Goal: Task Accomplishment & Management: Complete application form

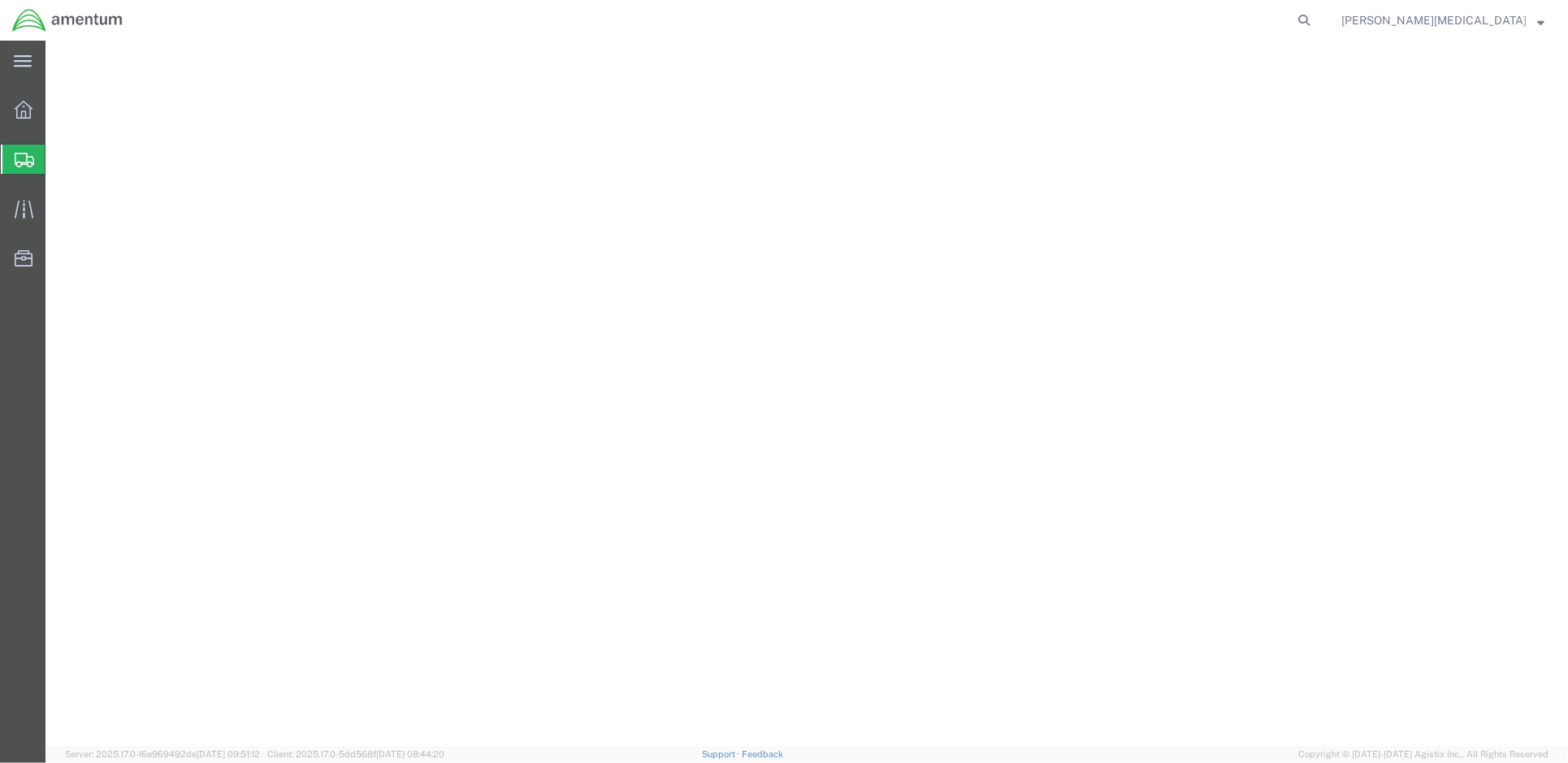
select select "PROJNUM"
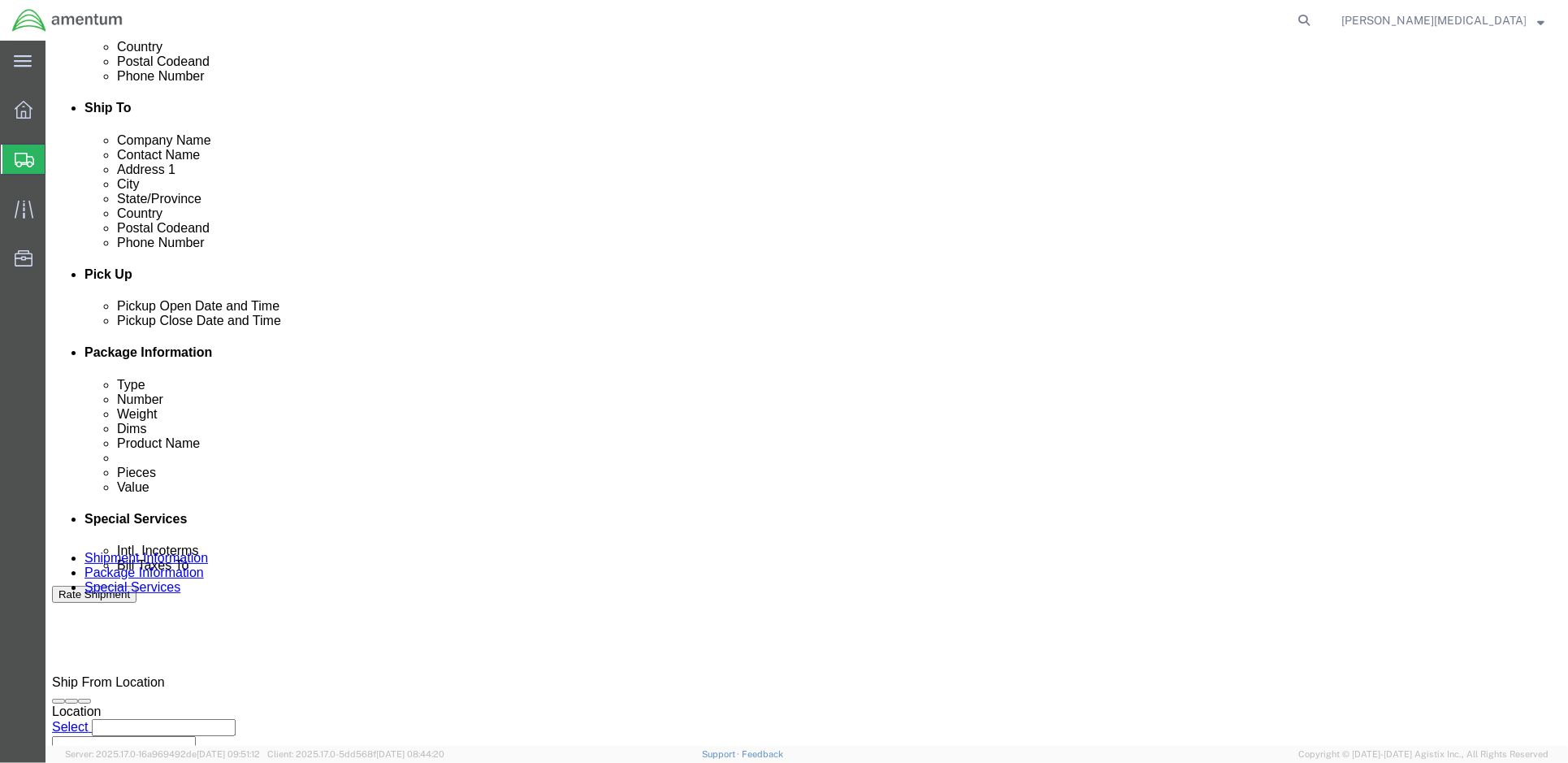
scroll to position [690, 0]
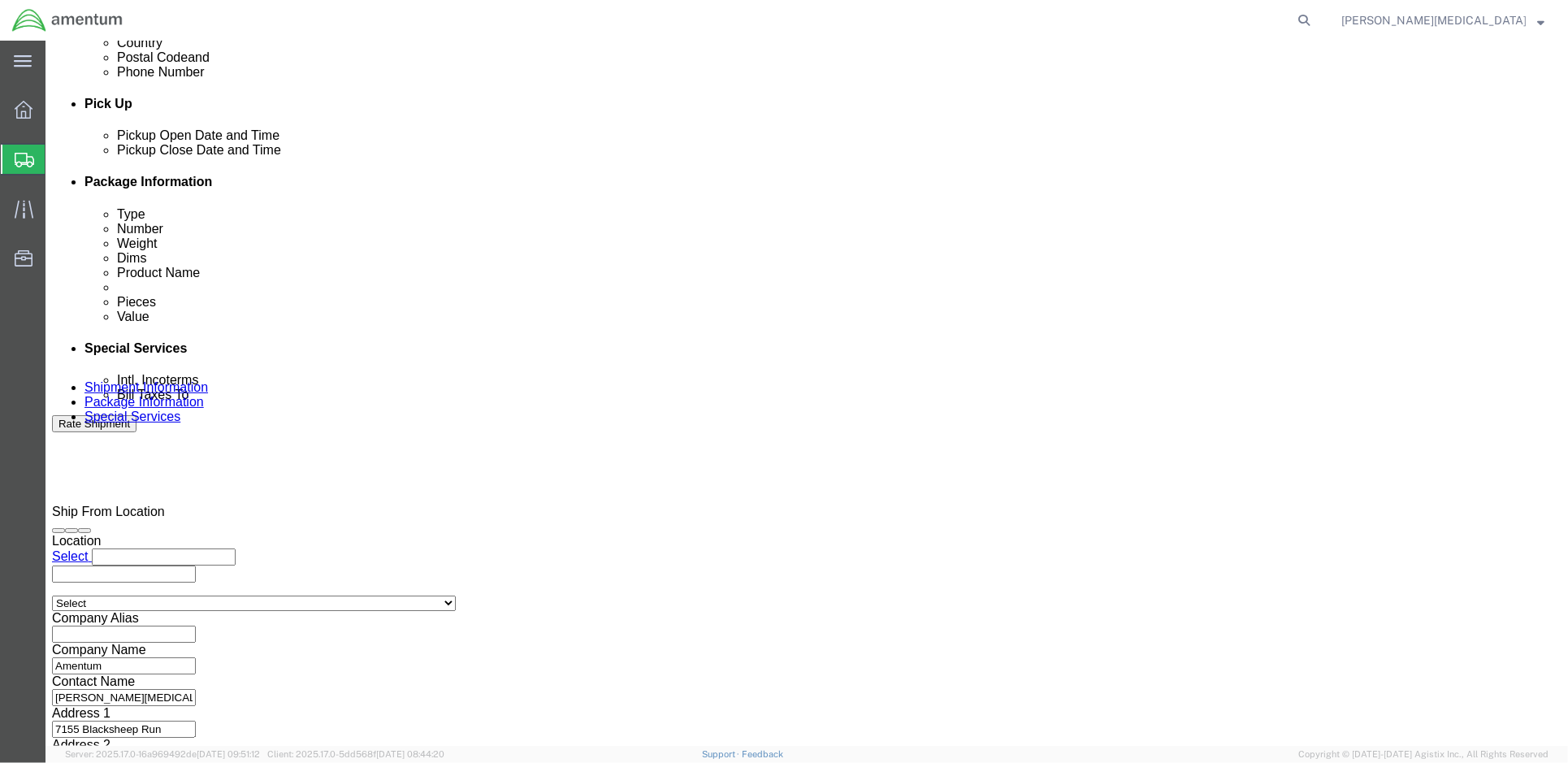
click input "text"
type input "6082.R.1421.FB.5R.TQ.MRGA.00"
click input "text"
drag, startPoint x: 1070, startPoint y: 308, endPoint x: 952, endPoint y: 310, distance: 118.0
click div "Select Account Type Activity ID Airline Appointment Number ASN Batch Request # …"
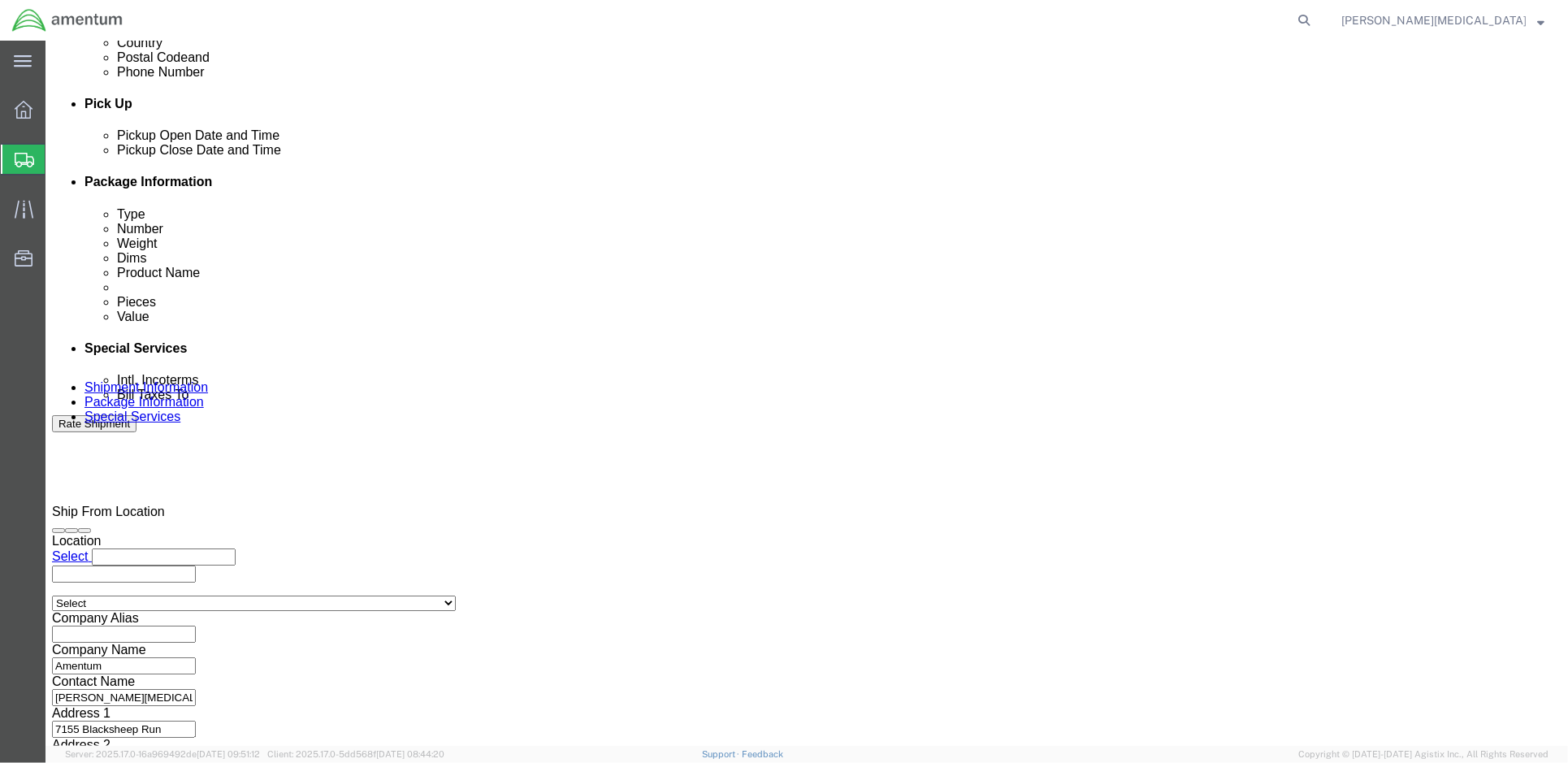
click input "1500AA."
type input "1500AA.057"
click input "6082.R.1421.FB.5R.TQ.MRGA.00"
drag, startPoint x: 602, startPoint y: 310, endPoint x: 858, endPoint y: 300, distance: 256.2
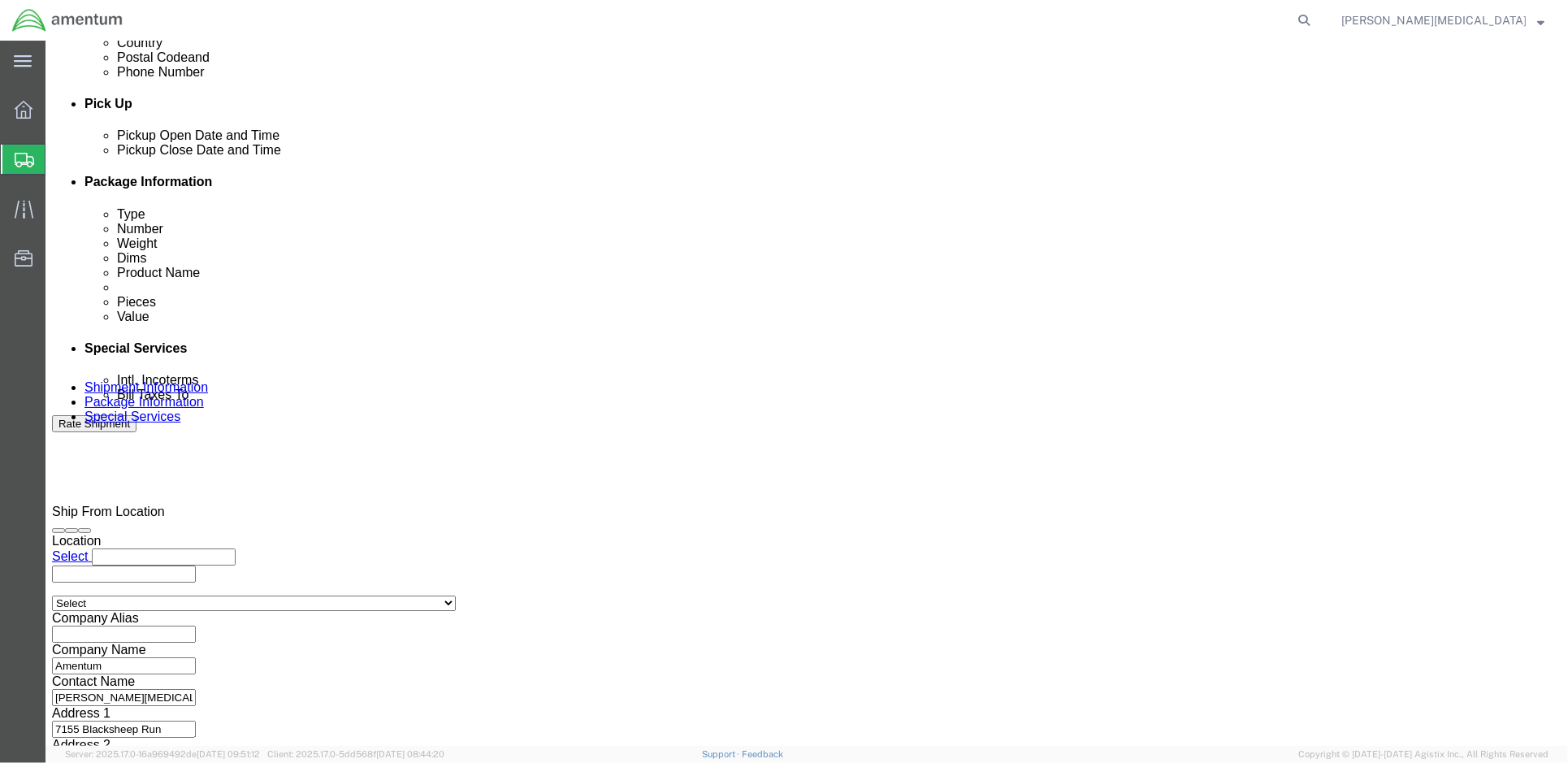
click div "Shipment Id Number 56525897 Select Account Type Activity ID Airline Appointment…"
drag, startPoint x: 699, startPoint y: 324, endPoint x: 696, endPoint y: 316, distance: 8.5
click div "Select Account Type Activity ID Airline Appointment Number ASN Batch Request # …"
click input "4998.F.1500"
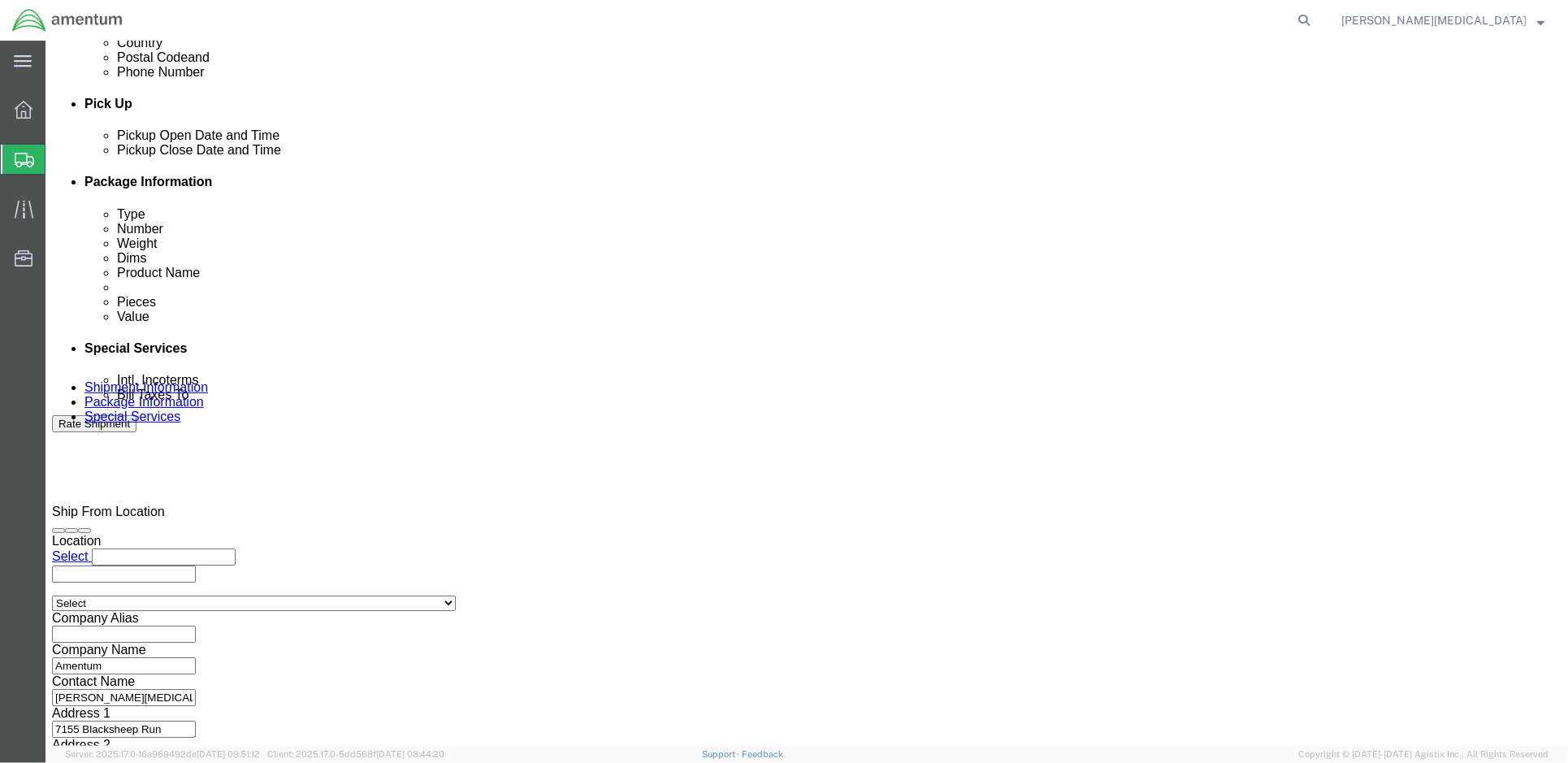
click input "4998.F.1500.AA.AA.00"
type input "4998.F.1500.AA.AA.00.0000.00"
click div "Select Account Type Activity ID Airline Appointment Number ASN Batch Request # …"
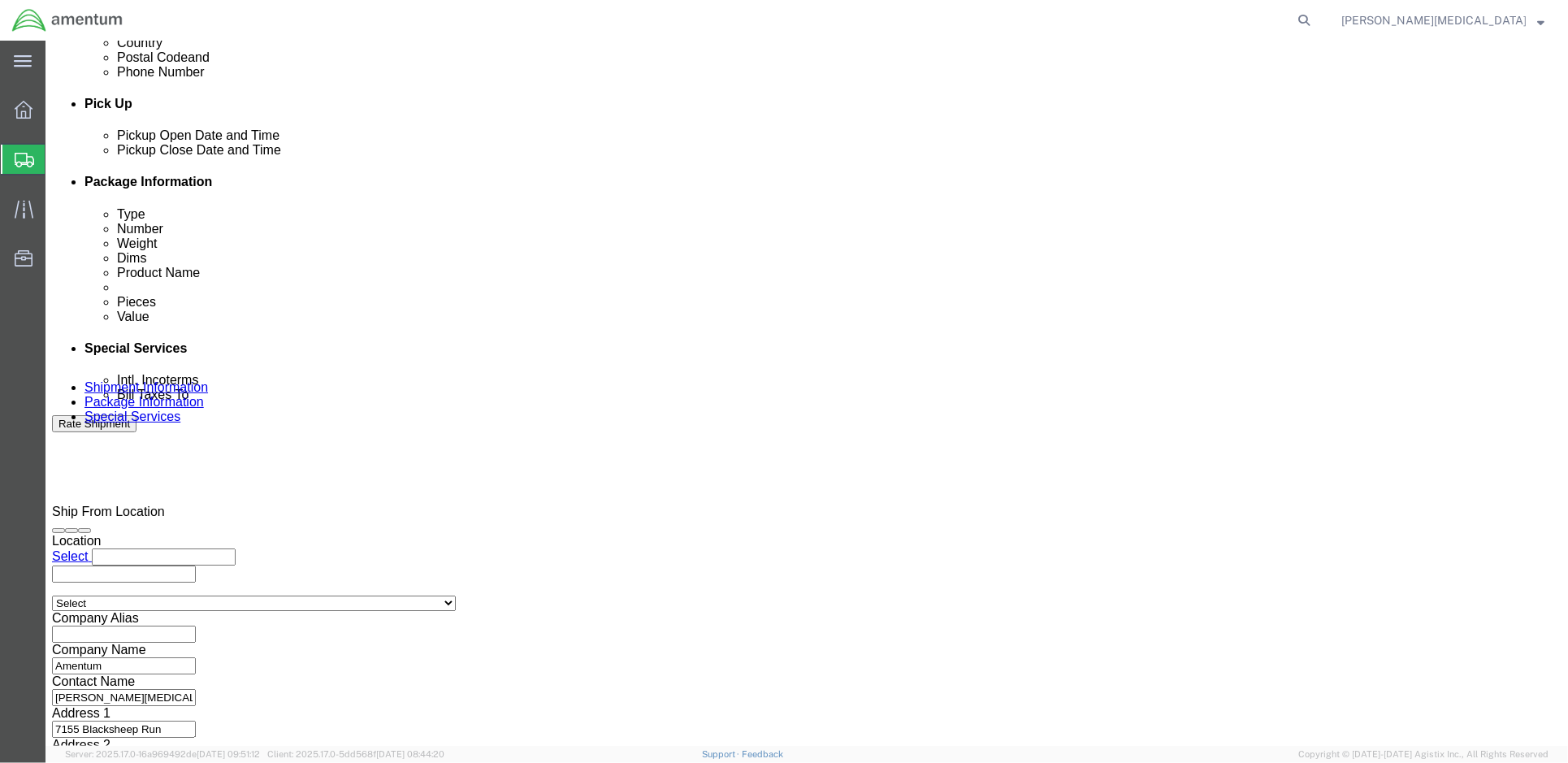
click select "Select Account Type Activity ID Airline Appointment Number ASN Batch Request # …"
select select "CUSTREF"
click select "Select Account Type Activity ID Airline Appointment Number ASN Batch Request # …"
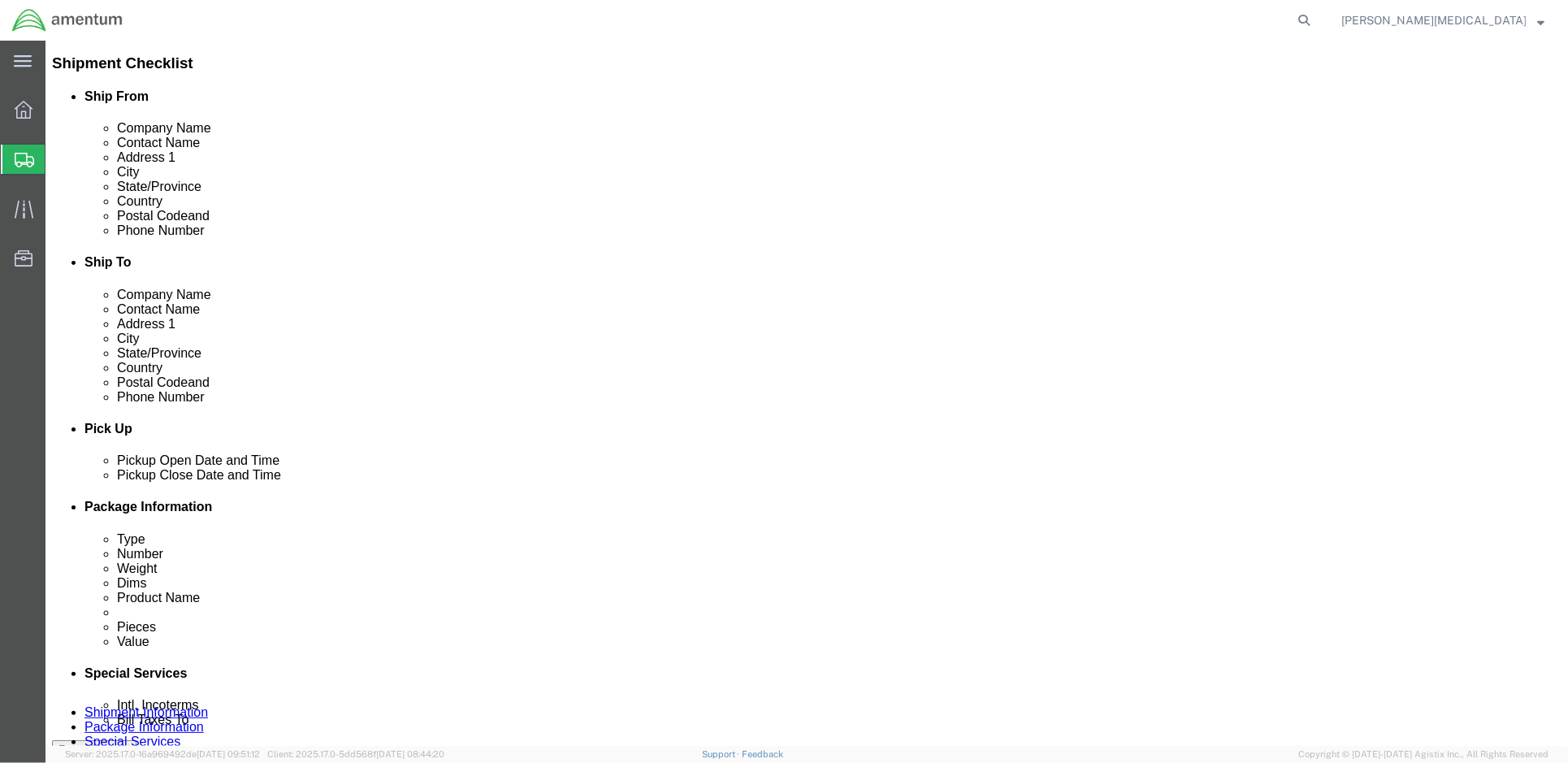
click div
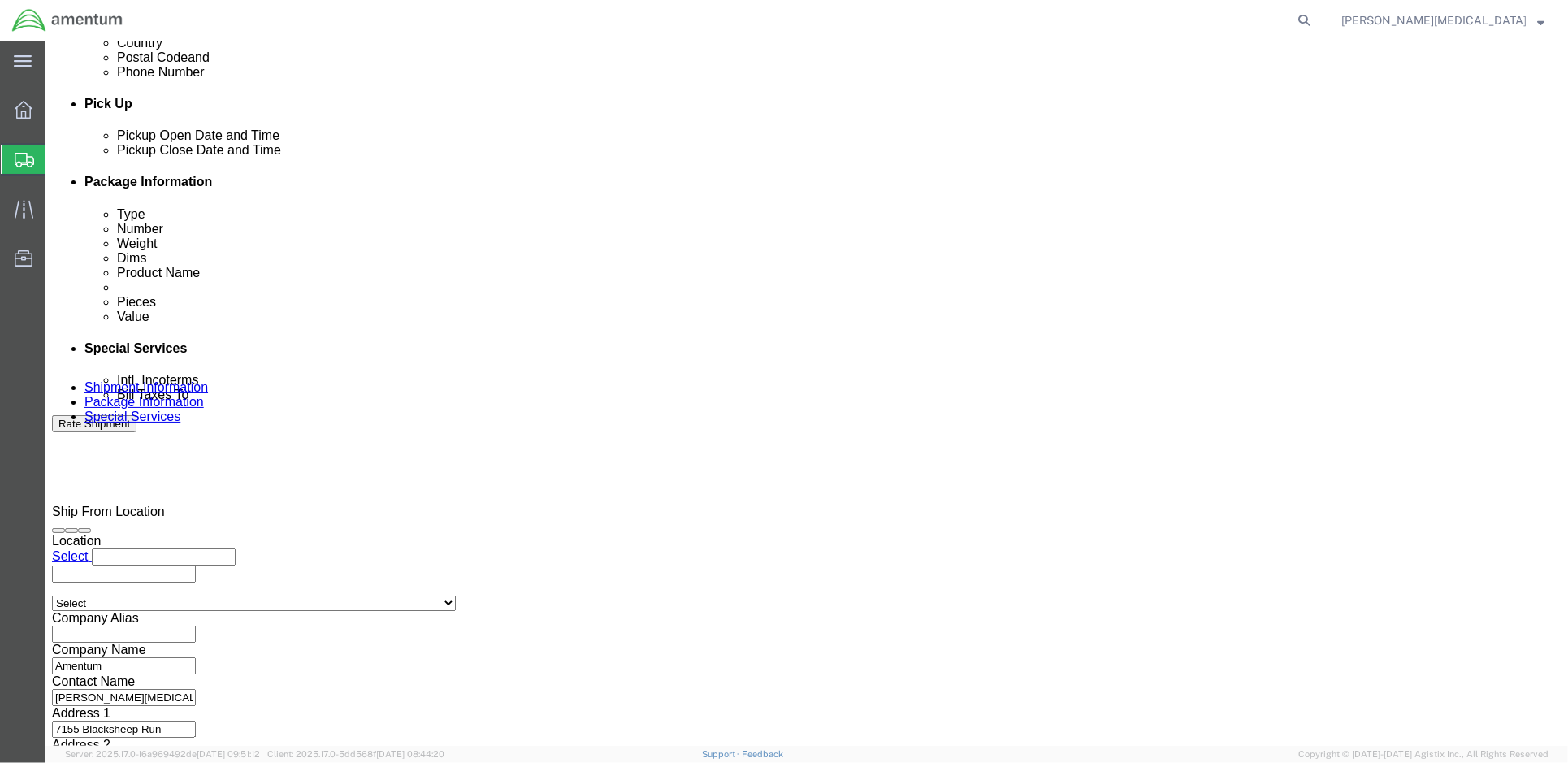
click h3 "Leg 1"
click input "text"
click div "Ship From Location Location Select Select My Profile Location [PHONE_NUMBER] [P…"
click input "text"
click div "Shipping Mode (Optional)"
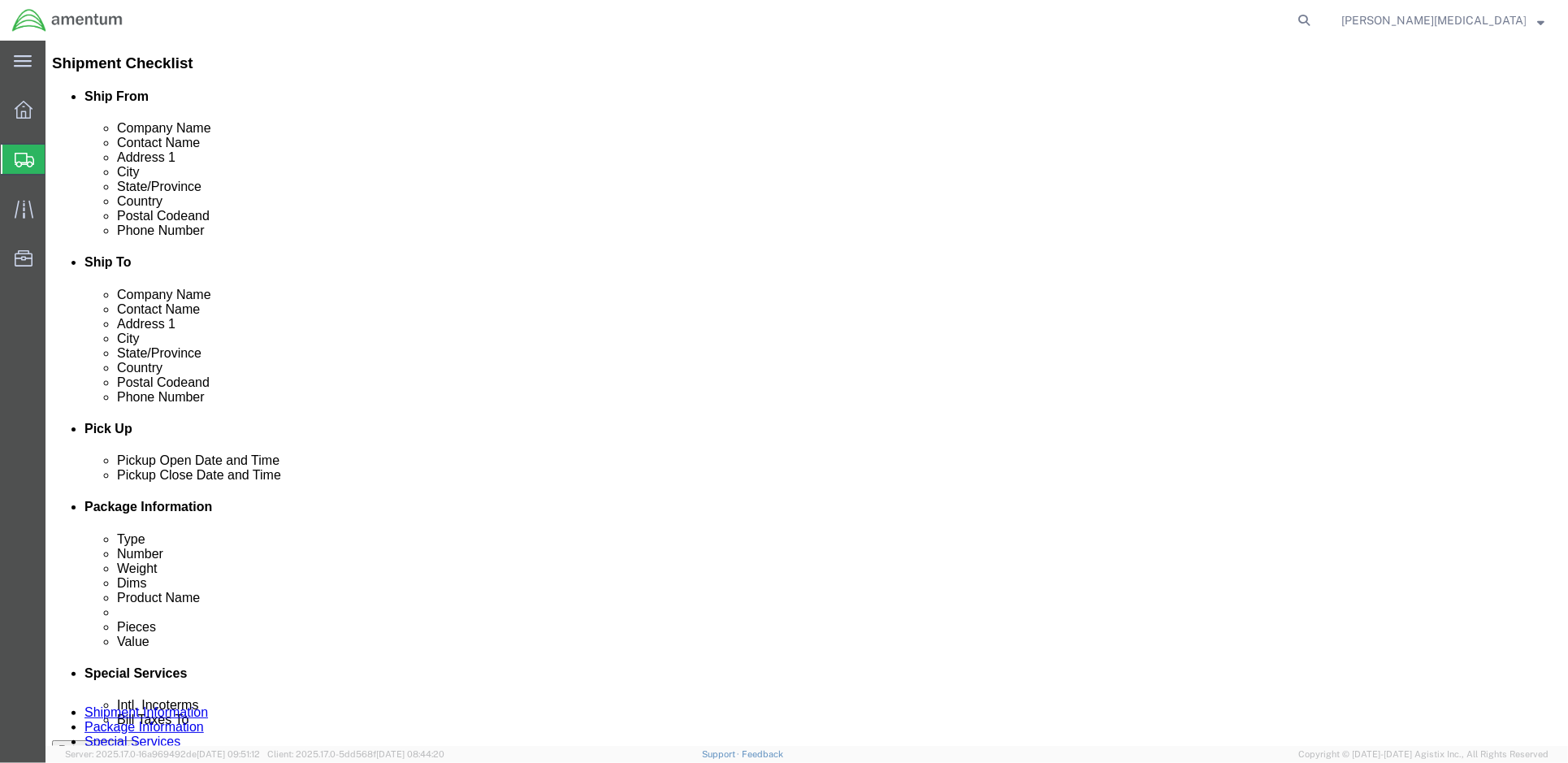
click div
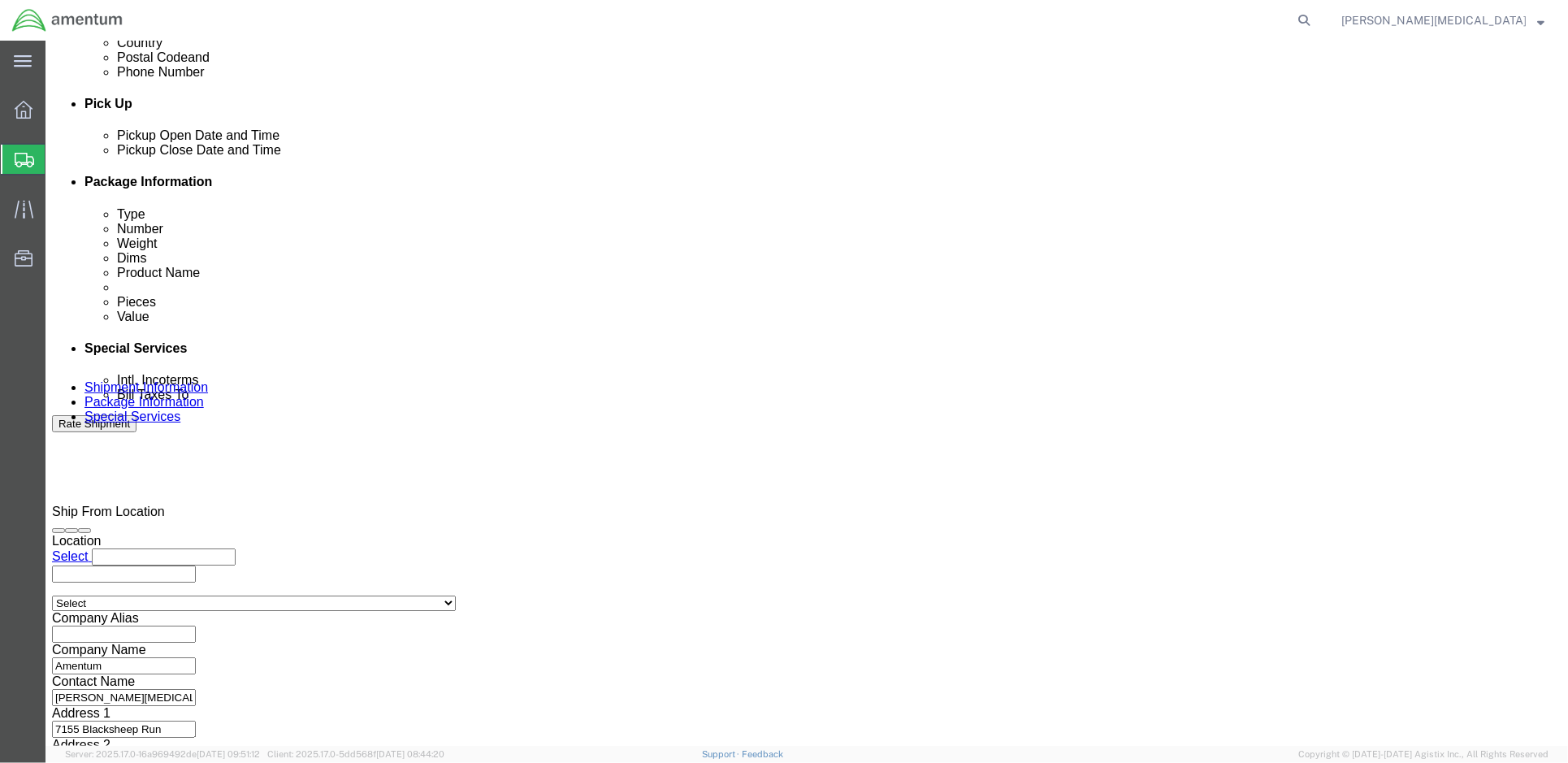
click input "3:00 PM"
click input "12:00 PM"
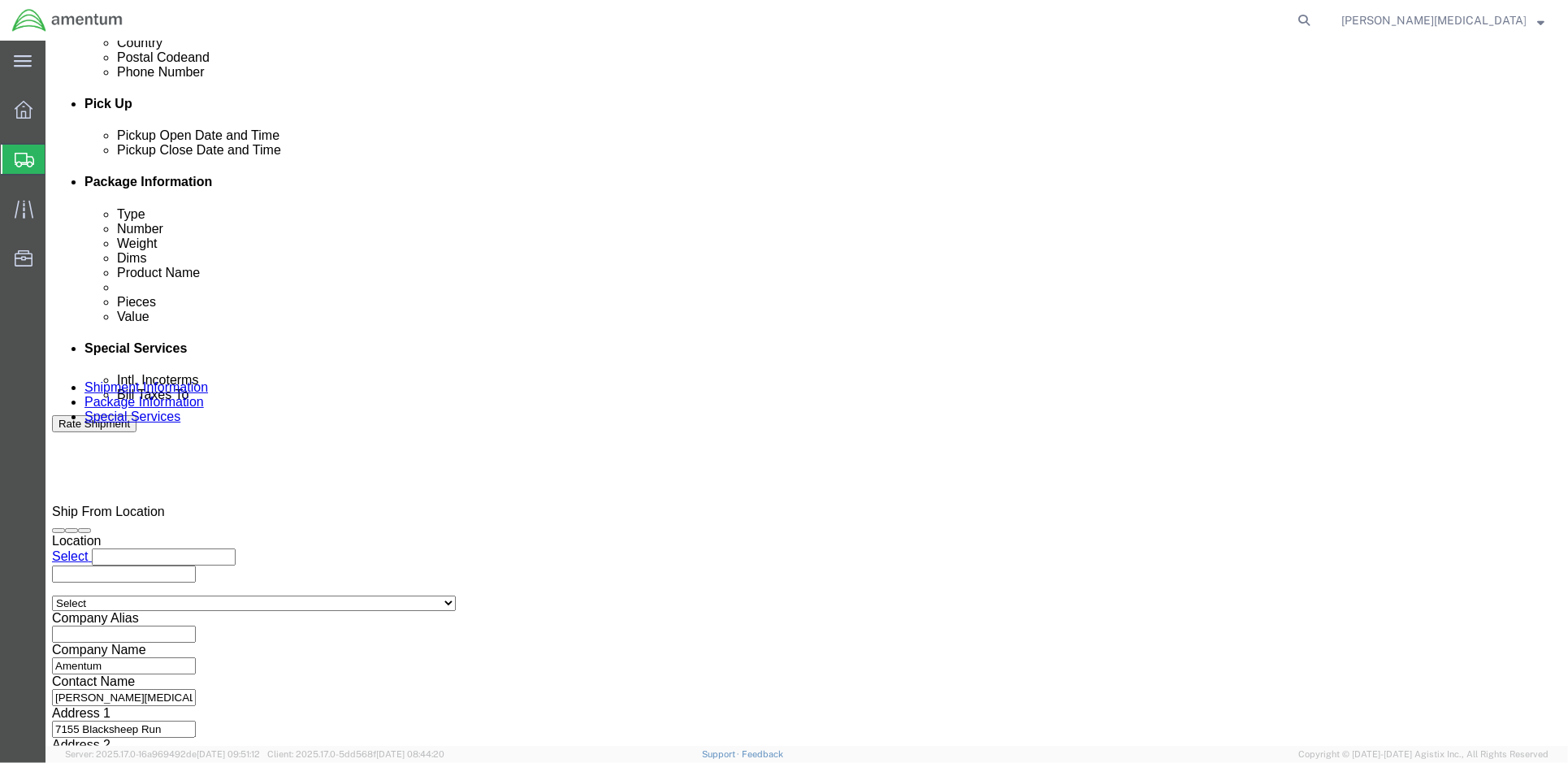
click button "Apply"
click input "4998.F.1500.AA.AA.00.0000.00"
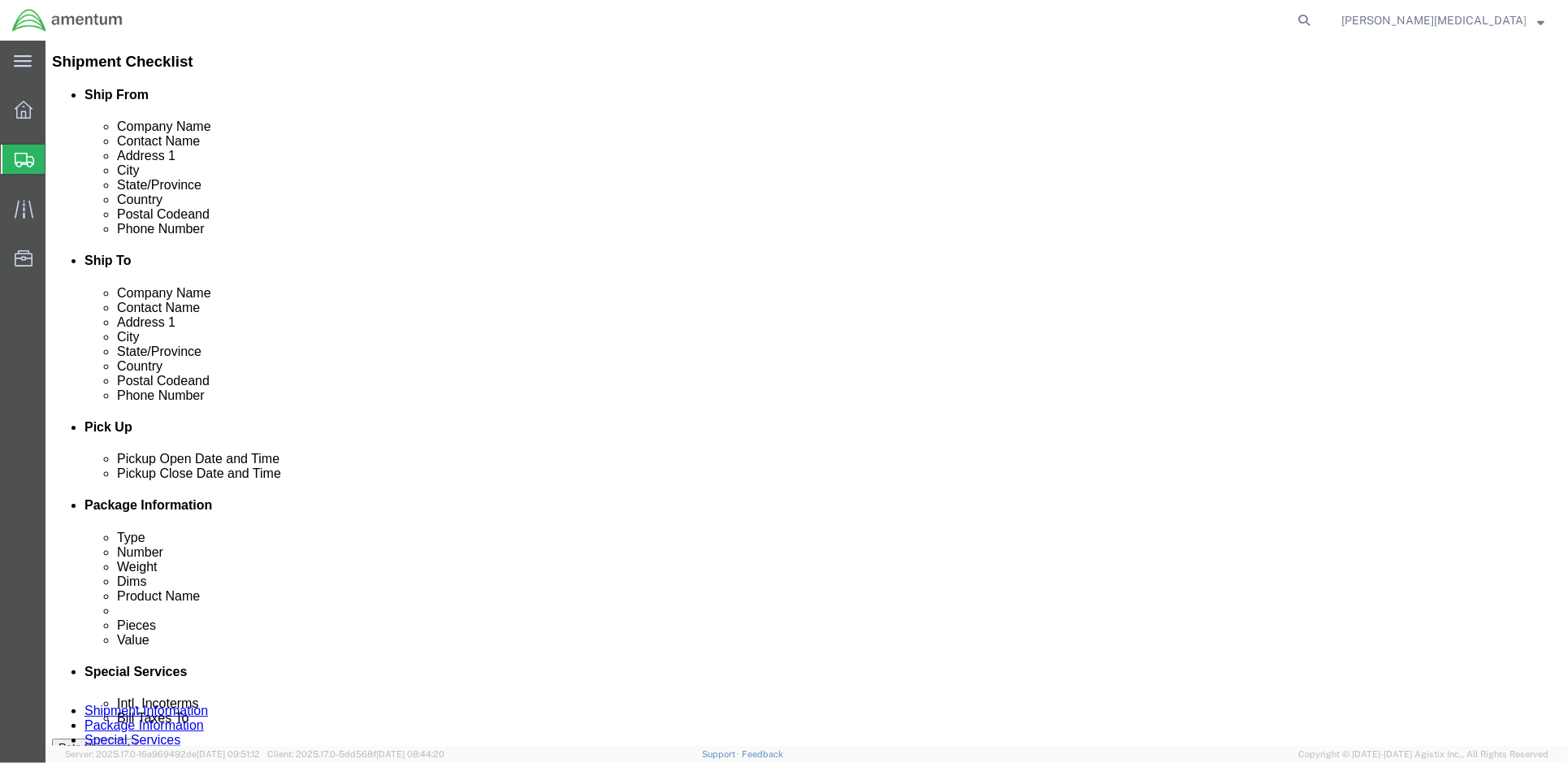
scroll to position [364, 0]
click div "Delivery Start Date Delivery Start Time Deliver Open Date and Time [DATE] 12:00…"
click div "[DATE] 12:00 PM"
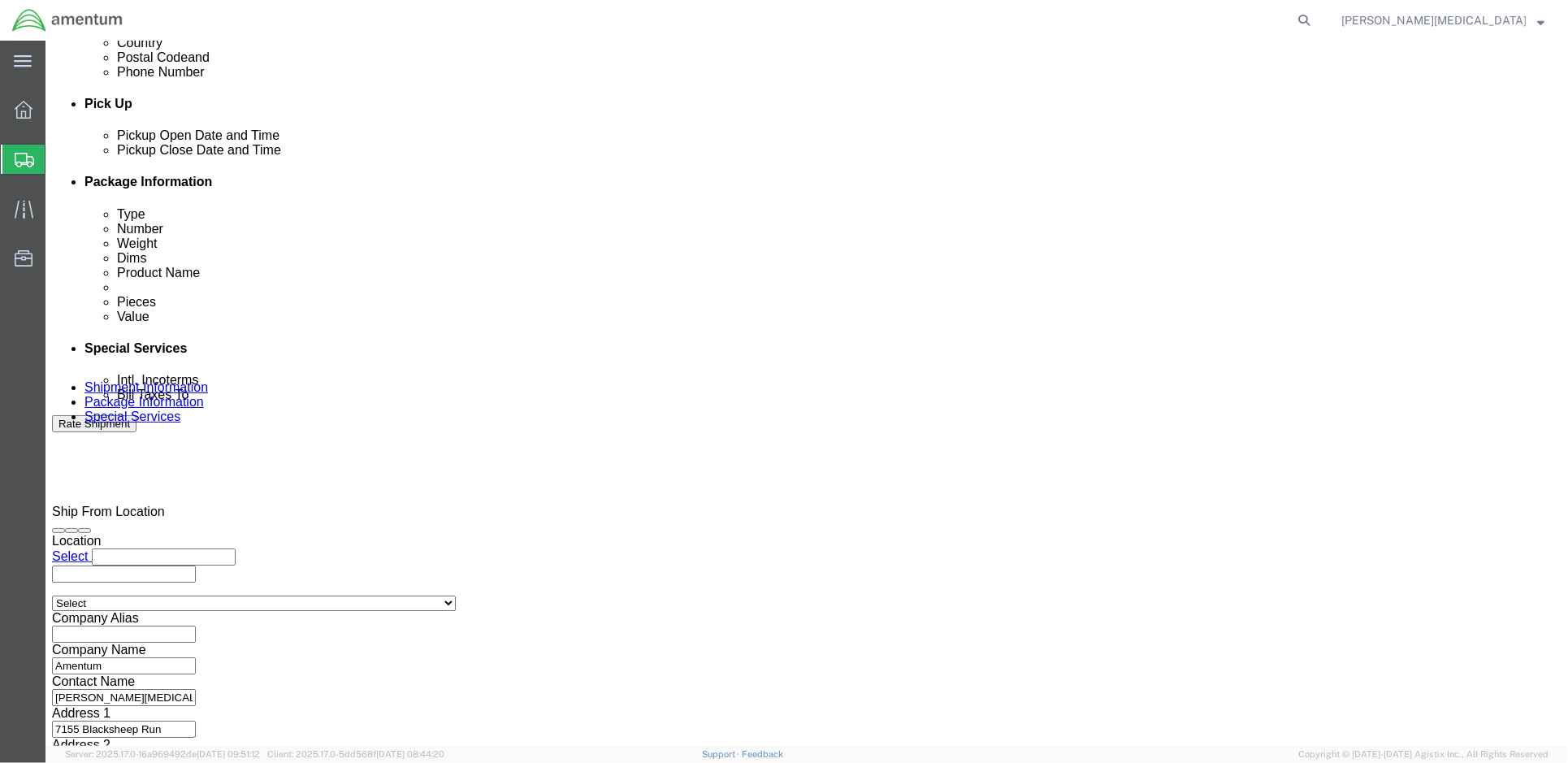
click input "12:00 PM"
type input "1:00 PM"
click button "Apply"
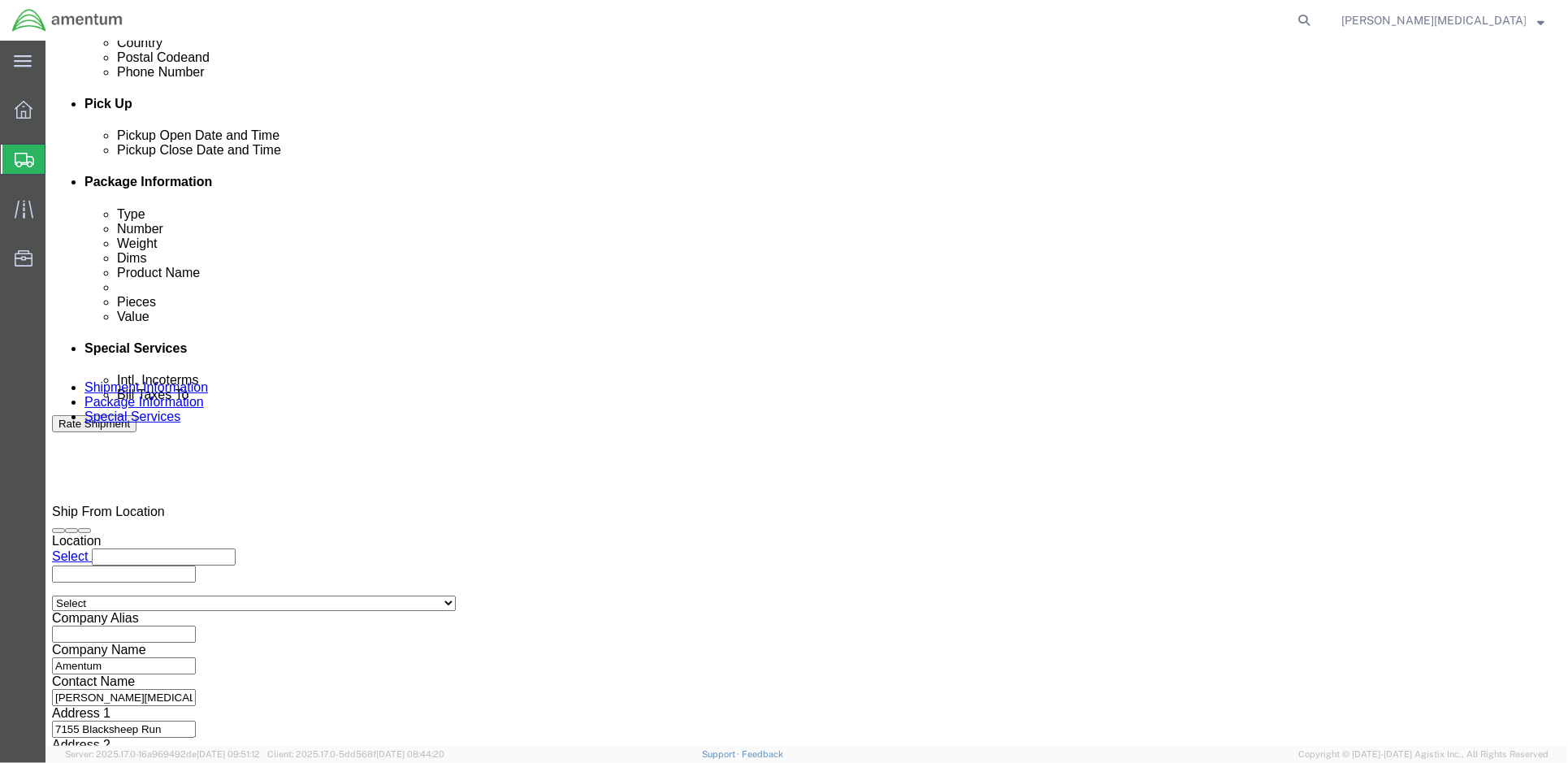
click button "Continue"
click div
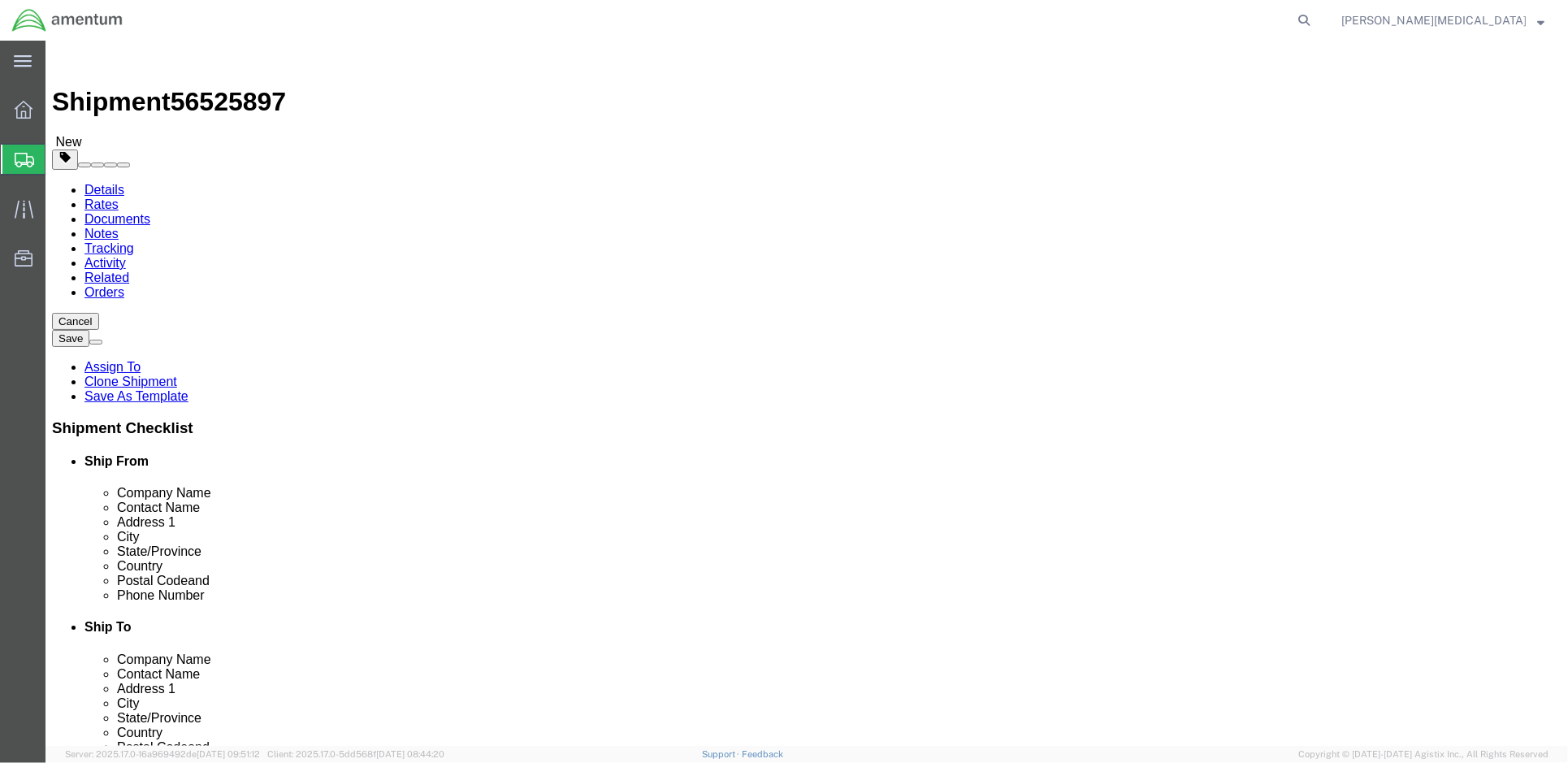
click select "Select Bale(s) Basket(s) Bolt(s) Bottle(s) Buckets Bulk Bundle(s) Can(s) Cardbo…"
select select "LBX"
click select "Select Bale(s) Basket(s) Bolt(s) Bottle(s) Buckets Bulk Bundle(s) Can(s) Cardbo…"
type input "17.50"
type input "12.50"
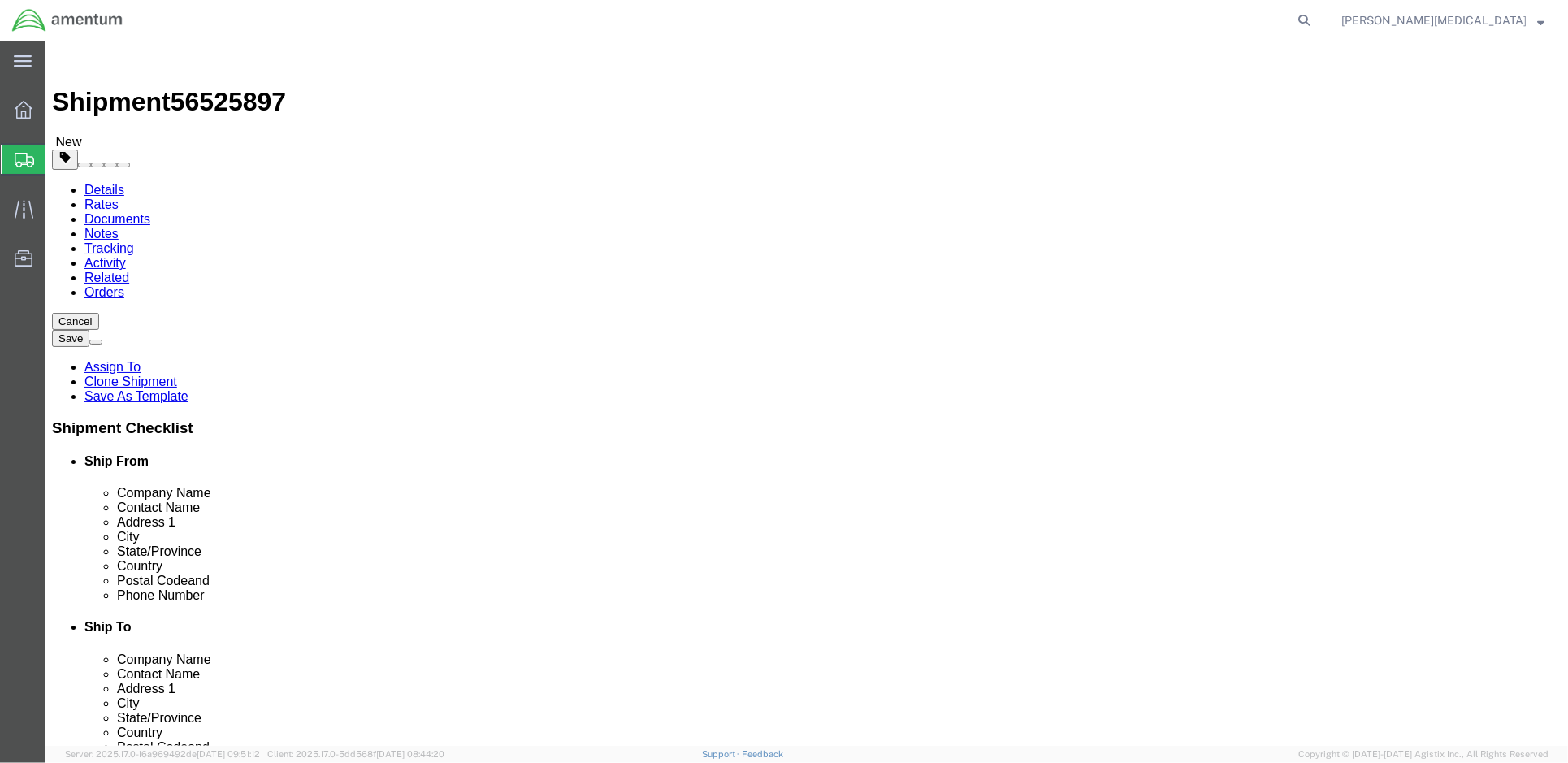
type input "3.00"
click input "17.50"
click select "Select Bale(s) Basket(s) Bolt(s) Bottle(s) Buckets Bulk Bundle(s) Can(s) Cardbo…"
select select "MBX"
click select "Select Bale(s) Basket(s) Bolt(s) Bottle(s) Buckets Bulk Bundle(s) Can(s) Cardbo…"
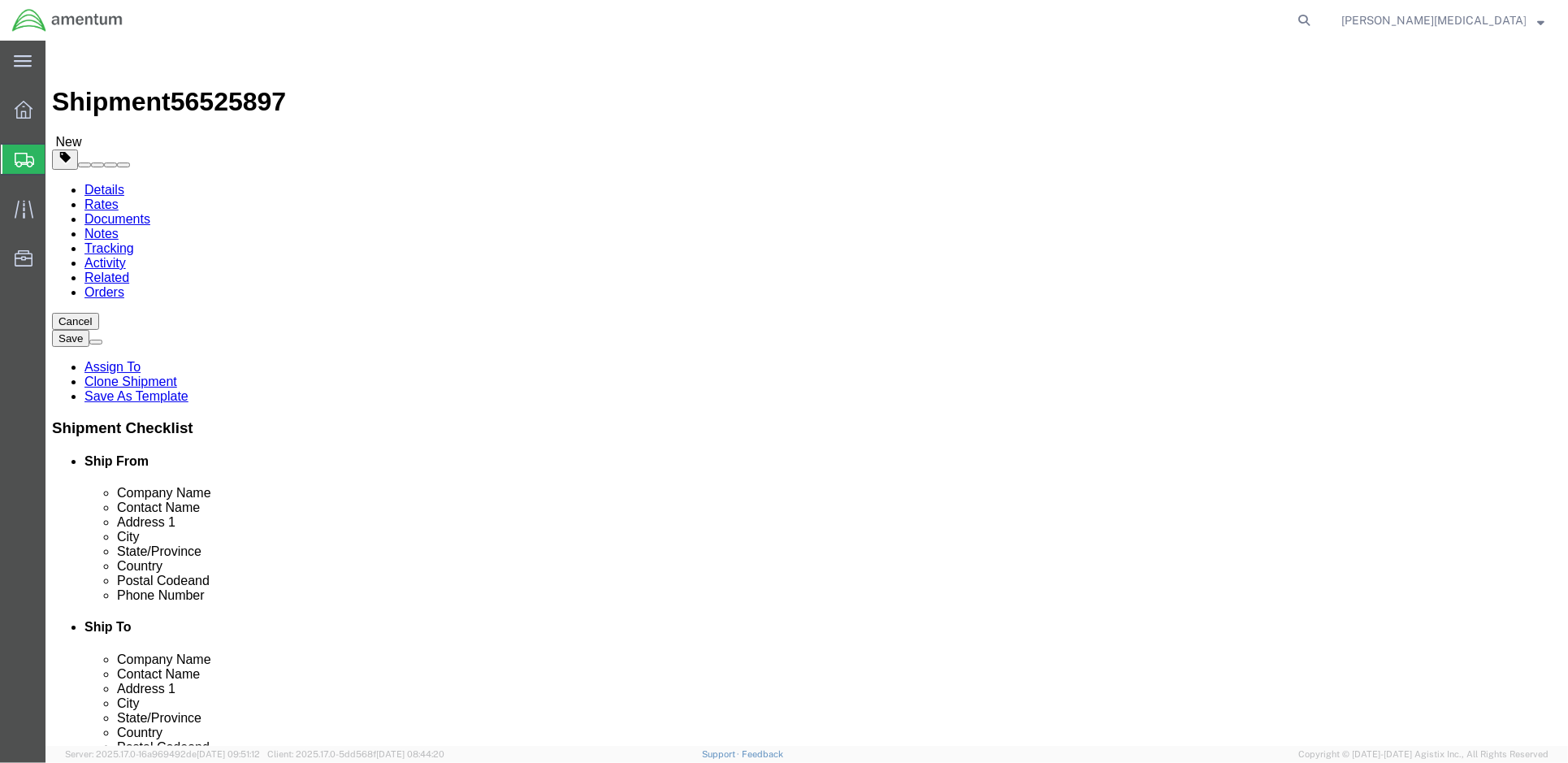
type input "13.00"
type input "11.50"
type input "2.50"
click div "Package Type Select Bale(s) Basket(s) Bolt(s) Bottle(s) Buckets Bulk Bundle(s) …"
click input "13.00"
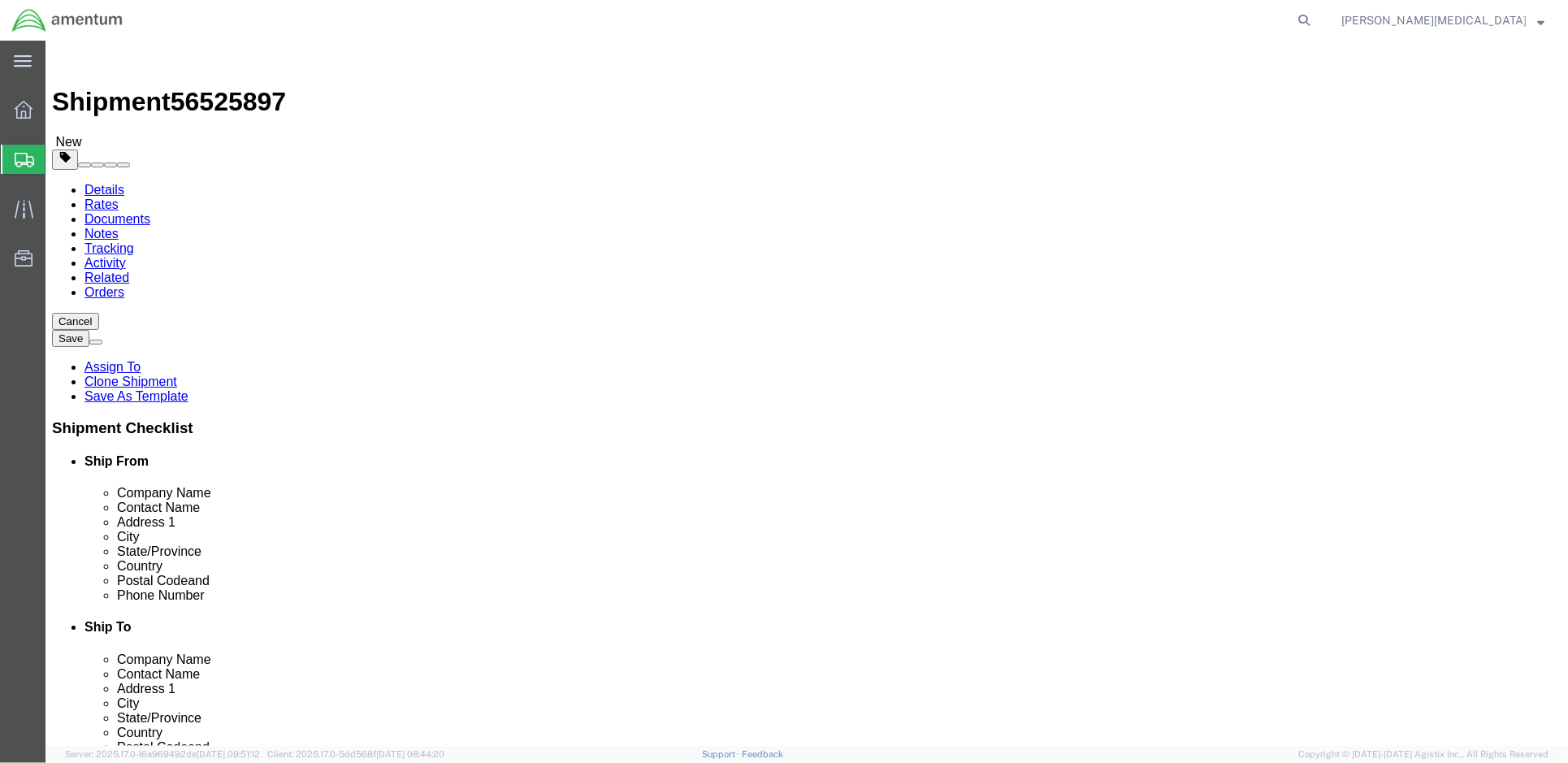
click input "13.00"
click input "1"
click input "13.00"
click select "Select Bale(s) Basket(s) Bolt(s) Bottle(s) Buckets Bulk Bundle(s) Can(s) Cardbo…"
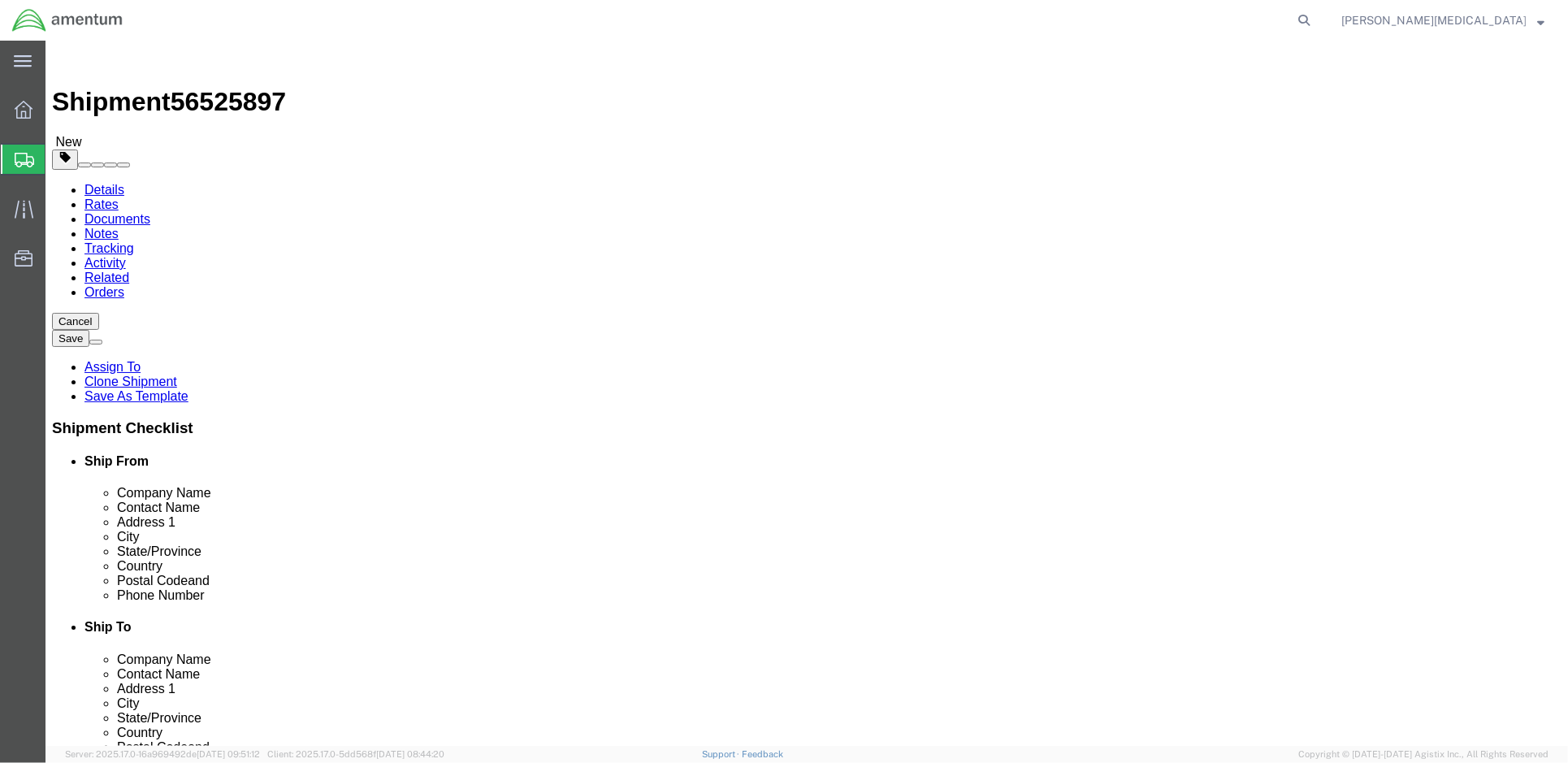
select select
click select "Select Bale(s) Basket(s) Bolt(s) Bottle(s) Buckets Bulk Bundle(s) Can(s) Cardbo…"
click input "13.00"
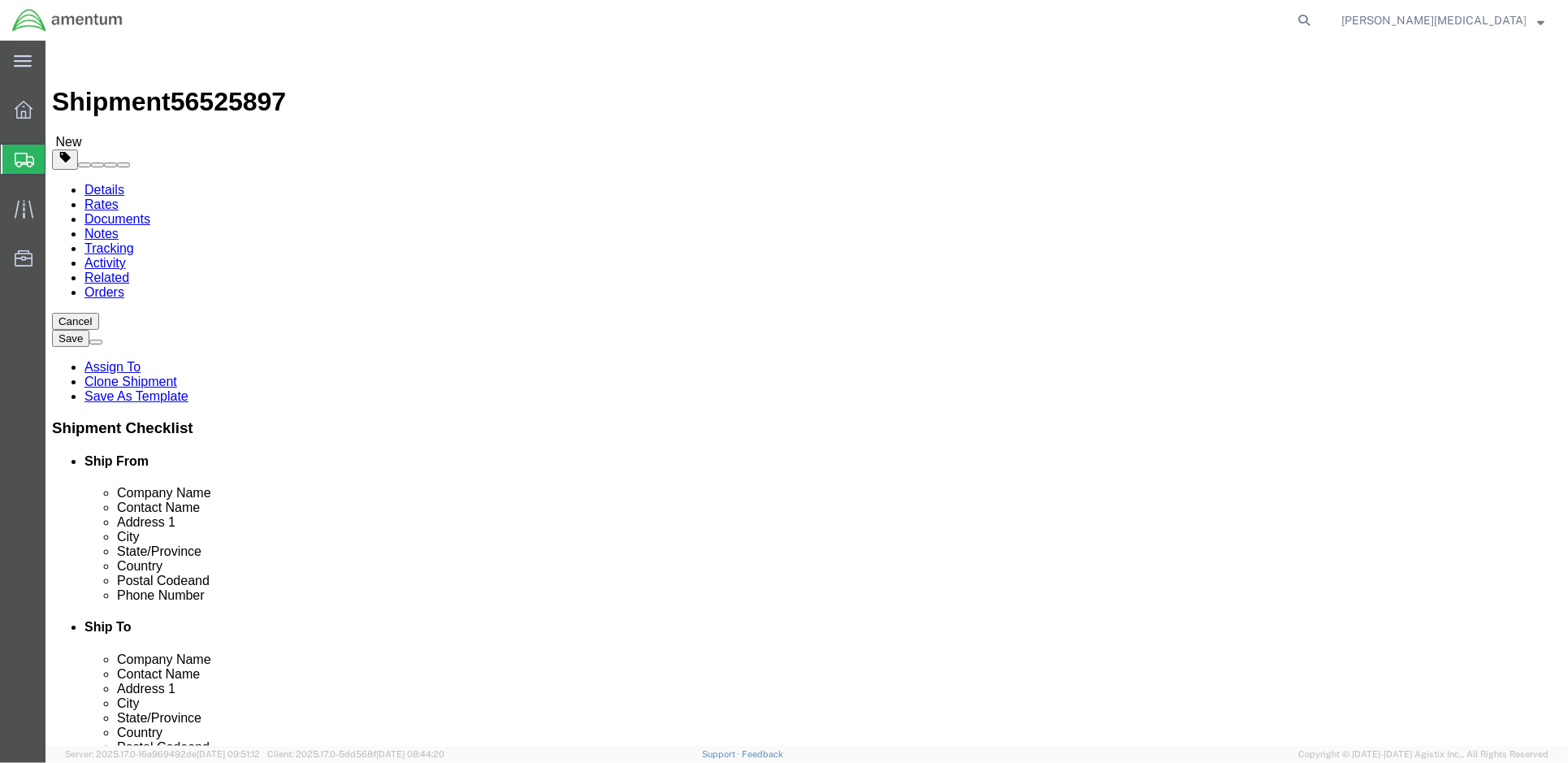
click input "13.00"
click input "0.00"
drag, startPoint x: 262, startPoint y: 375, endPoint x: 135, endPoint y: 347, distance: 130.0
click div "Weight 0.00 Select kgs lbs Ship. t°"
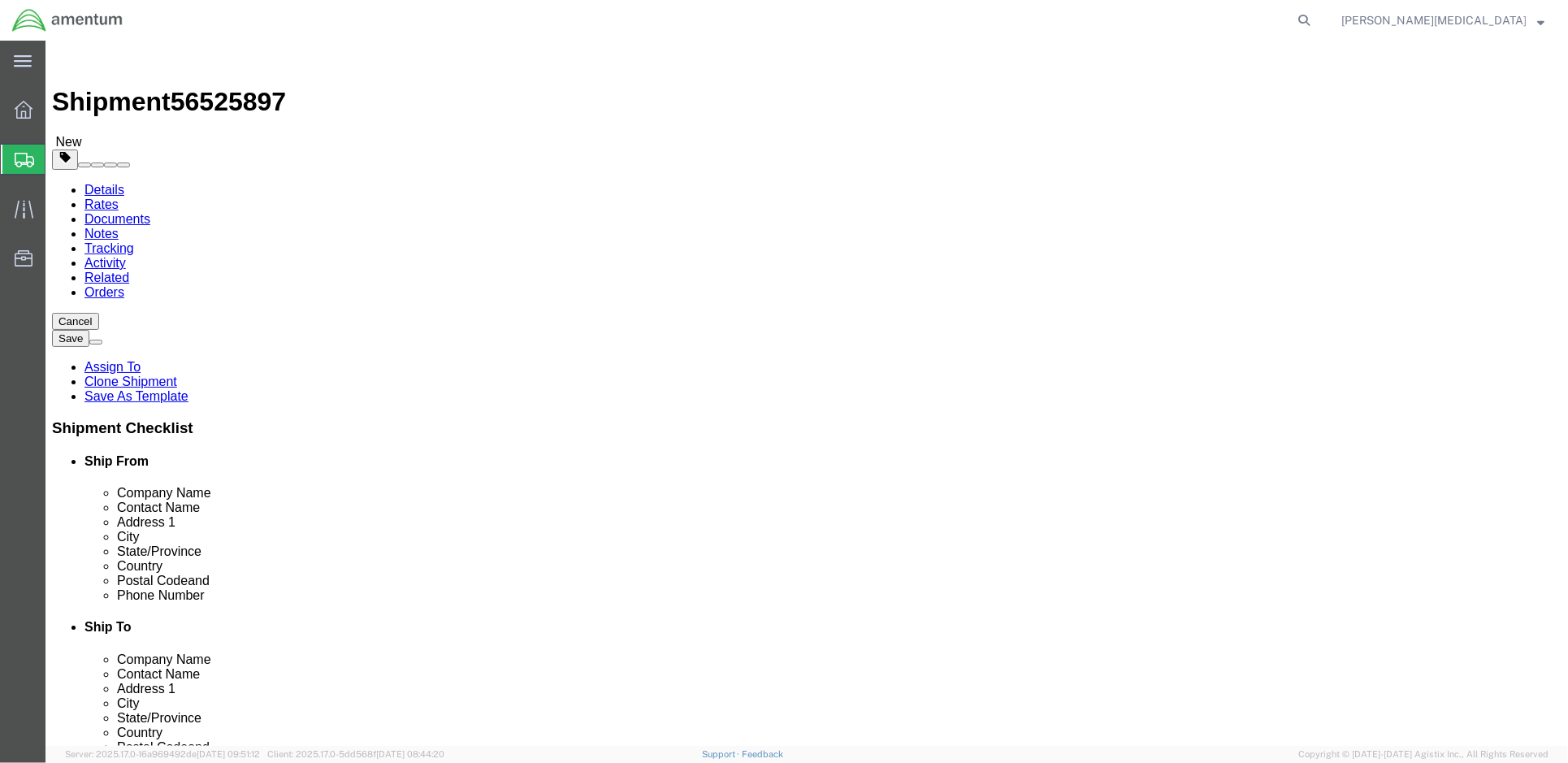
type input "25"
click input "13.00"
type input "28.00"
drag, startPoint x: 344, startPoint y: 344, endPoint x: 265, endPoint y: 337, distance: 79.3
click div "Length 28.00 x Width 11.50 x Height 2.50 Select cm ft in"
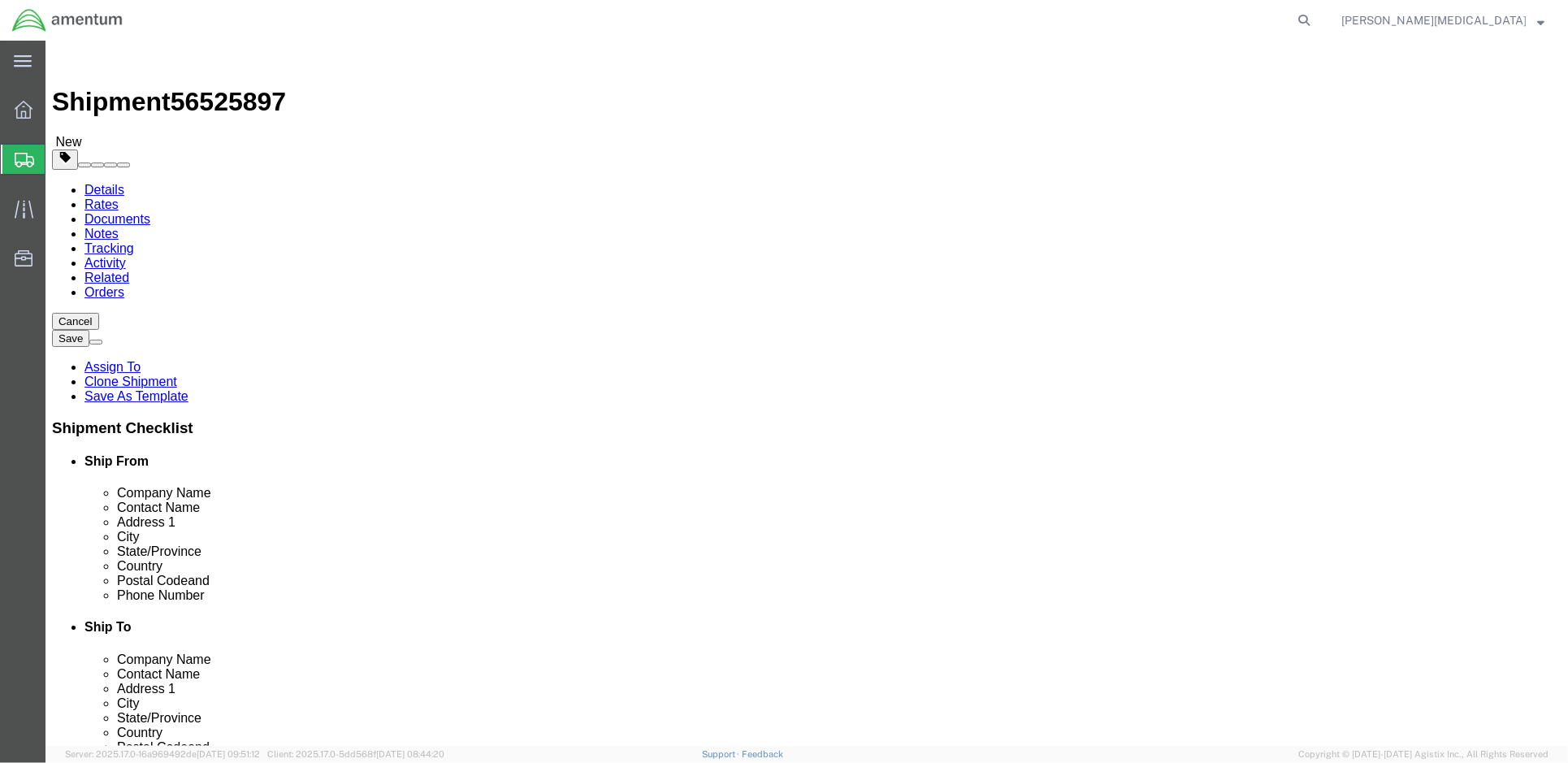
type input "21"
click input "2.50"
click div "Package Content package1 # 1 x Package Type Select Bale(s) Basket(s) Bolt(s) Bo…"
drag, startPoint x: 730, startPoint y: 580, endPoint x: 506, endPoint y: 442, distance: 263.1
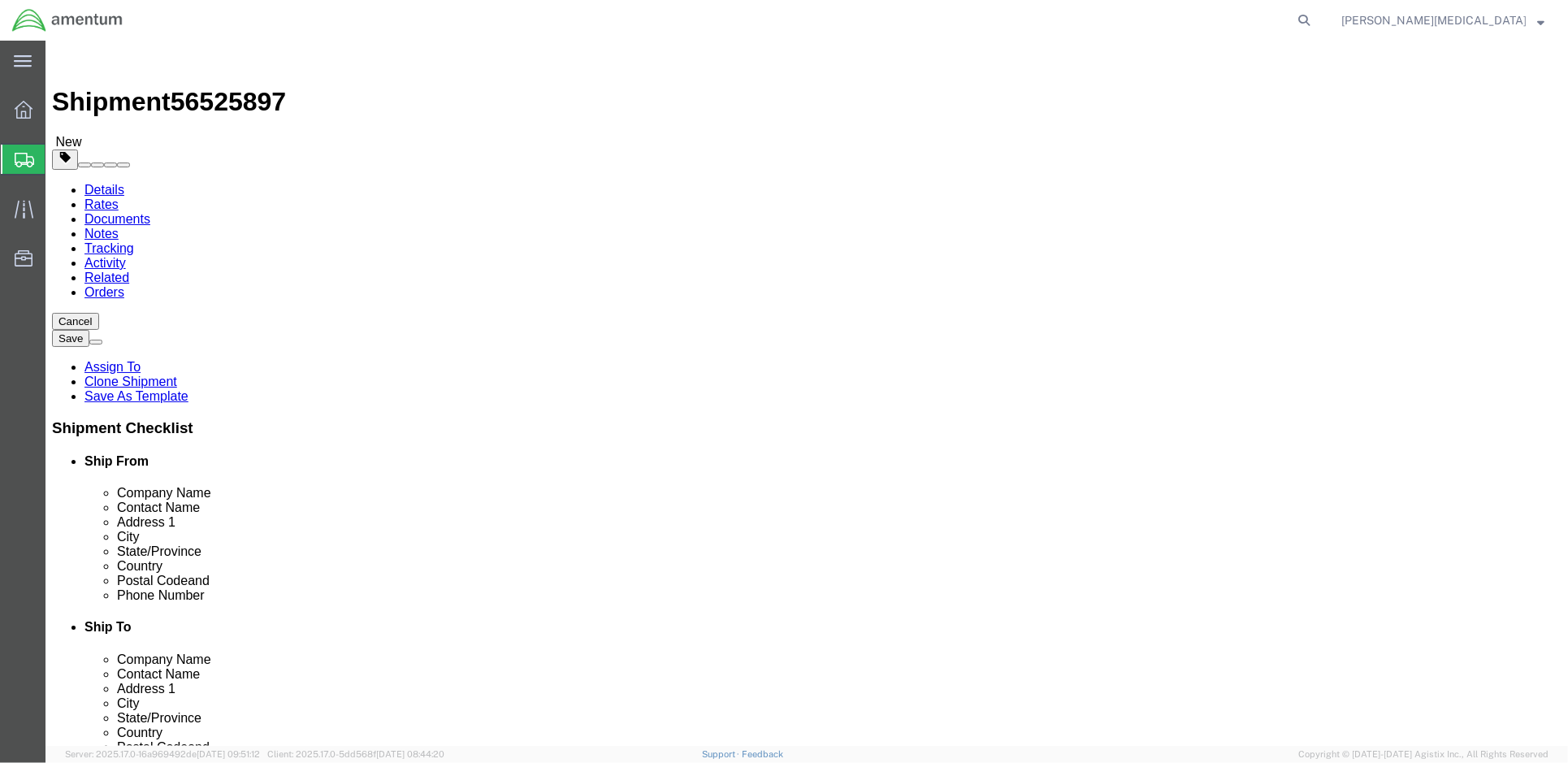
click div "Please fix the following errors Ship From Location Location Select Select My Pr…"
drag, startPoint x: 276, startPoint y: 347, endPoint x: 154, endPoint y: 335, distance: 122.6
click div "Dimensions Separate dimensions for each package, Length x Width x Height Length…"
click input "21"
click input "text"
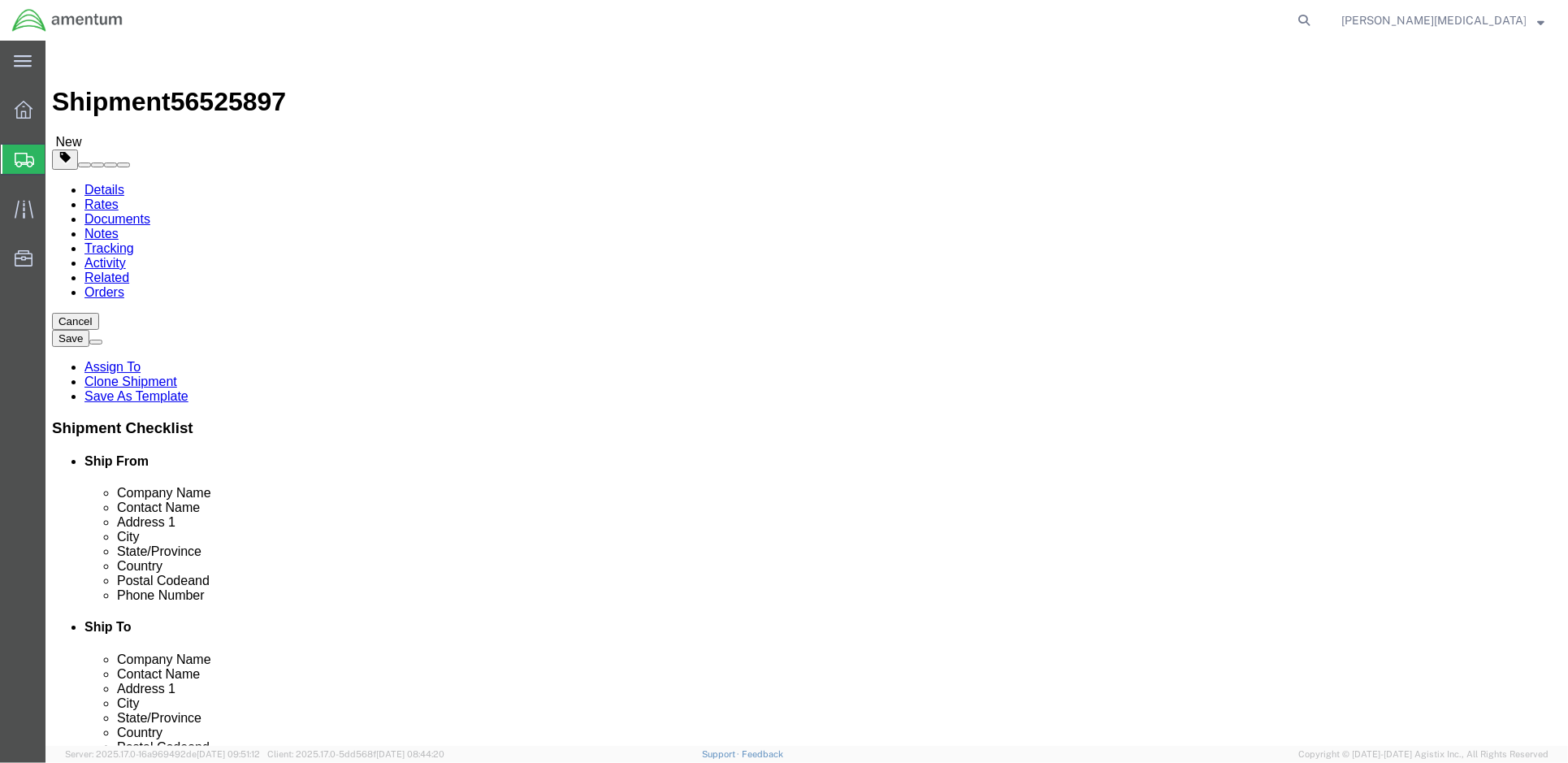
type input "28"
drag, startPoint x: 348, startPoint y: 348, endPoint x: 249, endPoint y: 342, distance: 99.2
click div "Length 28 x Width 21 x Height 2.50 Select cm ft in"
click input "text"
type input "21"
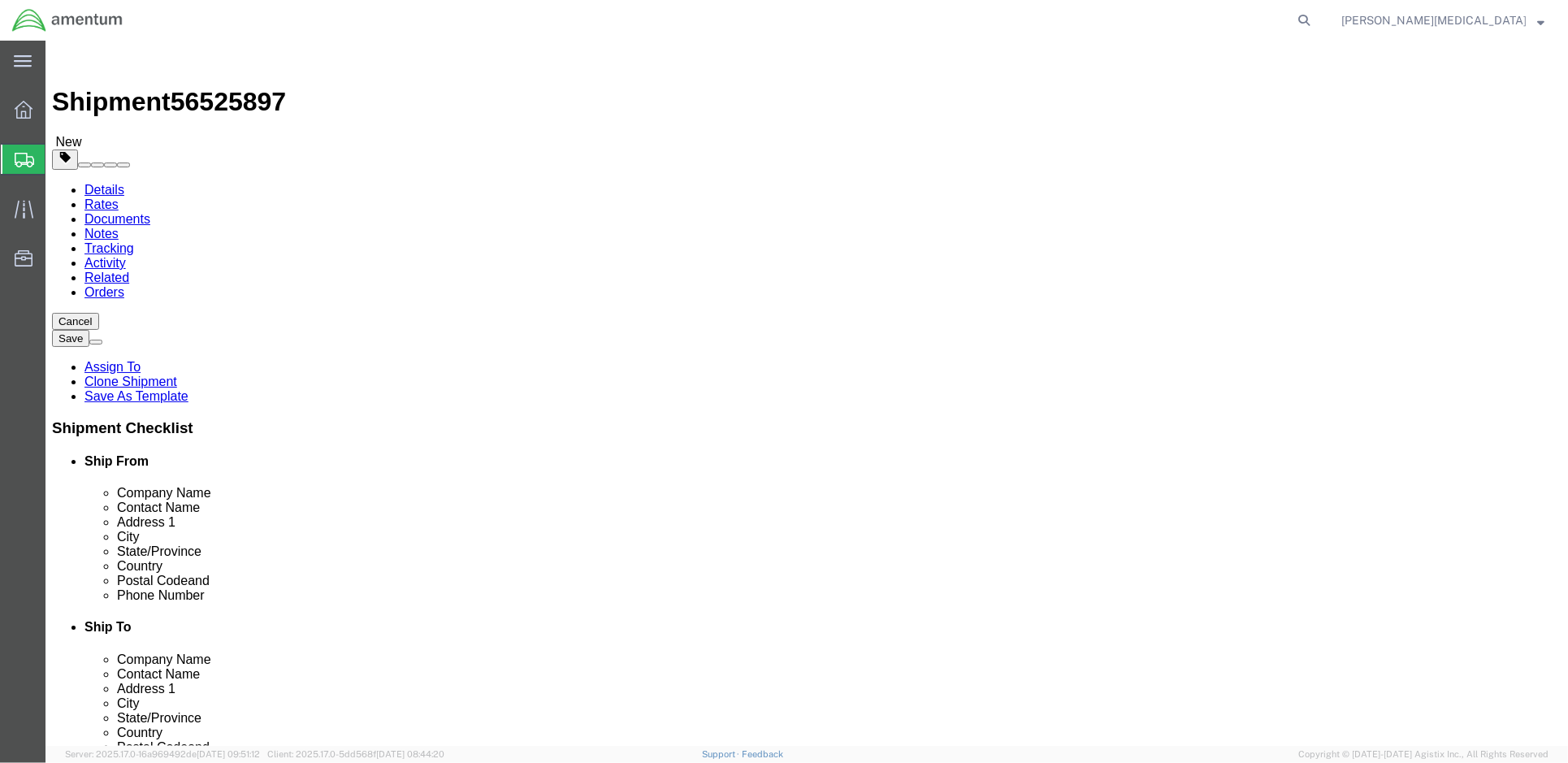
click input "2.50"
drag, startPoint x: 424, startPoint y: 344, endPoint x: 364, endPoint y: 337, distance: 60.4
click div "Length 28 x Width 21 x Height 2.50 Select cm ft in"
type input "13"
click div "Please fix the following errors Ship From Location Location Select Select My Pr…"
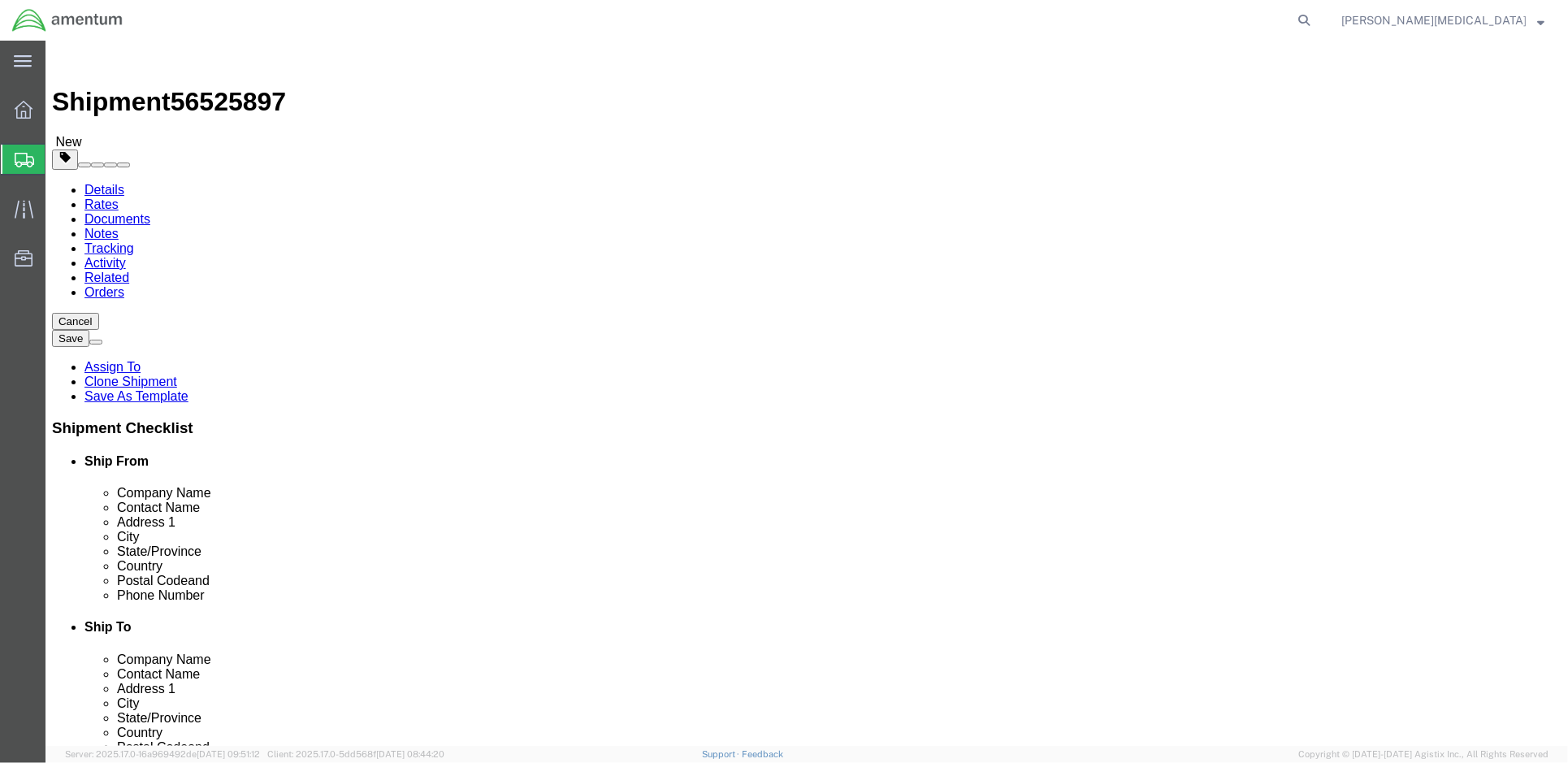
click span
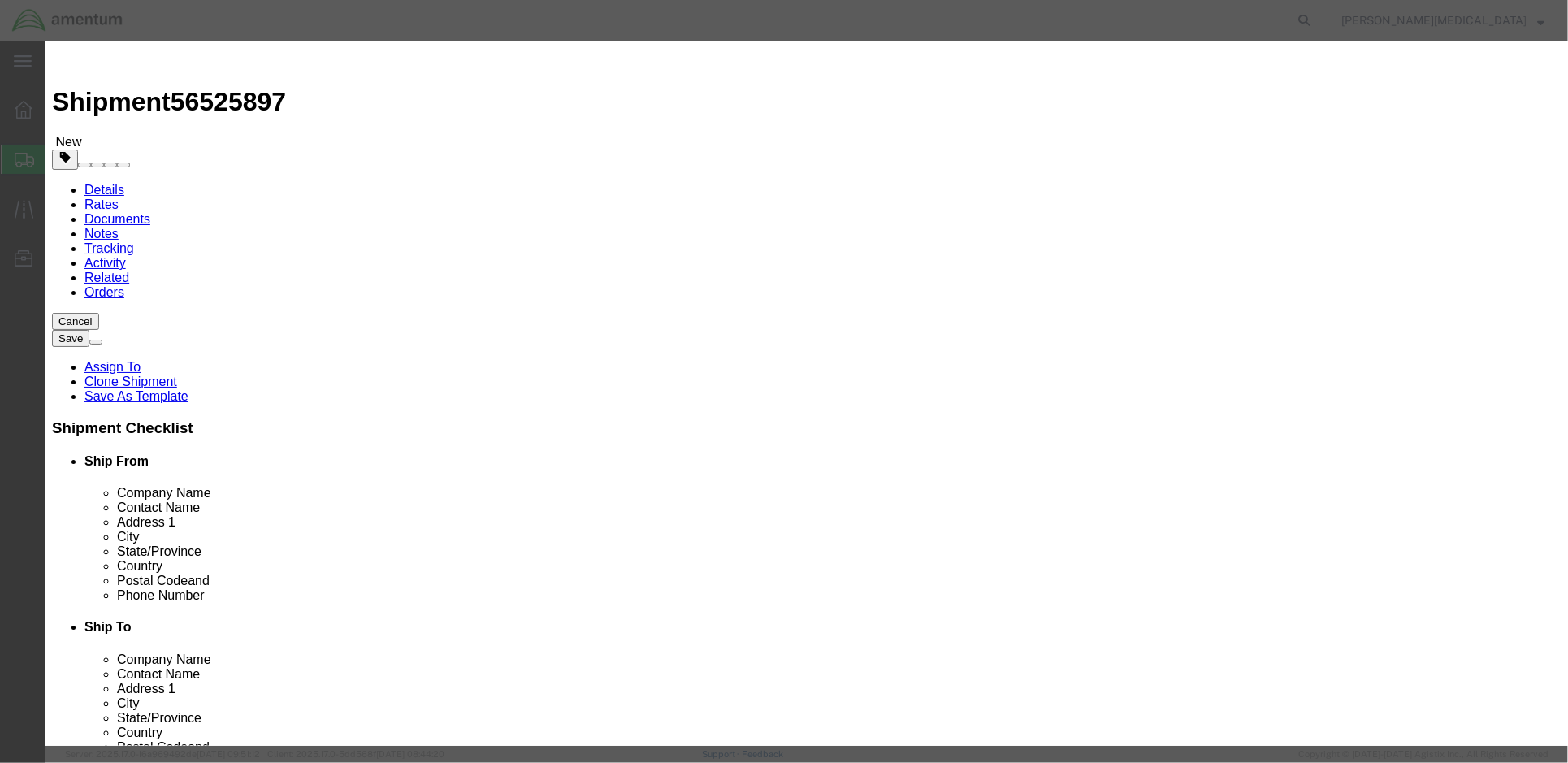
drag, startPoint x: 504, startPoint y: 150, endPoint x: 459, endPoint y: 150, distance: 45.0
click div "Pieces 0 Select Bag Barrels 100Board Feet Bottle Box Blister Pack Carats Can Ca…"
type input "1"
click input "text"
click input "MONITOR, COLOR, 27""
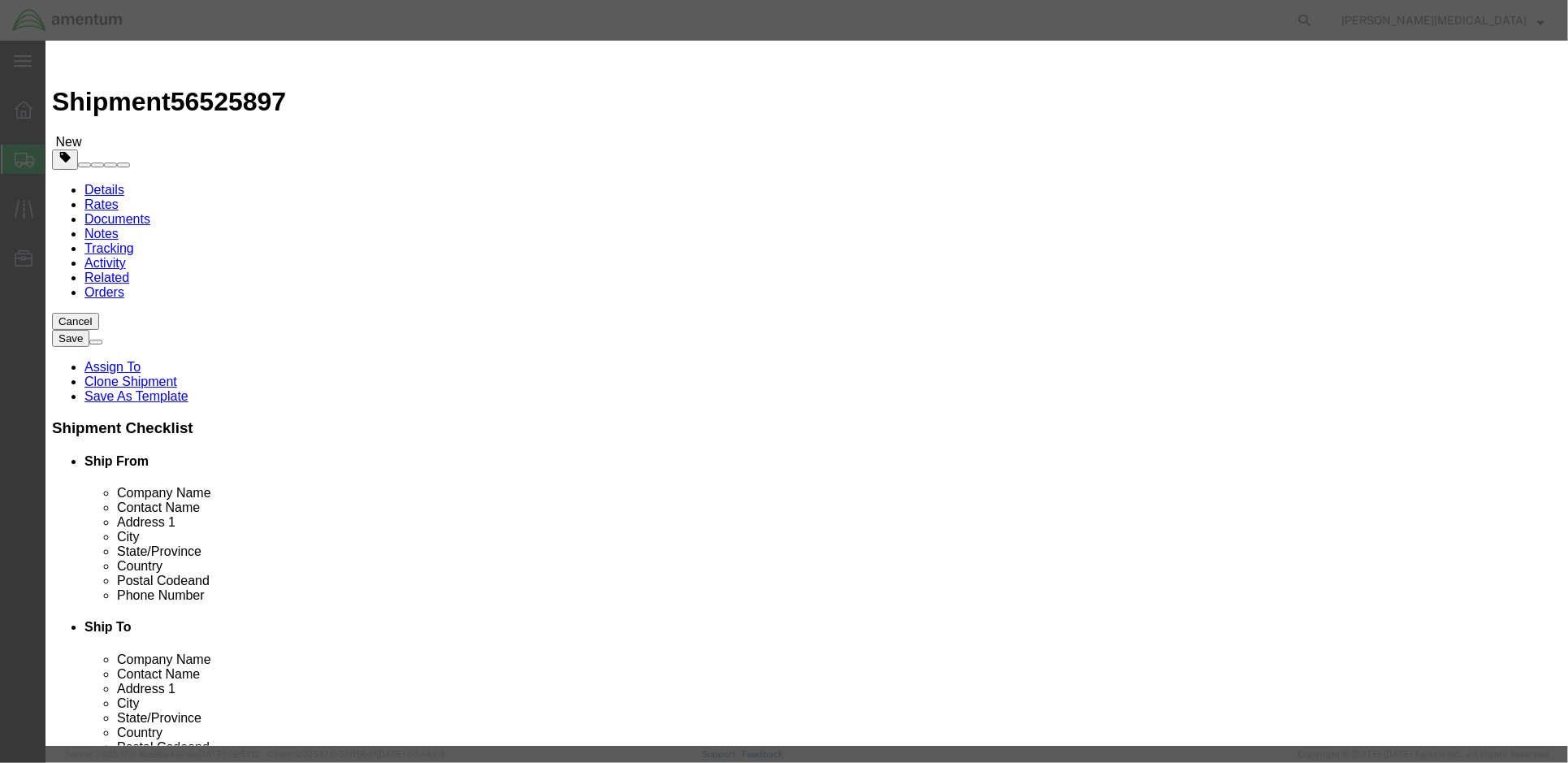
click input "MONITOR, COLOR, 27""
click input "MONITOR, COLOR, 22""
type input "MONITOR, COLOR, 22", HP"
click input "text"
type input "136.99"
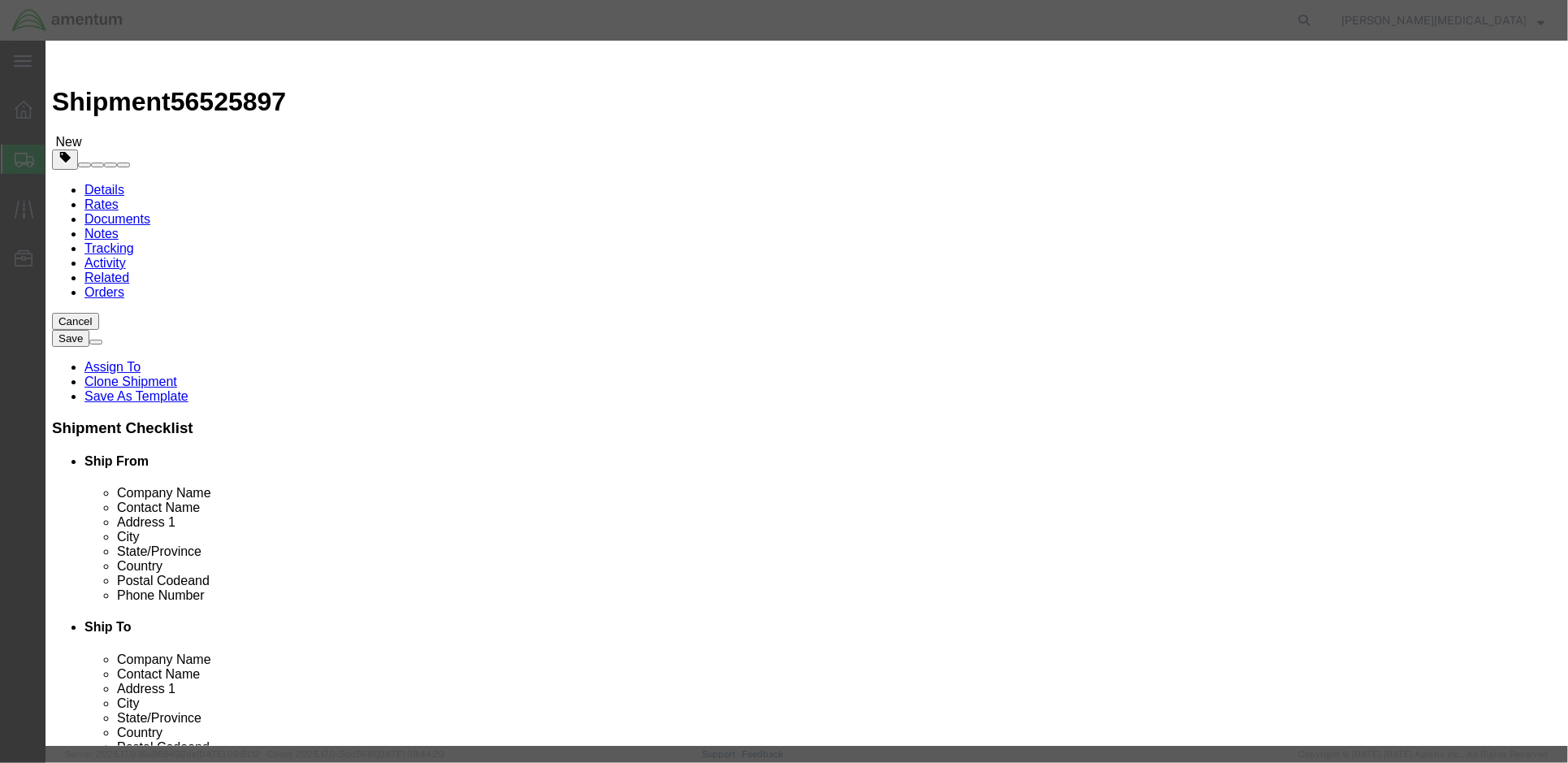
type input "2MQ508ZPSV"
drag, startPoint x: 1045, startPoint y: 227, endPoint x: 897, endPoint y: 205, distance: 149.6
click input "2MQ508ZPSV"
click textarea
type textarea "PN:"
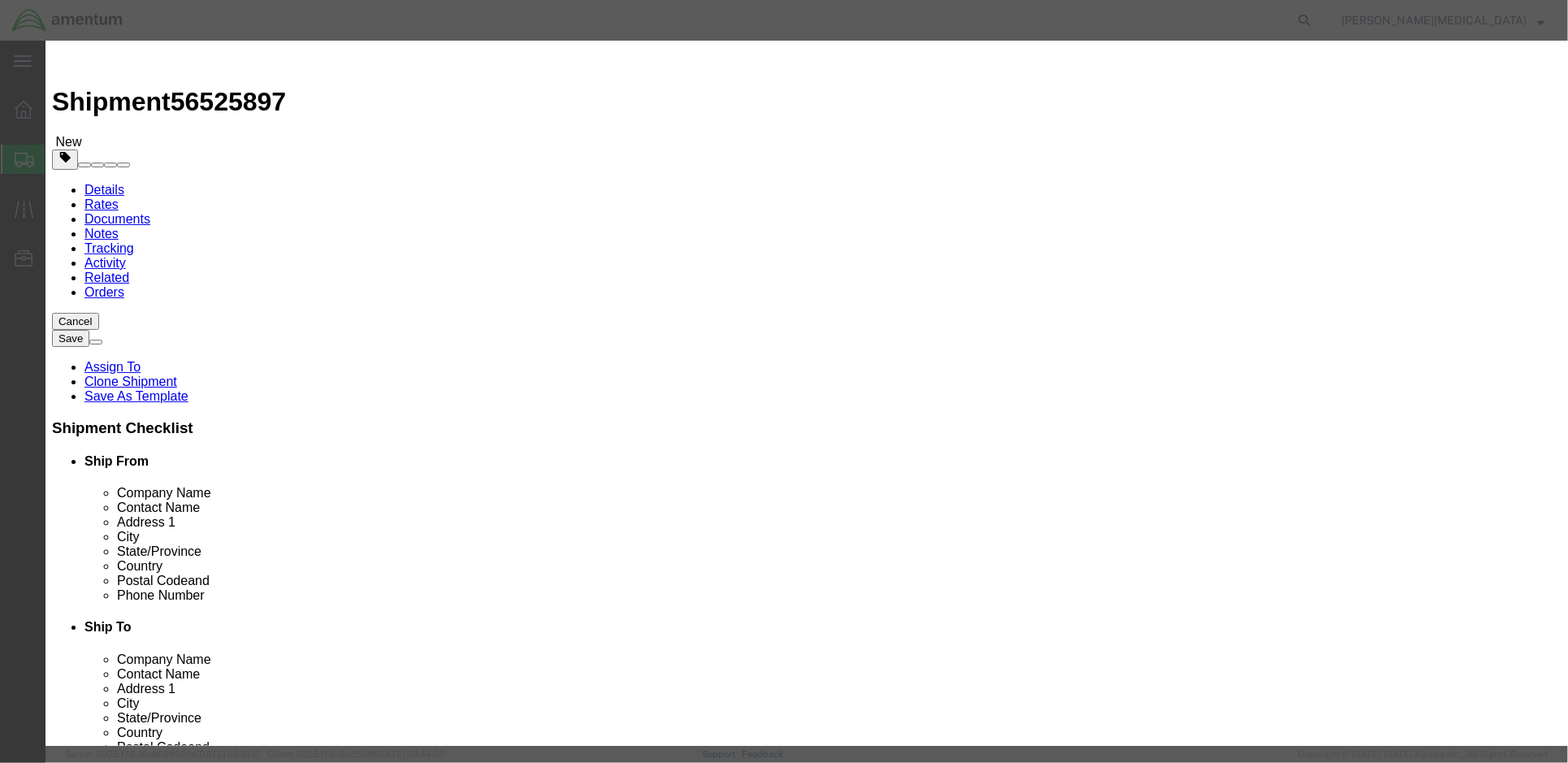
drag, startPoint x: 1036, startPoint y: 231, endPoint x: 874, endPoint y: 229, distance: 162.0
click div "Serial 2MQ508ZPSV"
click textarea "PN:"
paste textarea "LA2205WG"
click textarea "PN: LA2205WG"
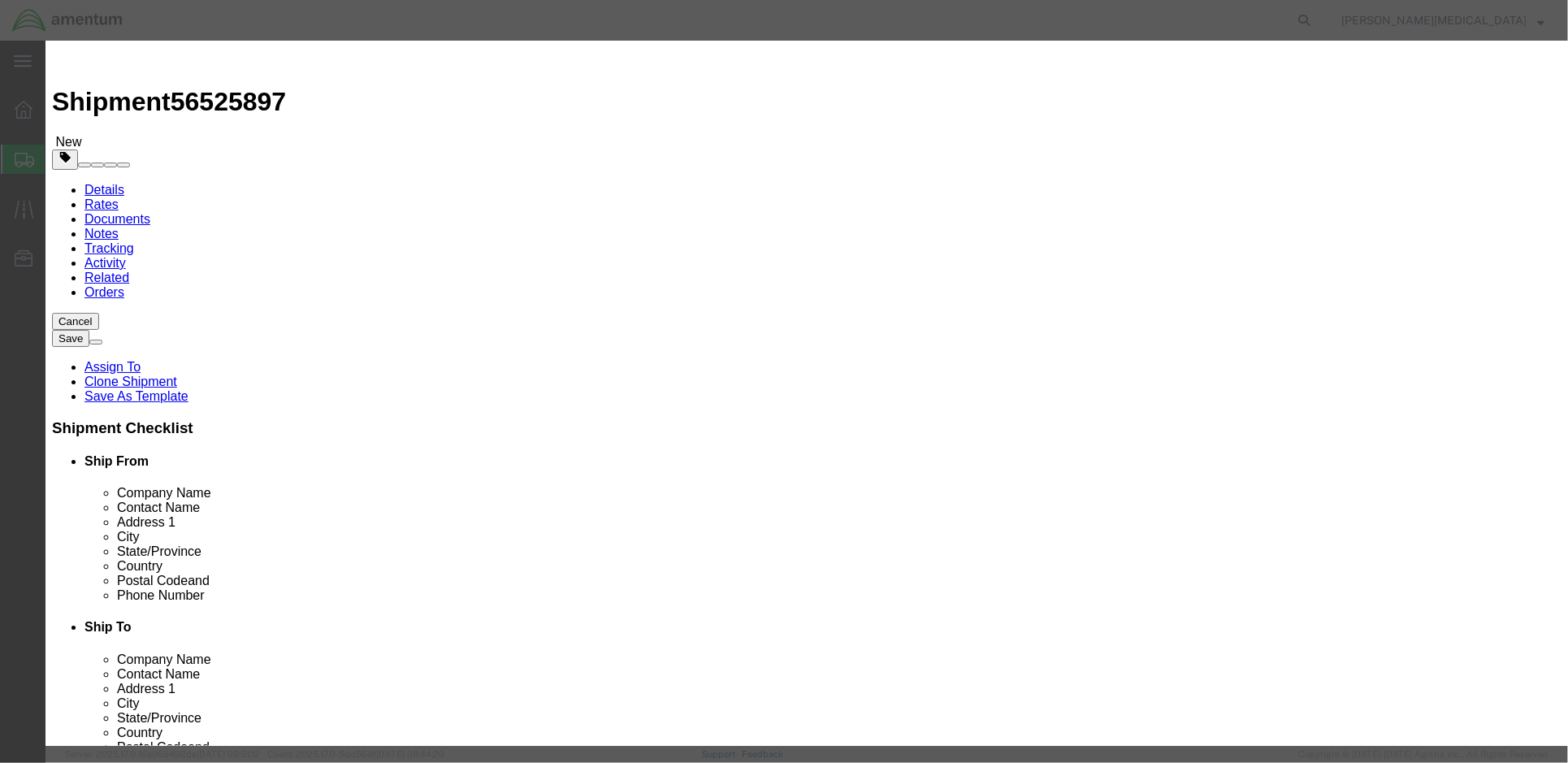
click textarea "PN: LA2205WG"
click textarea "PN: LA2205WG, [GEOGRAPHIC_DATA]:"
paste textarea "D10032513"
click textarea "PN: LA2205WG, [GEOGRAPHIC_DATA]: D10032513,"
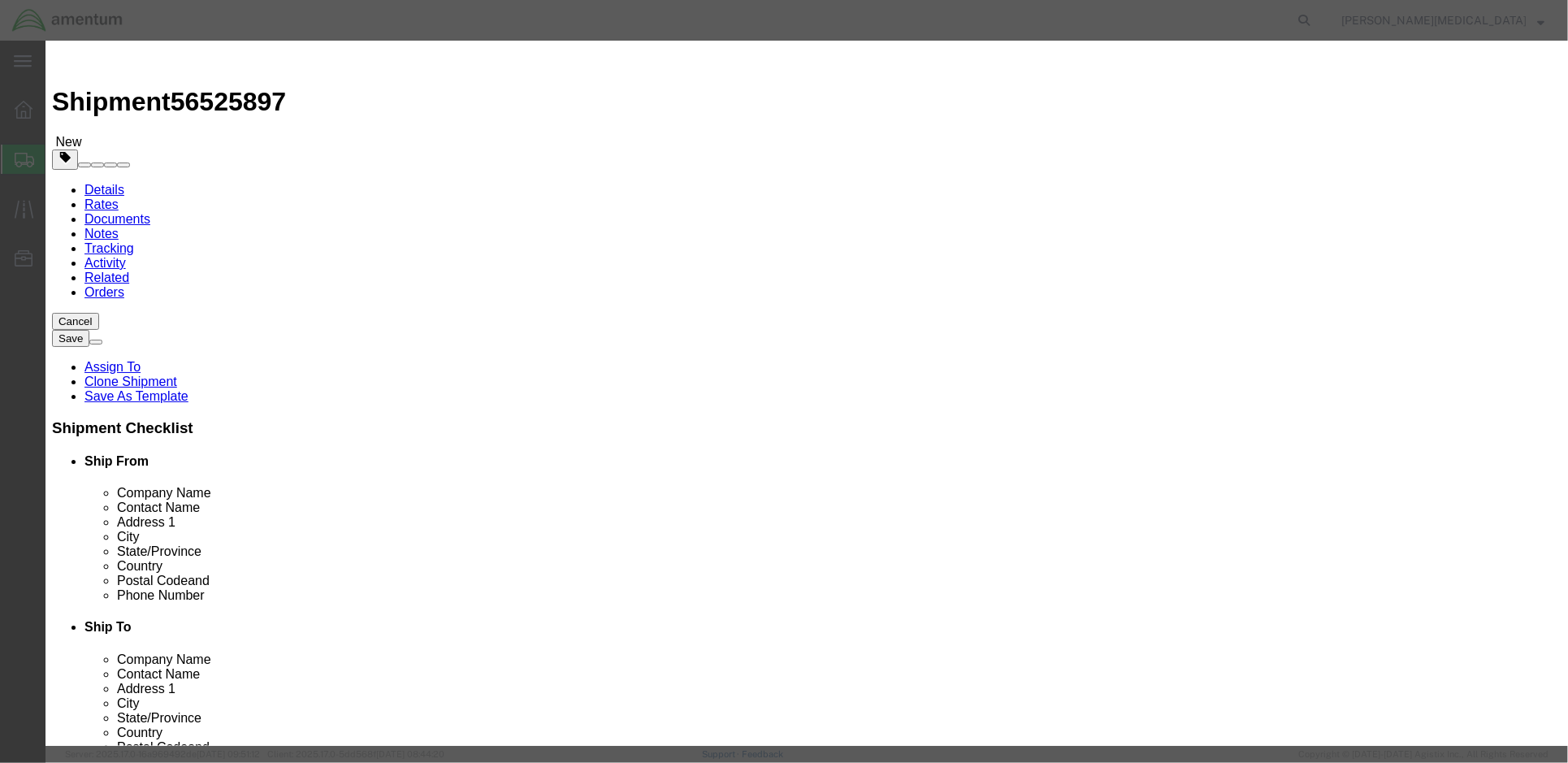
paste textarea "2ME95102HQ"
click textarea "PN: LA2205WG, [GEOGRAPHIC_DATA]: D10032513, SN: 2ME95102HQ, [GEOGRAPHIC_DATA]:"
paste textarea "DI0018879"
click textarea "PN: LA2205WG, [GEOGRAPHIC_DATA]: D10032513, SN: 2ME95102HQ, BC: DI0018879, SN:"
paste textarea "3CQ048NMT5"
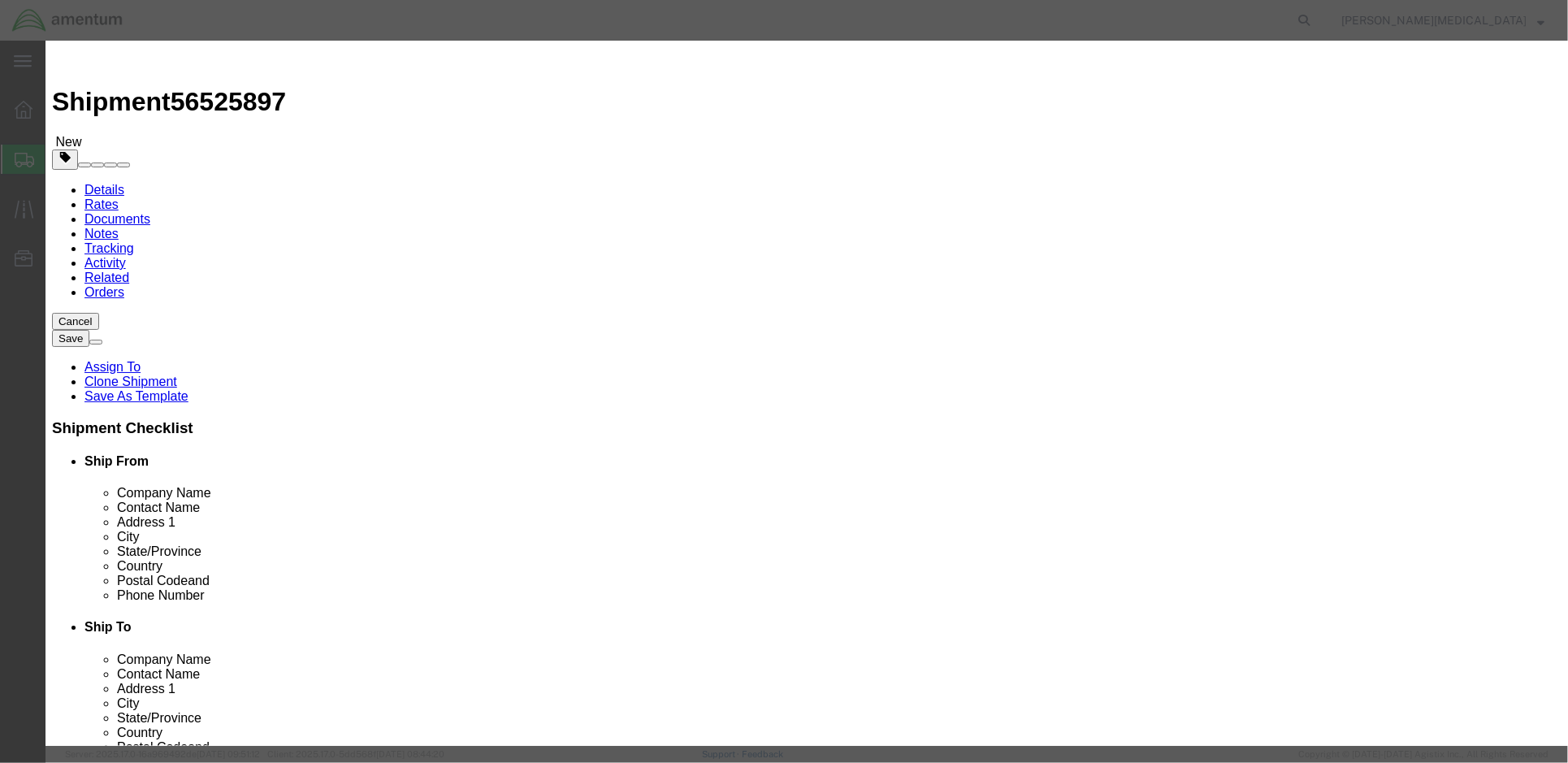
type textarea "PN: LA2205WG, [GEOGRAPHIC_DATA]: D10032513, SN: 2ME95102HQ, BC: DI0018879, SN: …"
drag, startPoint x: 486, startPoint y: 190, endPoint x: 506, endPoint y: 193, distance: 20.2
click input "136.99"
drag, startPoint x: 532, startPoint y: 193, endPoint x: 459, endPoint y: 179, distance: 74.3
click div "Total Value 136.99 Select ADP AED AFN ALL AMD AOA ARS ATS AUD AWG AZN BAM BBD B…"
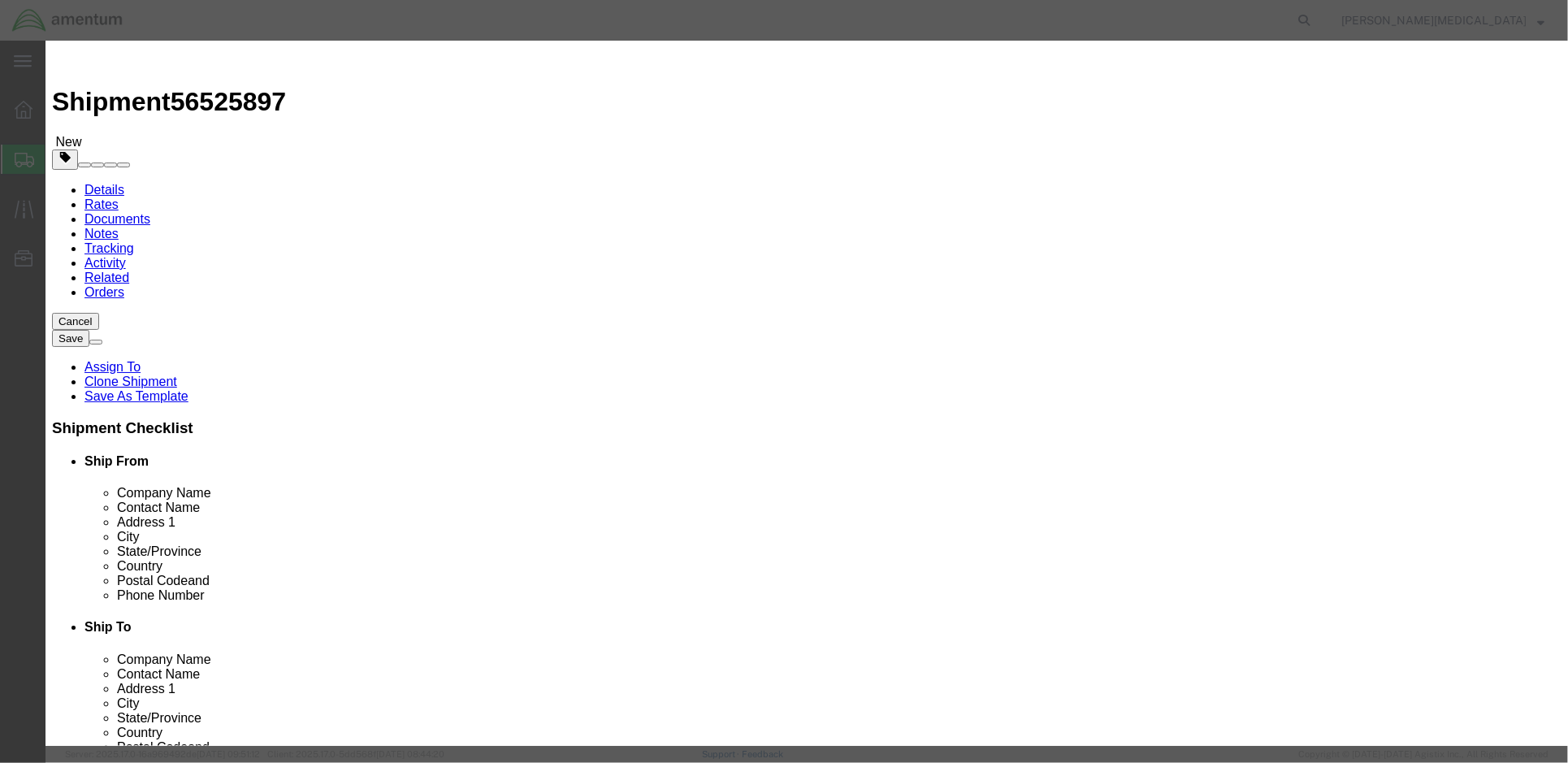
click input "250.00"
type input "350.00"
drag, startPoint x: 496, startPoint y: 148, endPoint x: 457, endPoint y: 145, distance: 39.1
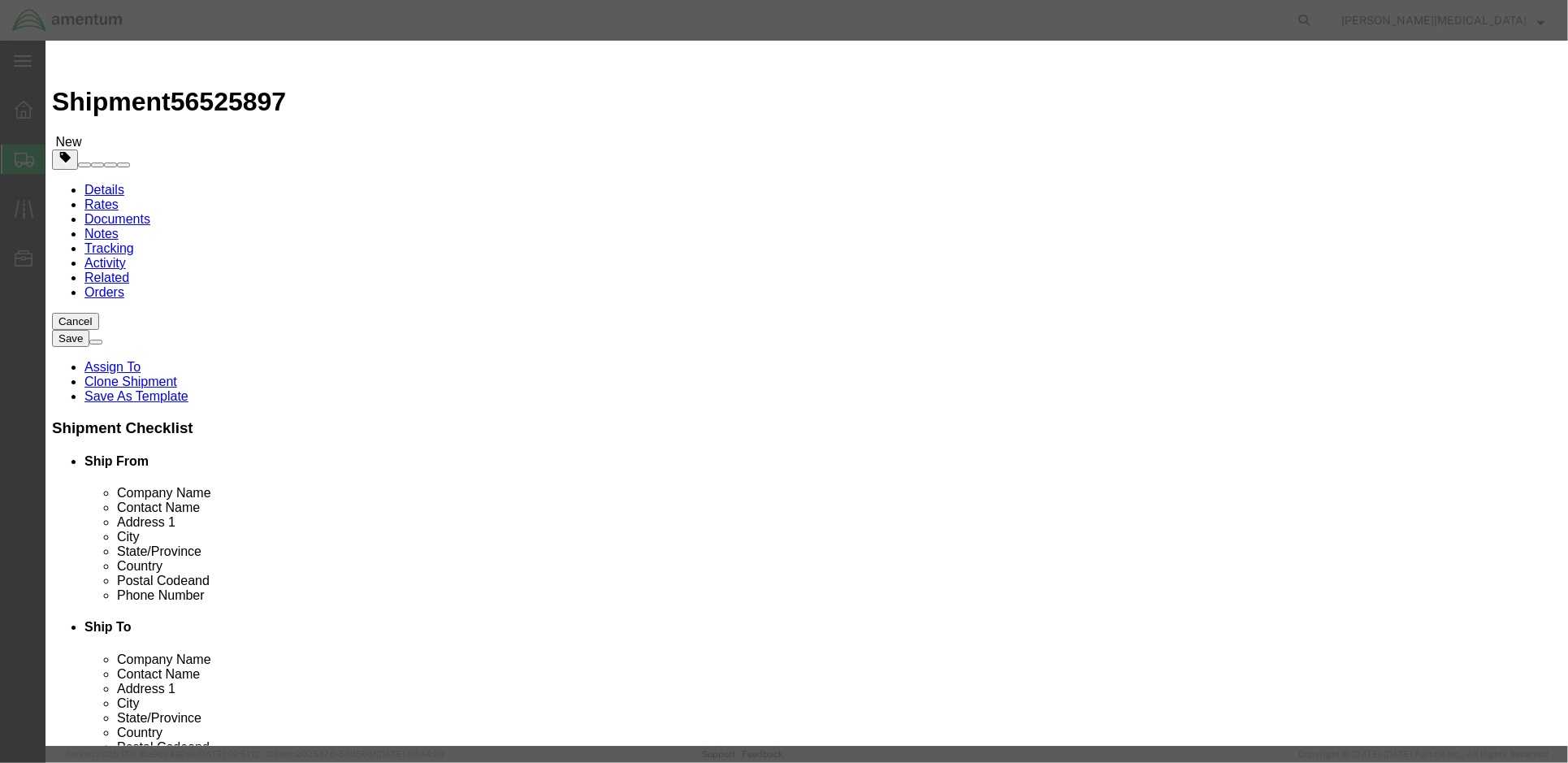
click div "Pieces 1 Select Bag Barrels 100Board Feet Bottle Box Blister Pack Carats Can Ca…"
type input "2"
type input "700"
click div "Save & Add Another Save & Close Close"
drag, startPoint x: 1009, startPoint y: 123, endPoint x: 905, endPoint y: 119, distance: 104.1
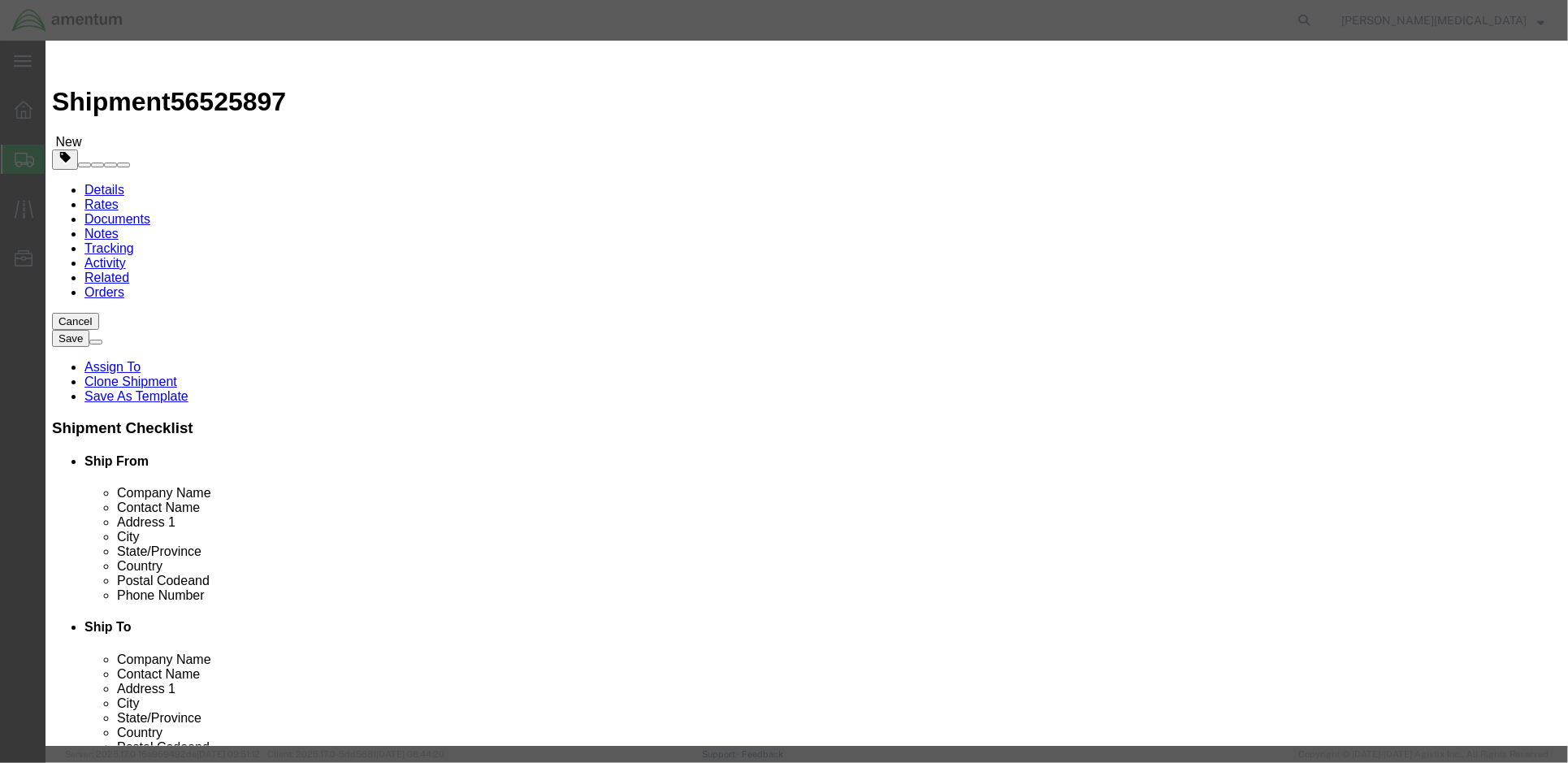
click div "Description PN: LA2205WG, BC: D10032513, SN: 2ME95102HQ, BC: DI0018879, SN: 3CQ…"
click input "MONITOR, COLOR, 22", HP"
click textarea "BC: D10032513, SN: 2ME95102HQ, BC: DI0018879, SN: 3CQ048NMT5."
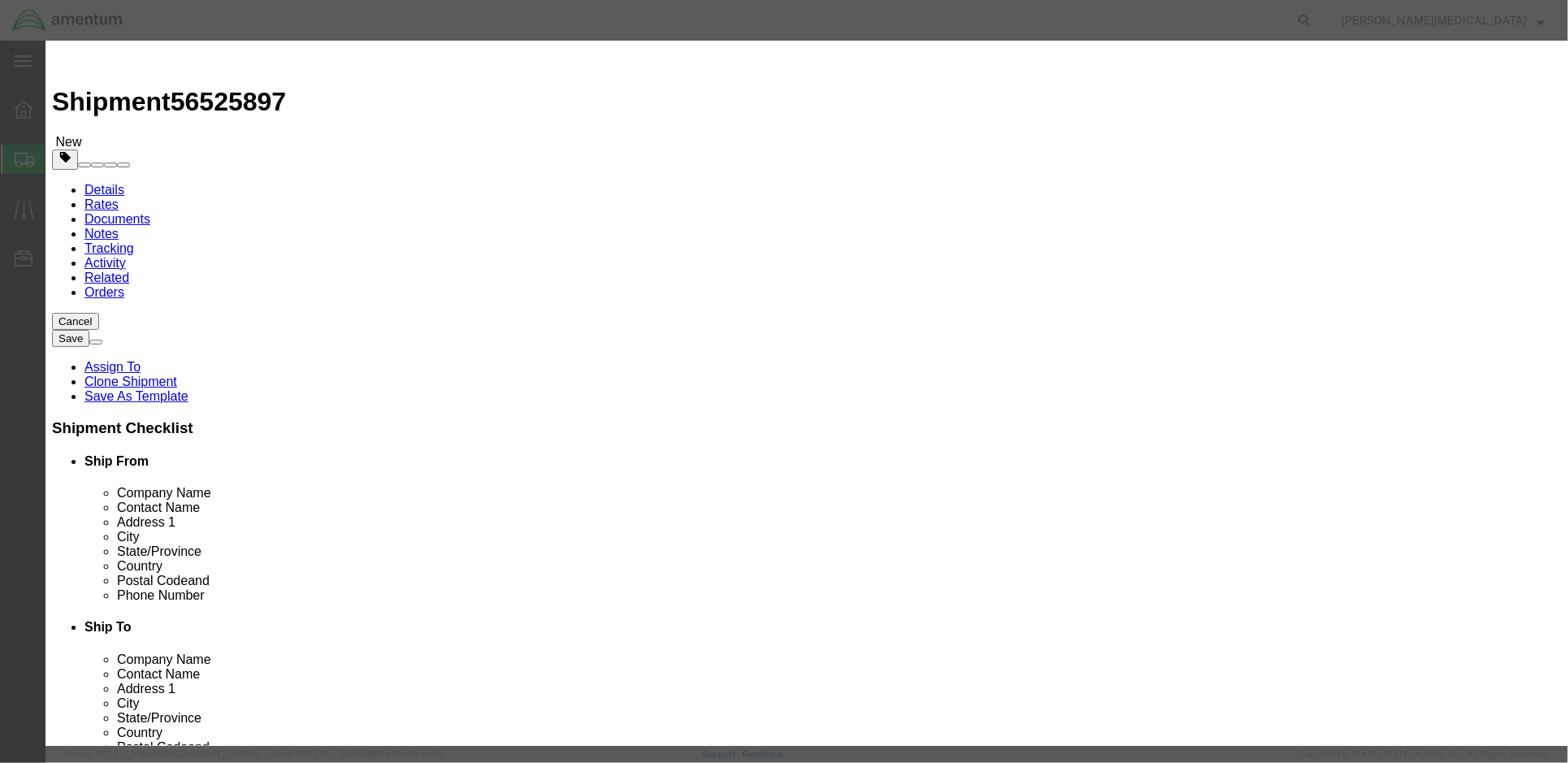
type textarea "BC: D10032513, SN: 2ME95102HQ, BC: DI0018879, SN: 3CQ048NMT5."
click input "MONITOR, COLOR, 22", HP"
paste input "PN: LA2205WG,"
type input "MONITOR, COLOR, 22", HP, PN: LA2205WG"
click button "Save & Close"
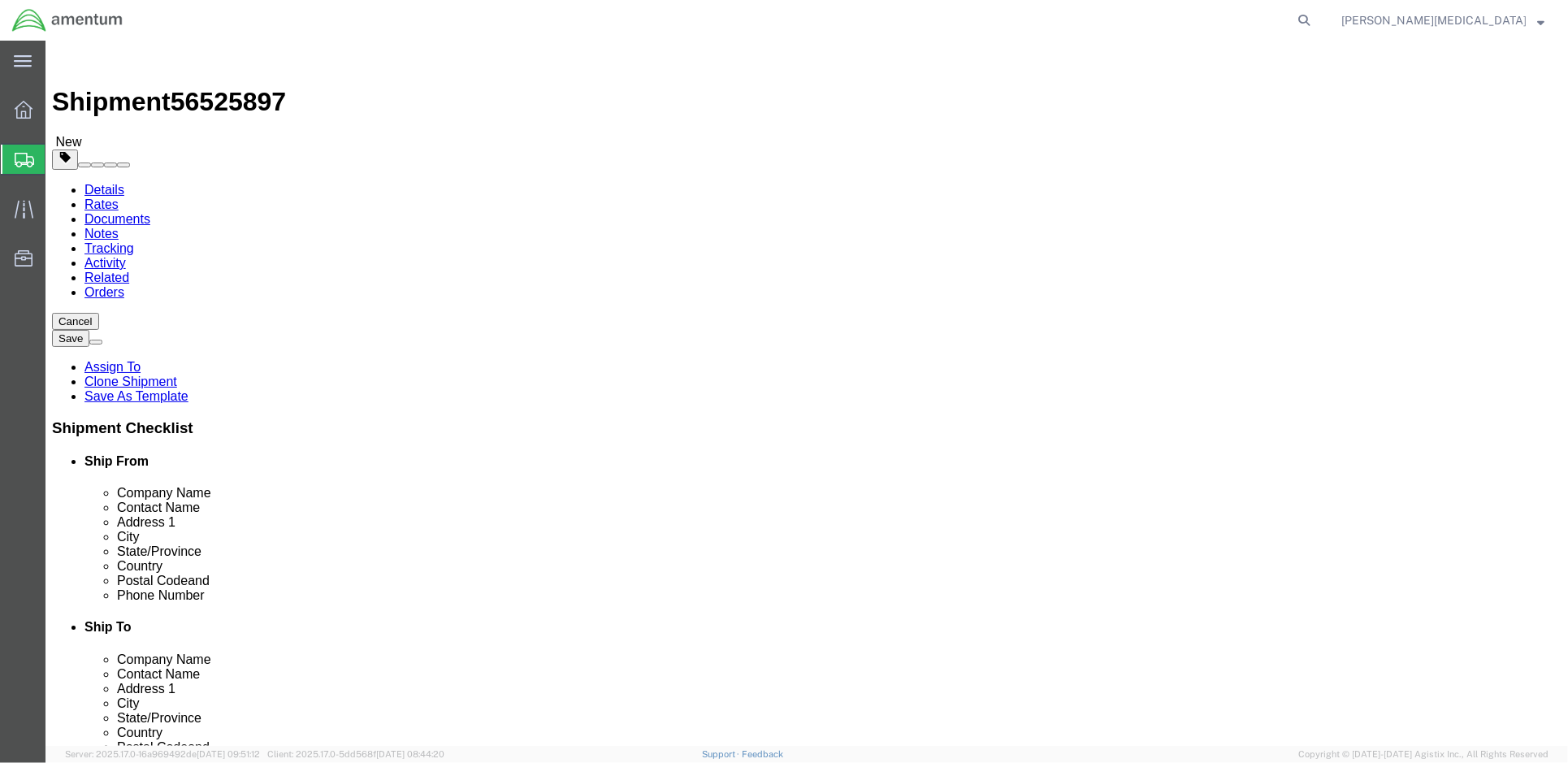
click dd "2.00 Each"
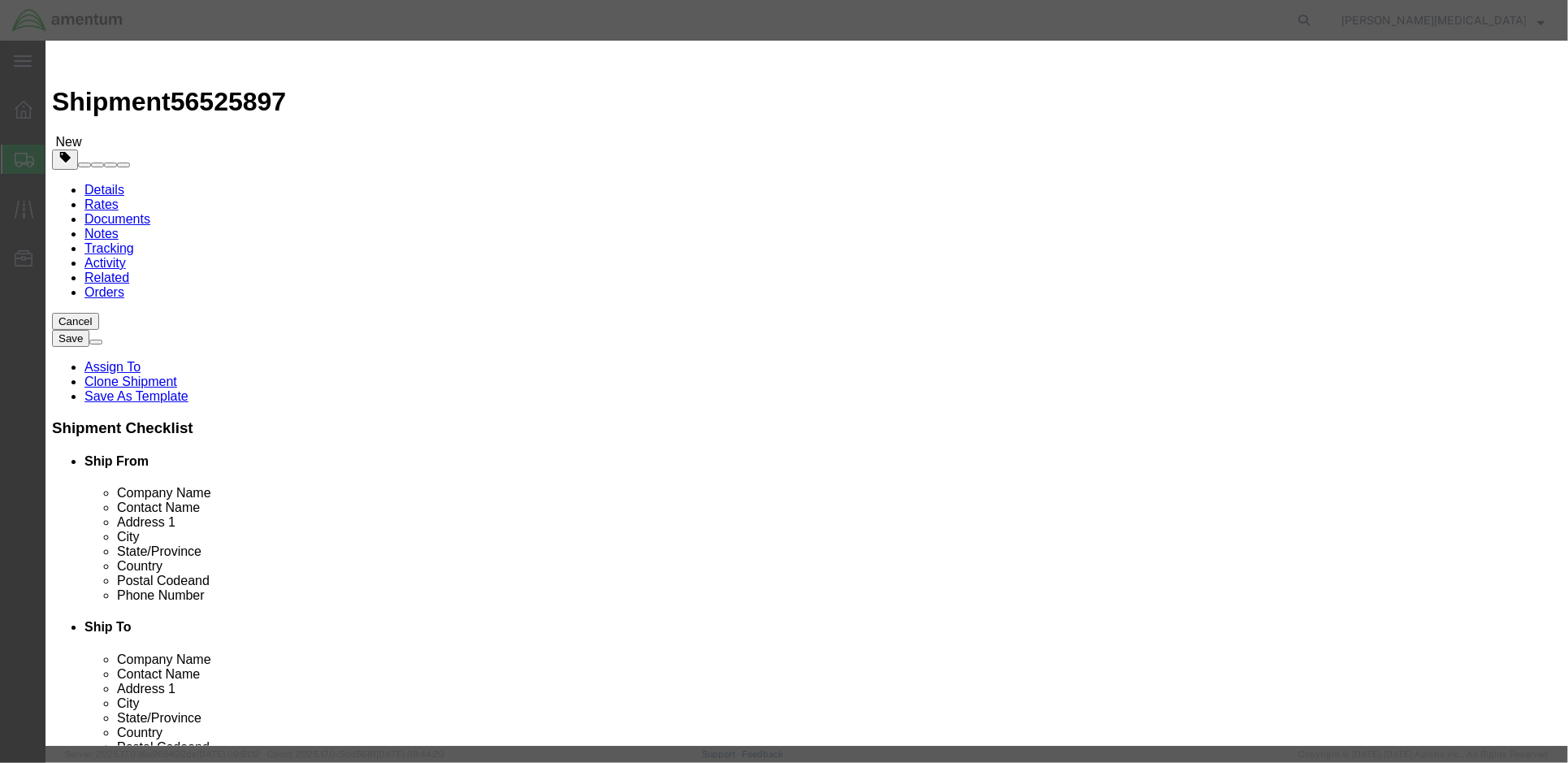
click input "700.00"
drag, startPoint x: 504, startPoint y: 188, endPoint x: 453, endPoint y: 192, distance: 51.2
click div "Total Value 700.00 Select ADP AED AFN ALL AMD AOA ARS ATS AUD AWG AZN BAM BBD B…"
type input "175.00"
click button "Save & Close"
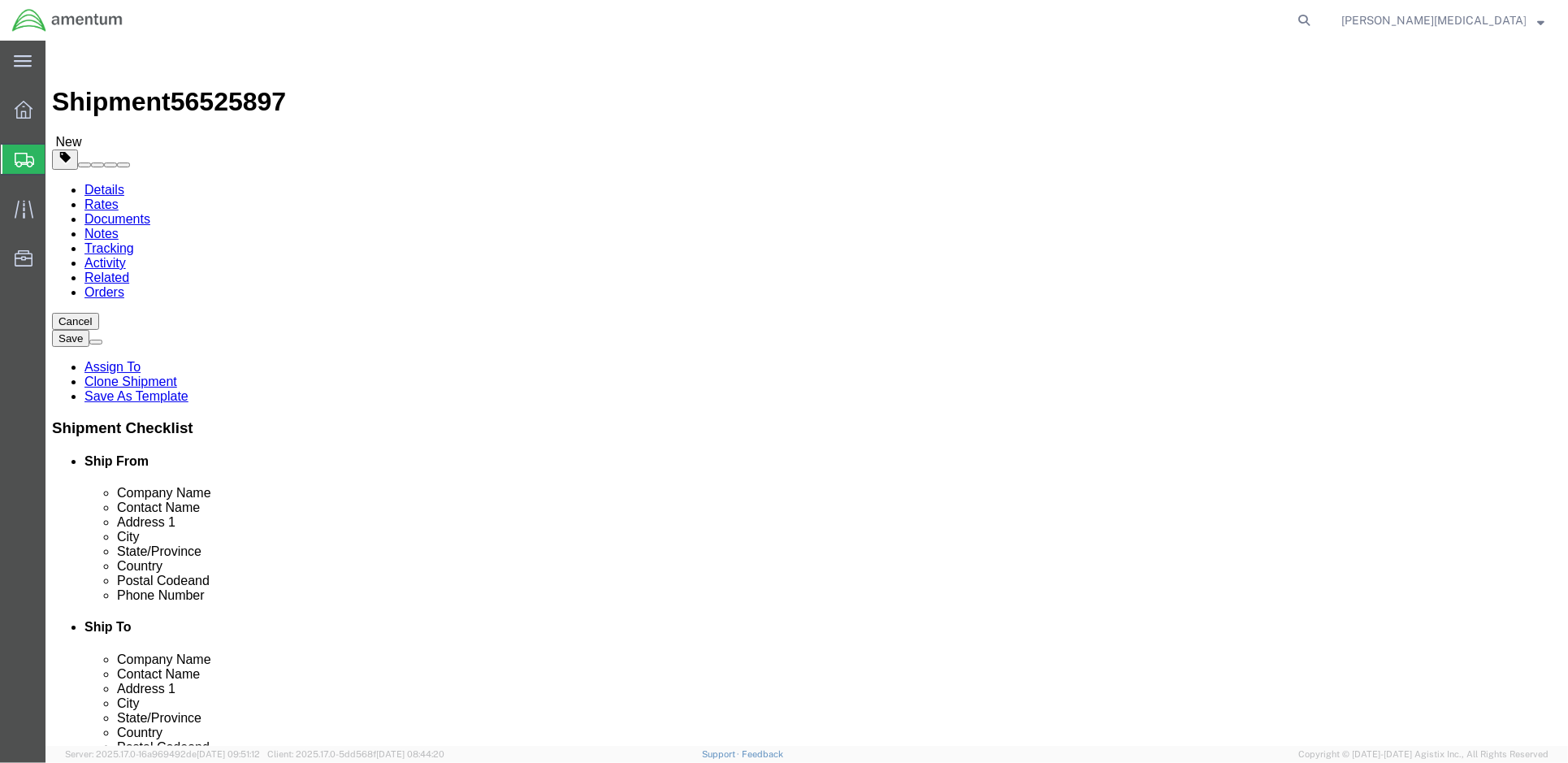
click div "Package Content package1 # 1 x Package Type Select Bale(s) Basket(s) Bolt(s) Bo…"
click dd "2.00 Each"
click div
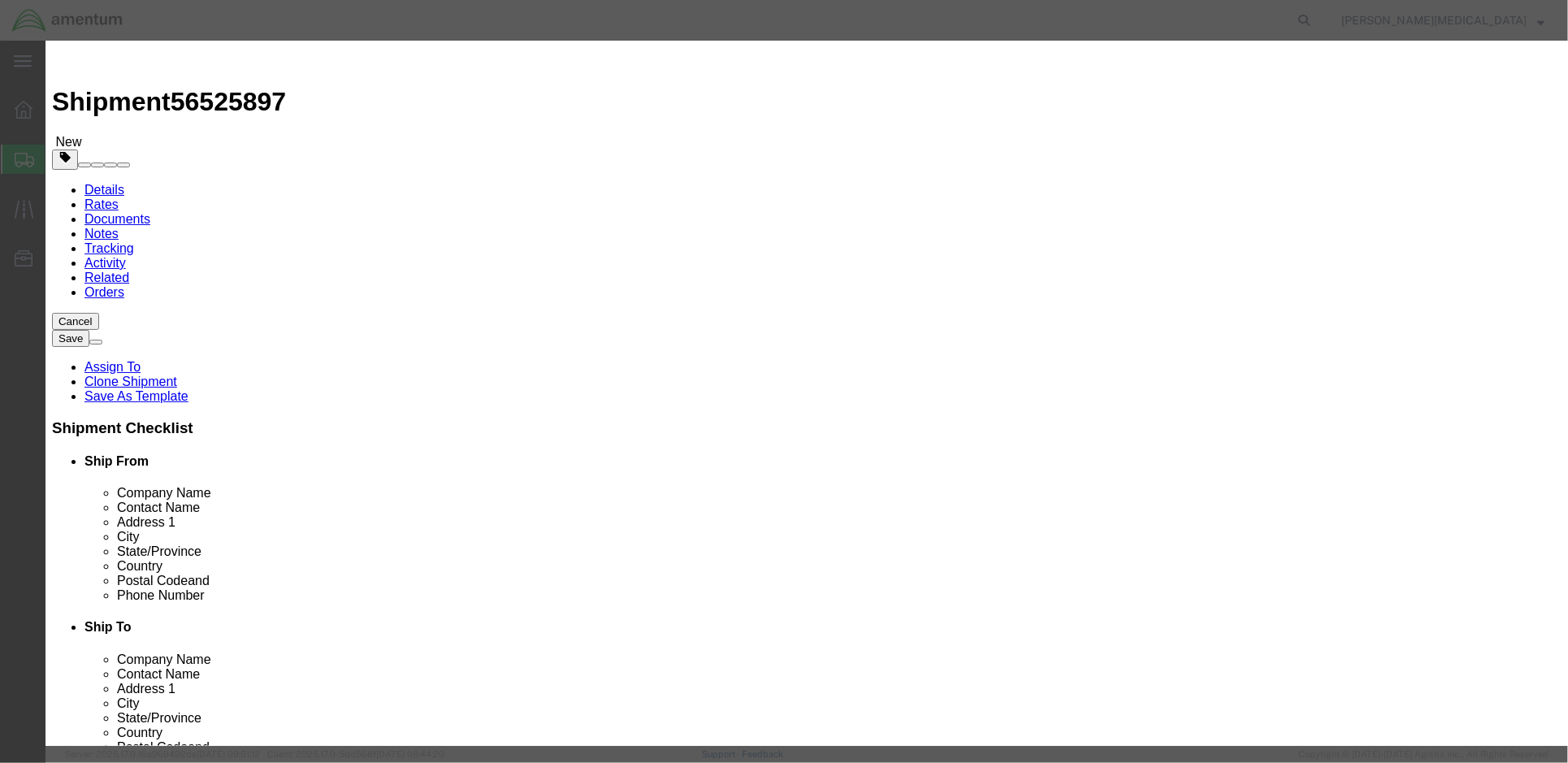
drag, startPoint x: 503, startPoint y: 184, endPoint x: 455, endPoint y: 183, distance: 48.0
click div "Total Value 175.00 Select ADP AED AFN ALL AMD AOA ARS ATS AUD AWG AZN BAM BBD B…"
type input "350.00"
click button "Save & Close"
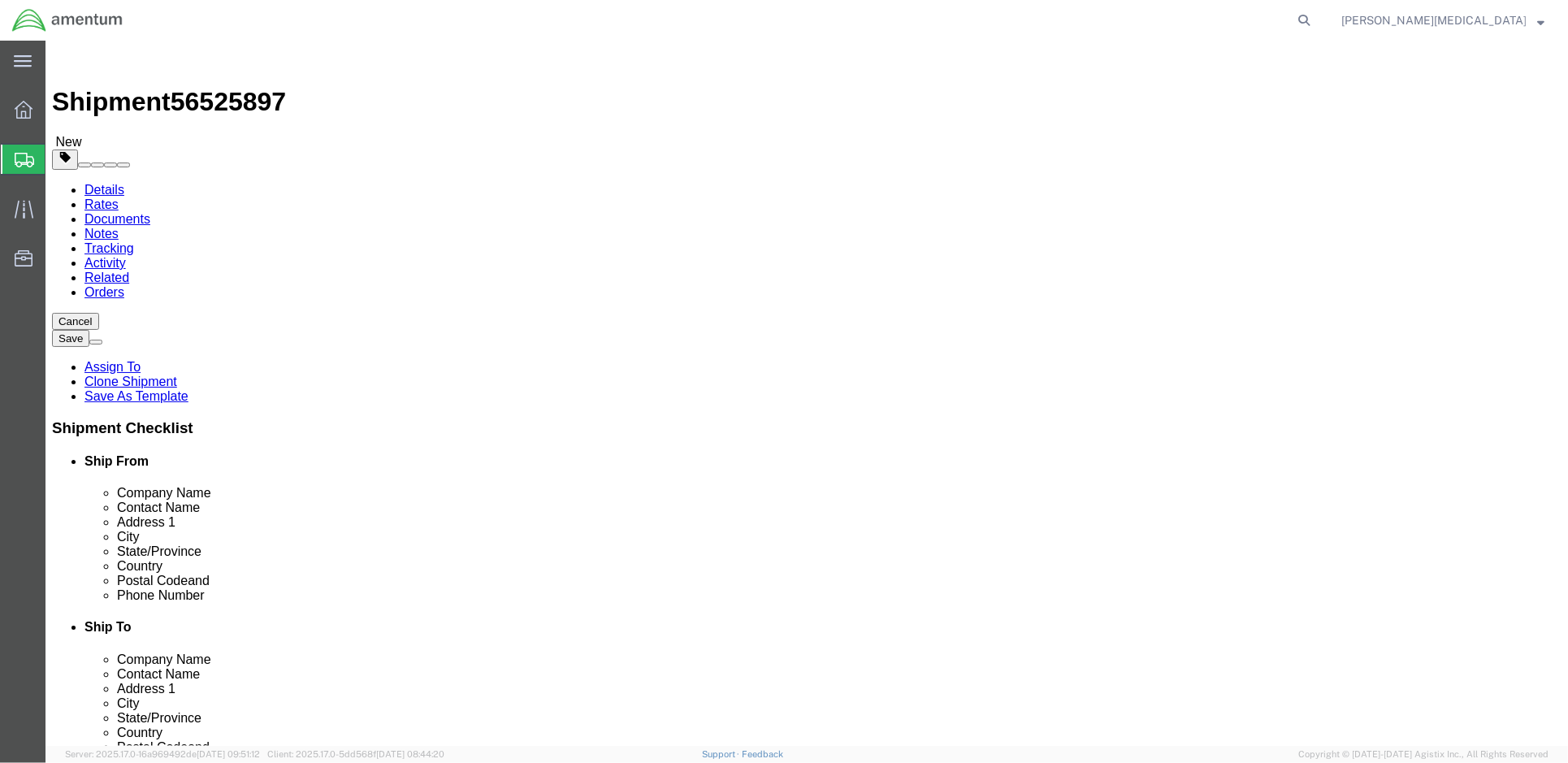
click div "Package Content package1 # 1 x Package Type Select Bale(s) Basket(s) Bolt(s) Bo…"
click span
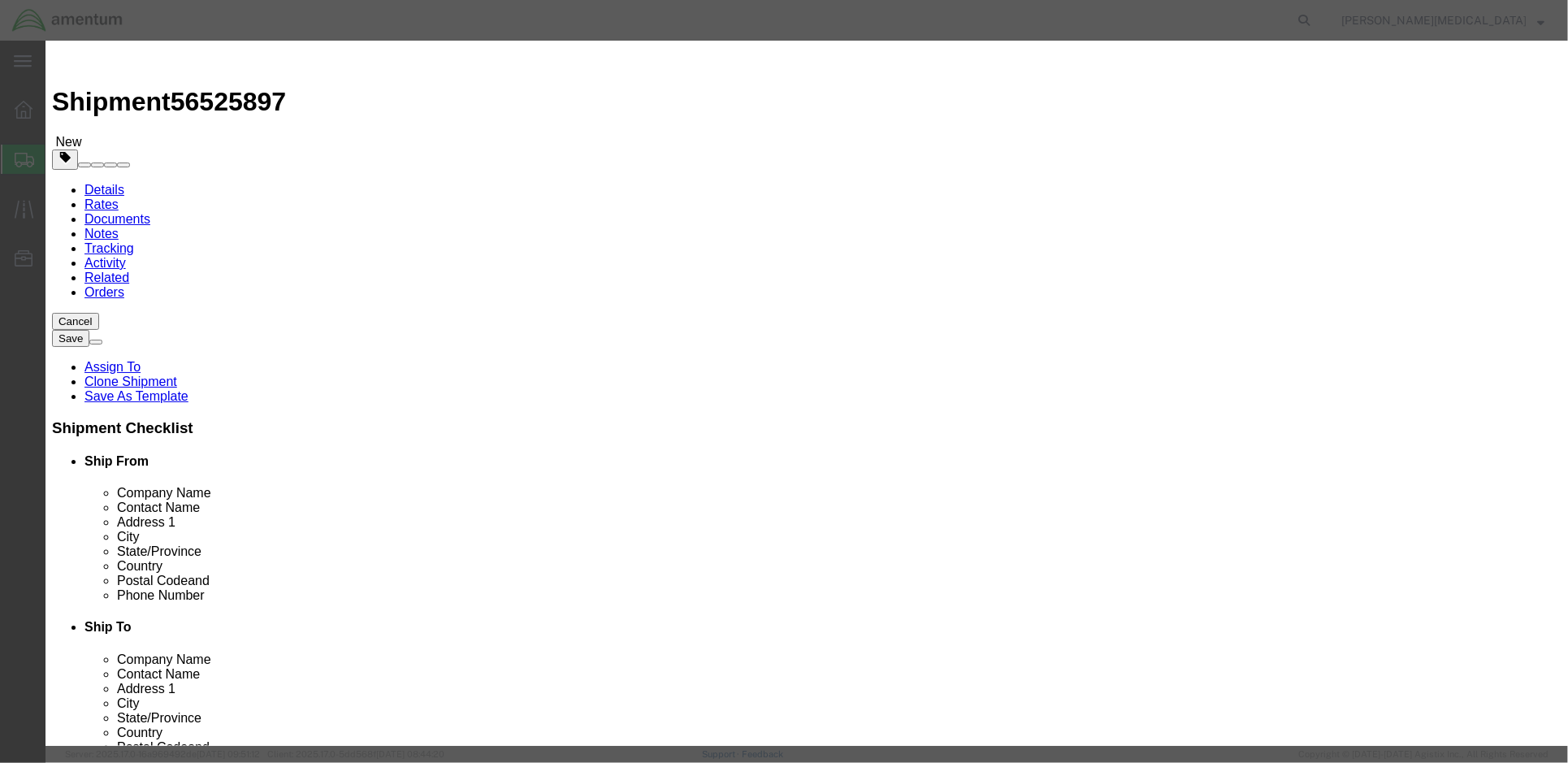
drag, startPoint x: 496, startPoint y: 160, endPoint x: 448, endPoint y: 157, distance: 48.1
click div "Pieces 0 Select Bag Barrels 100Board Feet Bottle Box Blister Pack Carats Can Ca…"
type input "1"
click input "text"
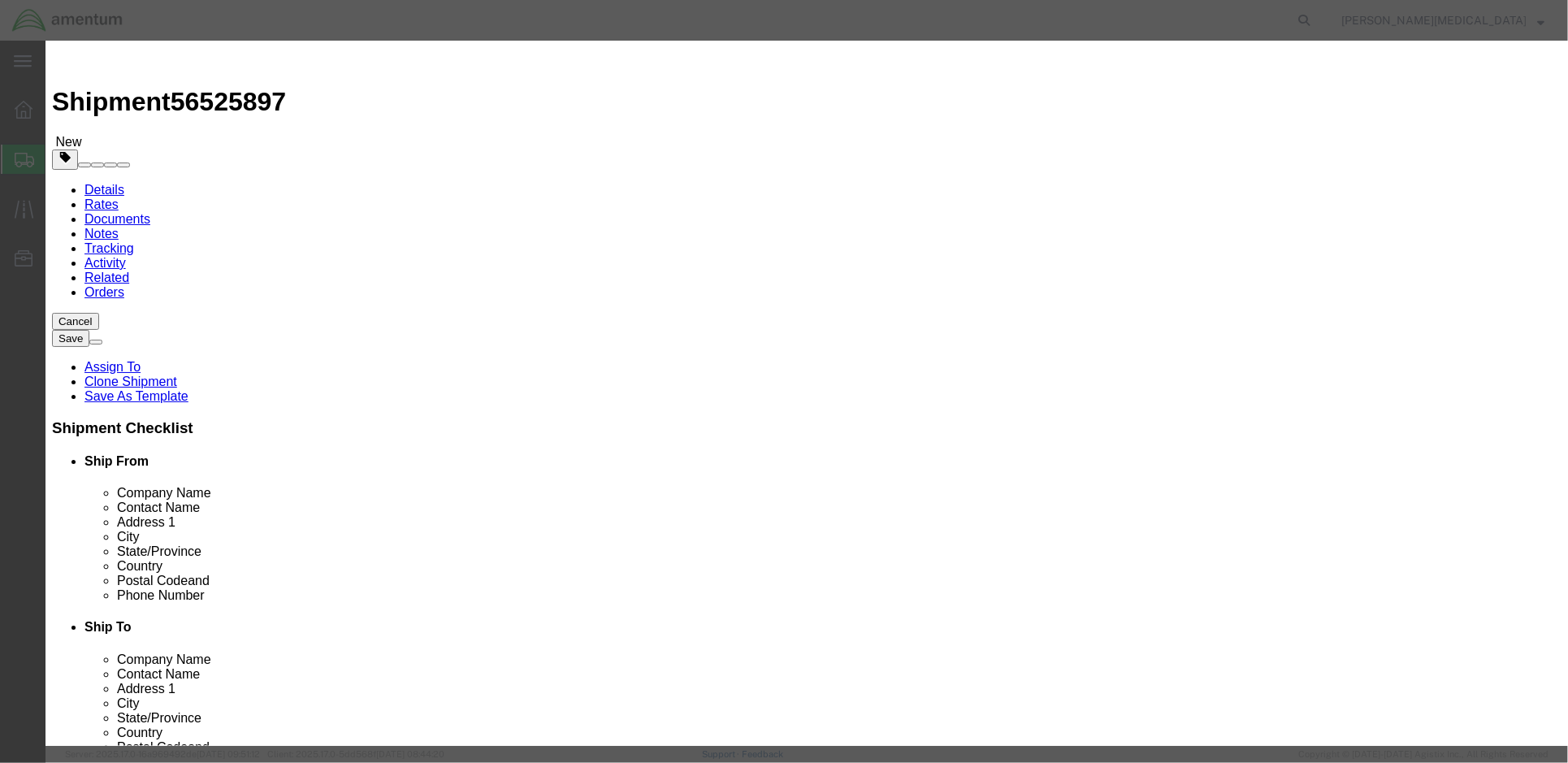
click input "175"
type input "175.00"
click input "text"
type input "MONITOR, COLOR, 22", HP, PN: LA2205WG"
click textarea
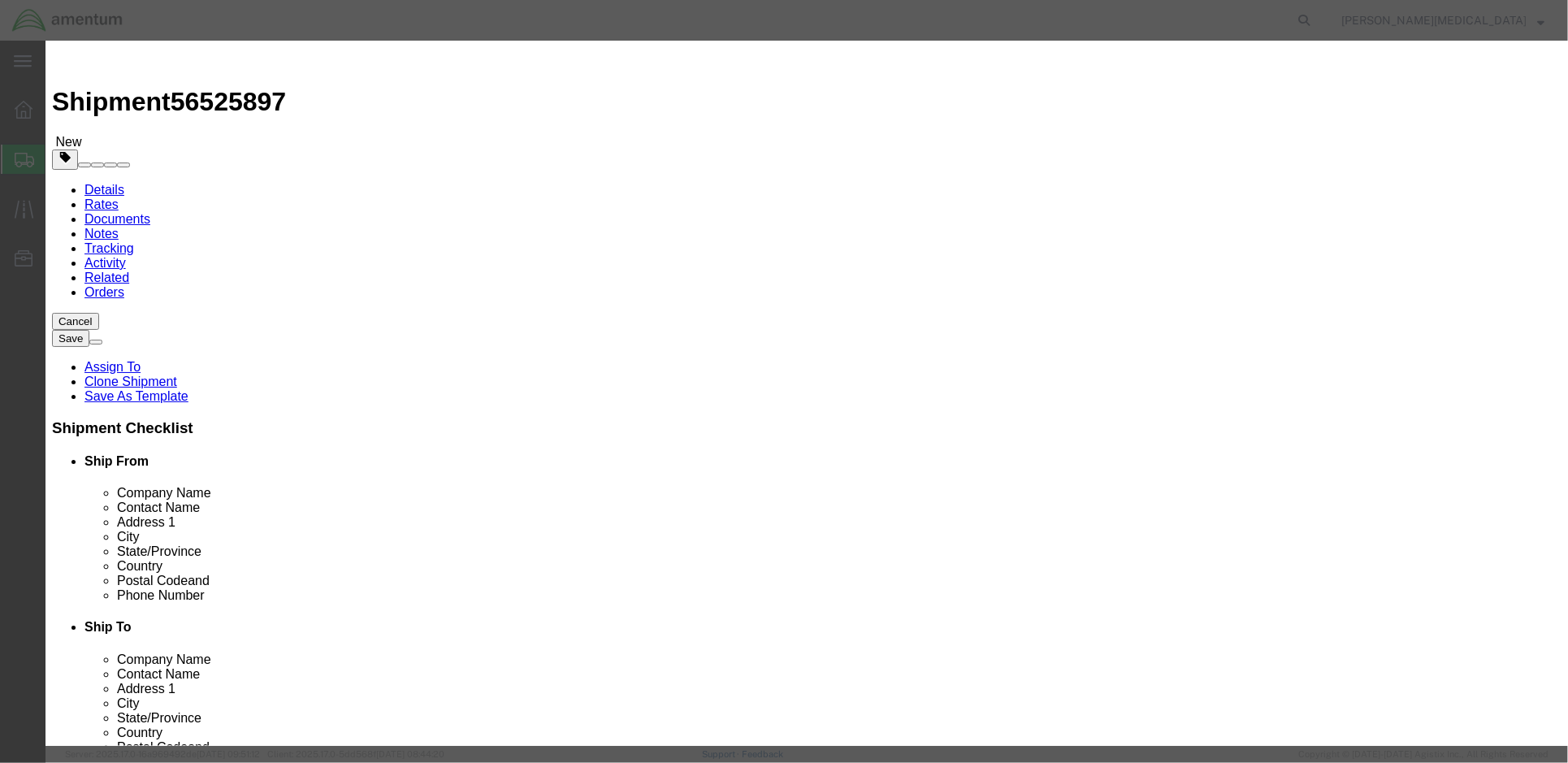
click textarea "PN: DI0028280, SN:"
paste textarea "3CQ132NXNW"
type textarea "PN: DI0028280, SN: 3CQ132NXNW"
click button "Save & Close"
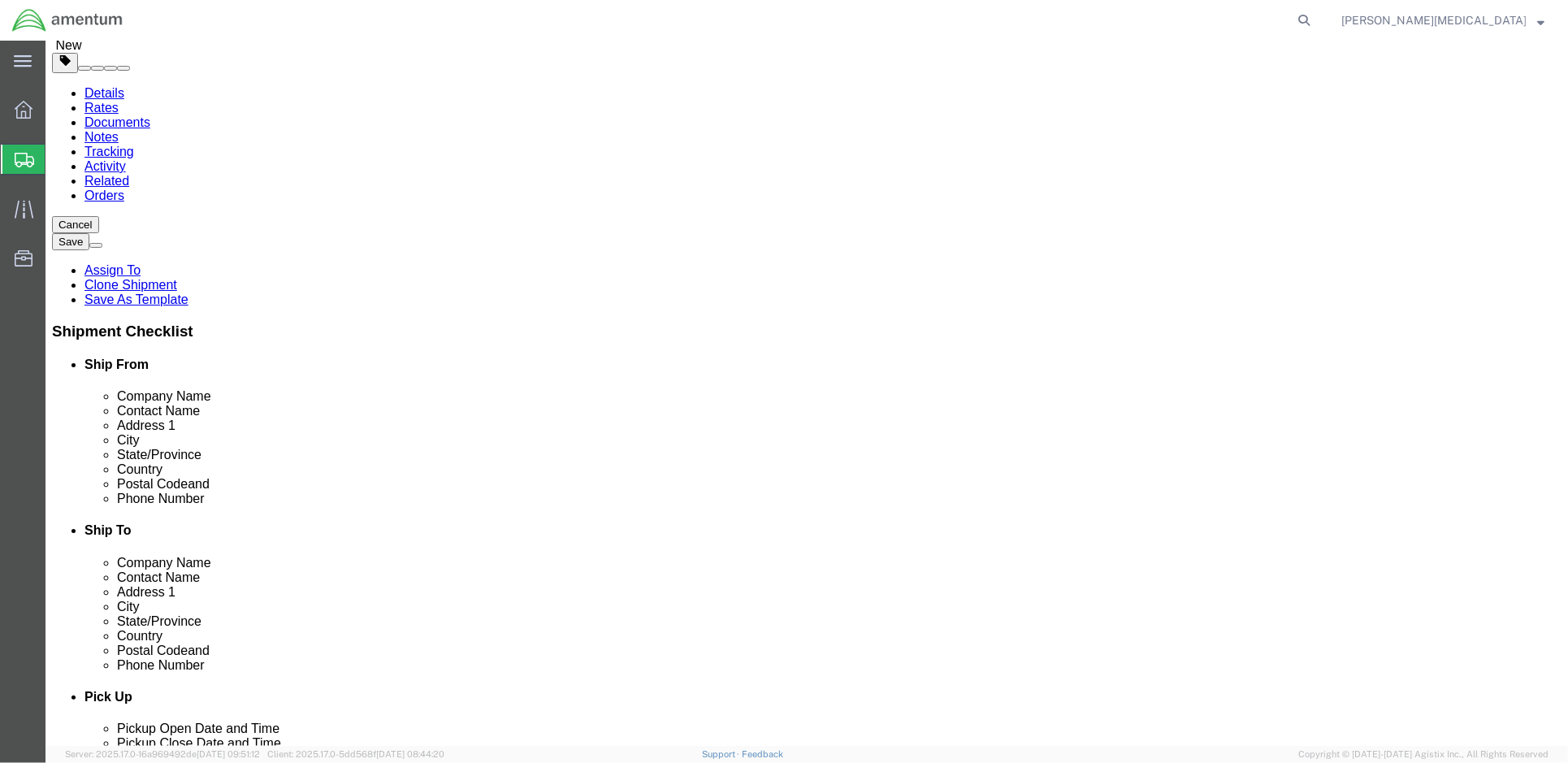
scroll to position [109, 0]
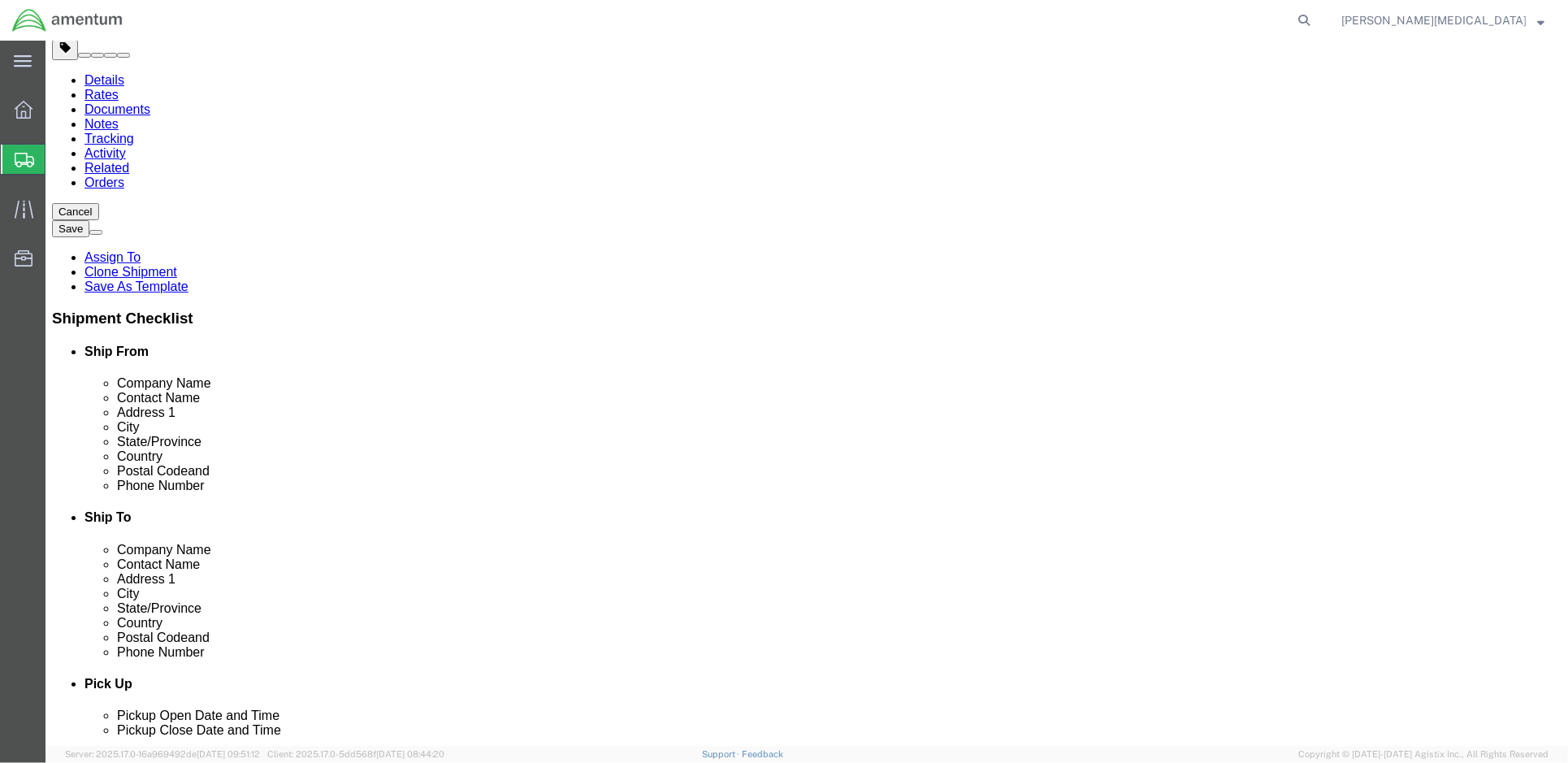
click div "Save in commodity library Clone this content Delete this content"
click div
click icon
click link "Delete this content"
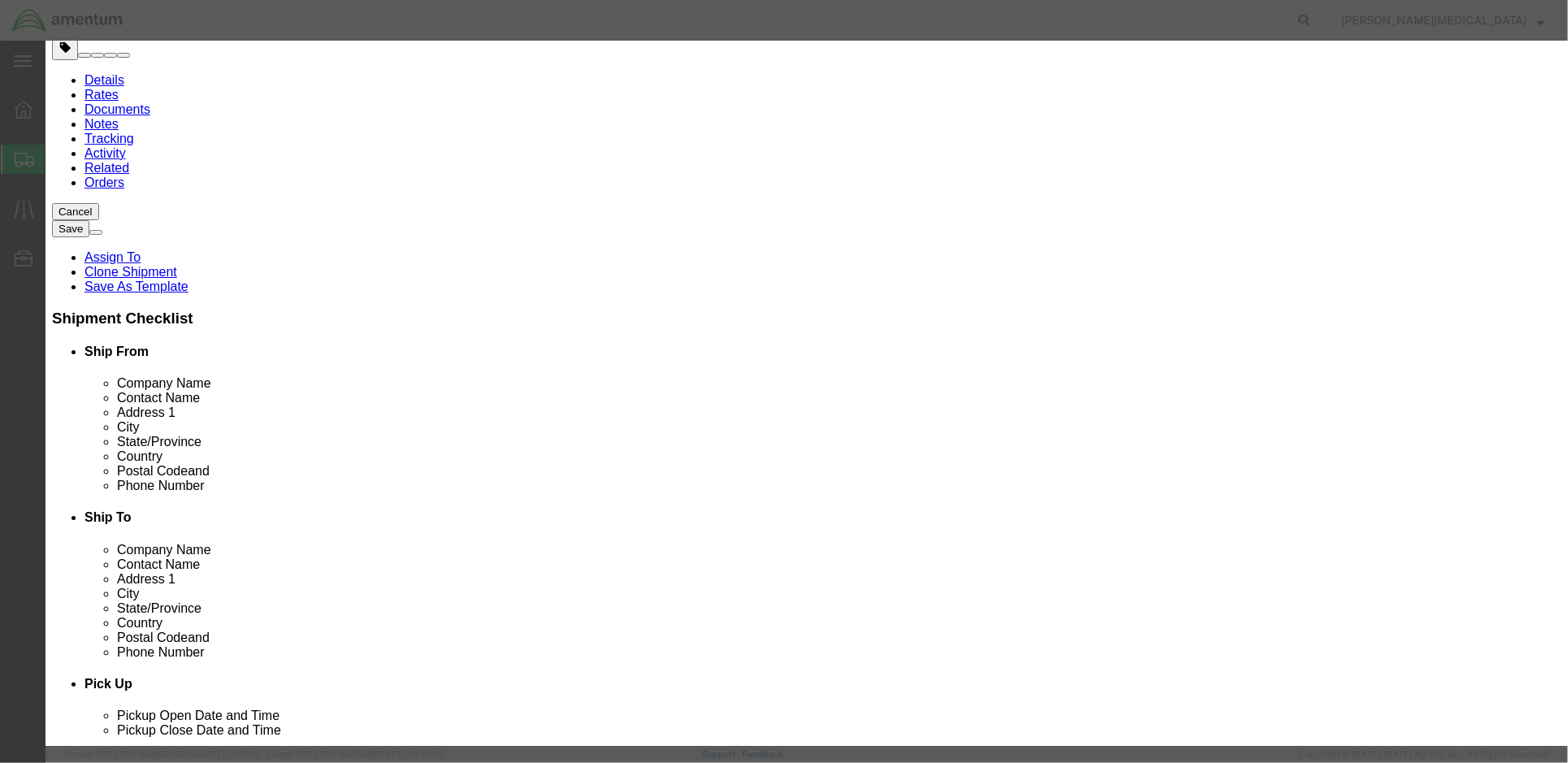
click button "Yes"
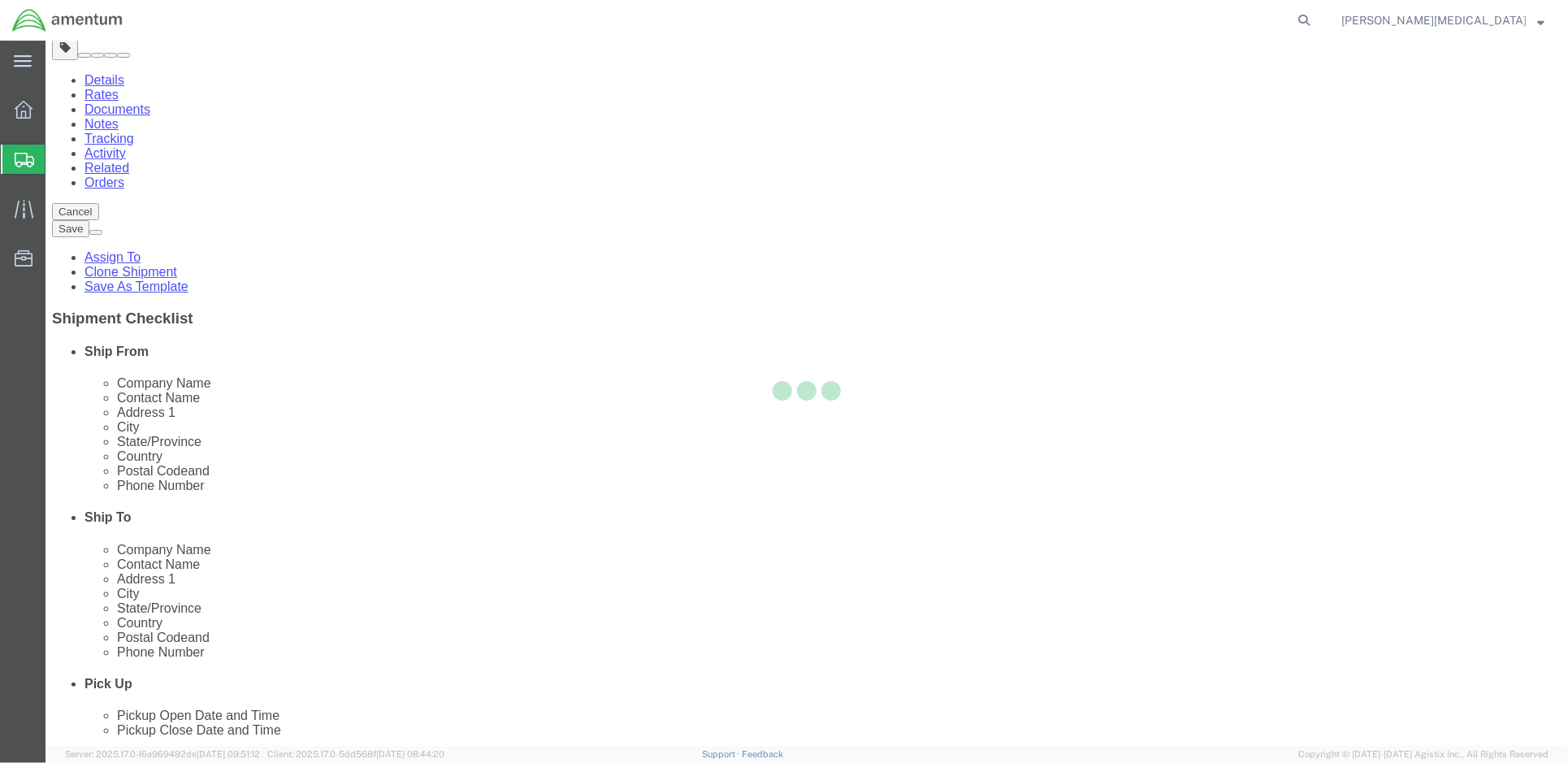
scroll to position [0, 0]
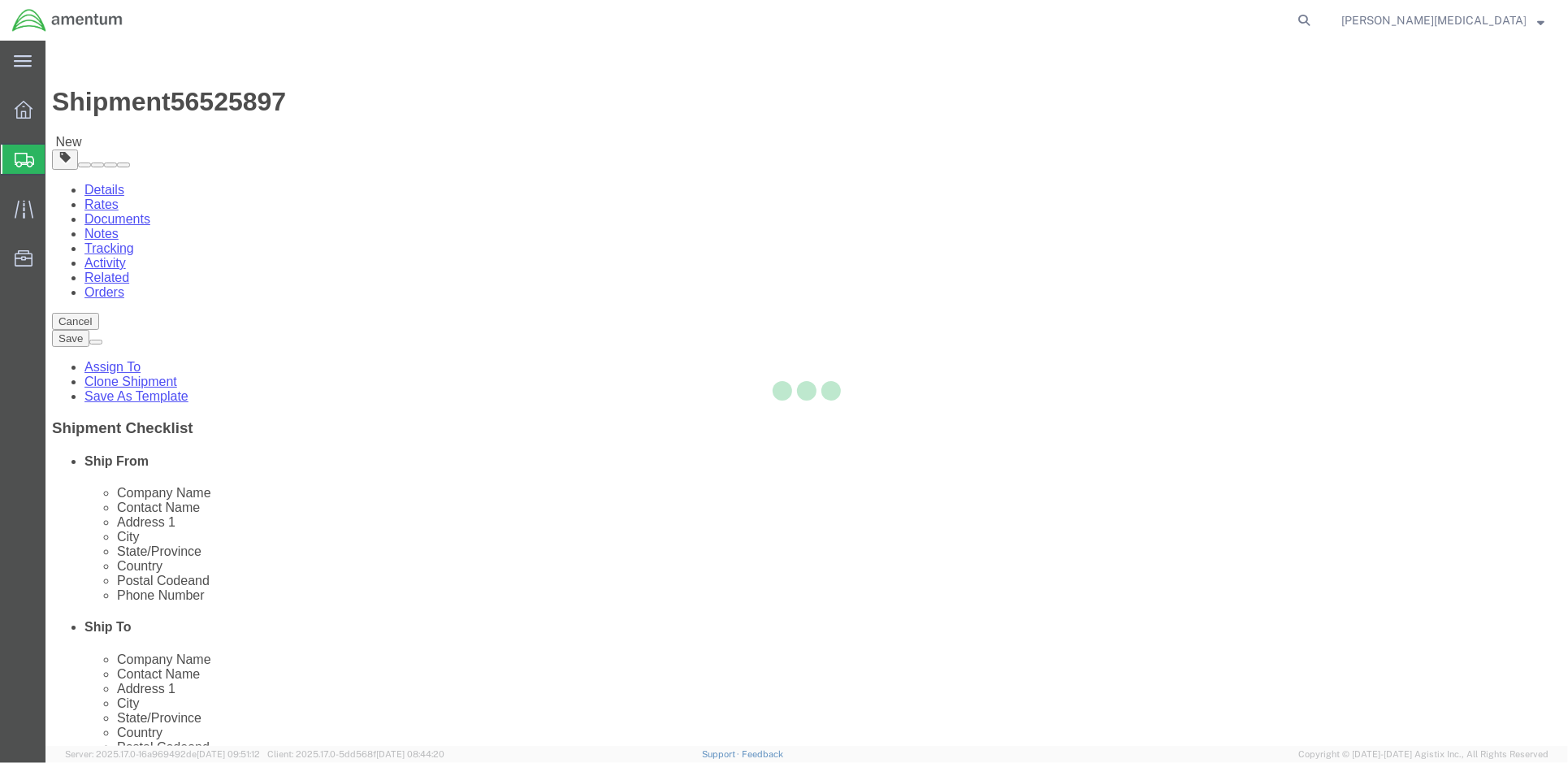
select select "YRPK"
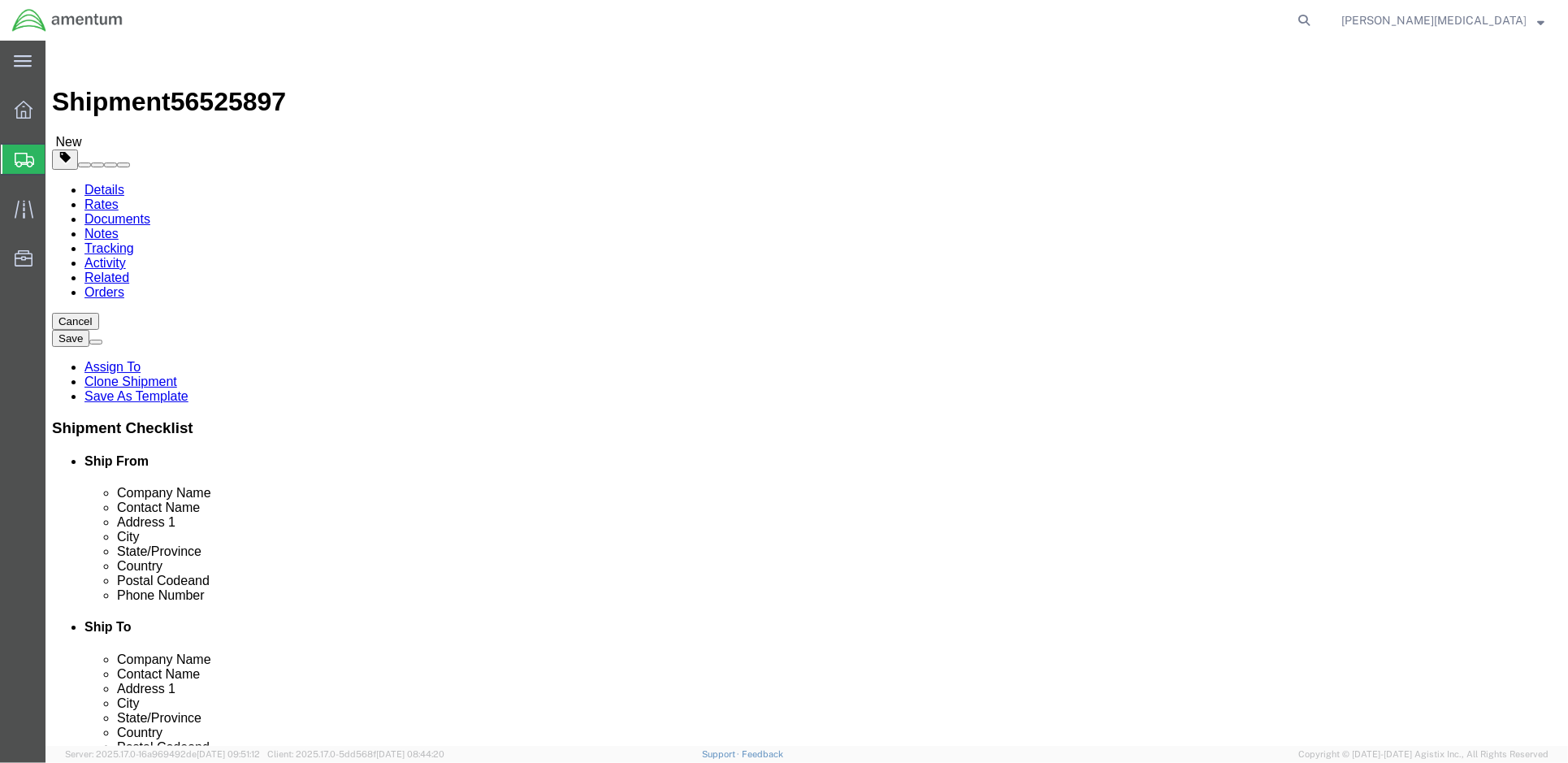
click div "Package Content # 1 x Package Type Select Bale(s) Basket(s) Bolt(s) Bottle(s) B…"
click span
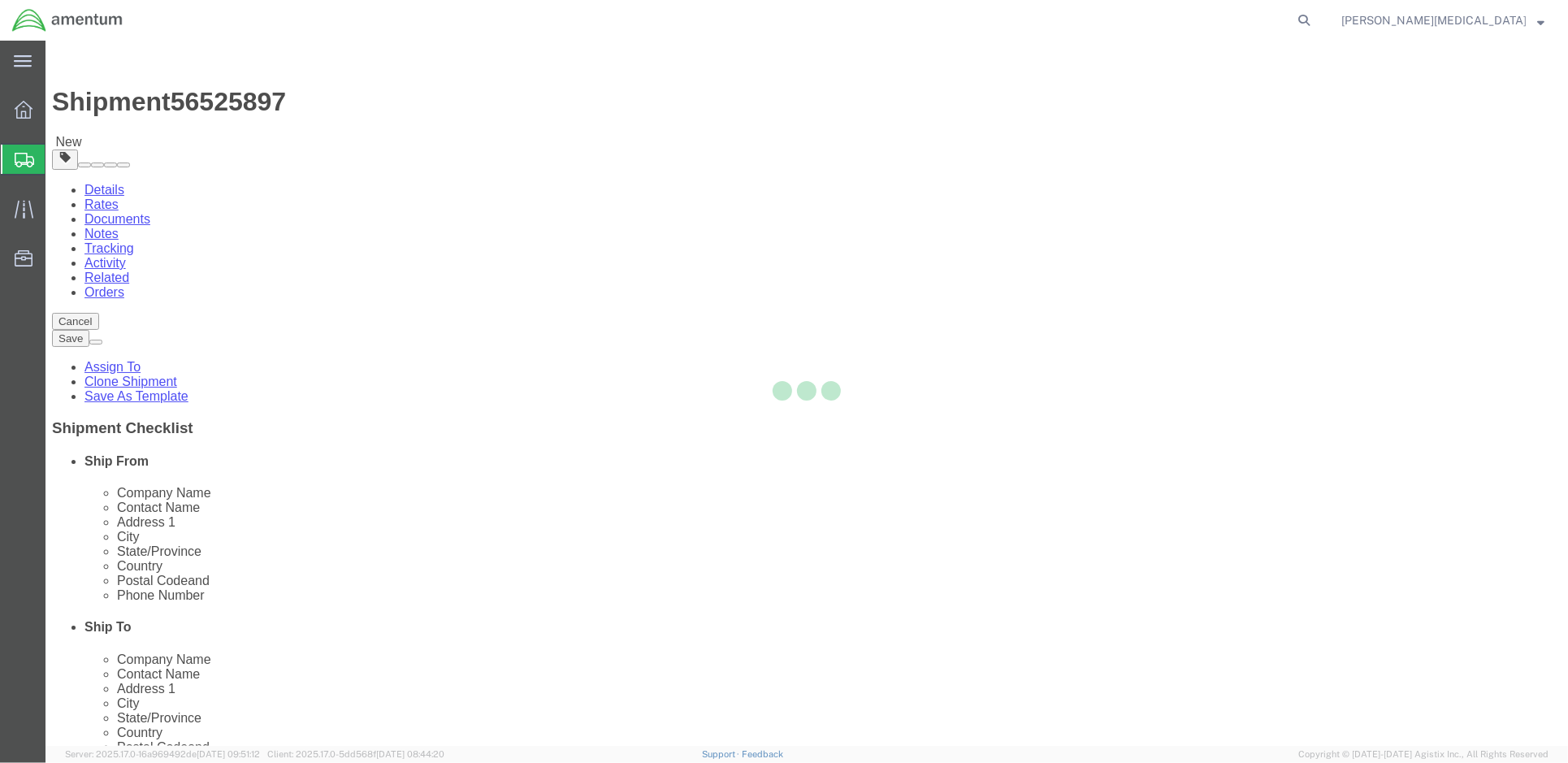
select select "YRPK"
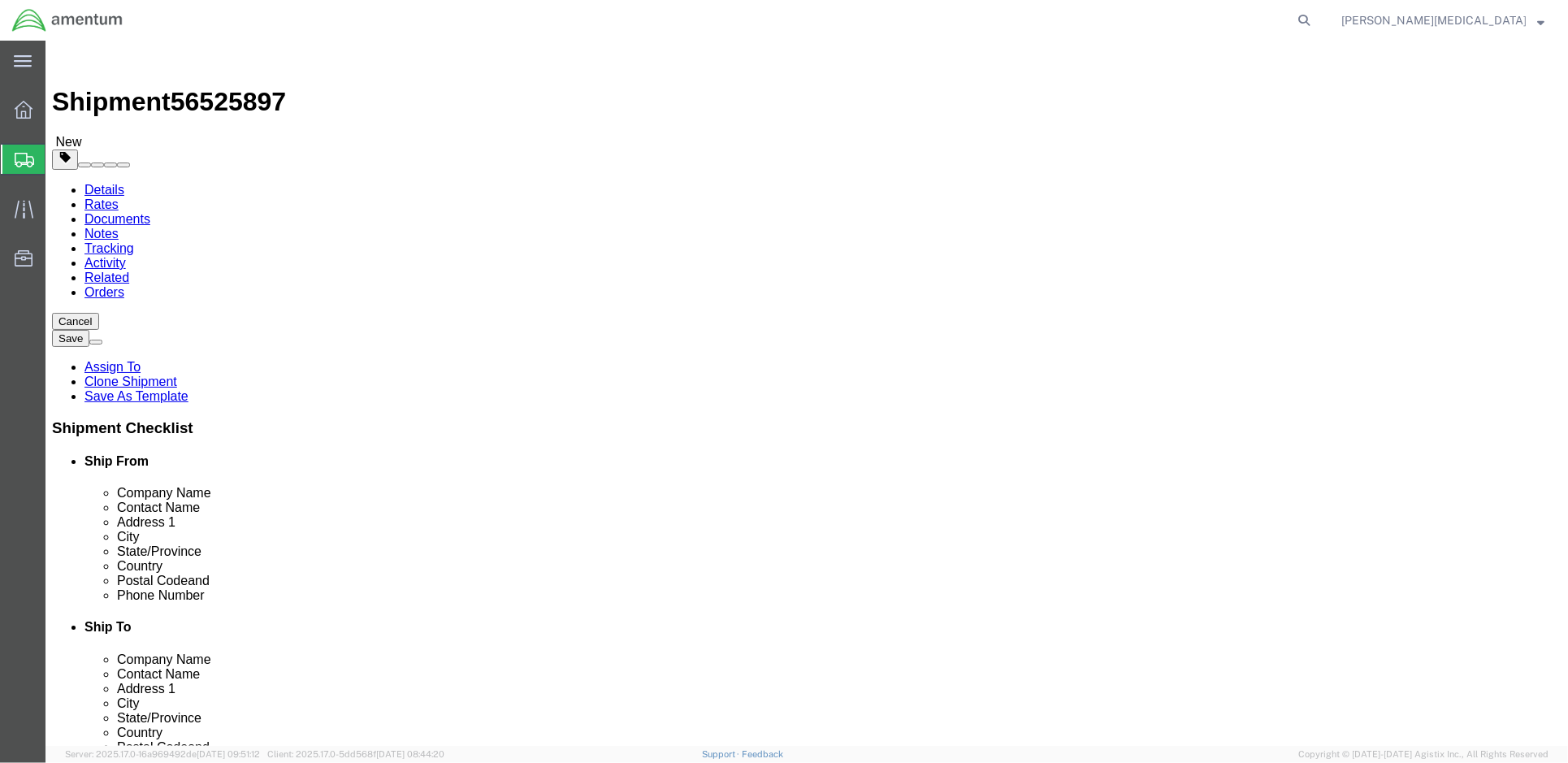
click input "1"
click input "text"
type input "27.5"
click input "text"
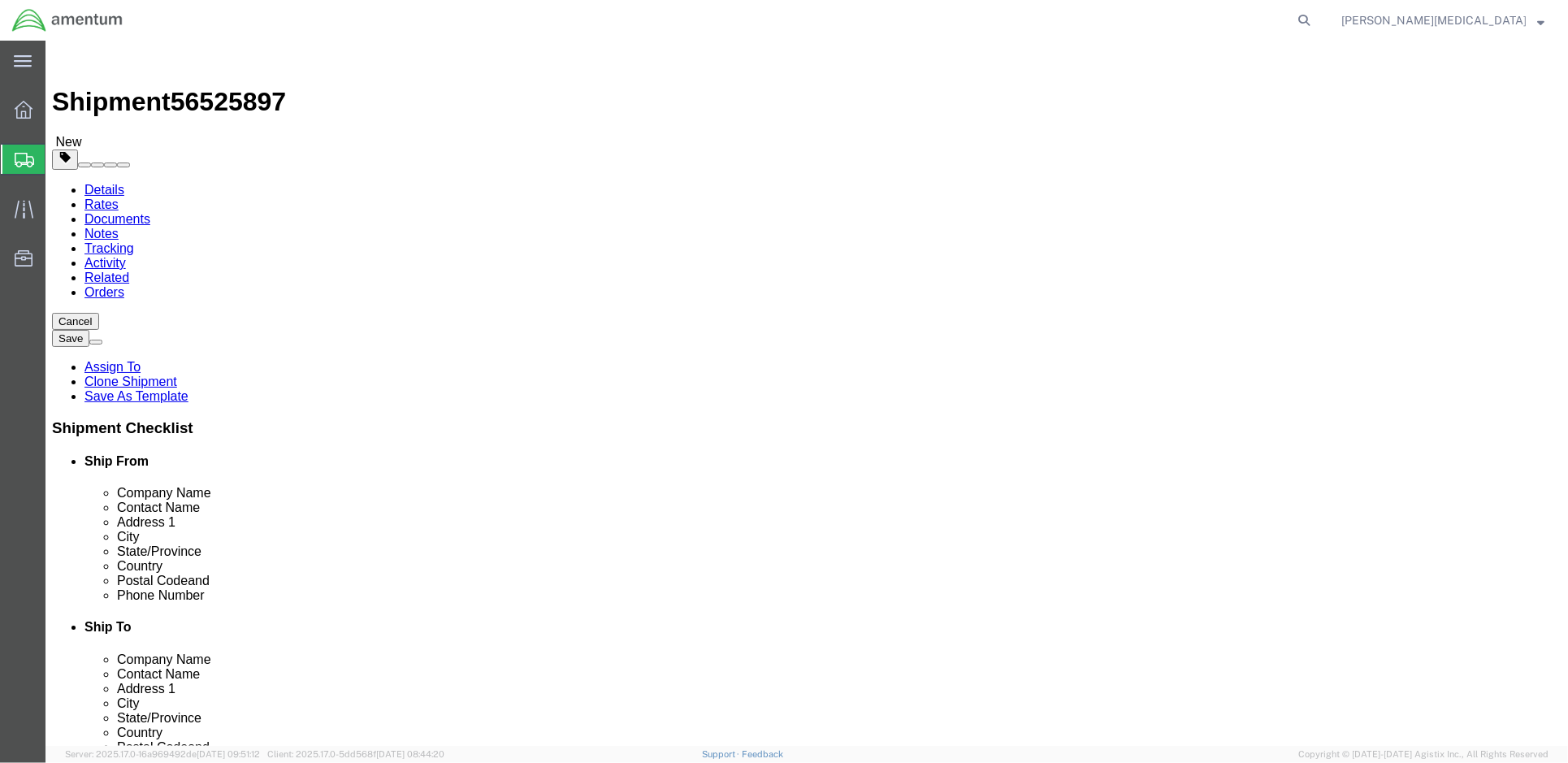
type input "6.5"
click input "text"
type input "18"
drag, startPoint x: 870, startPoint y: 373, endPoint x: 792, endPoint y: 372, distance: 78.0
click div "Weight 0.00 Select kgs lbs Ship. t°"
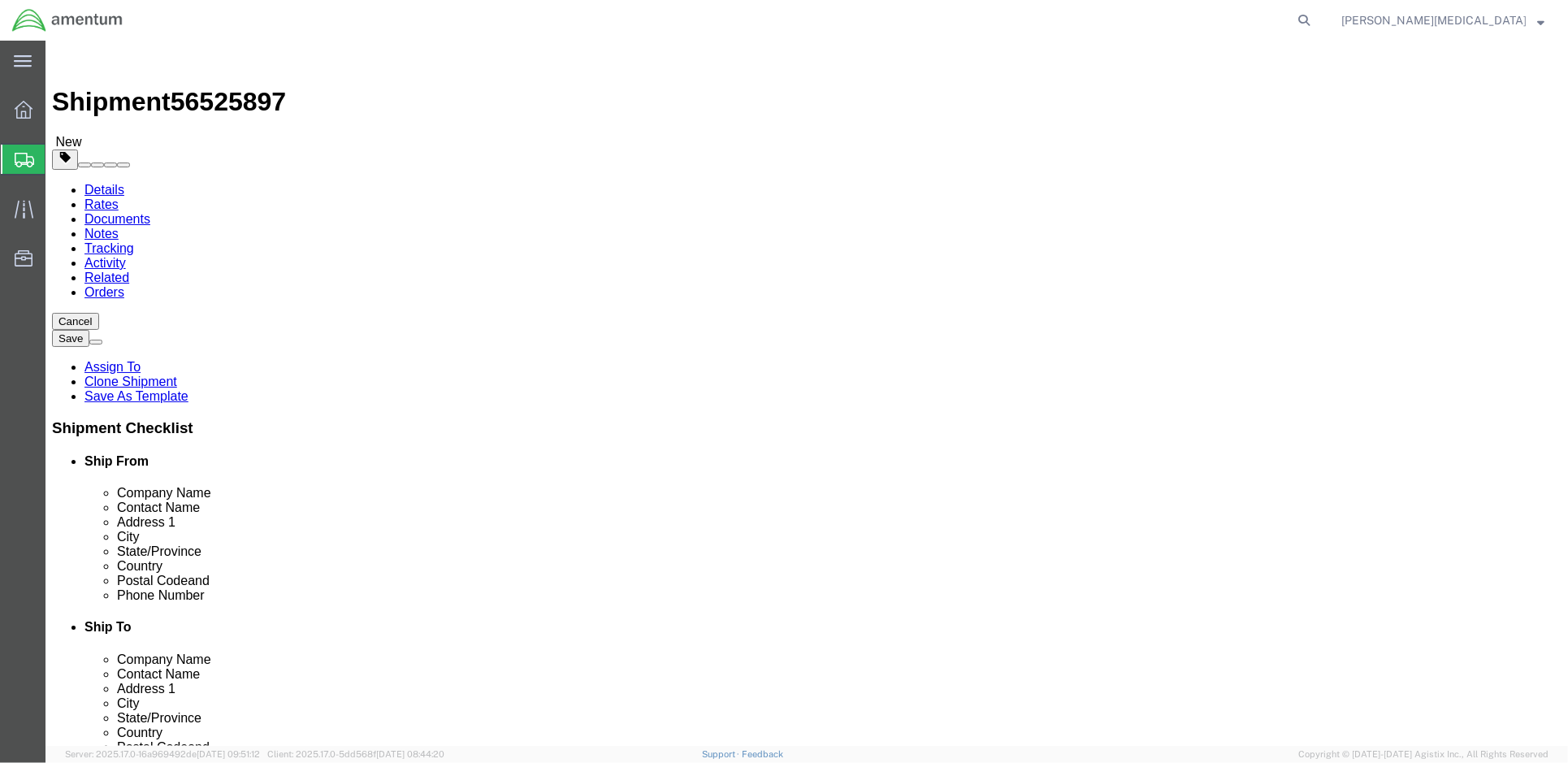
type input "12"
click ul
click span
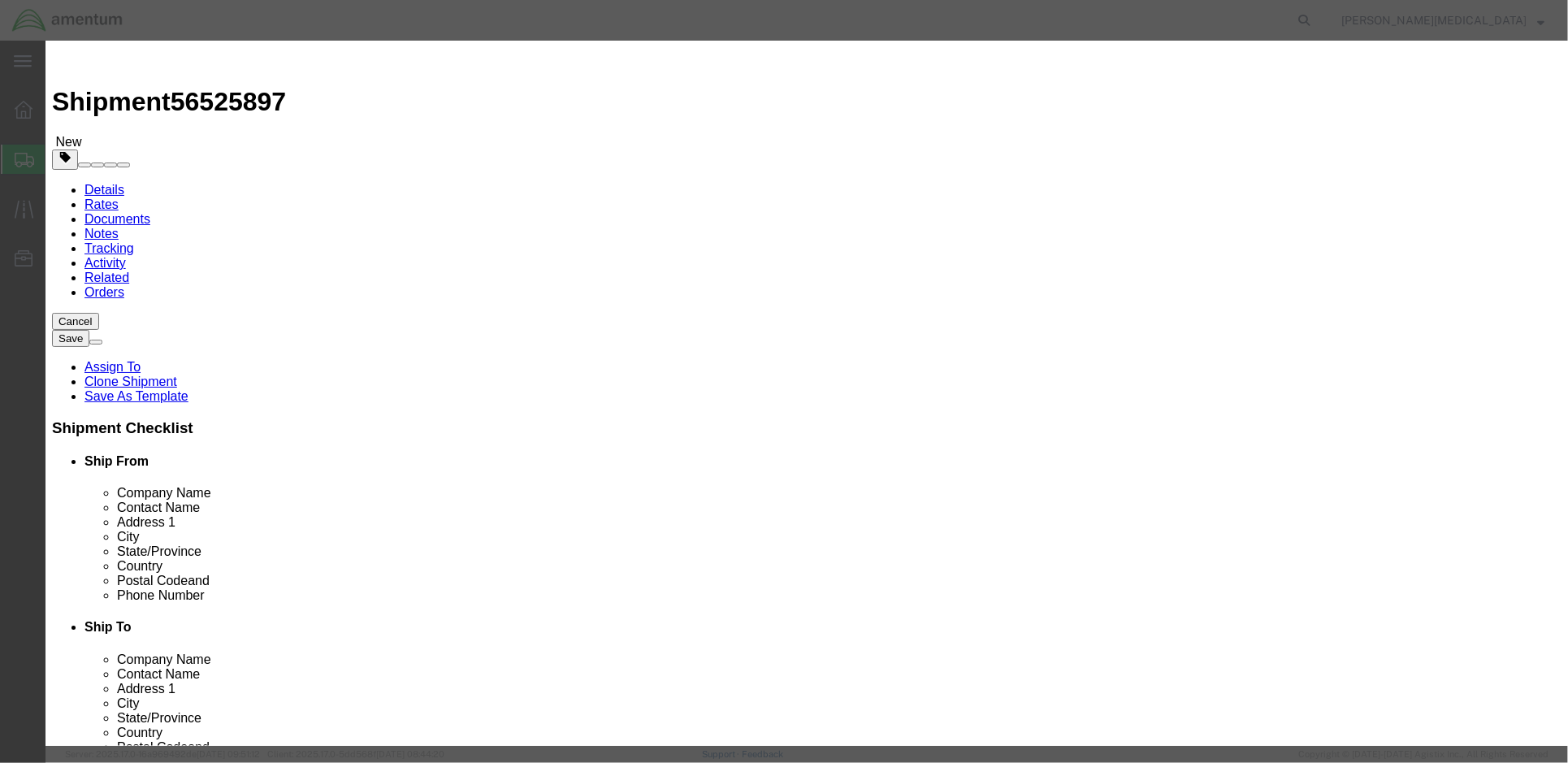
click input "0"
drag, startPoint x: 501, startPoint y: 148, endPoint x: 440, endPoint y: 156, distance: 61.5
click div "Pieces Number of pieces inside all the packages 0 Select Bag Barrels 100Board F…"
type input "1"
click input "text"
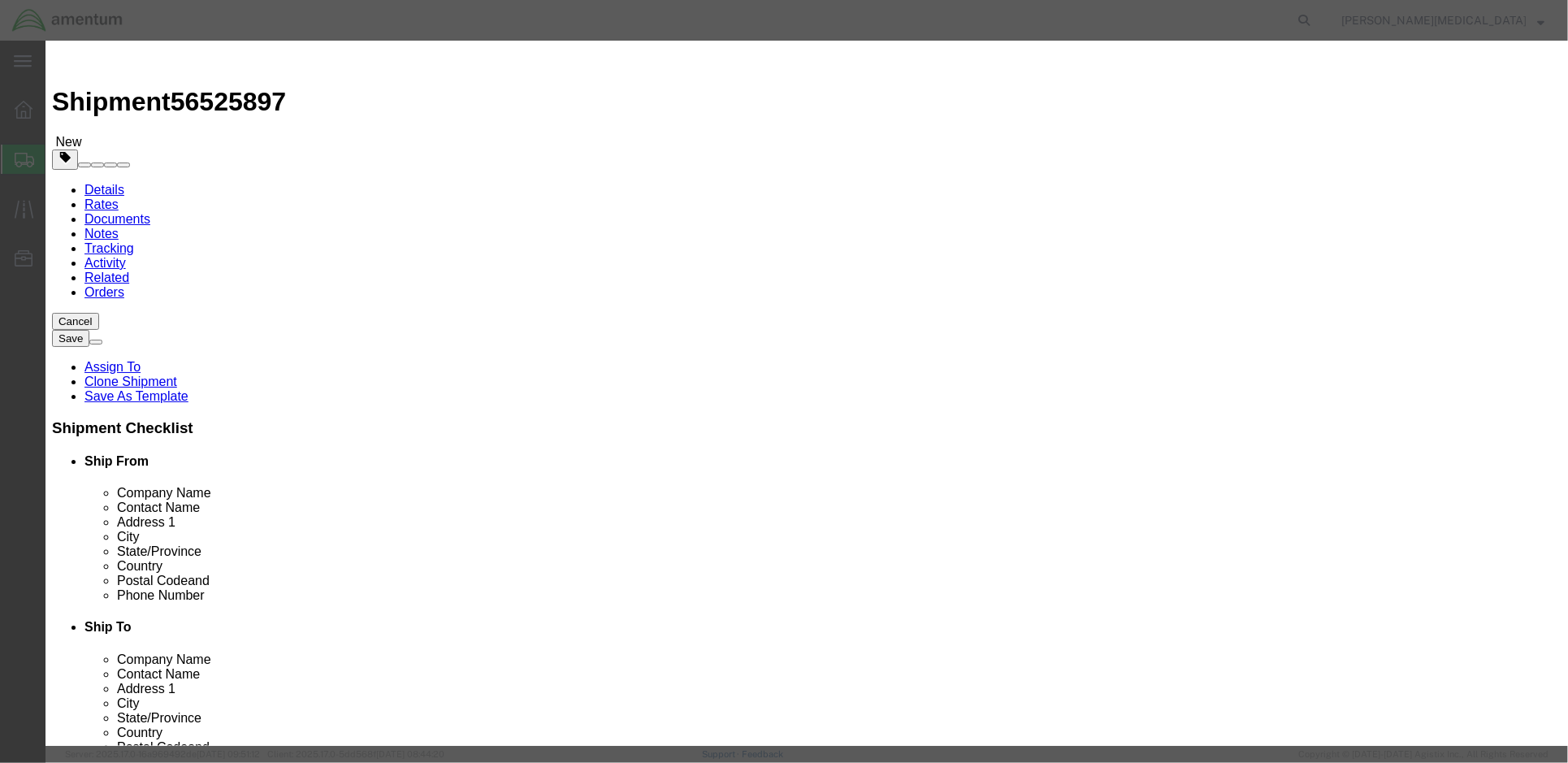
type input "MONITOR, COLOR, 22", HP, PN: LA2205WG"
type input "175.00"
click textarea
click textarea "BC: DI0028080, SN:"
paste textarea "3CQ132NXNW"
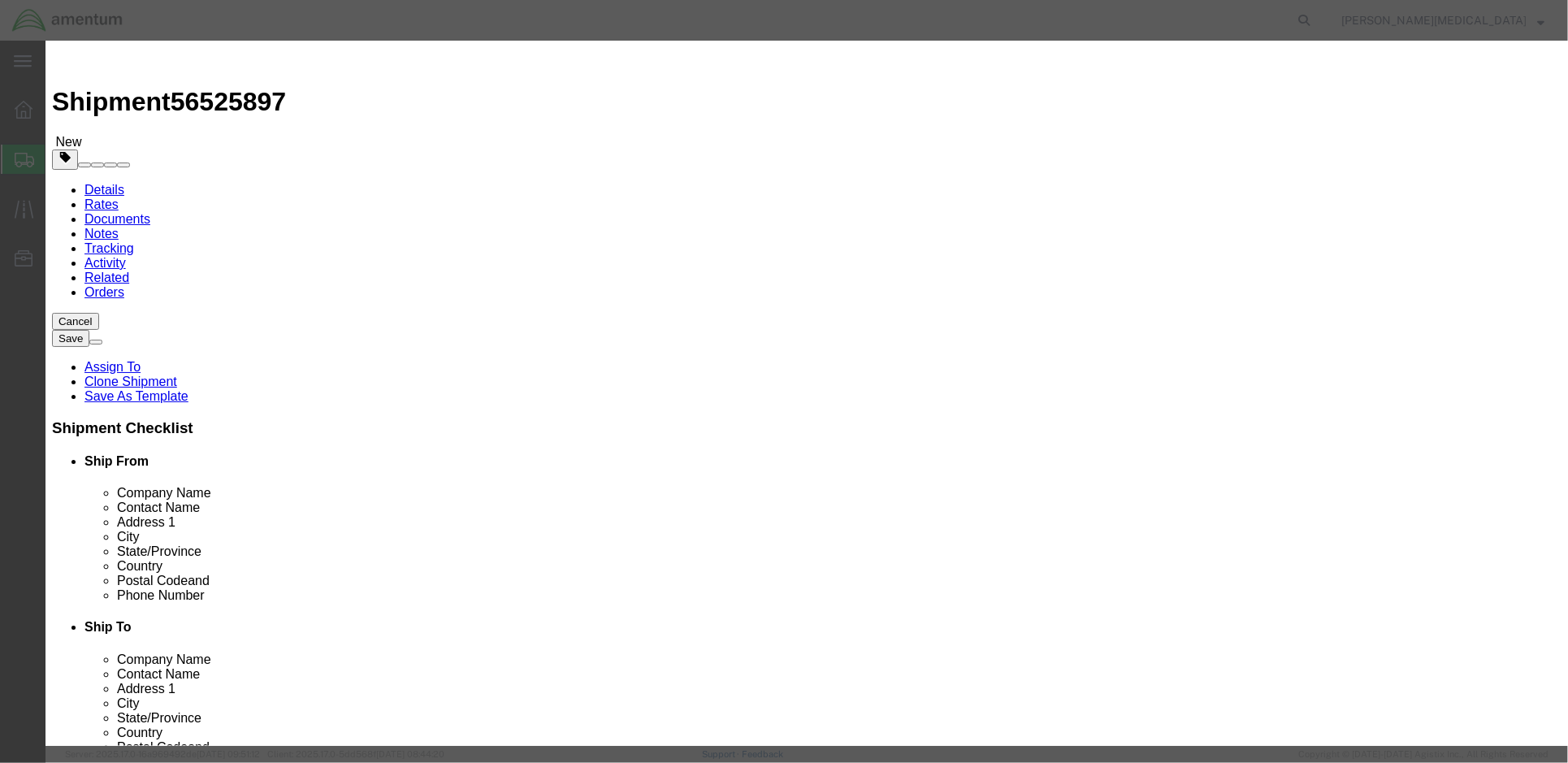
type textarea "BC: DI0028080, SN: 3CQ132NXNW"
click button "Save & Close"
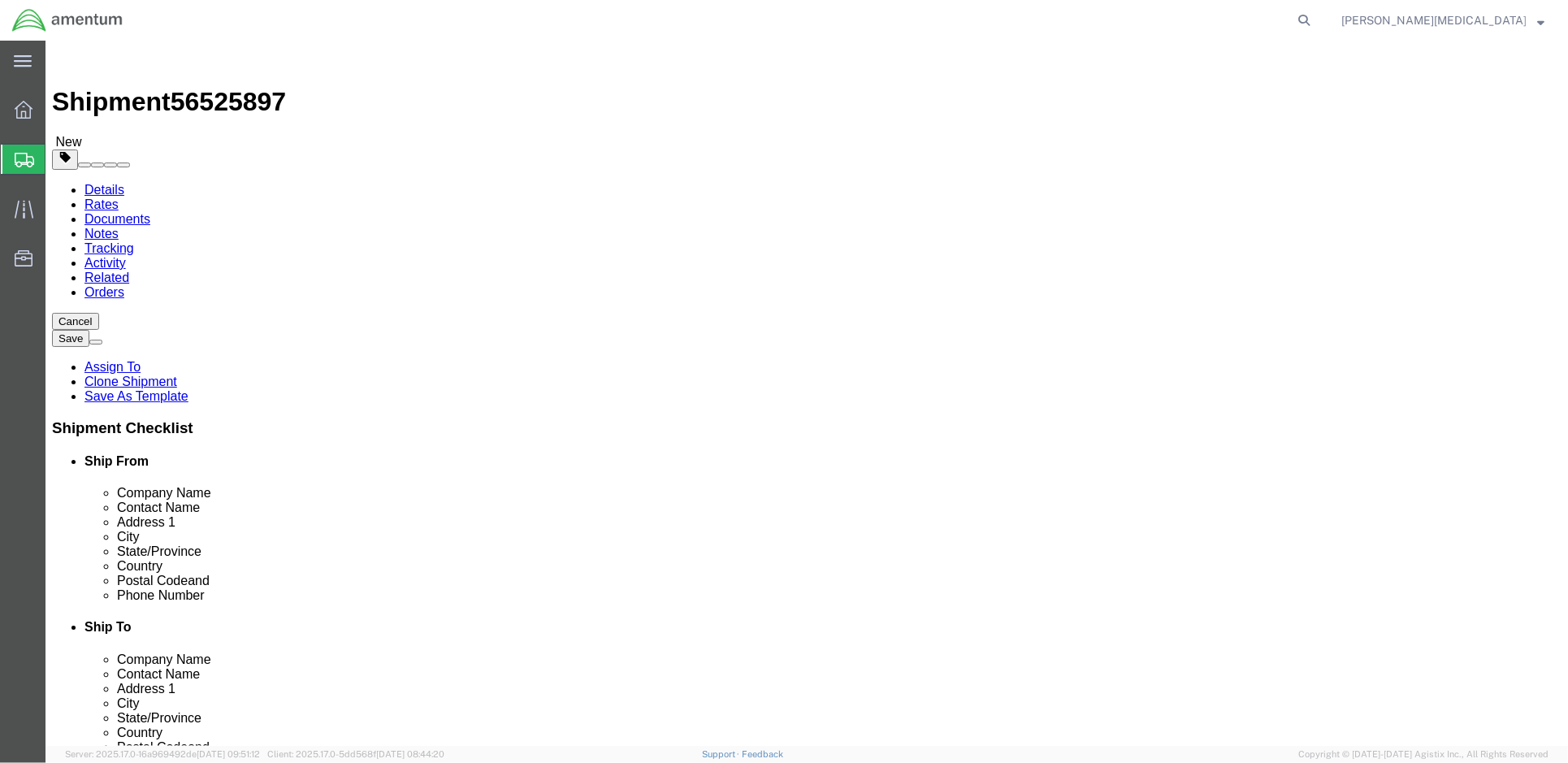
click icon
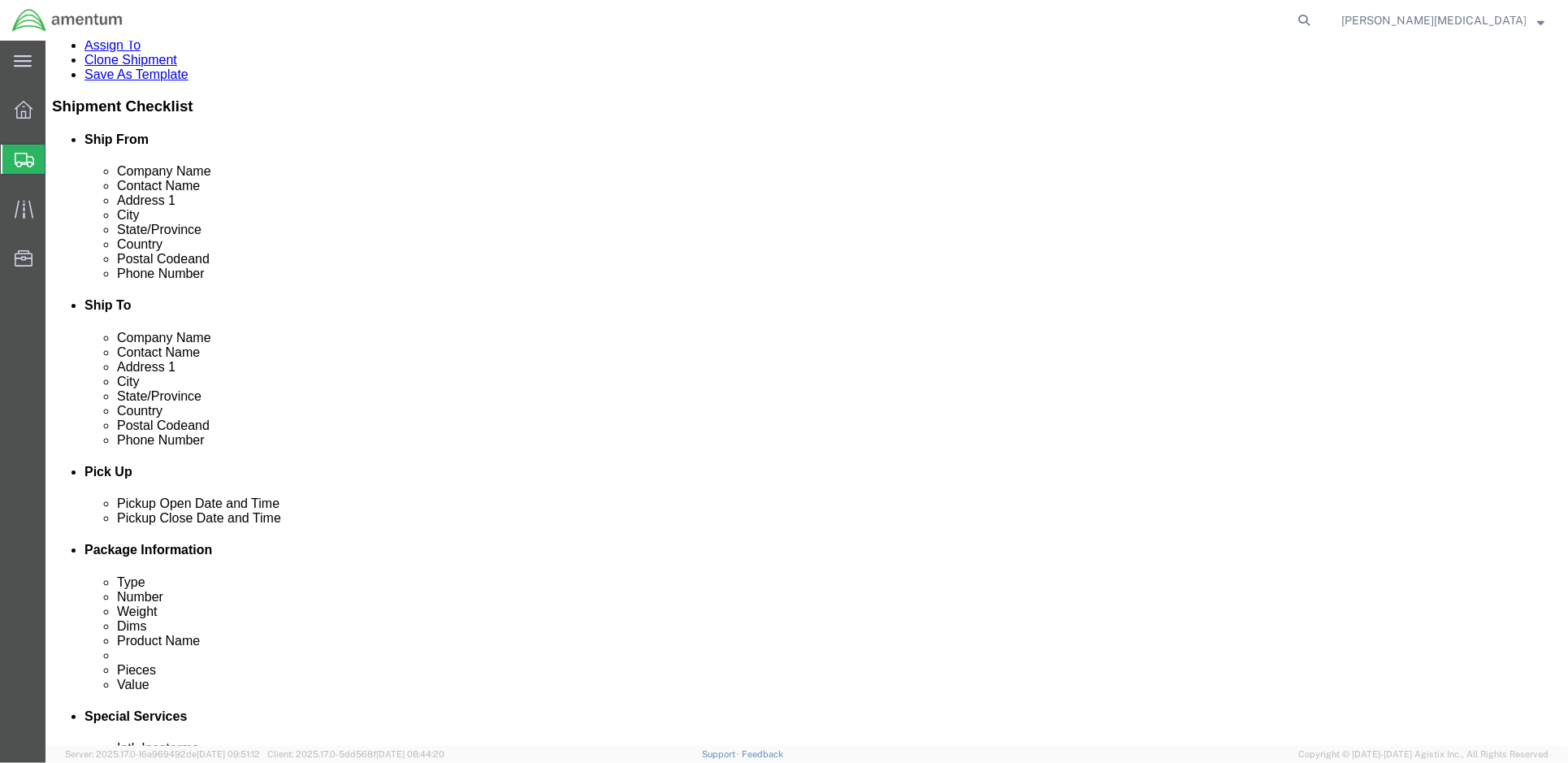
scroll to position [325, 0]
click icon
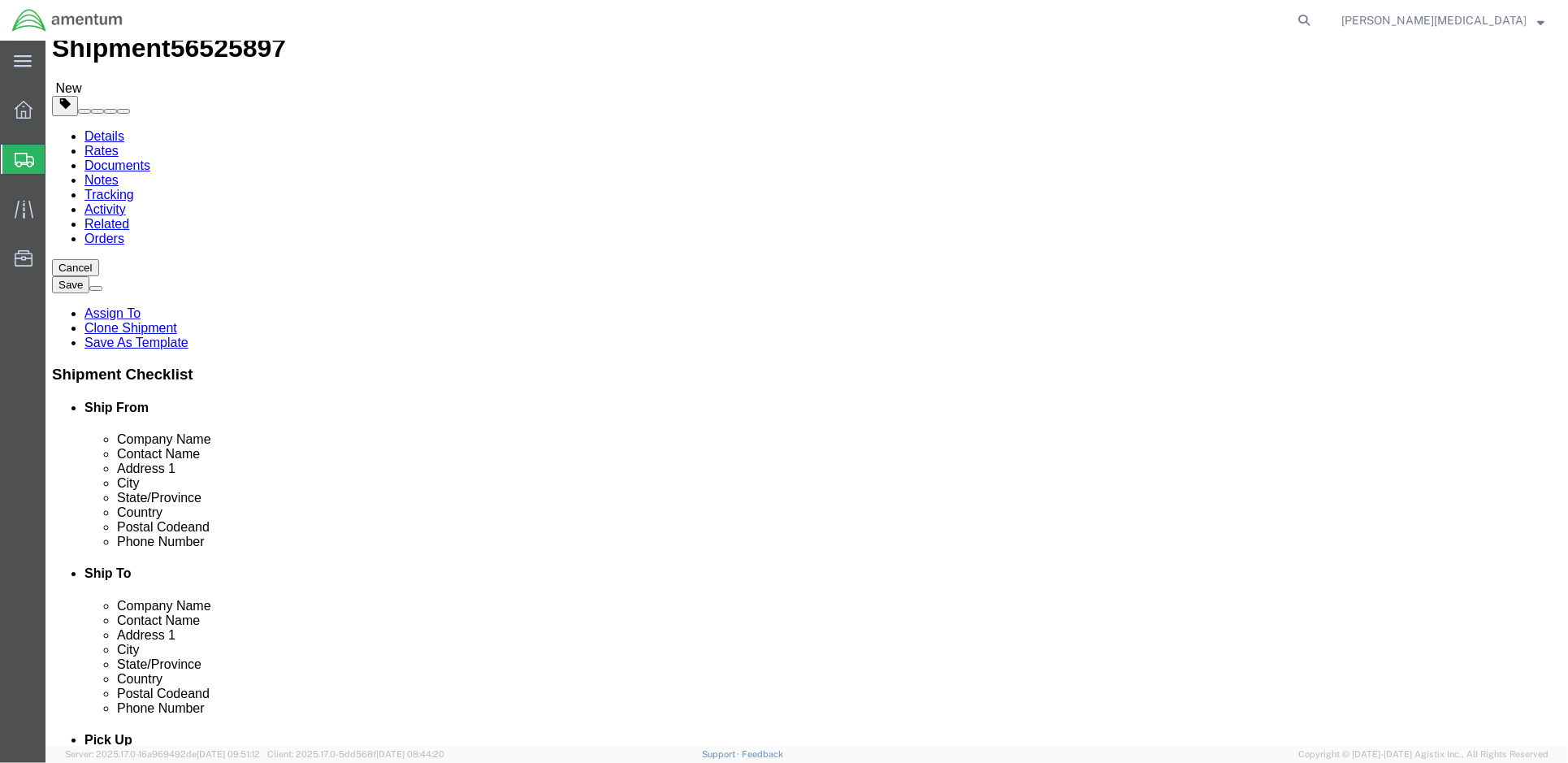
click icon
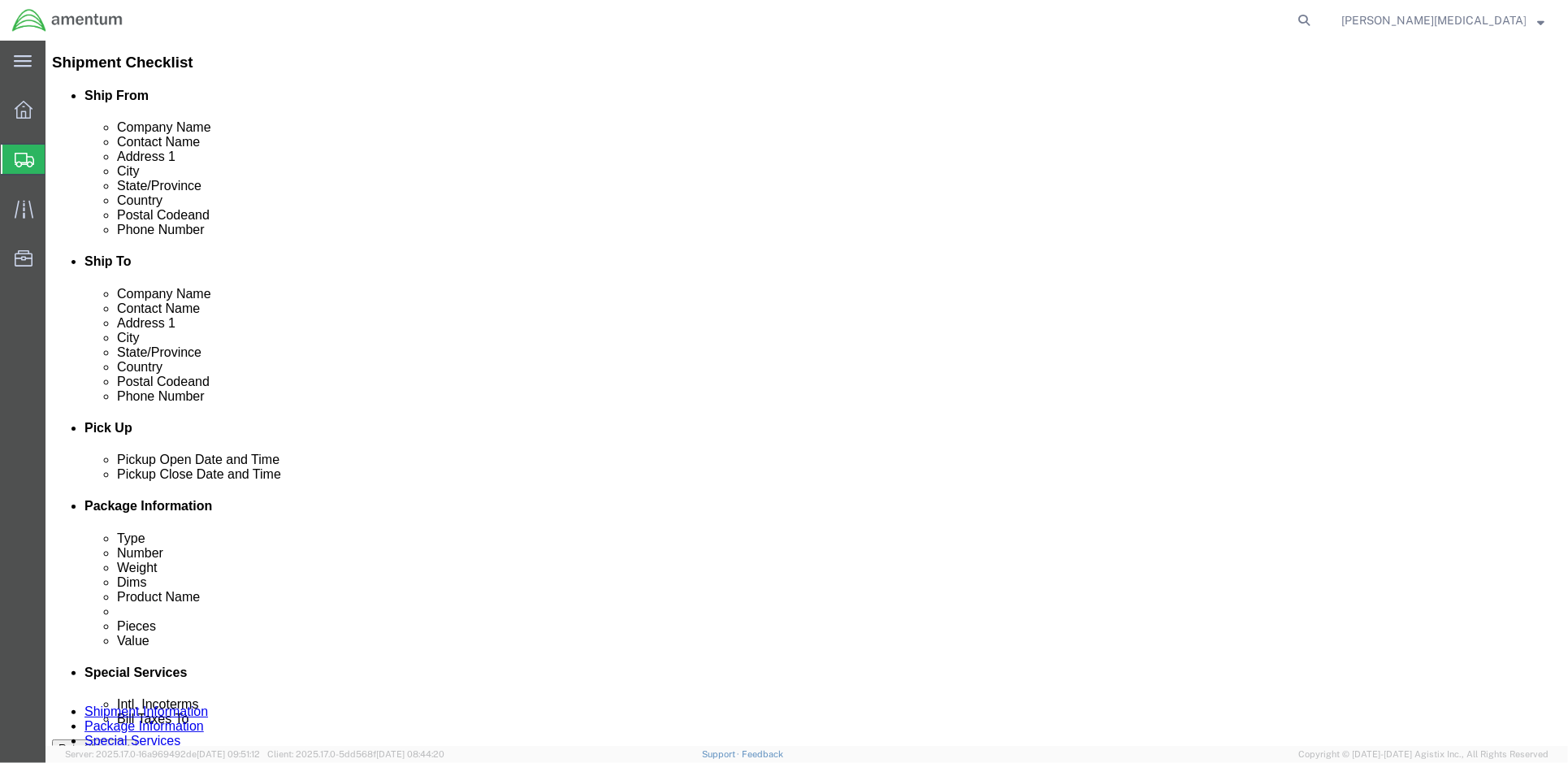
scroll to position [379, 0]
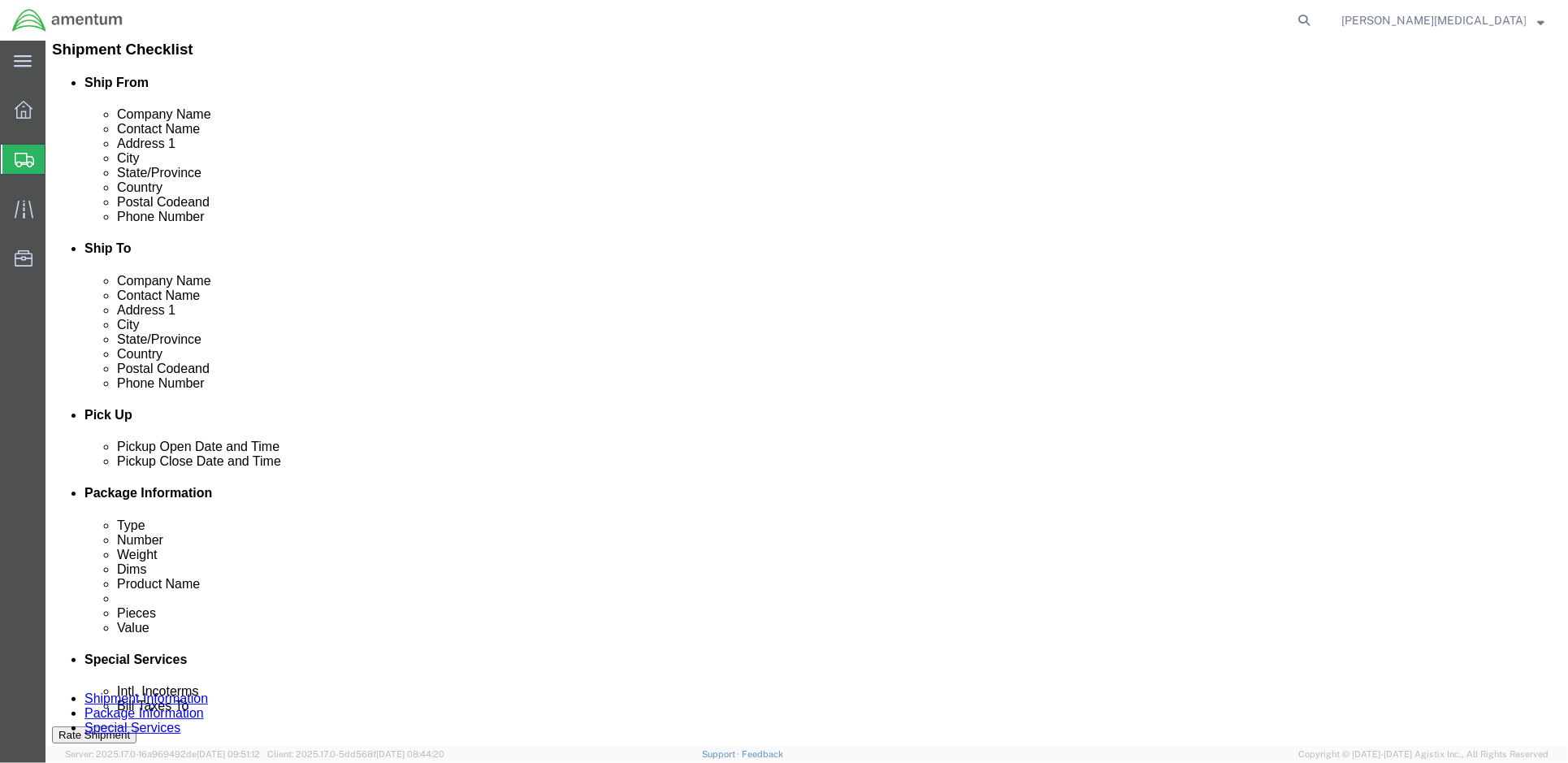
click p "MONITOR, COLOR, 22", HP, PN: LA2205WG"
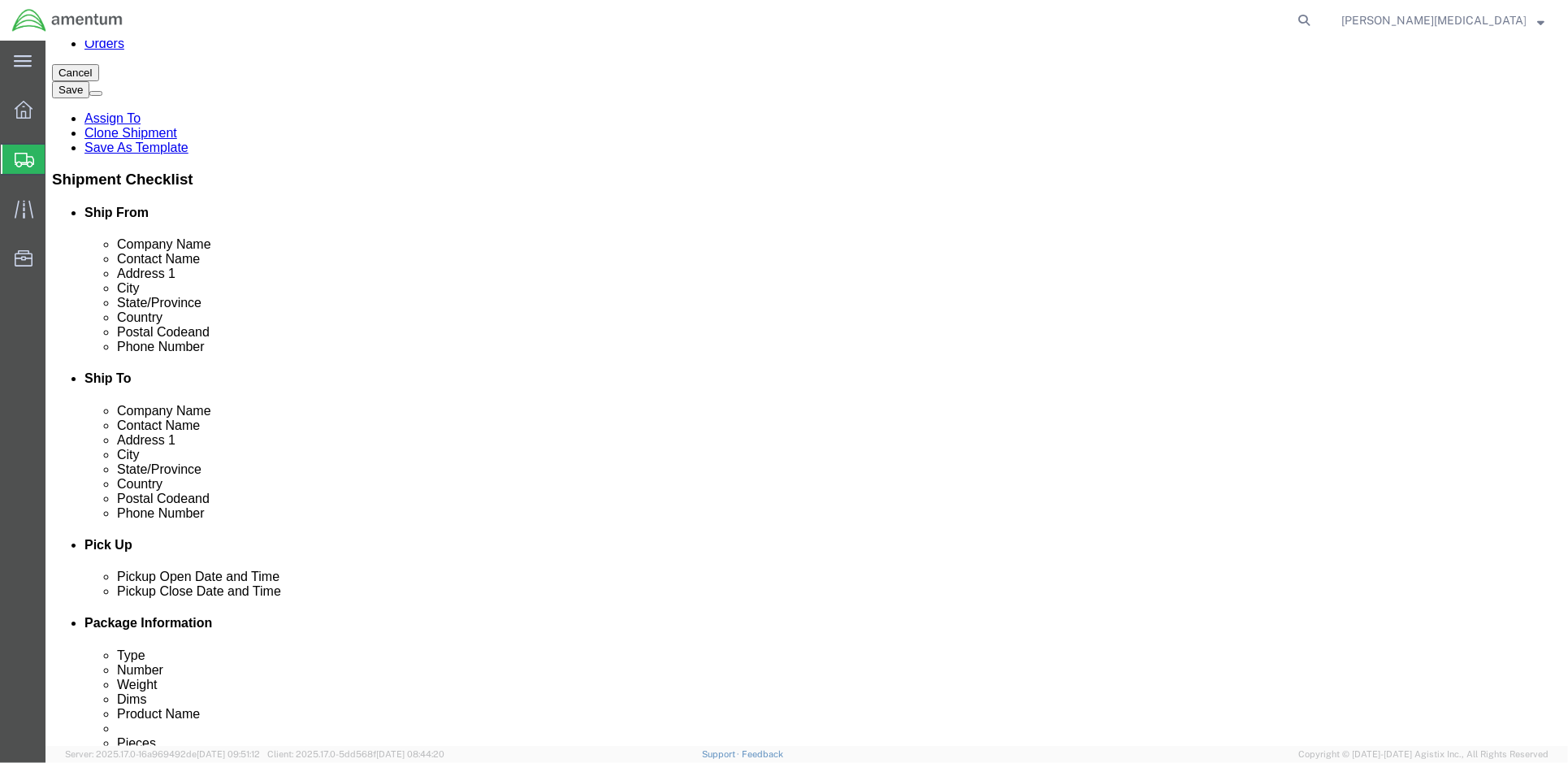
scroll to position [0, 0]
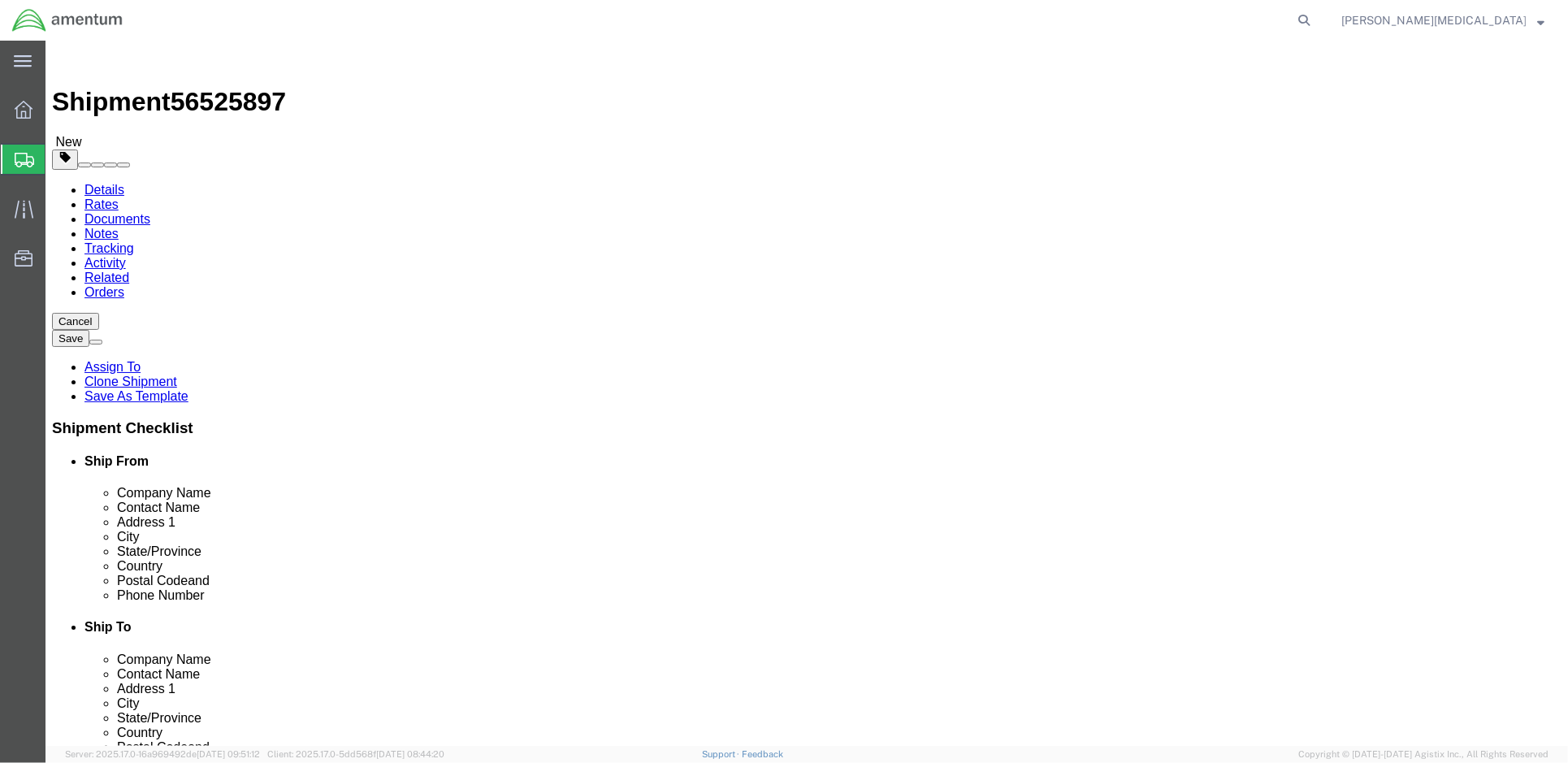
click icon
click span "button"
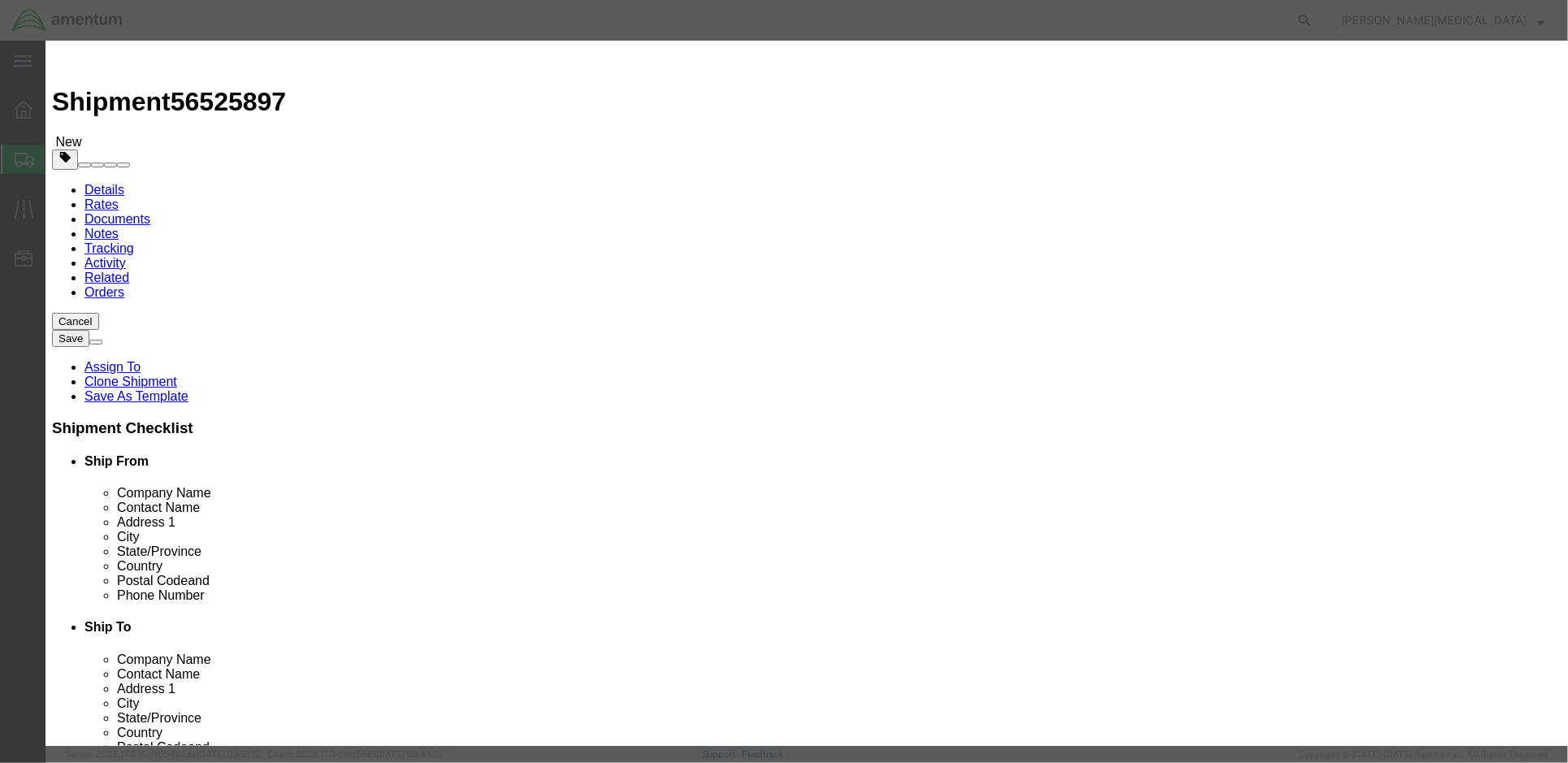
click button "button"
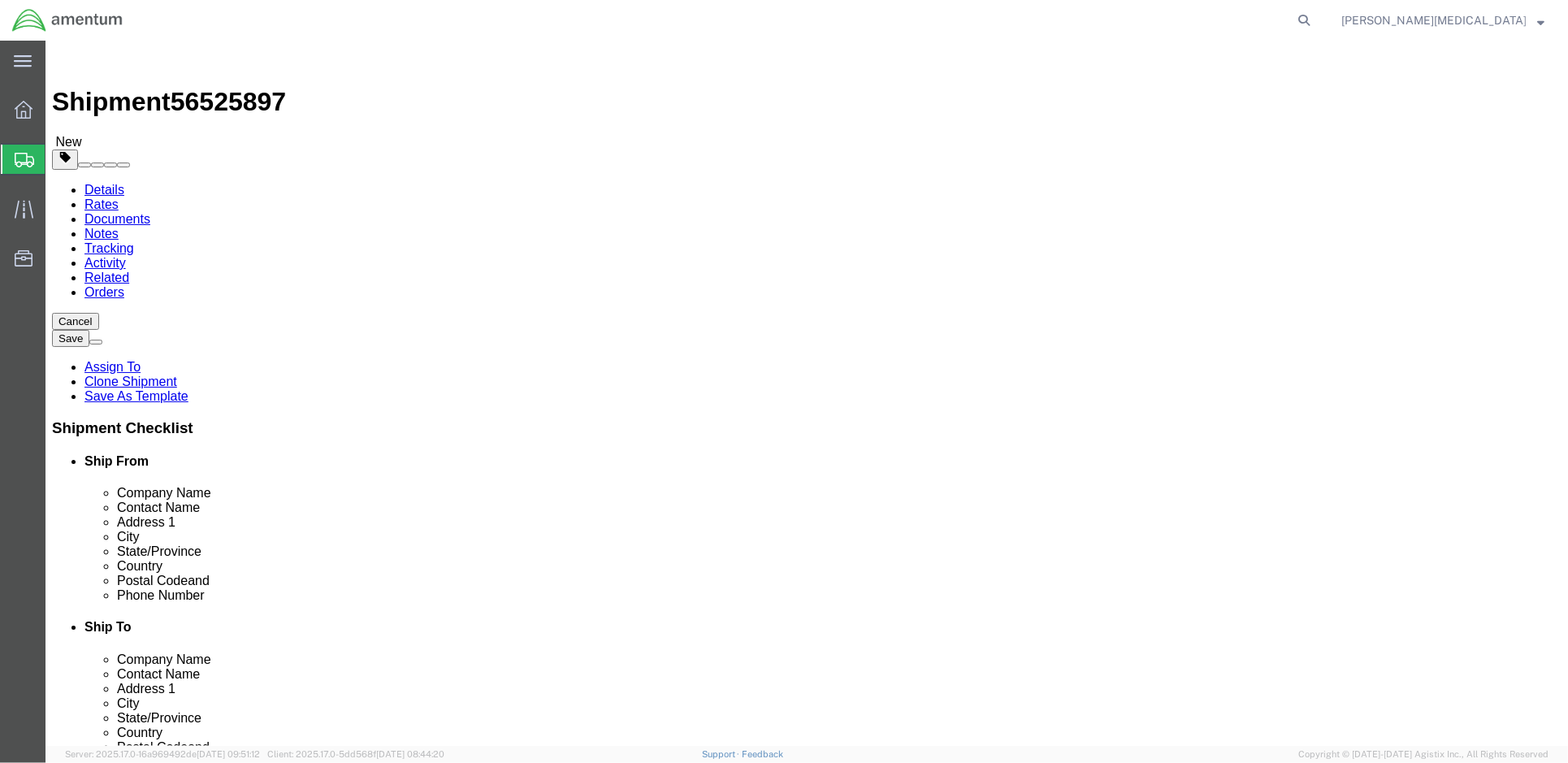
click p "MONITOR, COLOR, 22", HP, PN: LA2205WG"
click icon
click div "Pieces: 2.00 Each Total value: 350.00 USD"
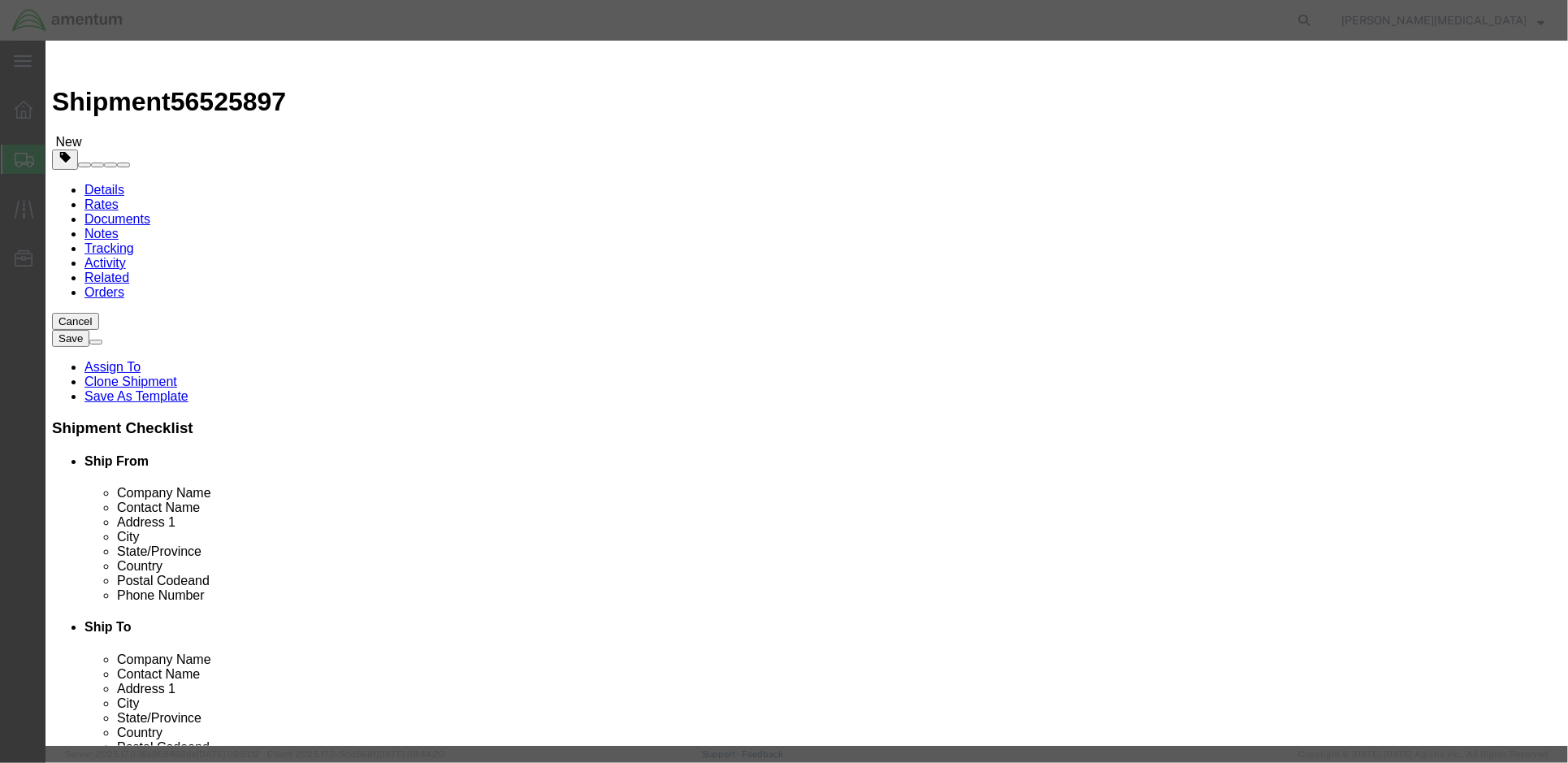
drag, startPoint x: 728, startPoint y: 126, endPoint x: 466, endPoint y: 101, distance: 263.2
click div "Commodity library Product Name MONITOR, COLOR, 22", HP, PN: LA2205WG Pieces 2.0…"
drag, startPoint x: 1125, startPoint y: 139, endPoint x: 889, endPoint y: 116, distance: 237.1
click div "Description BC: D10032513, SN: 2ME95102HQ, BC: DI0018879, SN: 3CQ048NMT5."
click icon "button"
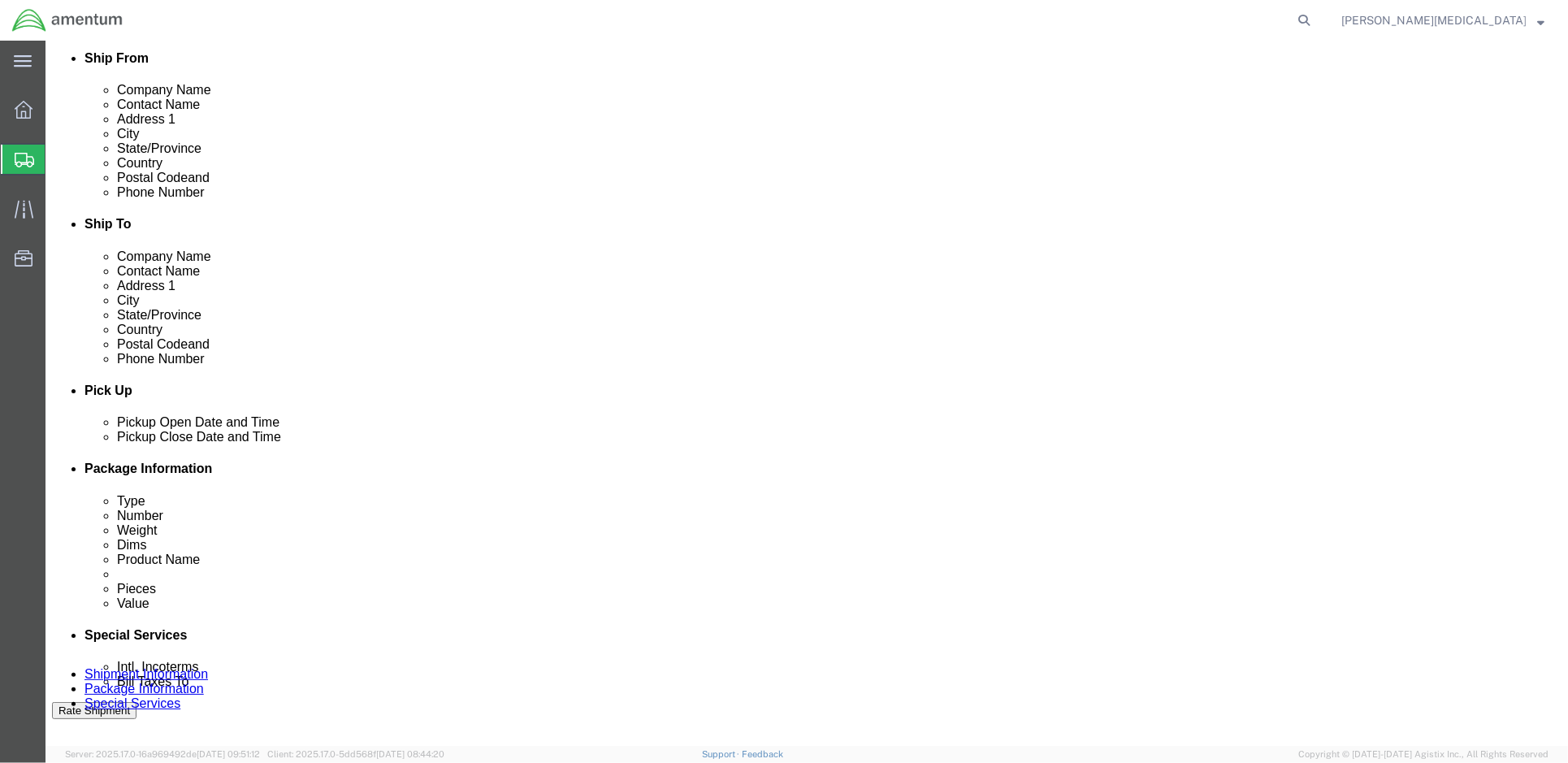
scroll to position [433, 0]
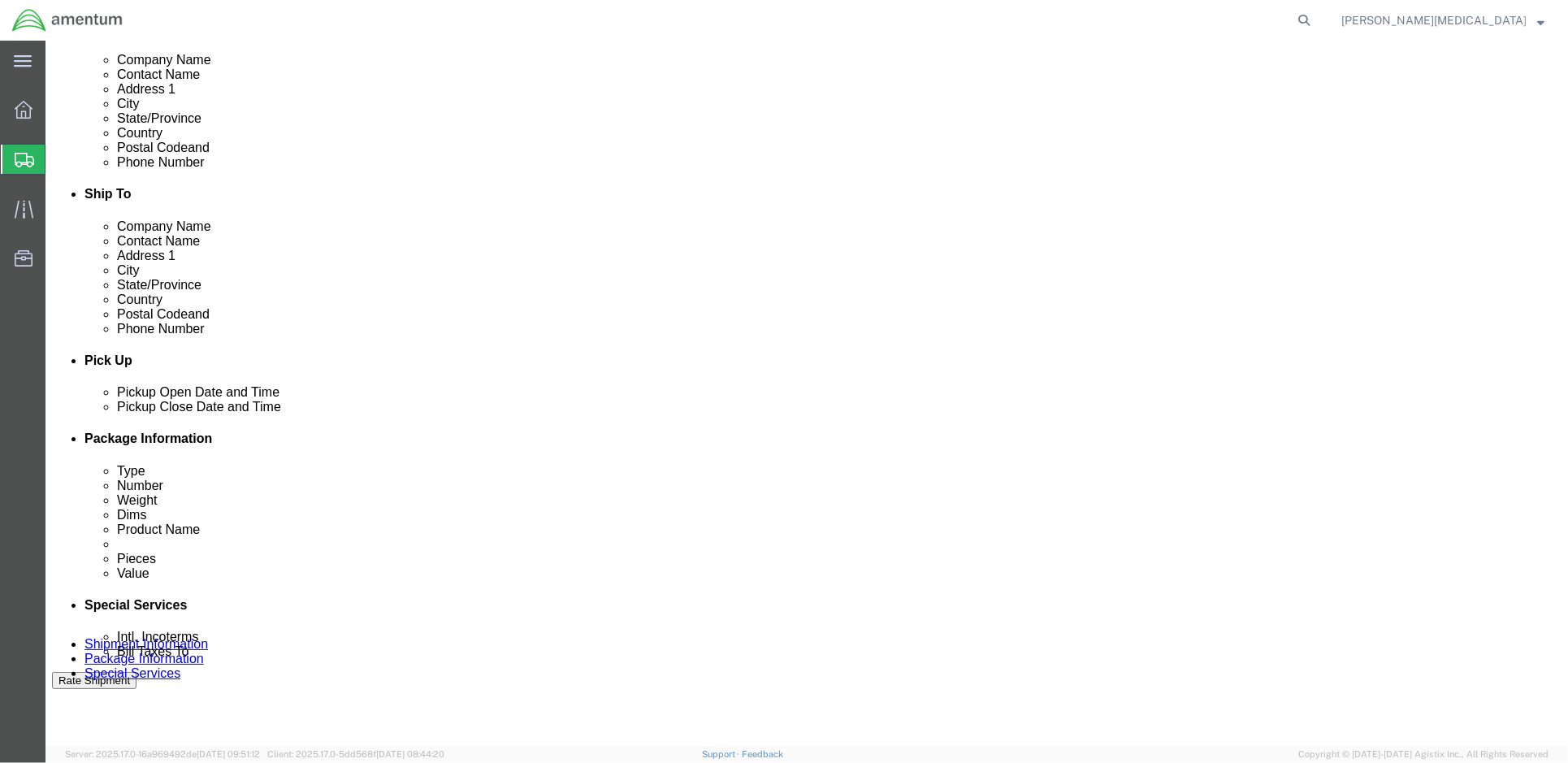
click p "MONITOR, COLOR, 22", HP, PN: LA2205WG"
click span "button"
click div
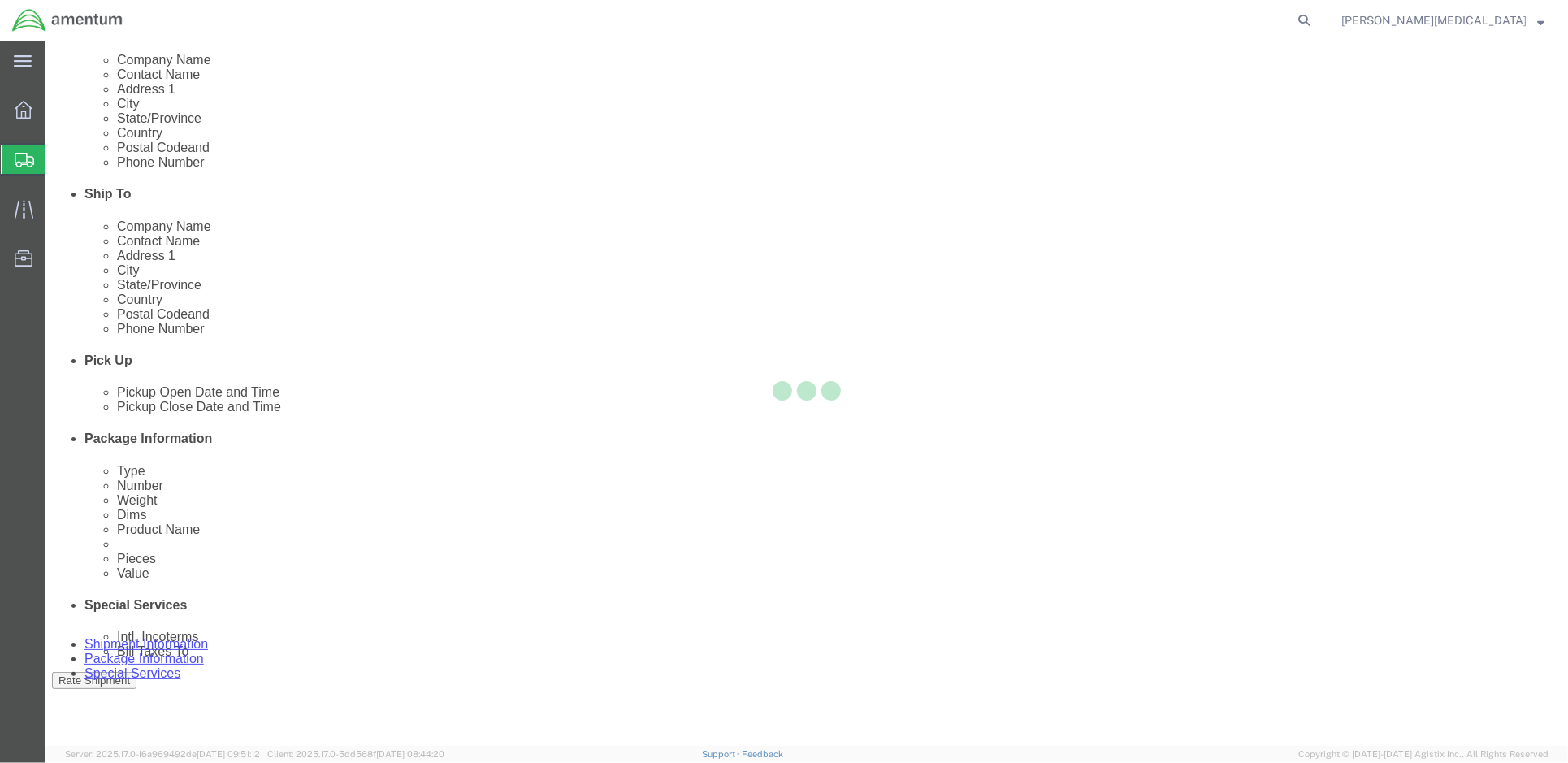
click div
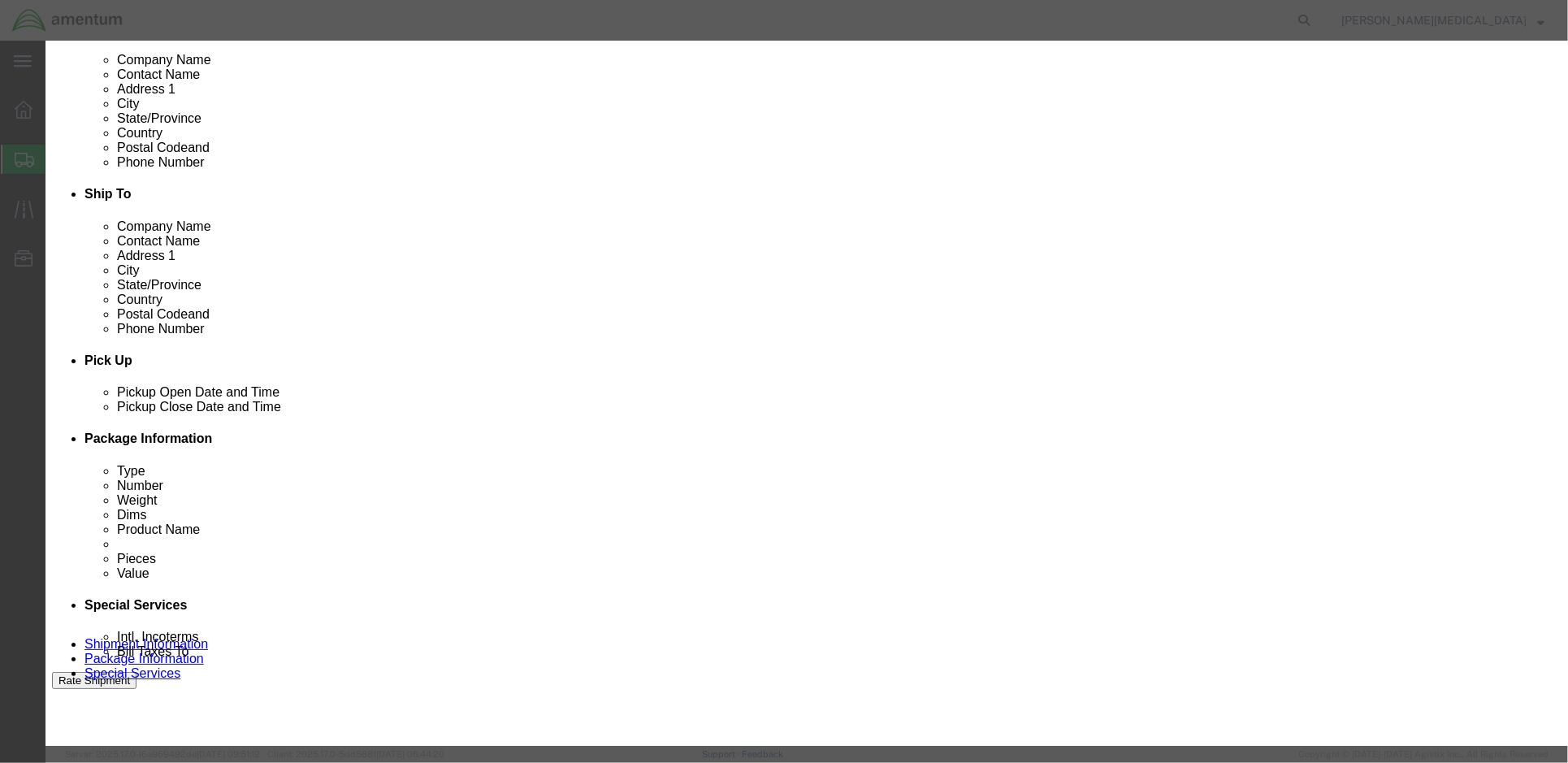
click icon "button"
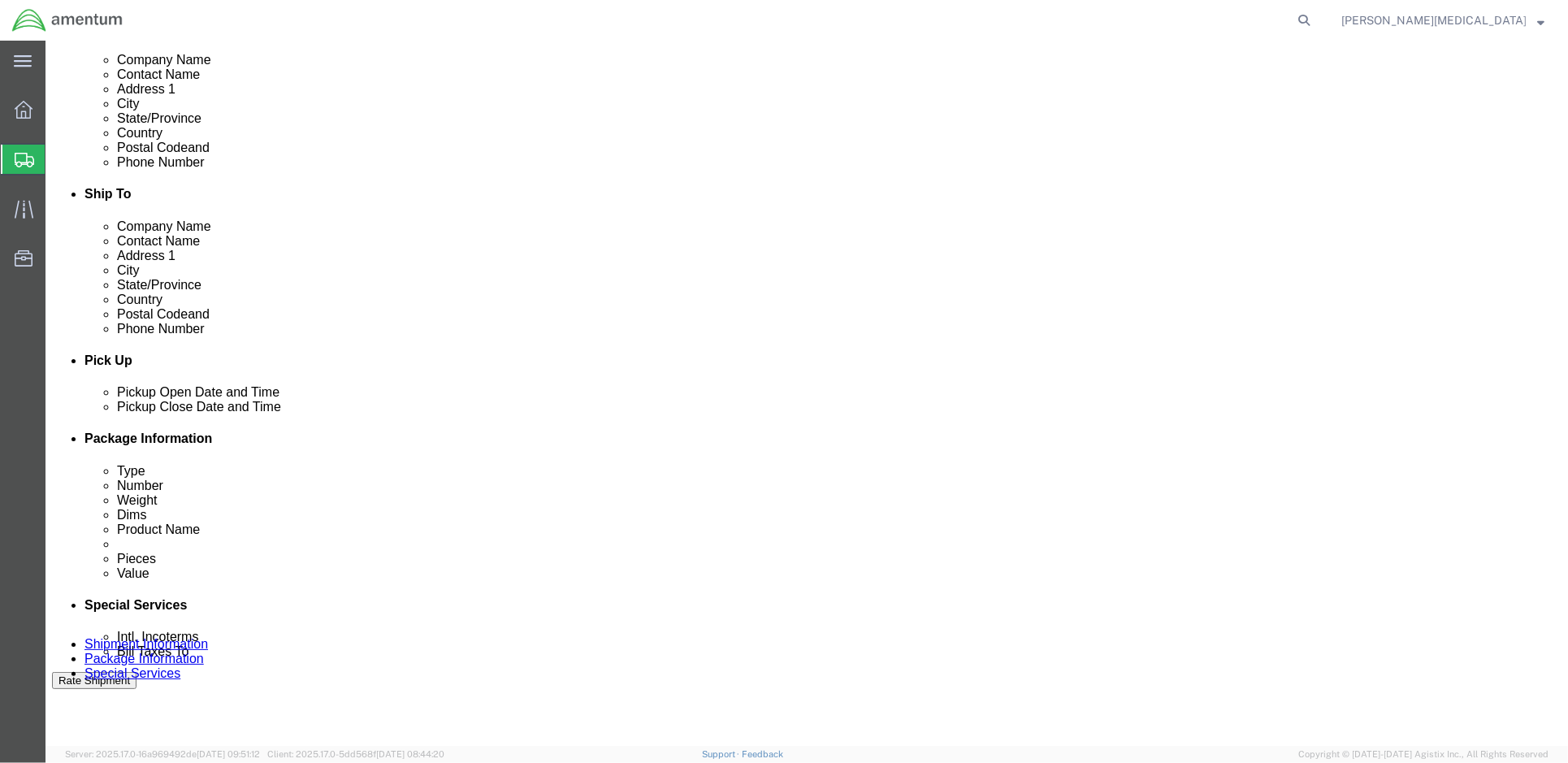
click p "MONITOR, COLOR, 22", HP, PN: LA2205WG"
click div "Package Content # 1 1 x Your Packaging Package Type Select Bale(s) Basket(s) Bo…"
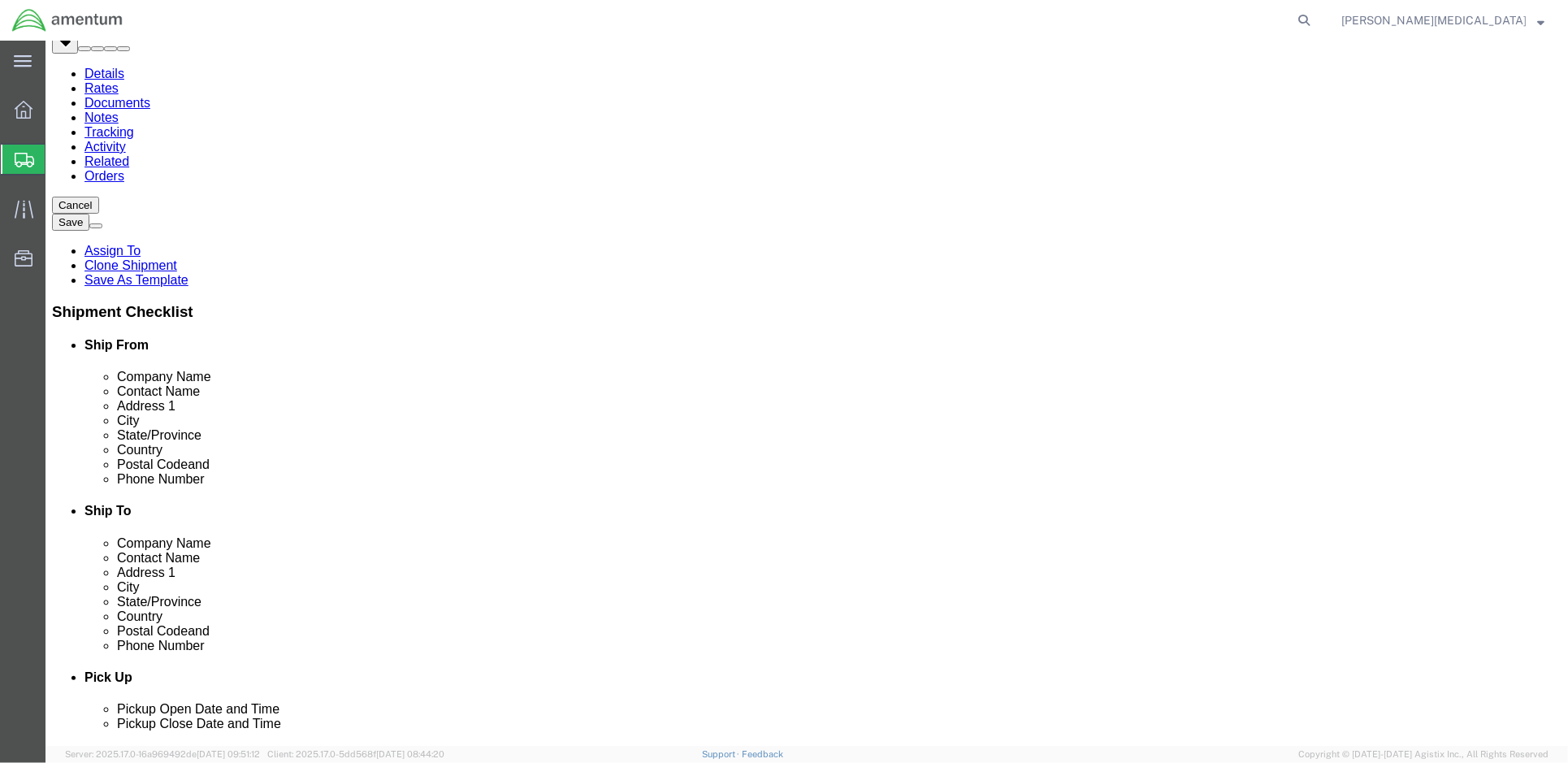
scroll to position [54, 0]
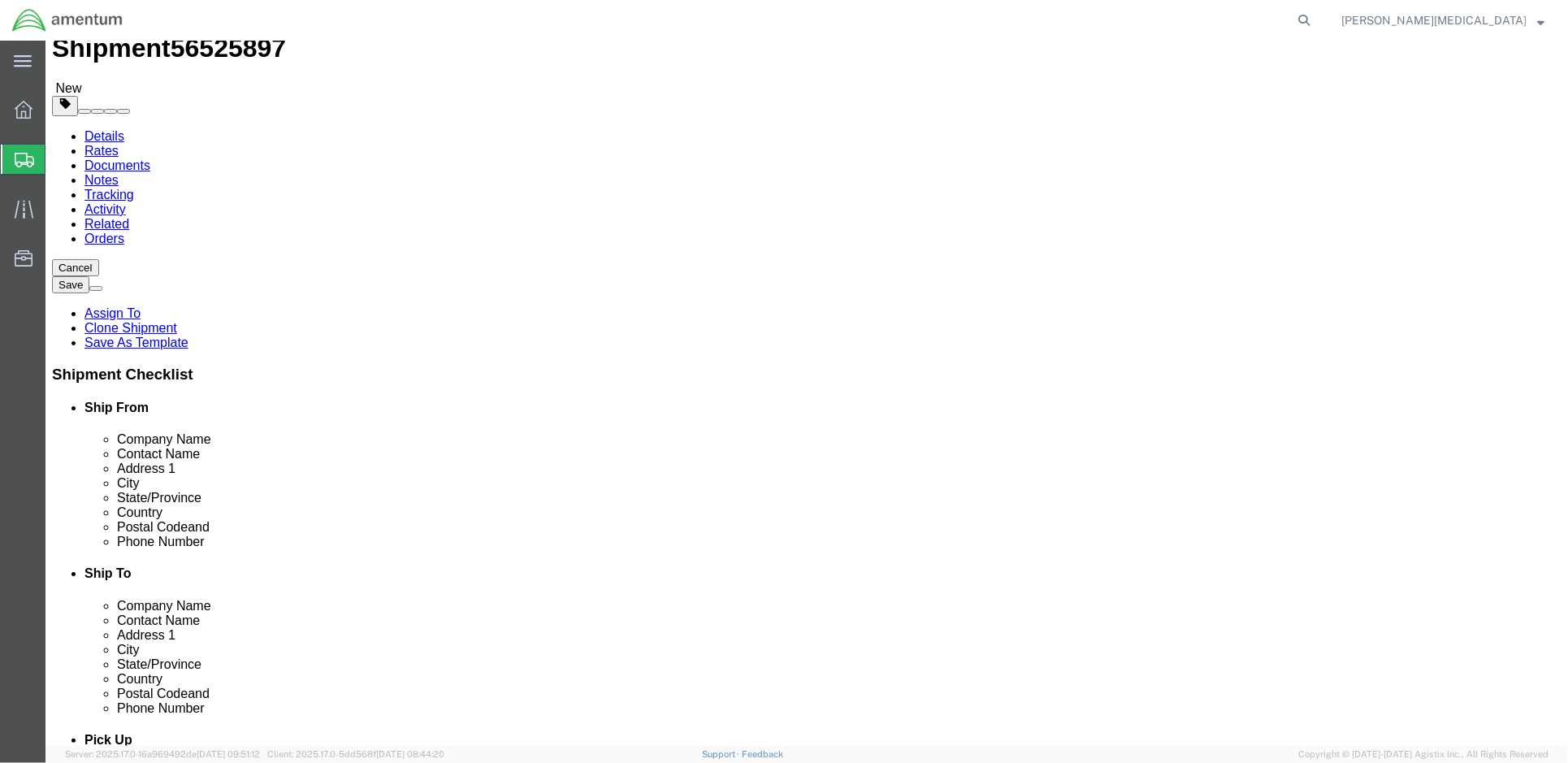
click h4 "# 1 1 x Your Packaging"
click input "1"
click p "MONITOR, COLOR, 22", HP, PN: LA2205WG"
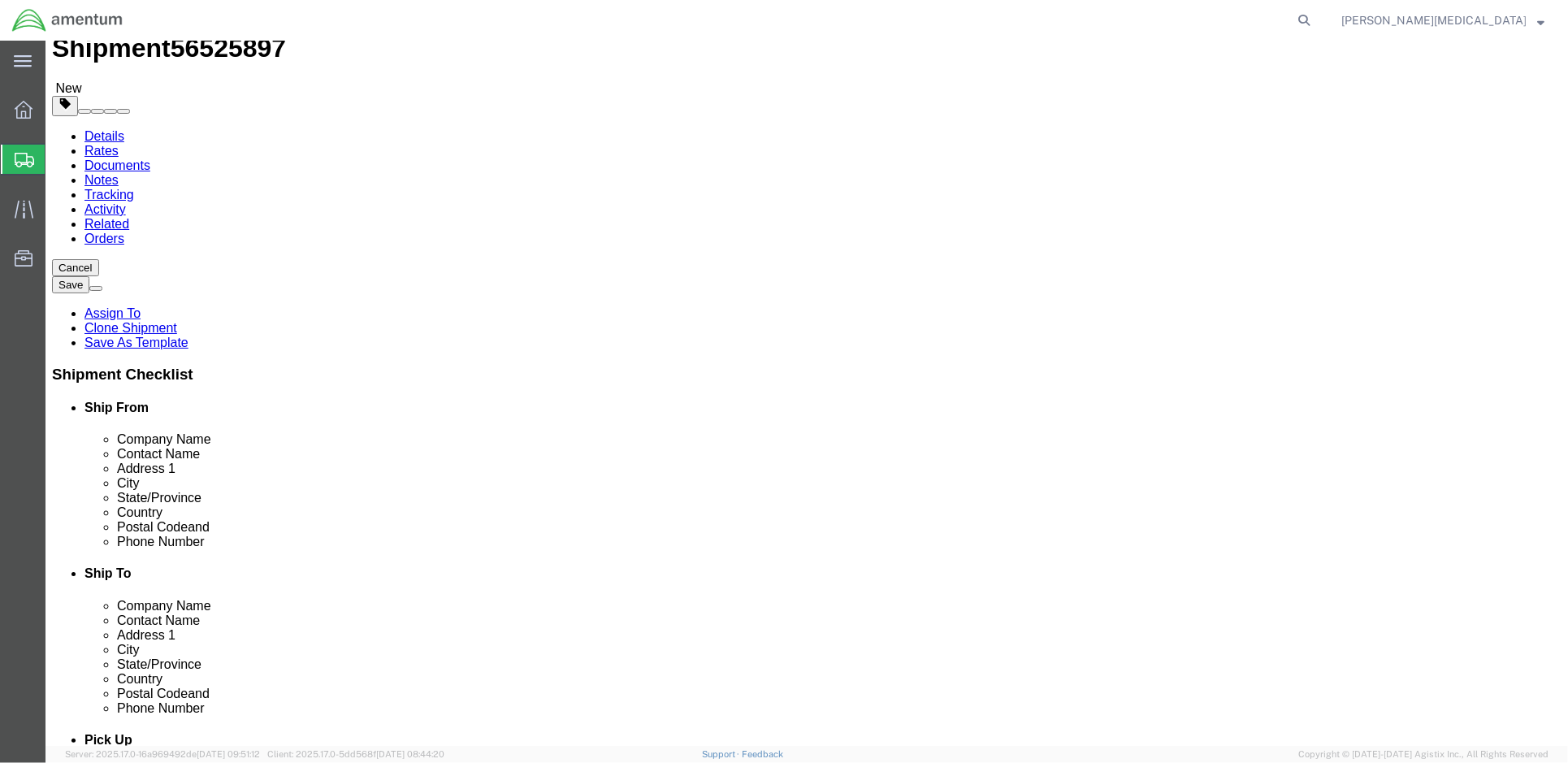
click p "MONITOR, COLOR, 22", HP, PN: LA2205WG"
click icon
click span "button"
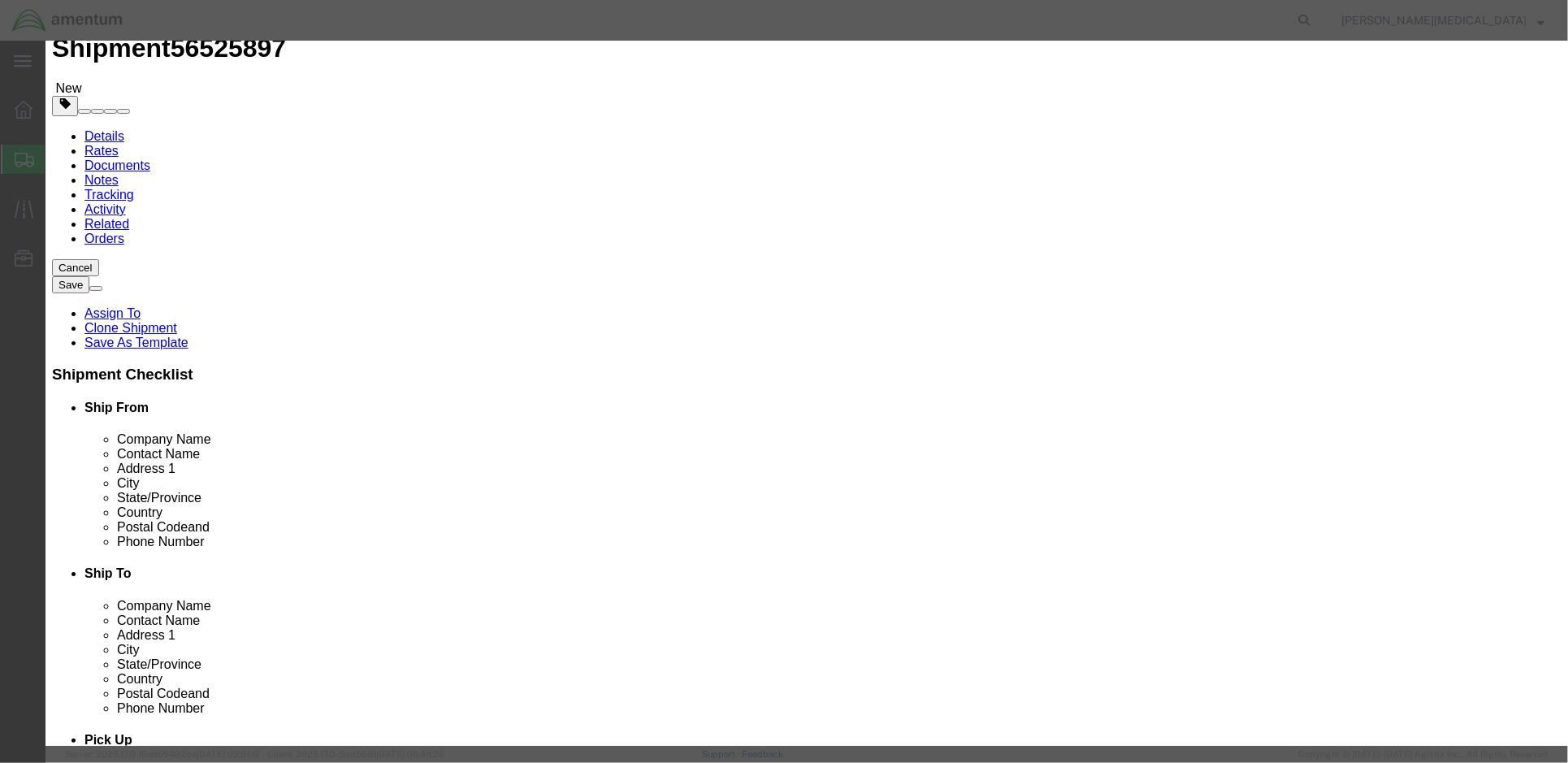
click button "button"
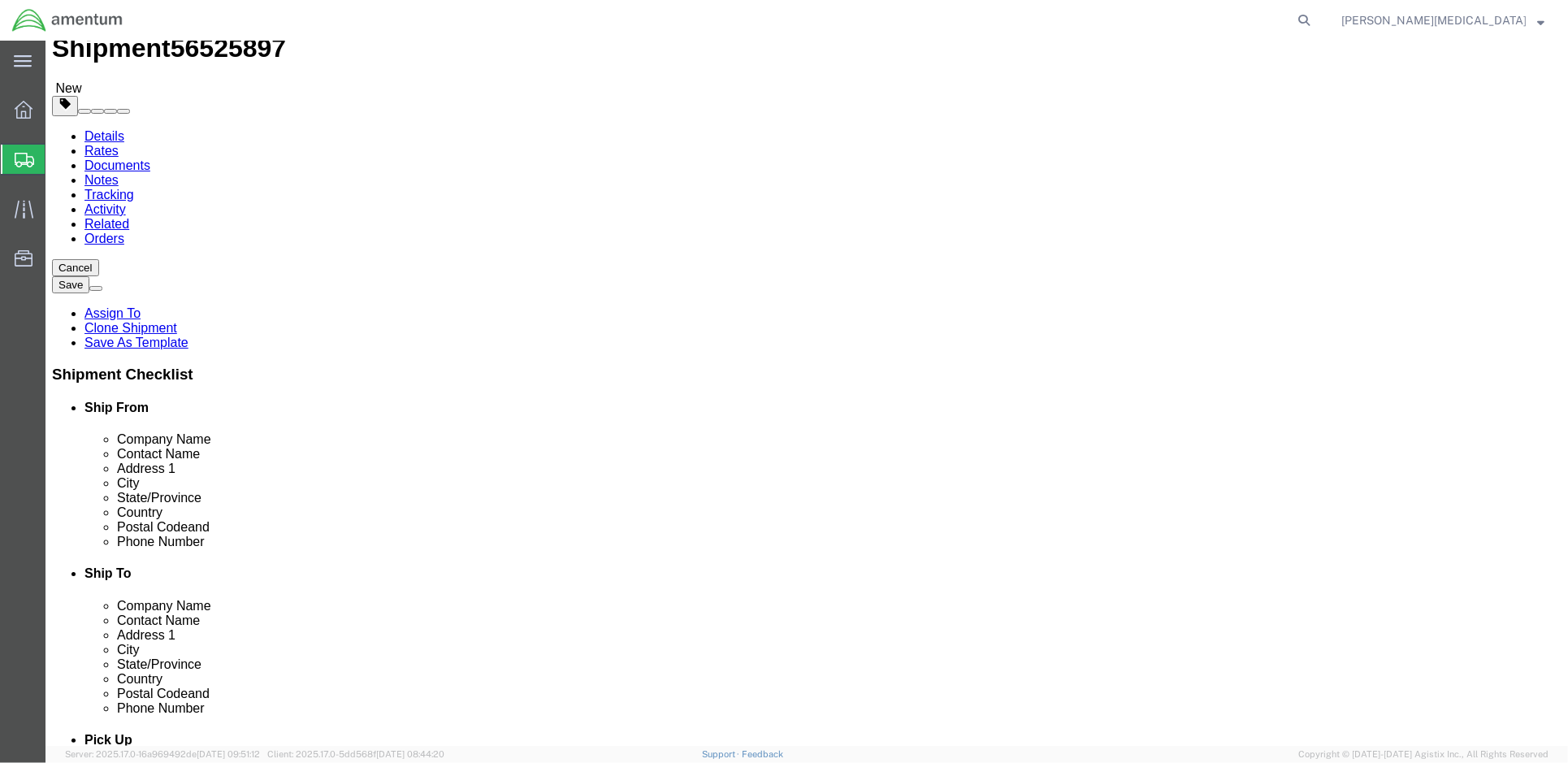
click p "MONITOR, COLOR, 22", HP, PN: LA2205WG"
click link
click icon
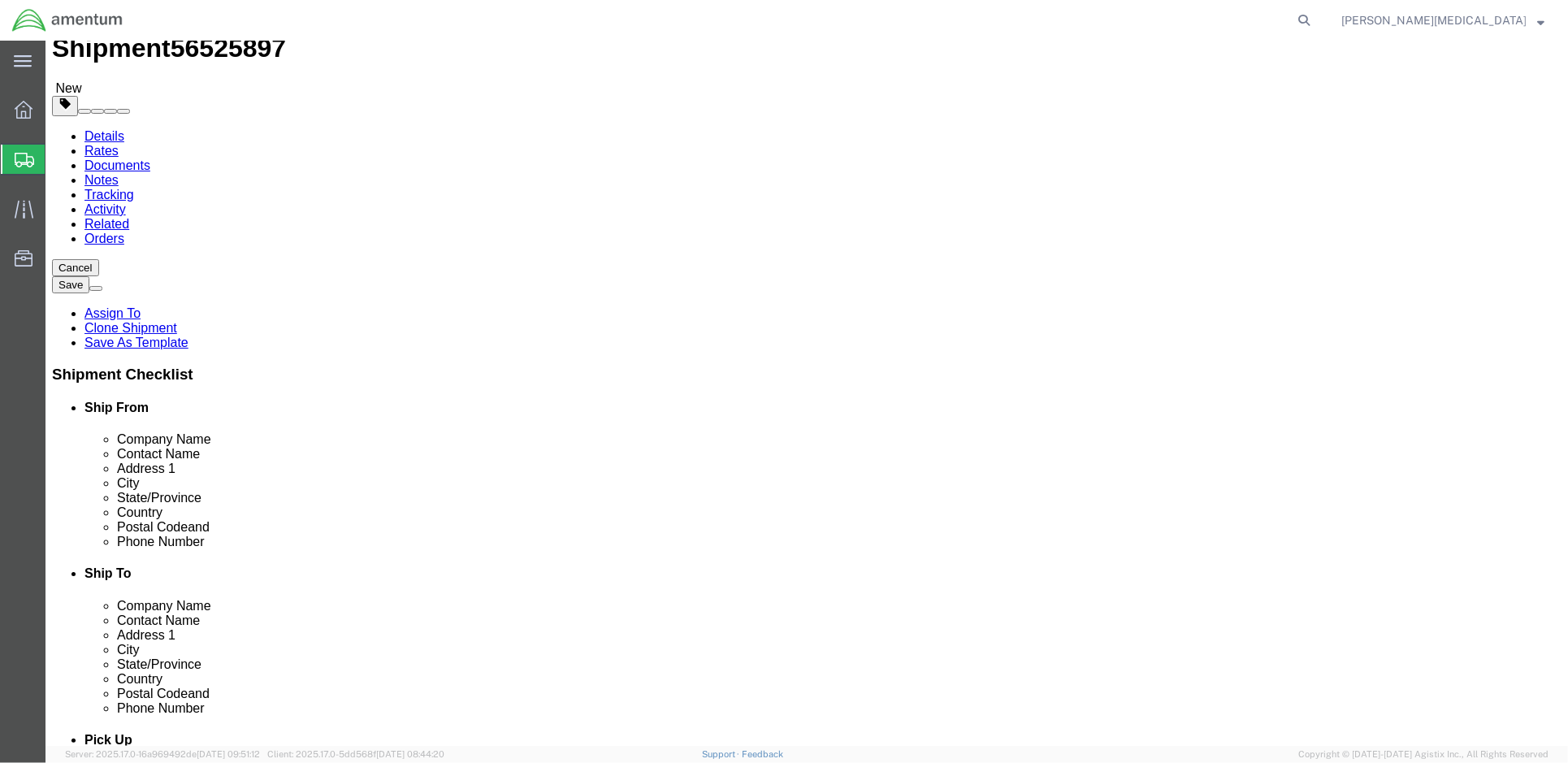
click icon
click p "MONITOR, COLOR, 22", HP, PN: LA2205WG"
click div "Package Content # 1 1 x Your Packaging Package Type Select Bale(s) Basket(s) Bo…"
click div
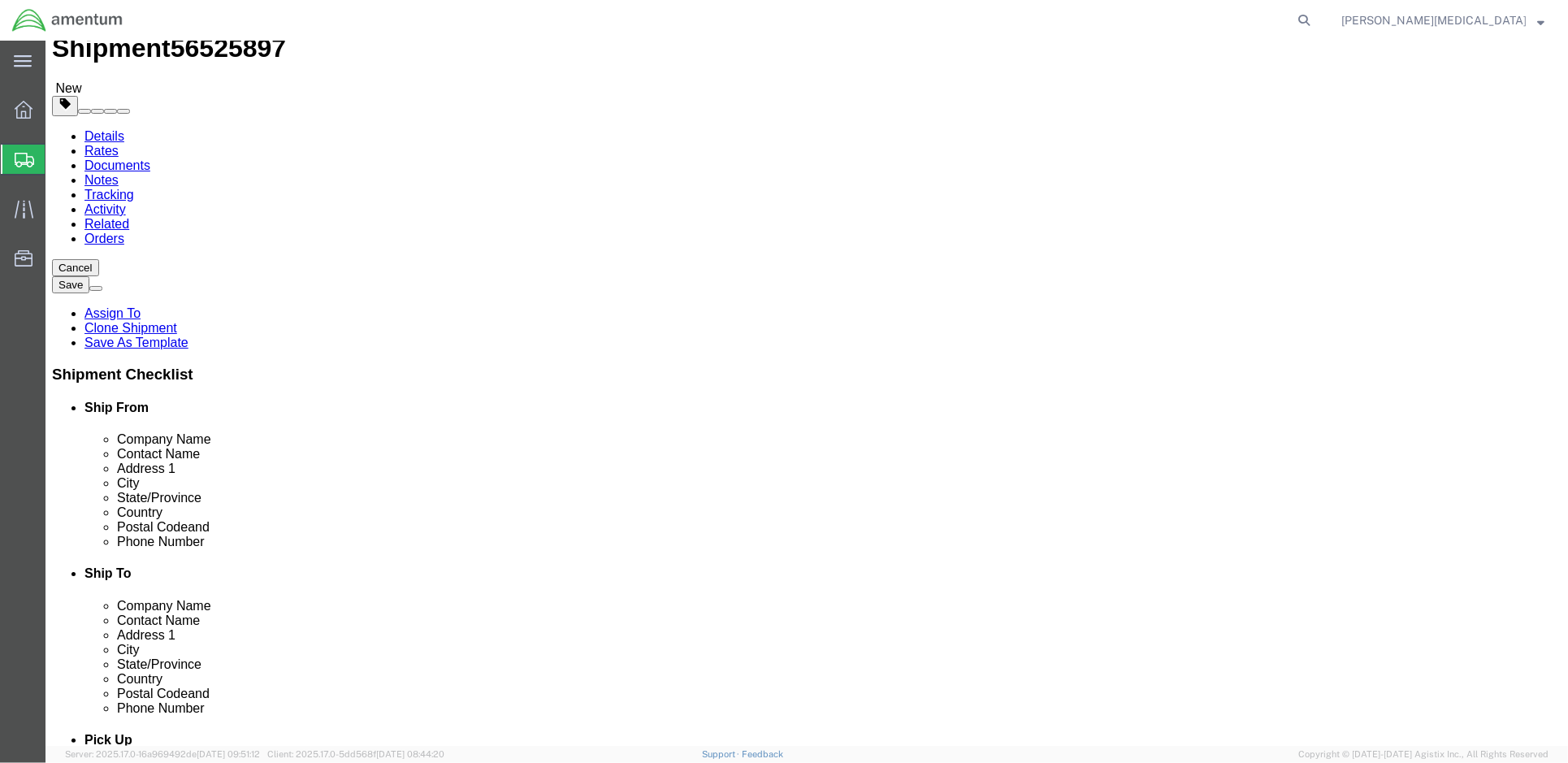
click p "MONITOR, COLOR, 22", HP, PN: LA2205WG"
click span "button"
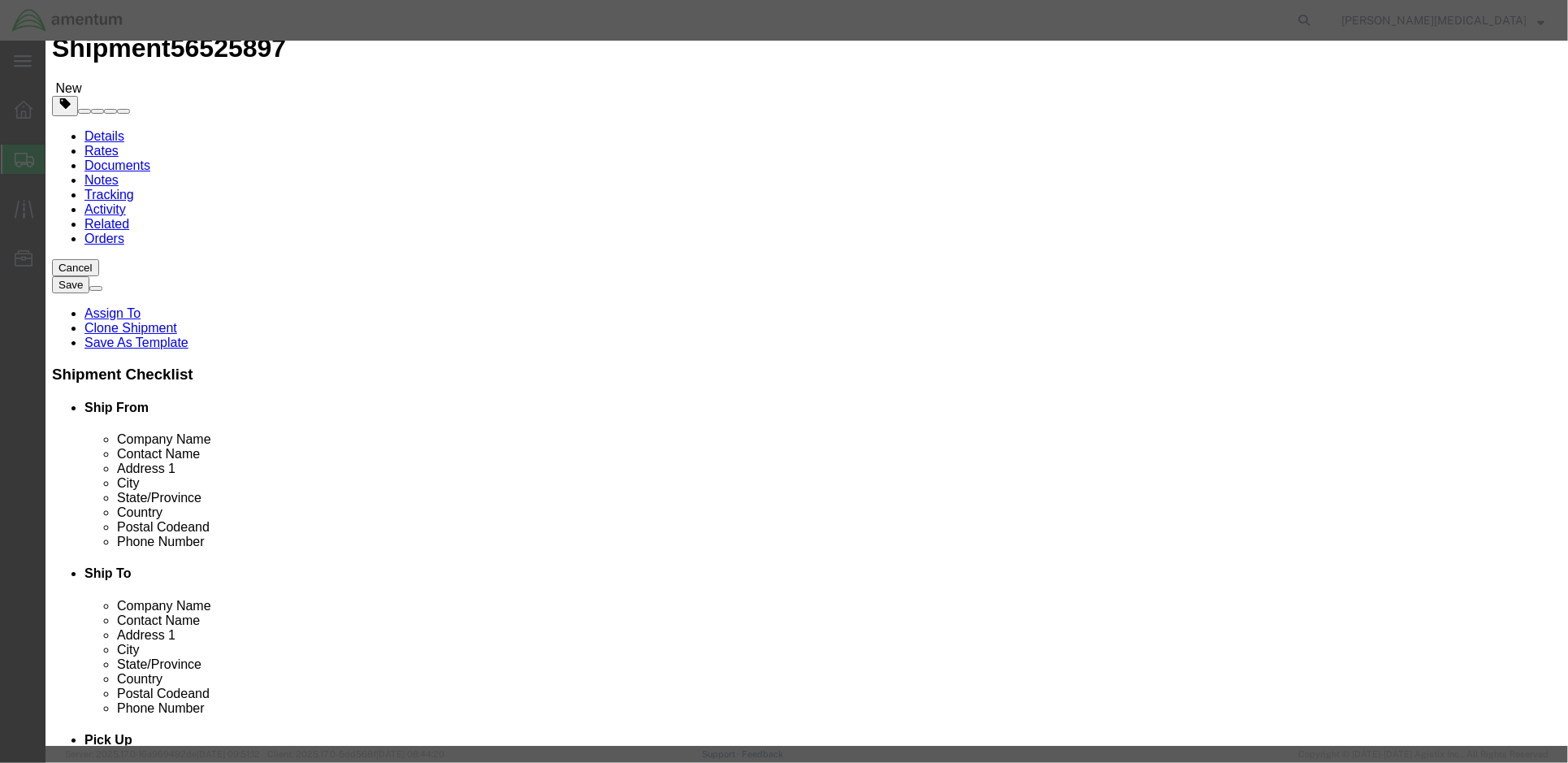
click icon "button"
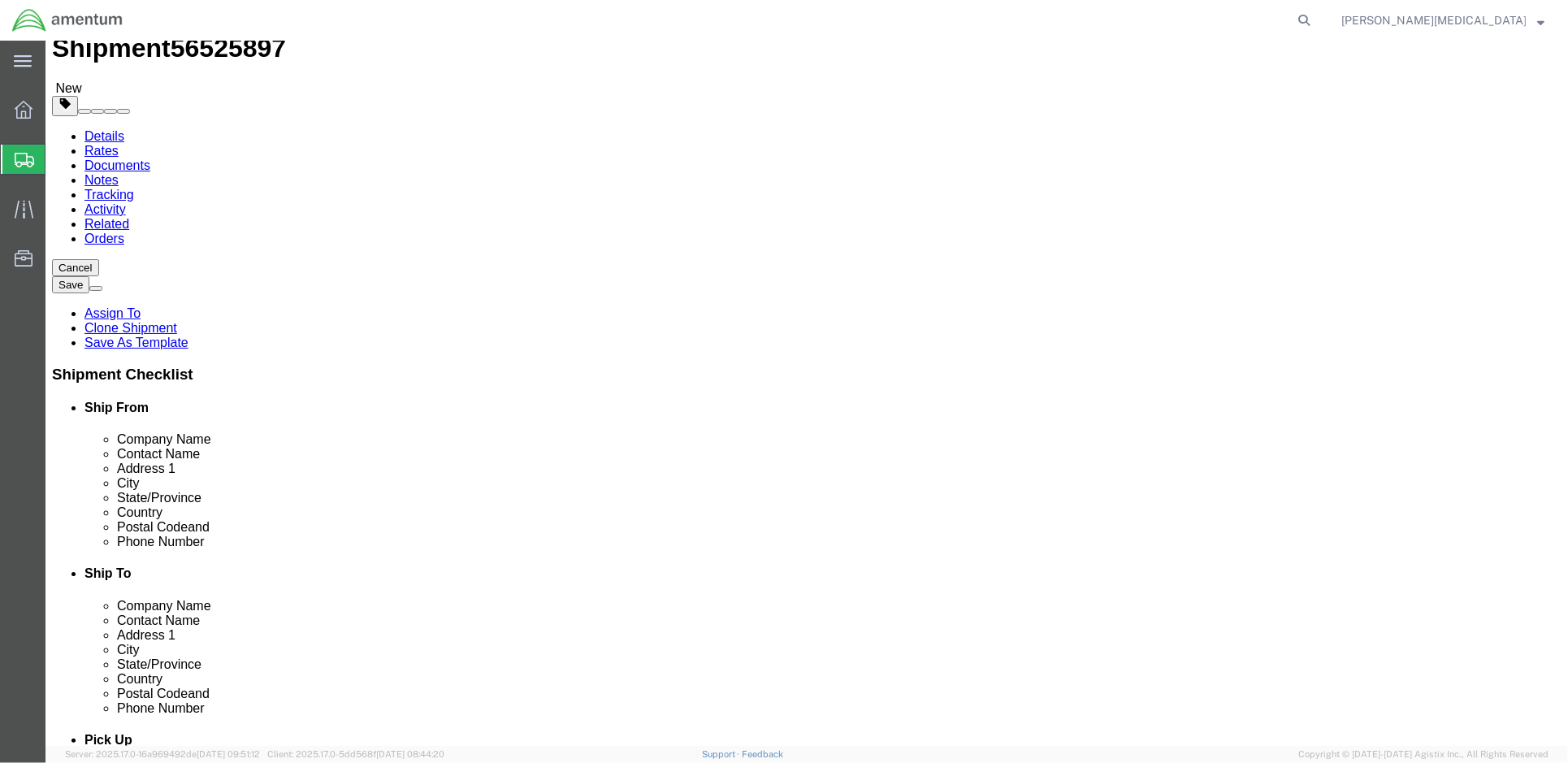
click p "MONITOR, COLOR, 22", HP, PN: LA2205WG"
click icon
click dd "175.00 USD"
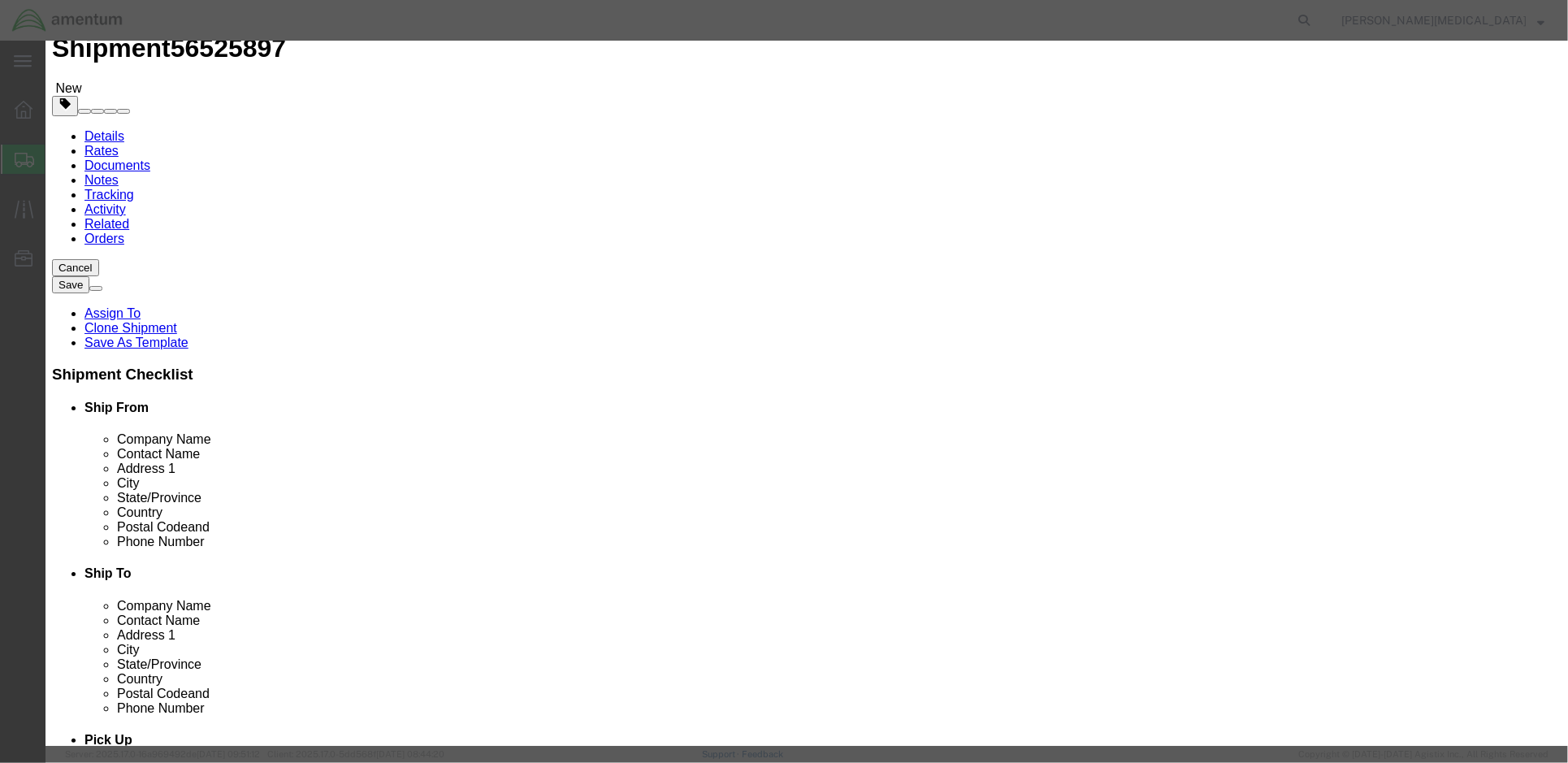
drag, startPoint x: 1101, startPoint y: 127, endPoint x: 908, endPoint y: 127, distance: 193.0
click div "BC: DI0028080, SN: 3CQ132NXNW"
click icon "button"
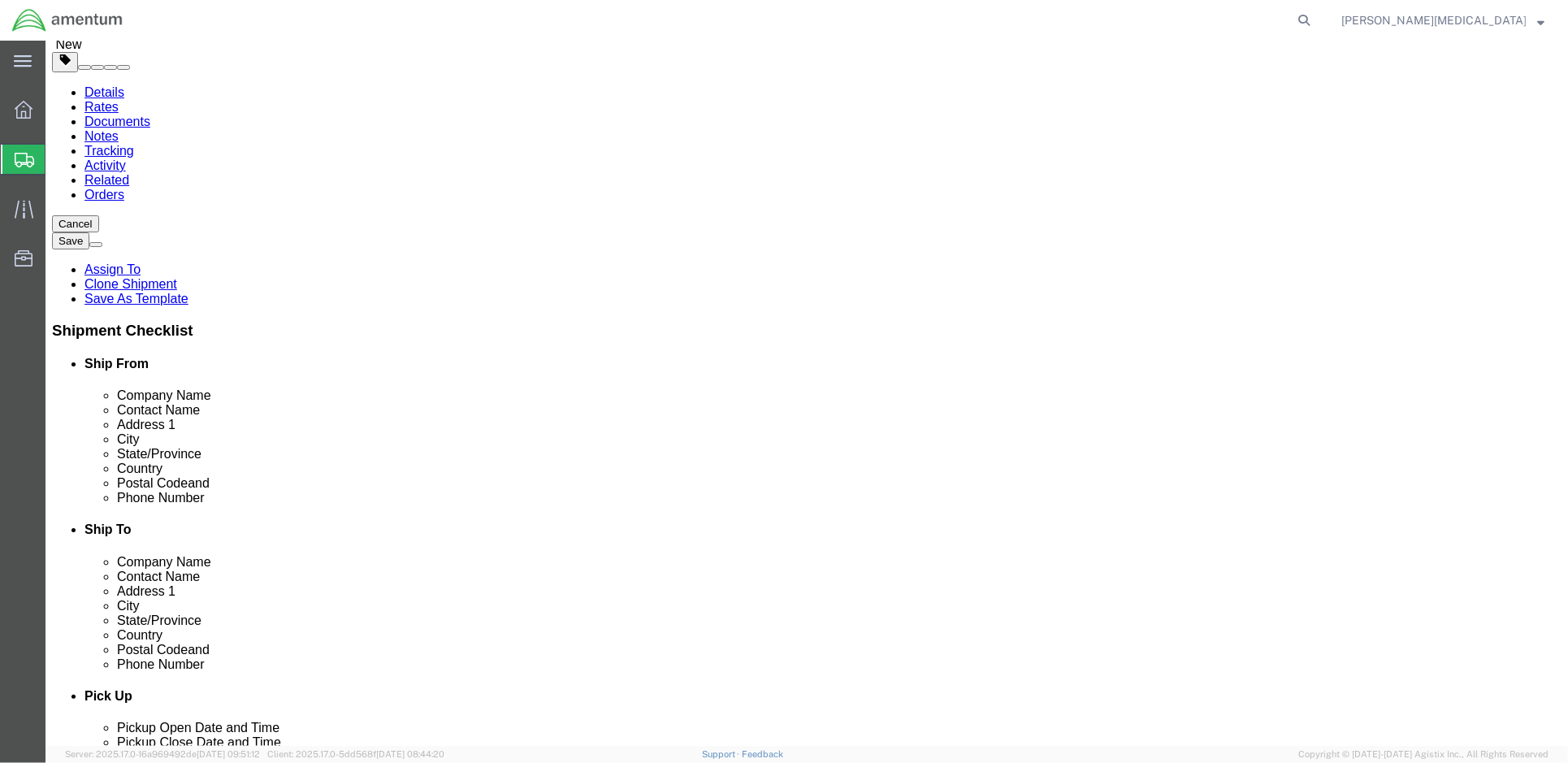
scroll to position [120, 0]
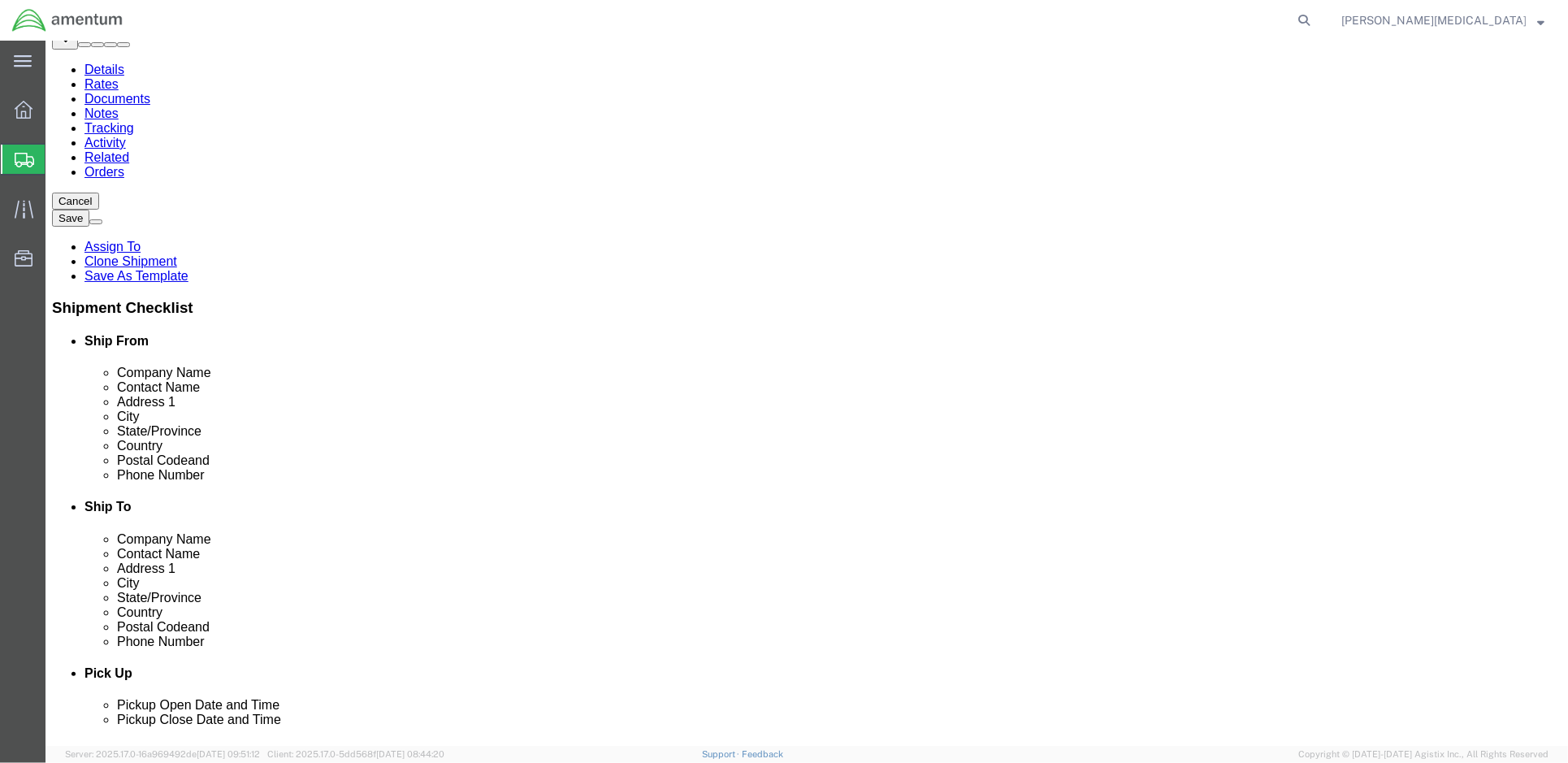
drag, startPoint x: 1132, startPoint y: 632, endPoint x: 636, endPoint y: 583, distance: 498.4
click div "Please fix the following errors Ship From Location Location My Profile Location…"
click input "12"
click input "25.00"
type input "28.00"
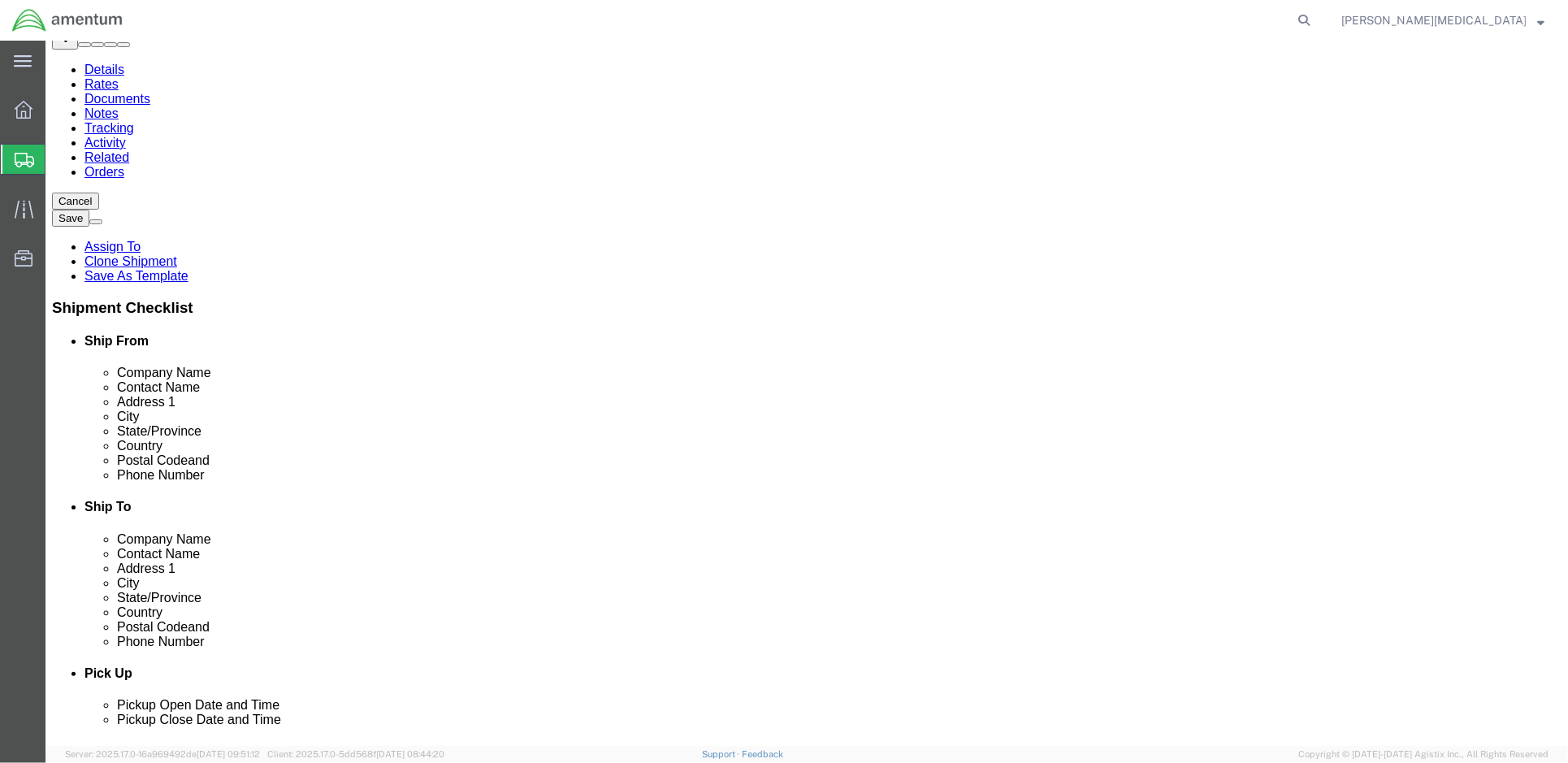
click button "Continue"
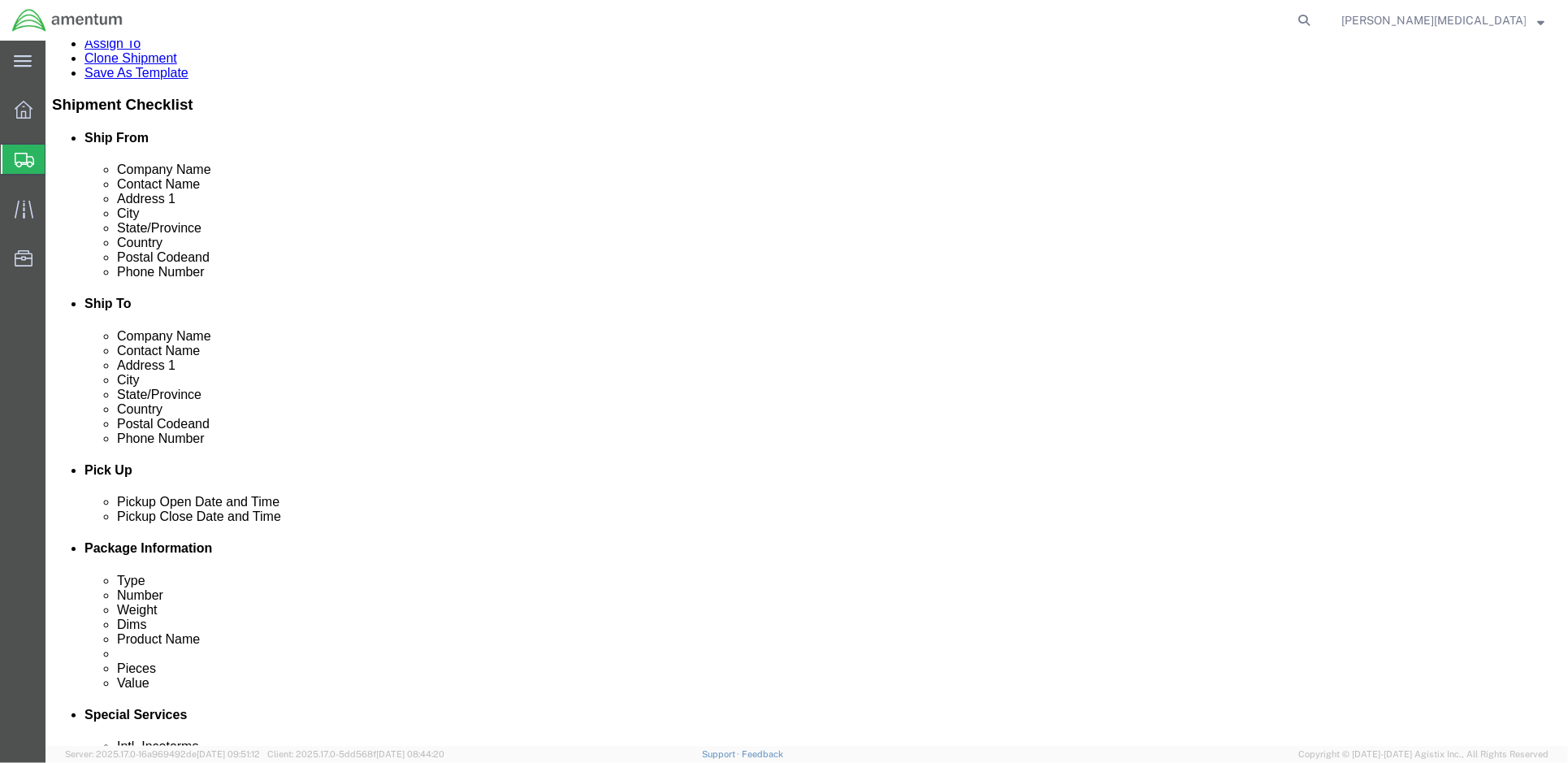
scroll to position [337, 0]
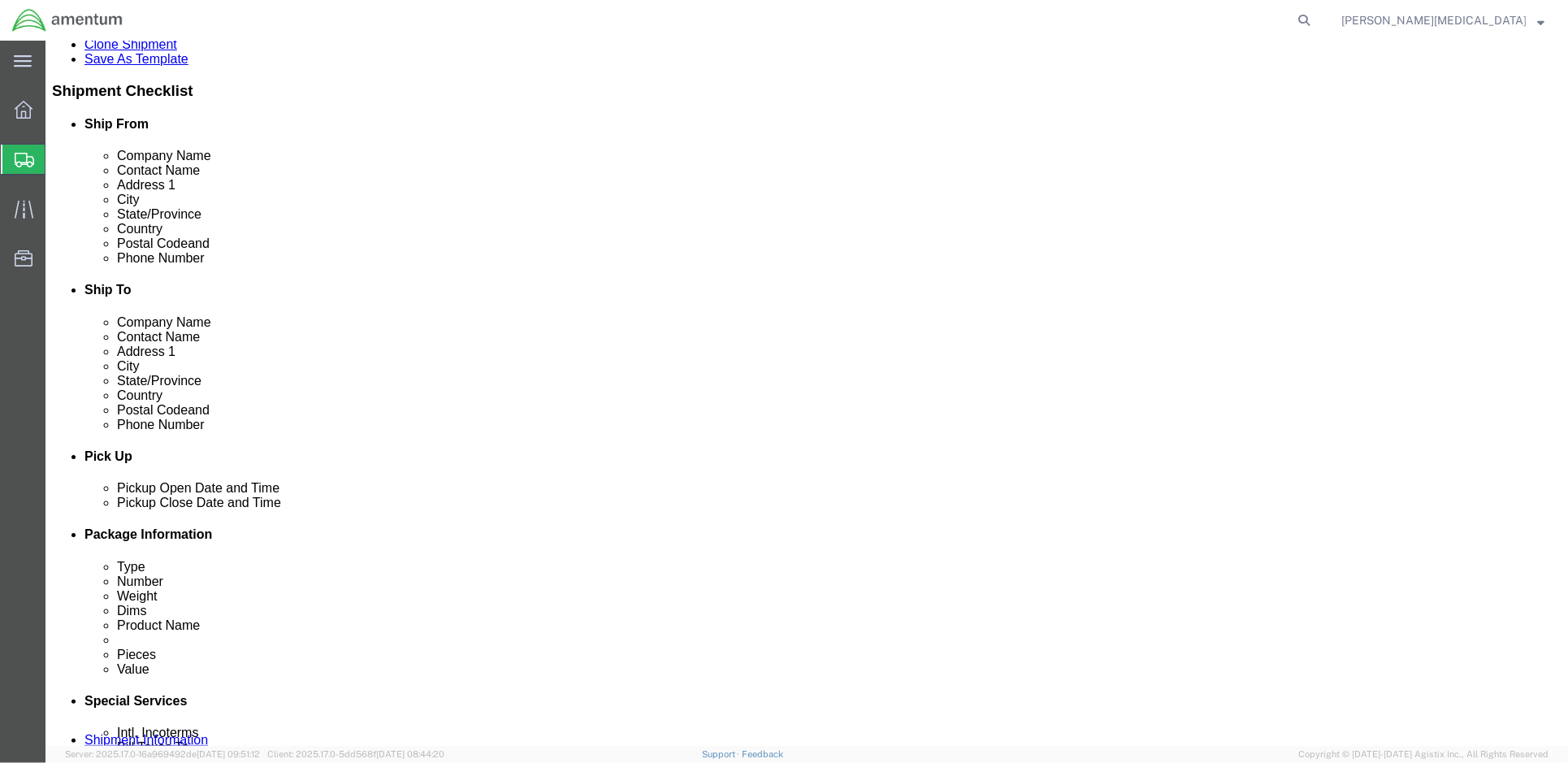
click input "text"
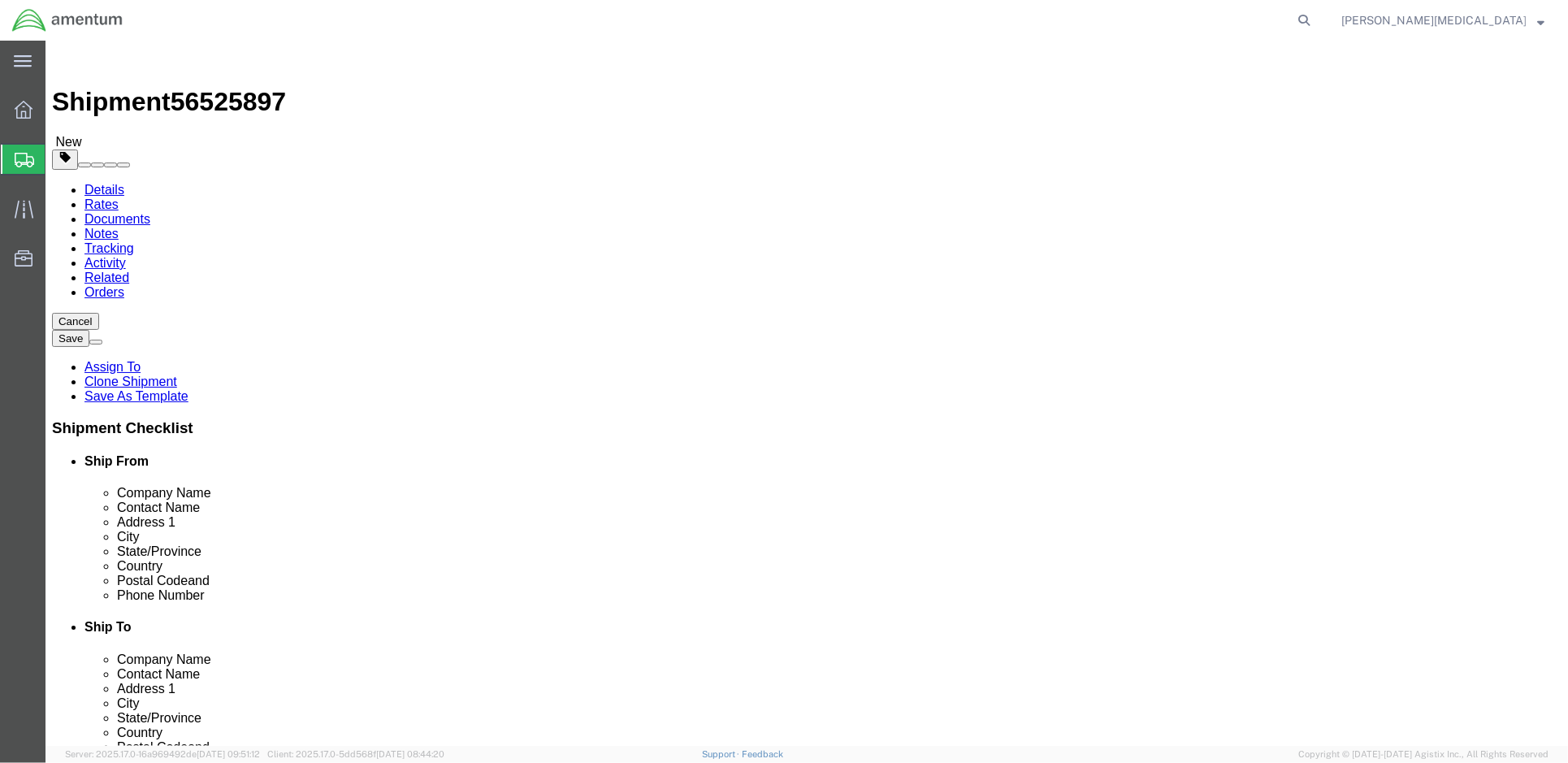
scroll to position [433, 0]
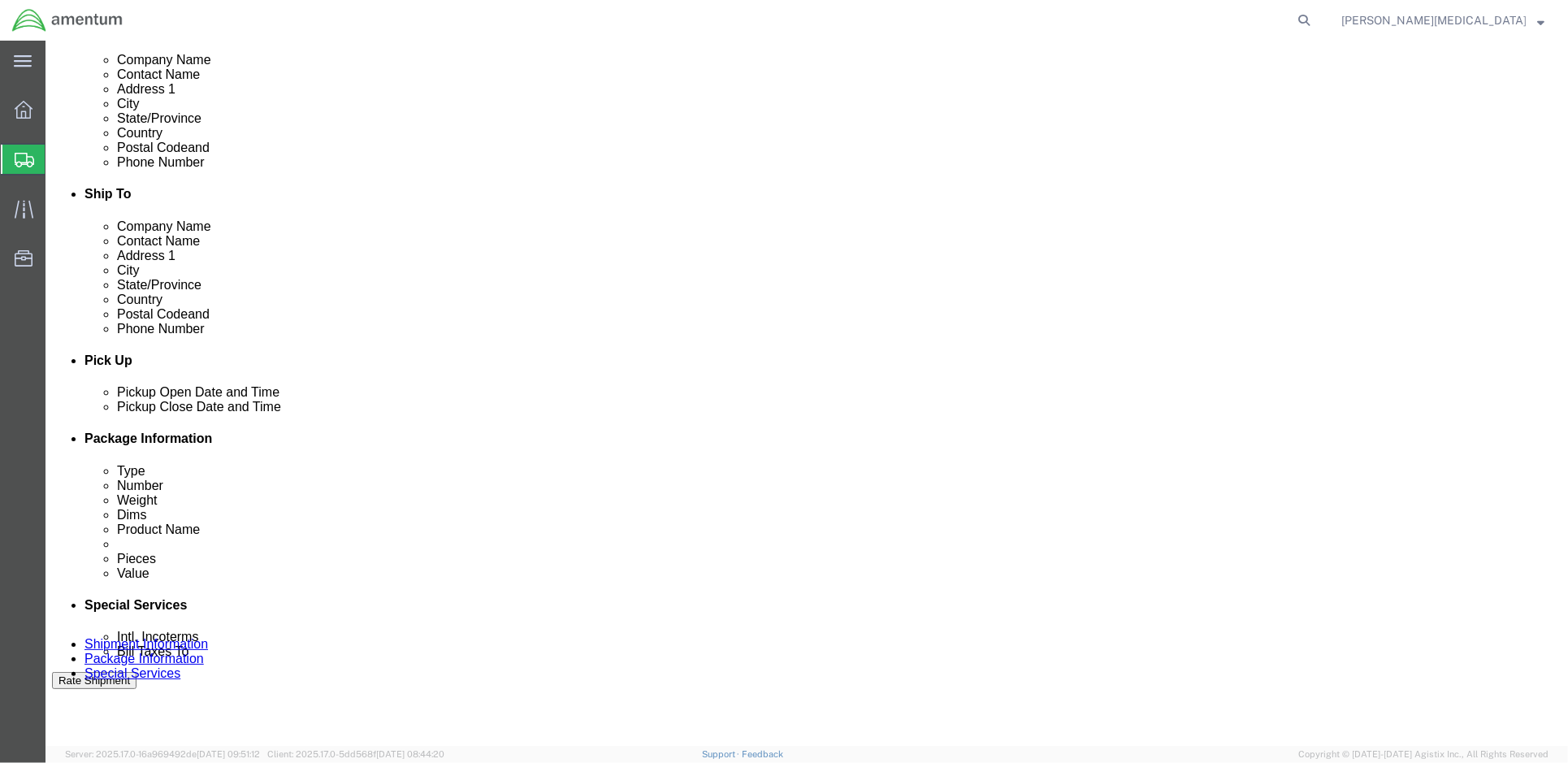
click input "text"
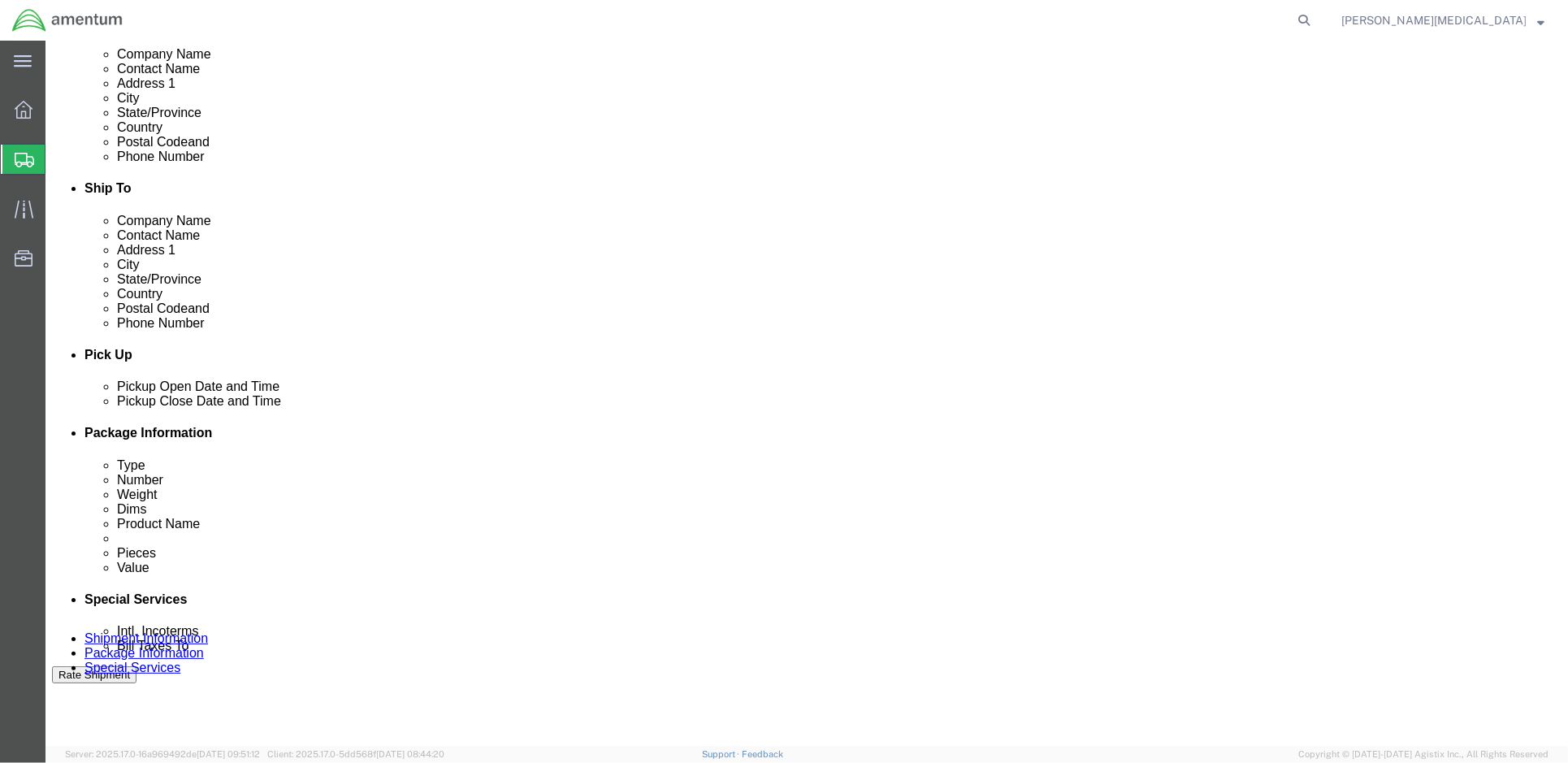
click input "text"
type input "Amentum"
click div
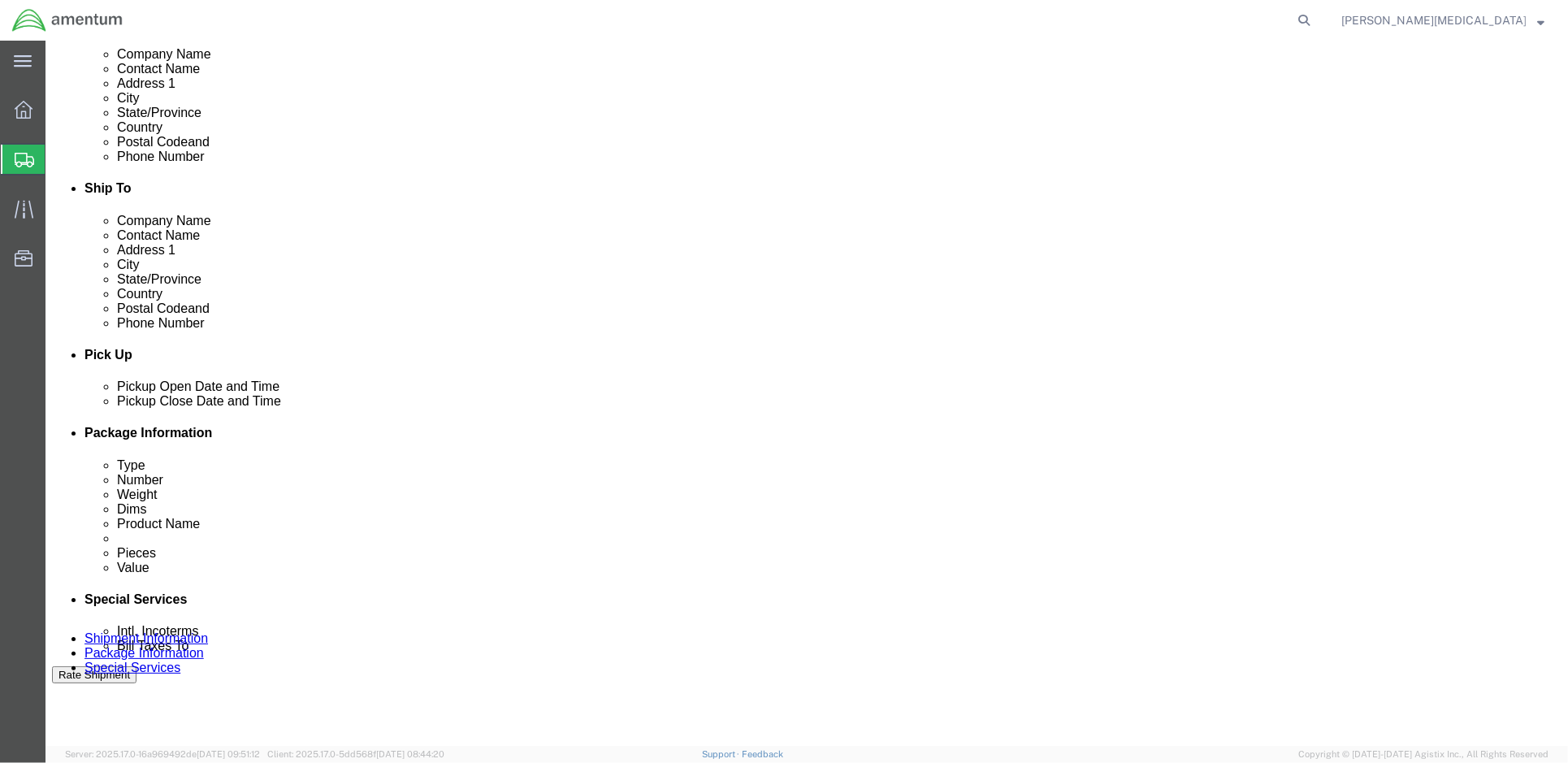
click div
click div "Location Select Select My Profile Location [PHONE_NUMBER] [PHONE_NUMBER] [PHONE…"
drag, startPoint x: 314, startPoint y: 239, endPoint x: 188, endPoint y: 235, distance: 126.1
click div "Company Name Amentum"
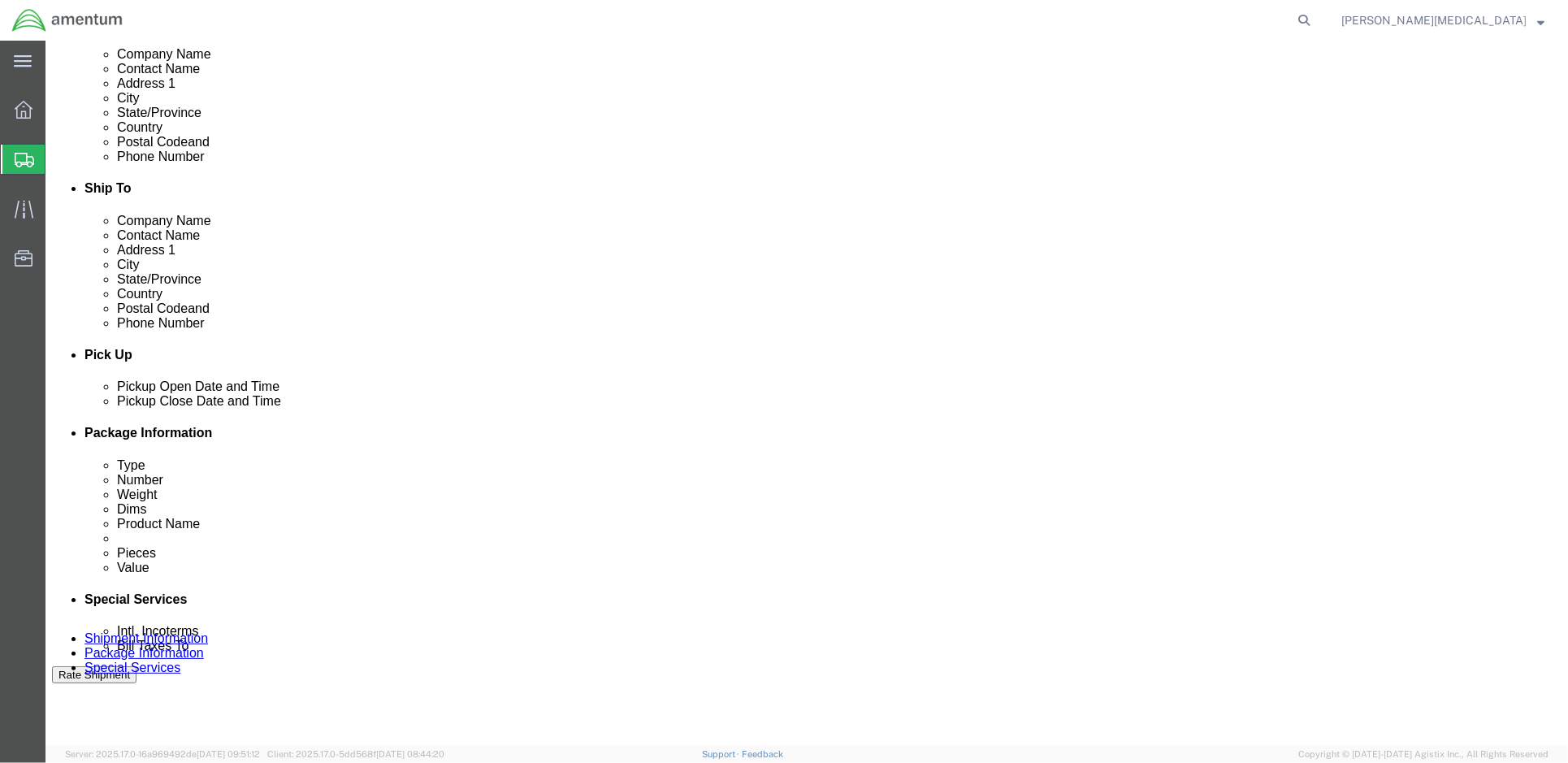
click input "text"
type input "[PERSON_NAME]"
drag, startPoint x: 837, startPoint y: 299, endPoint x: 844, endPoint y: 268, distance: 31.8
click input "text"
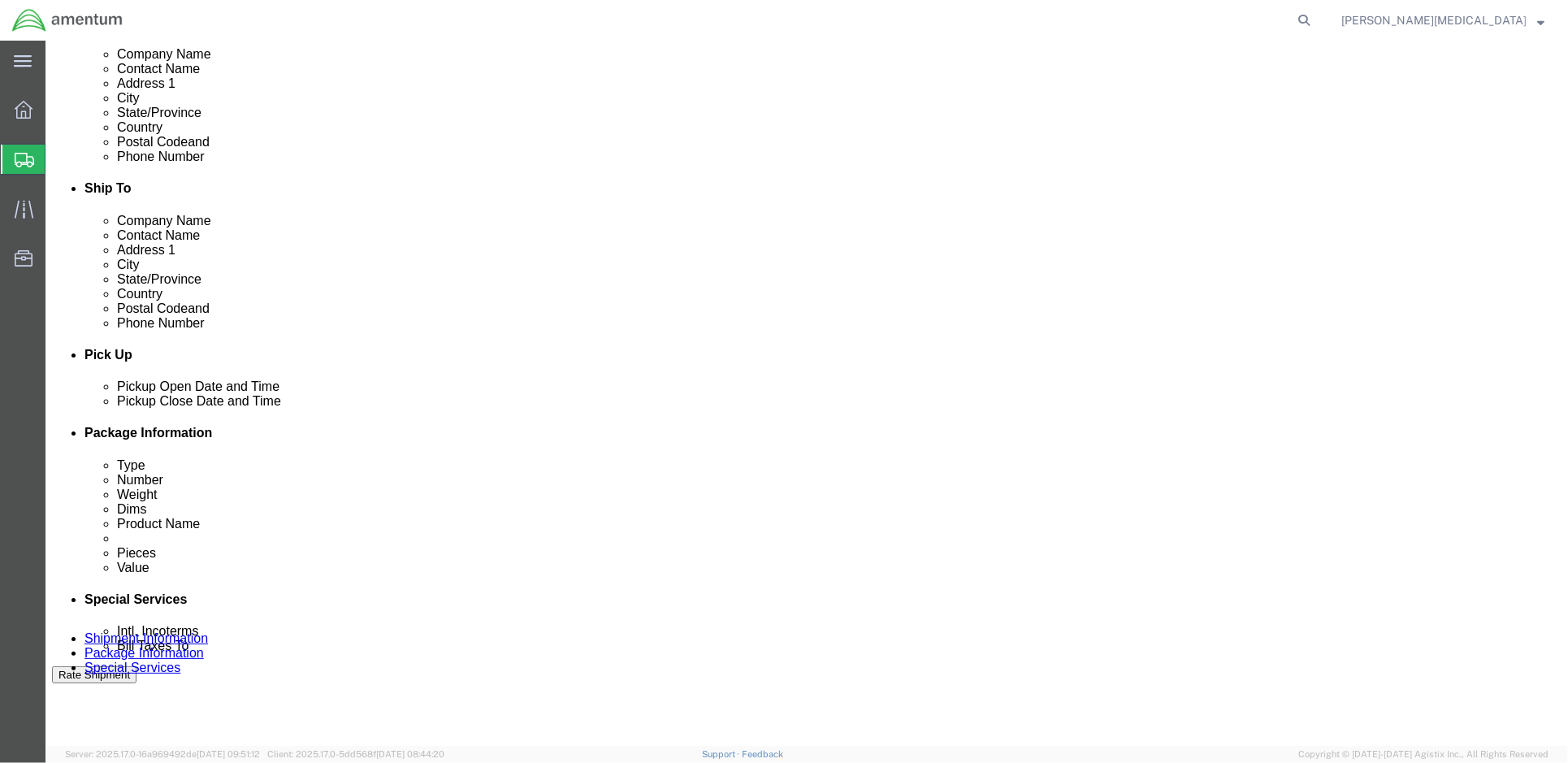
type input "[PHONE_NUMBER]"
click input "text"
type input "[STREET_ADDRESS][US_STATE]"
click input "text"
type input "BLDG 4239"
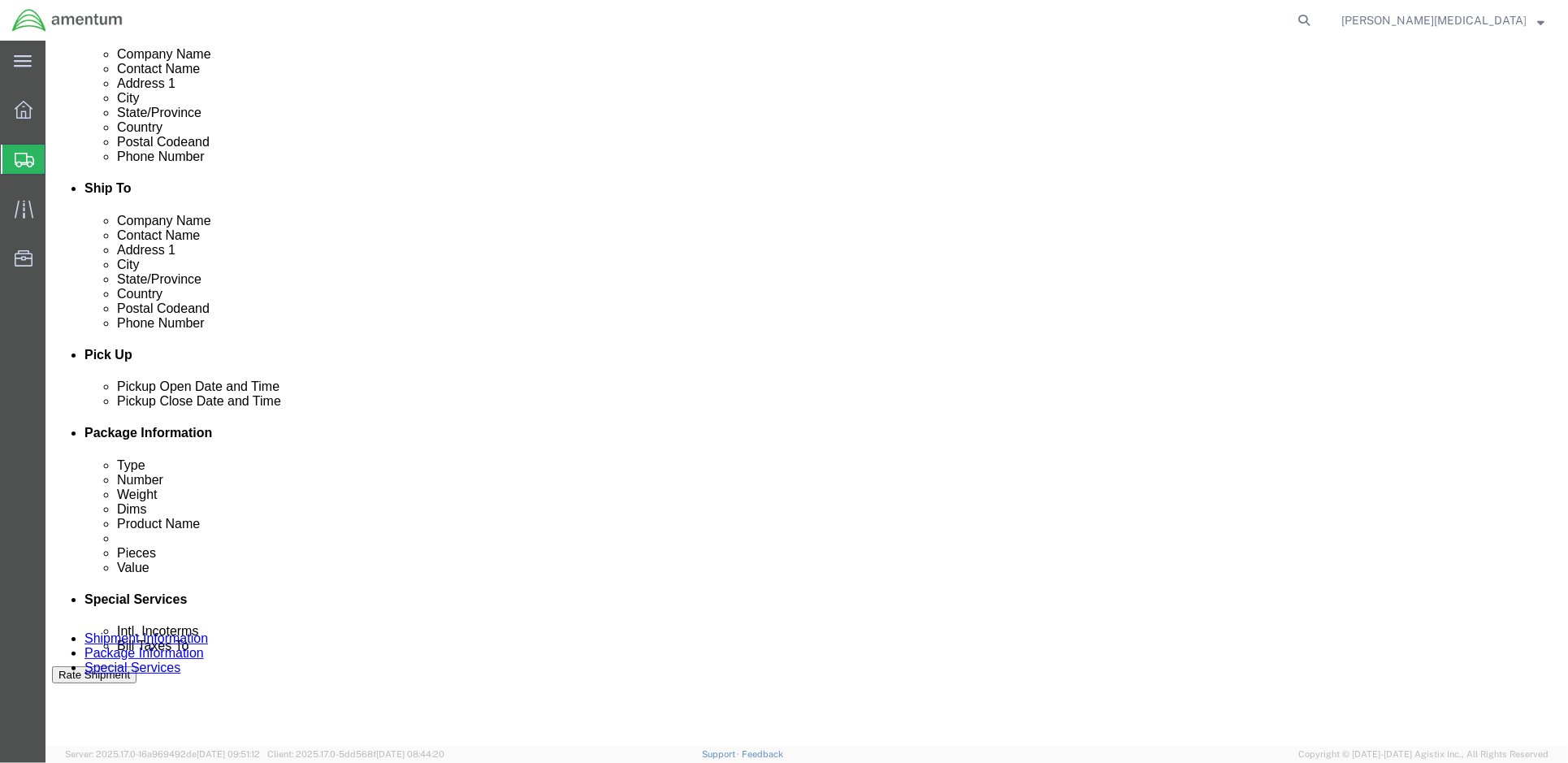
click select "Select [GEOGRAPHIC_DATA] [GEOGRAPHIC_DATA] [GEOGRAPHIC_DATA] [GEOGRAPHIC_DATA] …"
select select "US"
click select "Select [GEOGRAPHIC_DATA] [GEOGRAPHIC_DATA] [GEOGRAPHIC_DATA] [GEOGRAPHIC_DATA] …"
type input "l"
select select "LA"
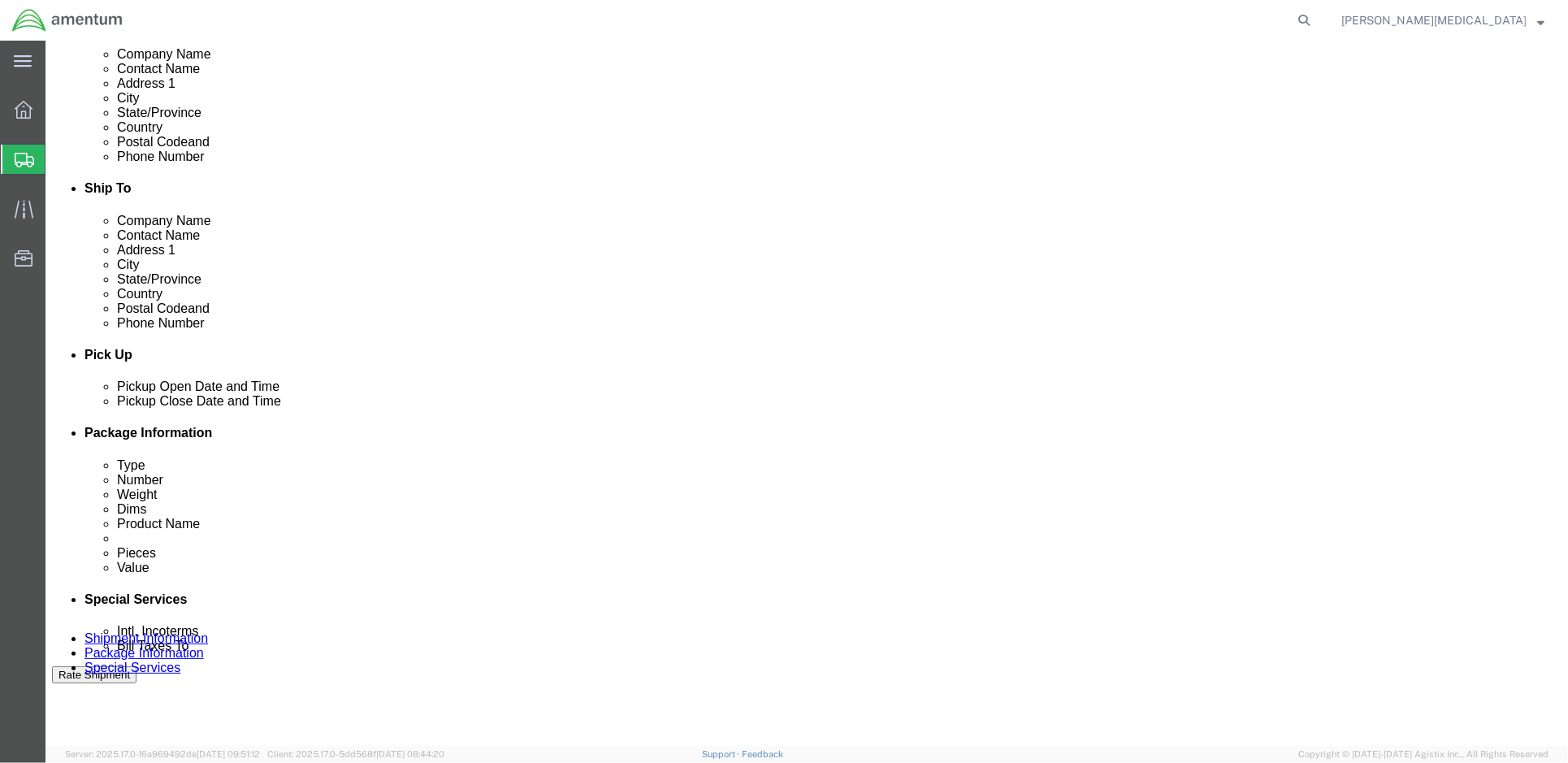
click input "text"
type input "71459"
click div "Location Select Select My Profile Location [PHONE_NUMBER] [PHONE_NUMBER] [PHONE…"
click input "text"
type input "[EMAIL_ADDRESS][PERSON_NAME][DOMAIN_NAME]"
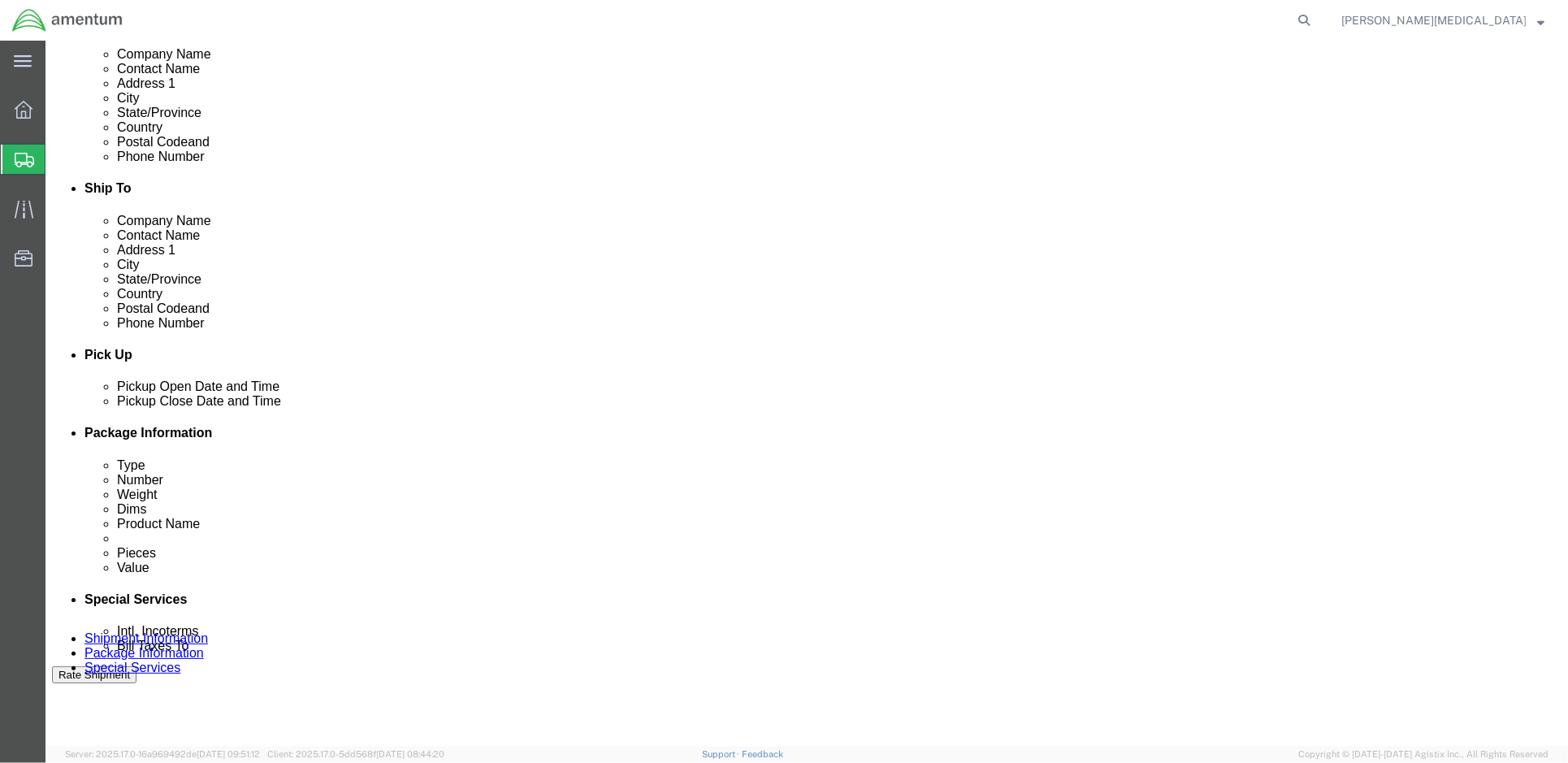
click div "Location Select Select My Profile Location [PHONE_NUMBER] [PHONE_NUMBER] [PHONE…"
click input "text"
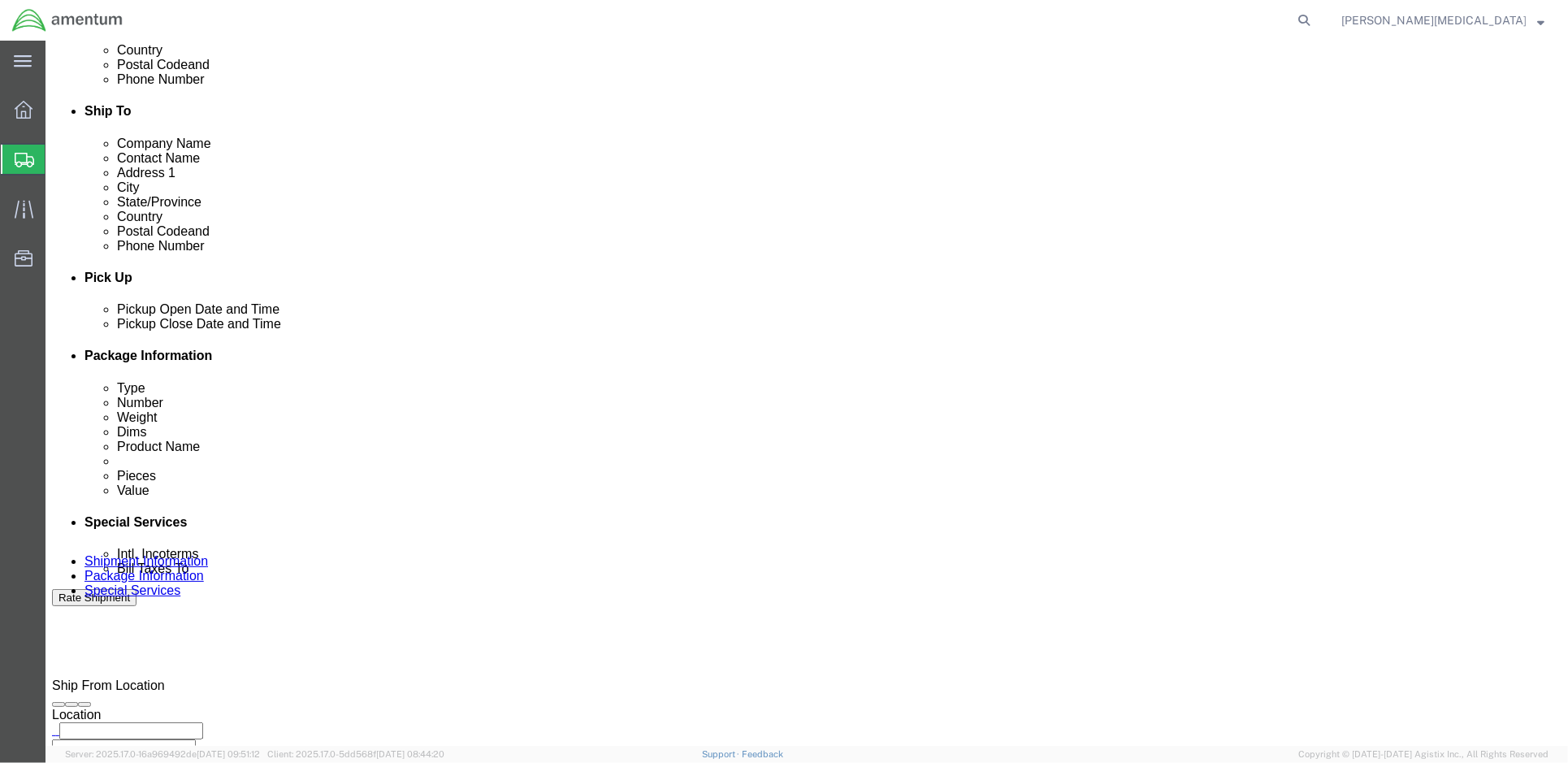
scroll to position [547, 0]
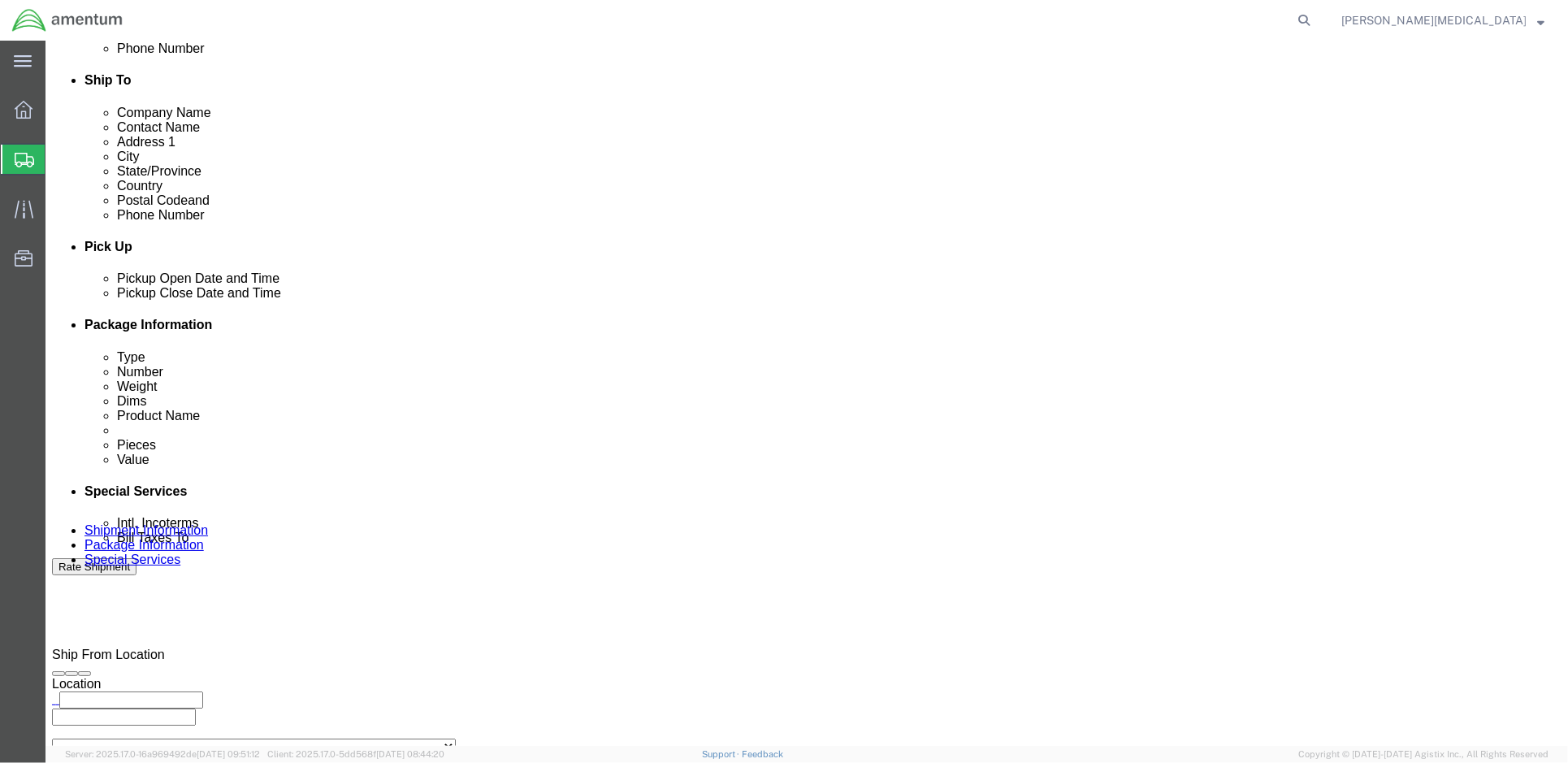
type input "Fort [PERSON_NAME]"
click input "checkbox"
checkbox input "true"
type input "[DATE]"
type input "56525897"
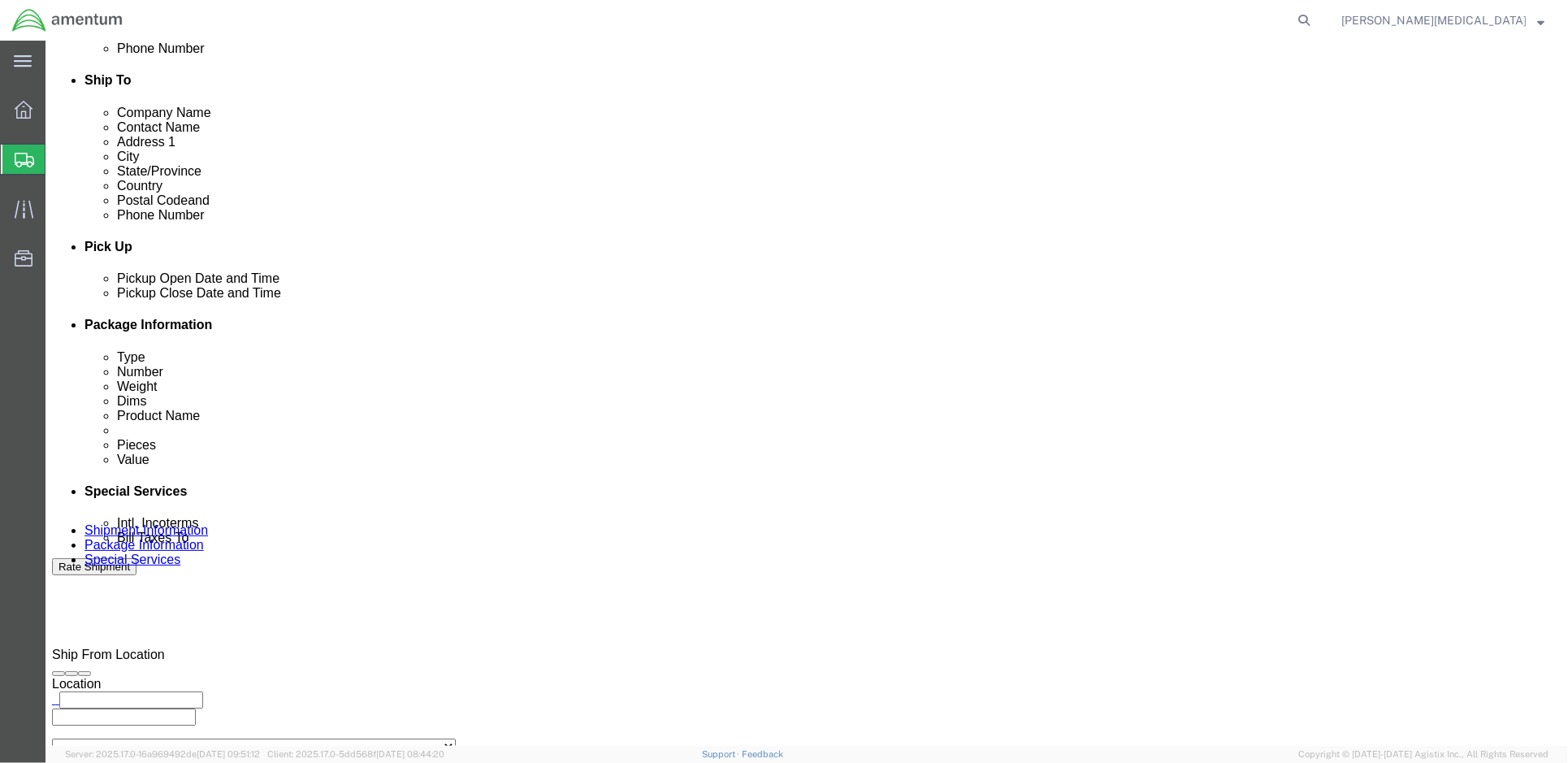
click textarea
type textarea "T"
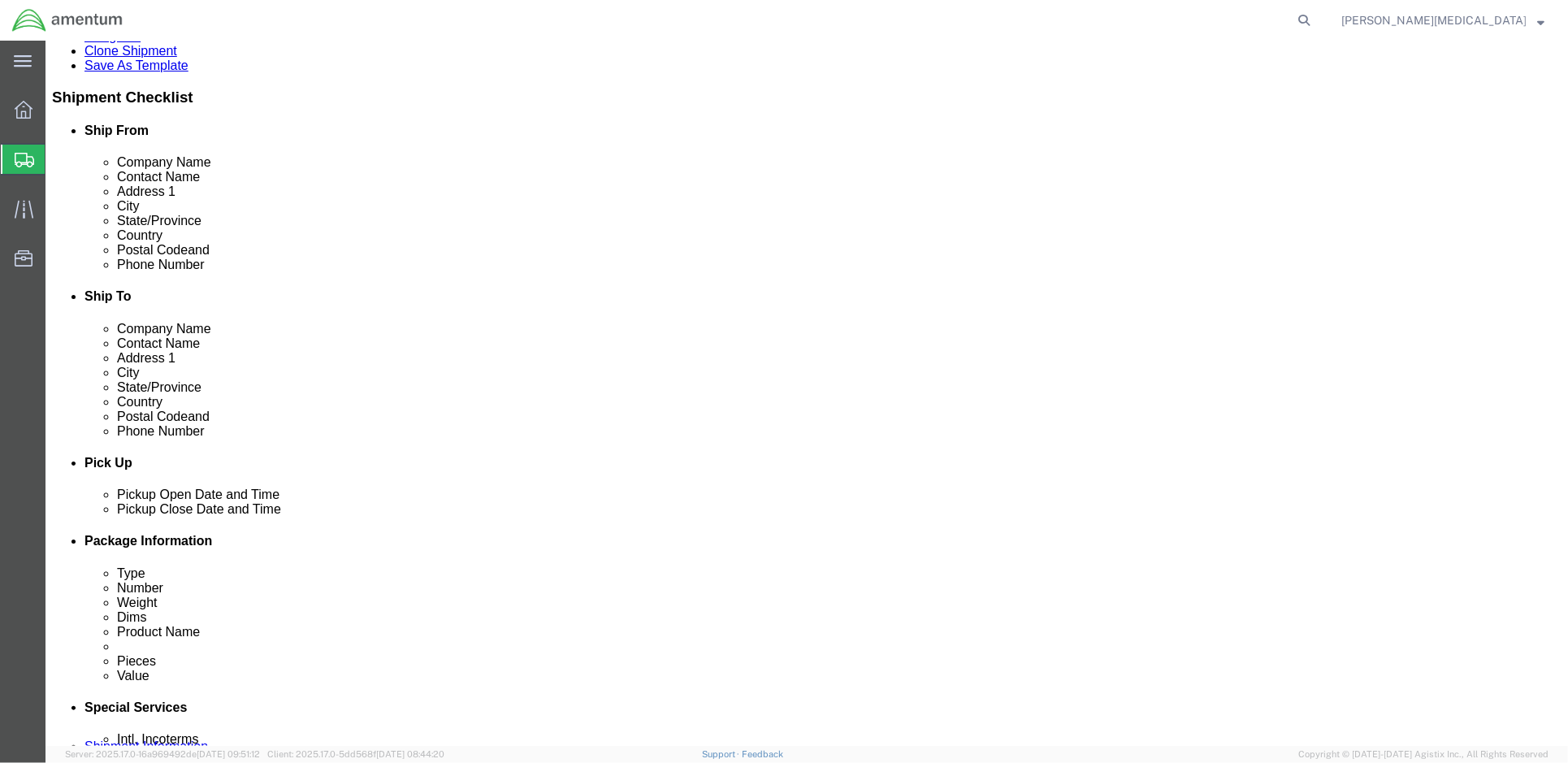
type textarea "Three HP monitors are required for Admin efficiency"
click button "Rate Shipment"
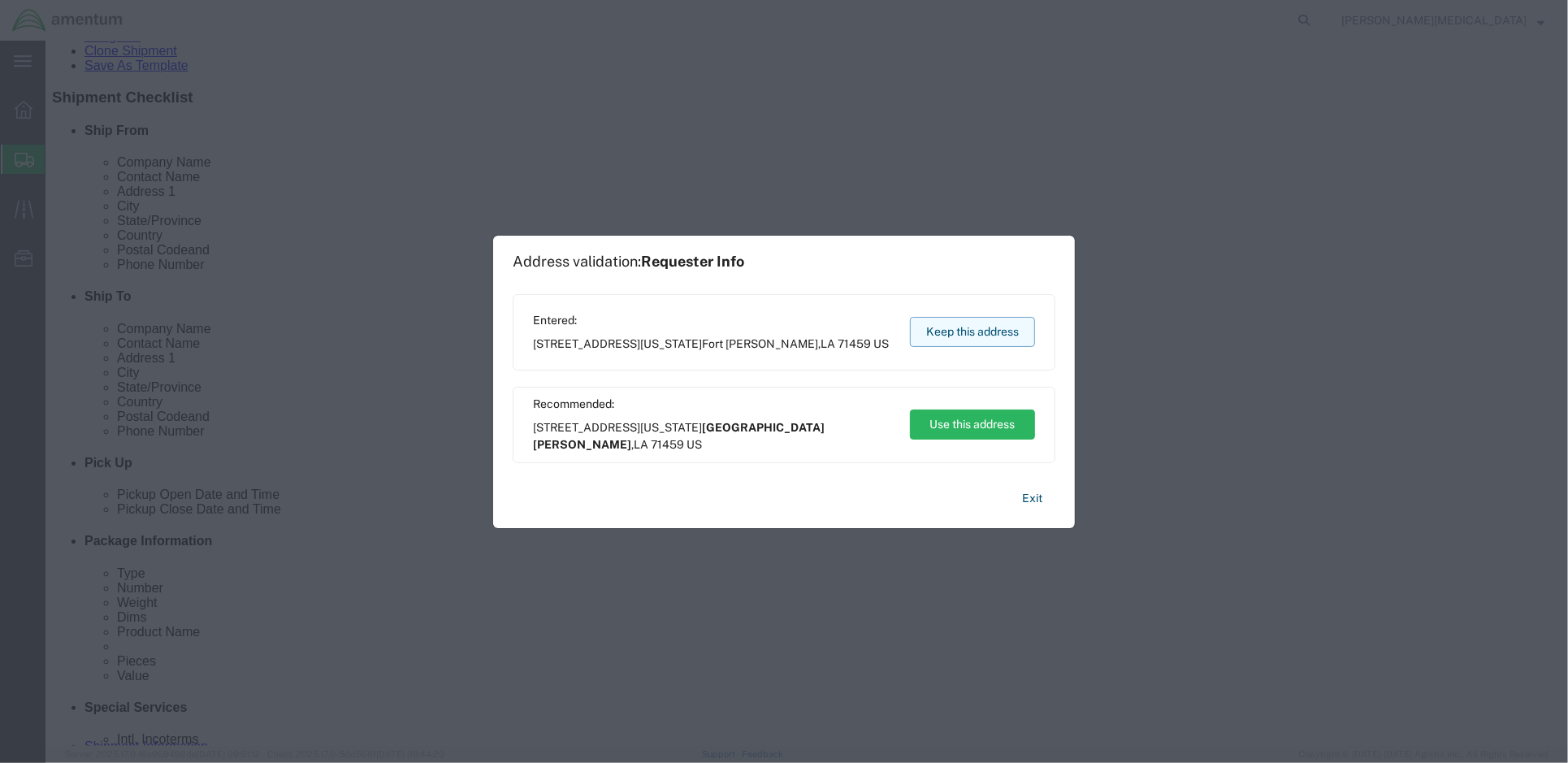
click at [938, 335] on button "Keep this address" at bounding box center [973, 332] width 125 height 30
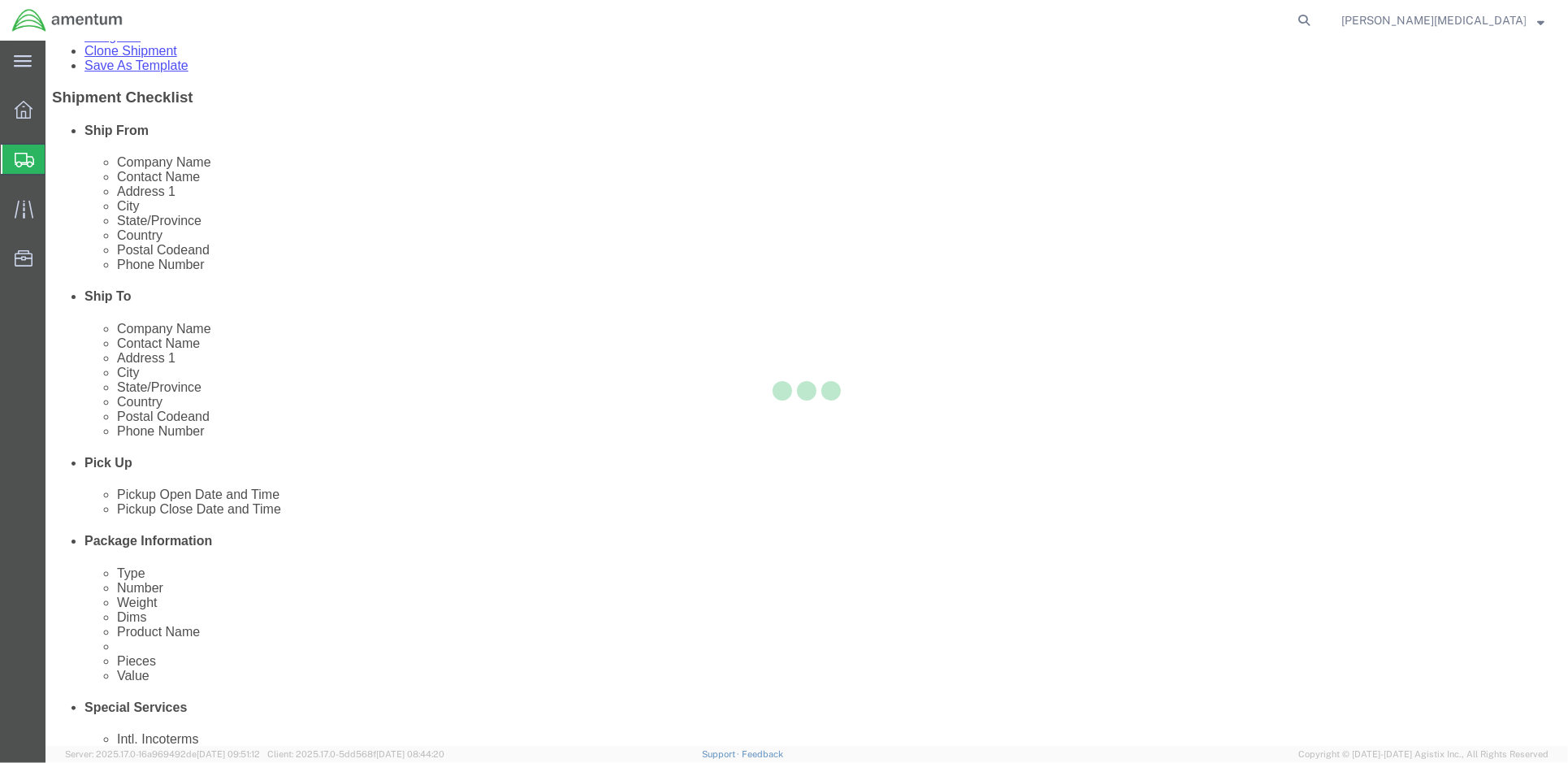
scroll to position [0, 0]
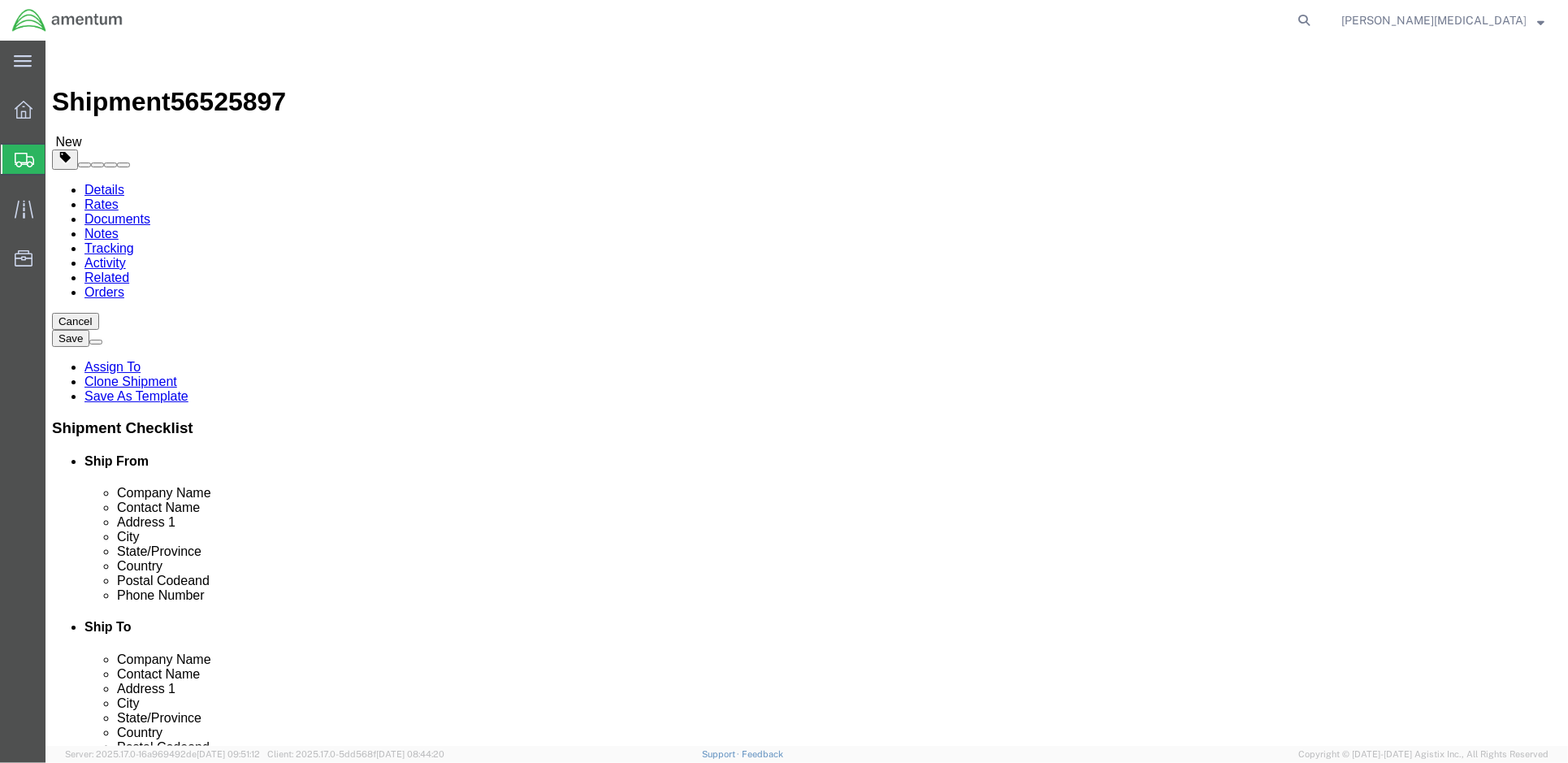
click at [96, 182] on link "Details" at bounding box center [103, 188] width 39 height 13
click div "7155 Blacksheep Run"
click input "[EMAIL_ADDRESS][PERSON_NAME][DOMAIN_NAME]"
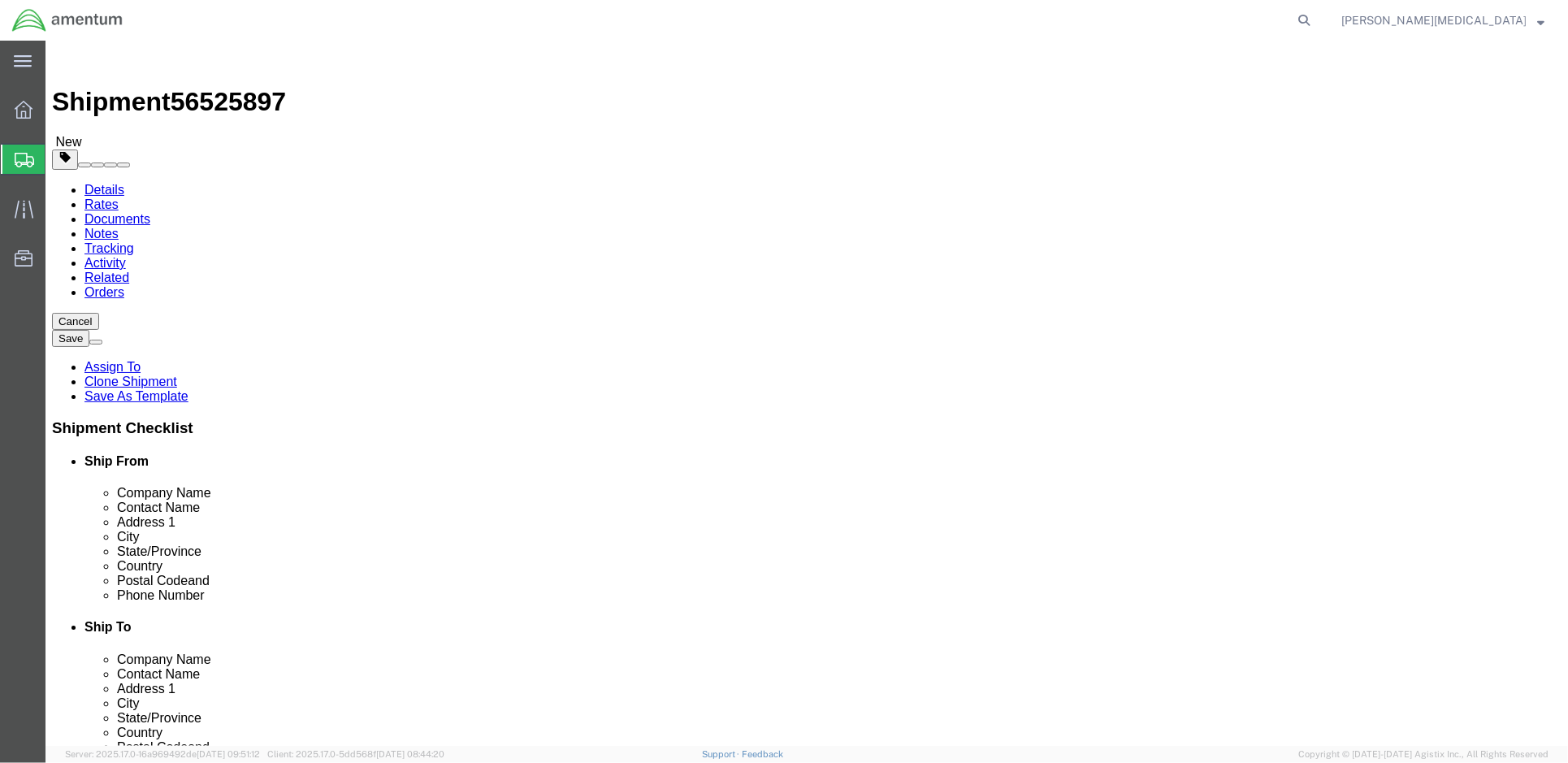
click input "[PHONE_NUMBER]"
drag, startPoint x: 935, startPoint y: 553, endPoint x: 825, endPoint y: 553, distance: 110.0
click div "[PHONE_NUMBER]"
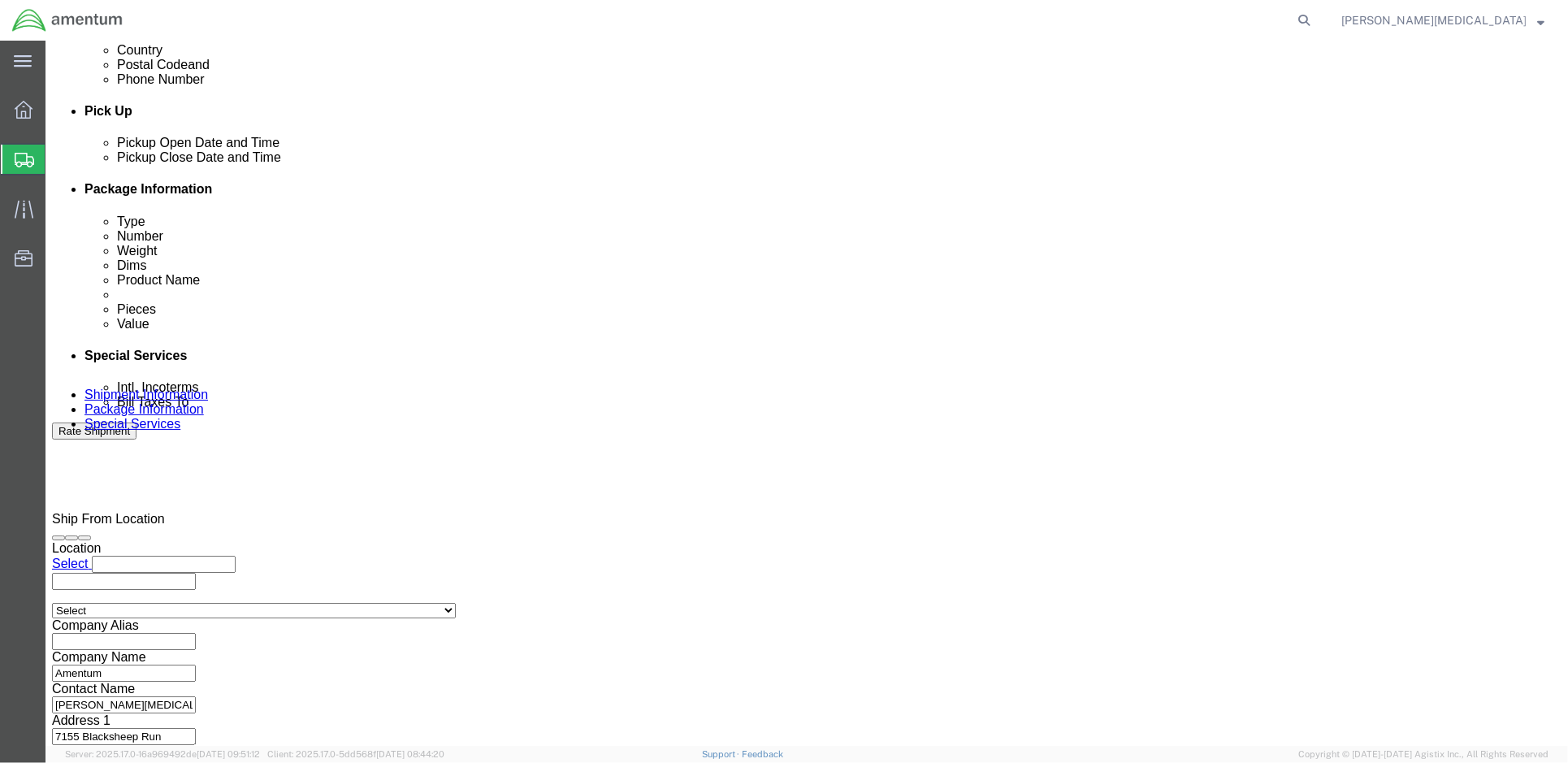
scroll to position [690, 0]
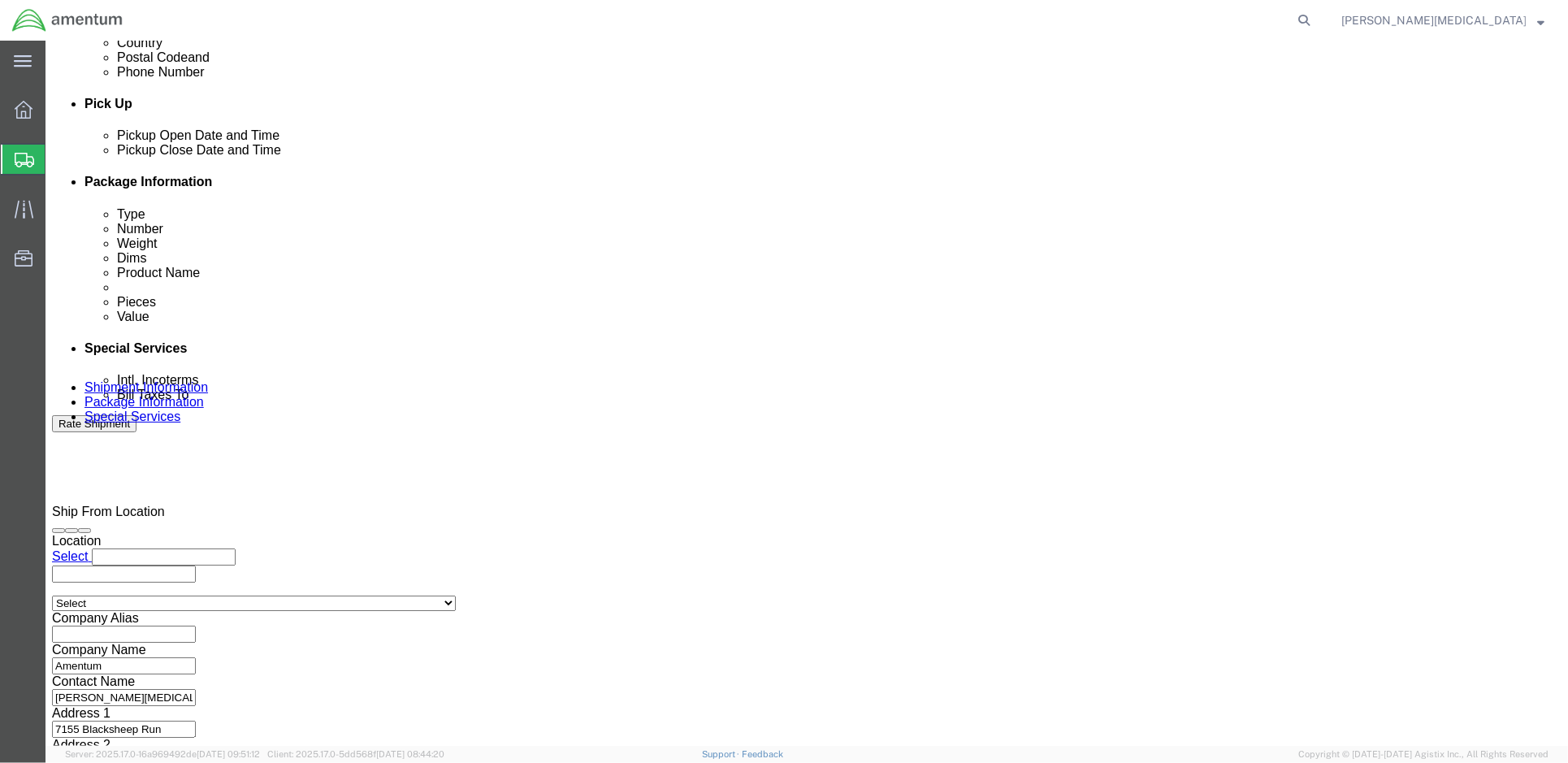
type input "[PHONE_NUMBER]"
click button "Continue"
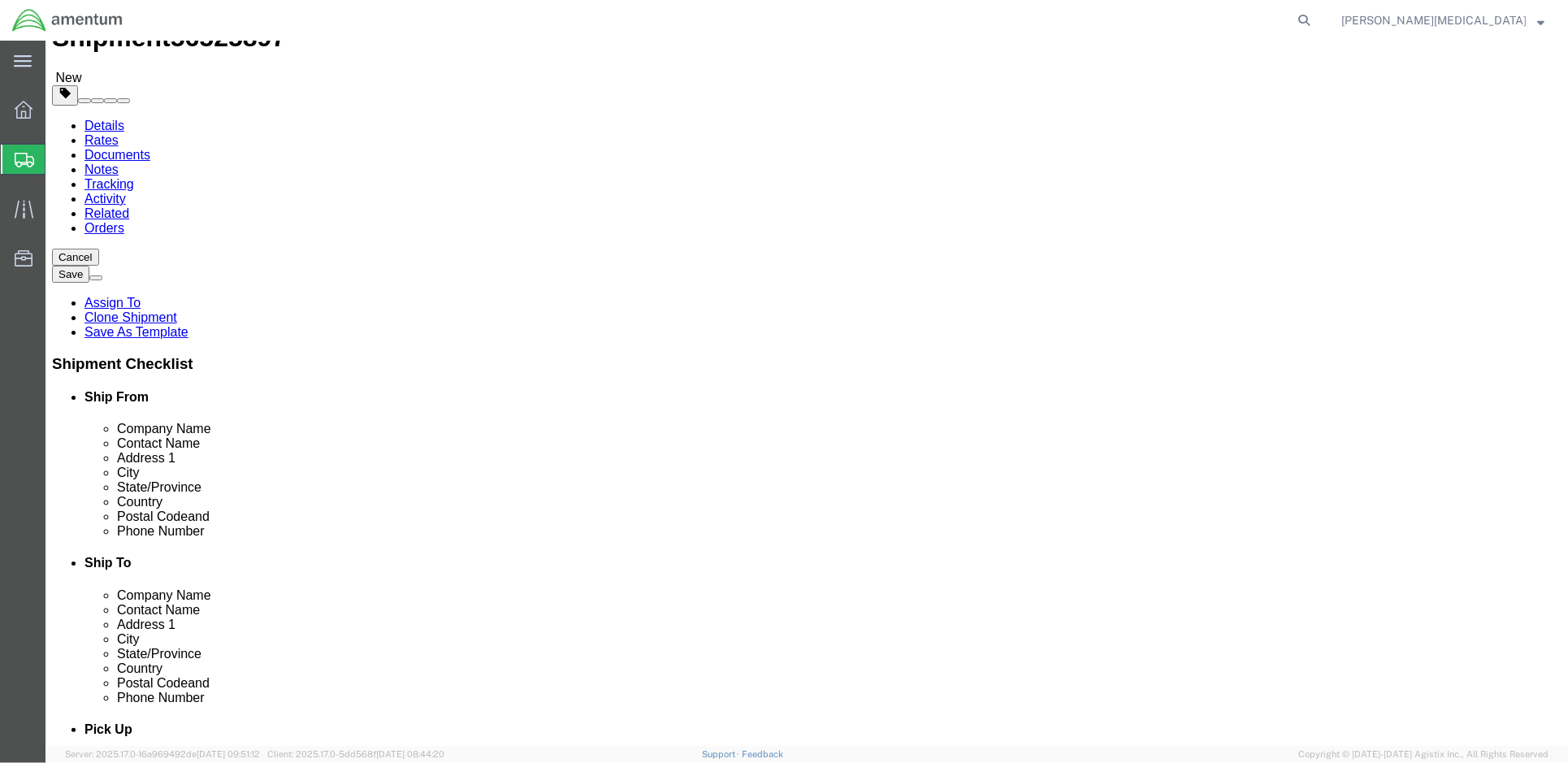
scroll to position [120, 0]
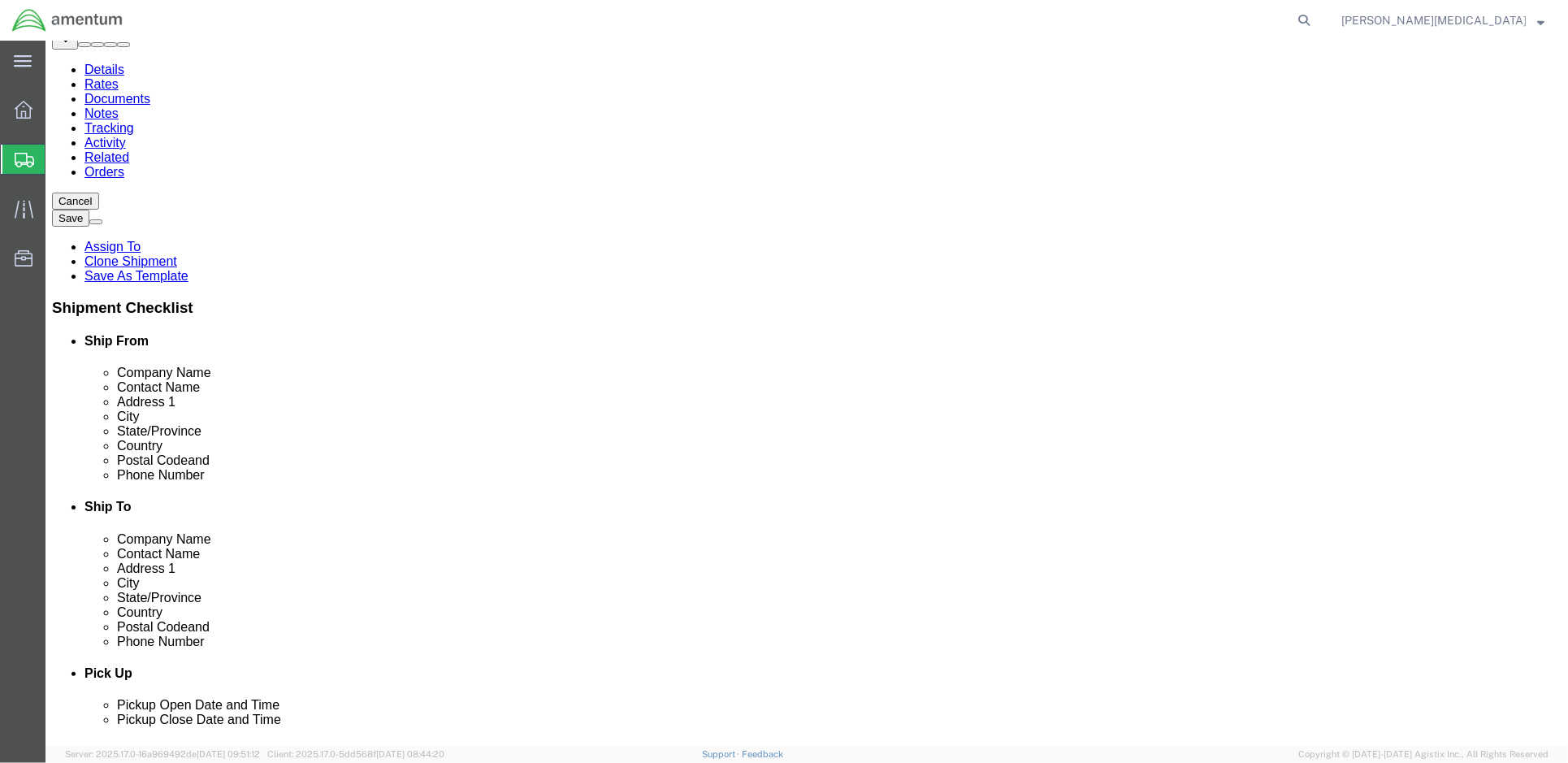
click button "Continue"
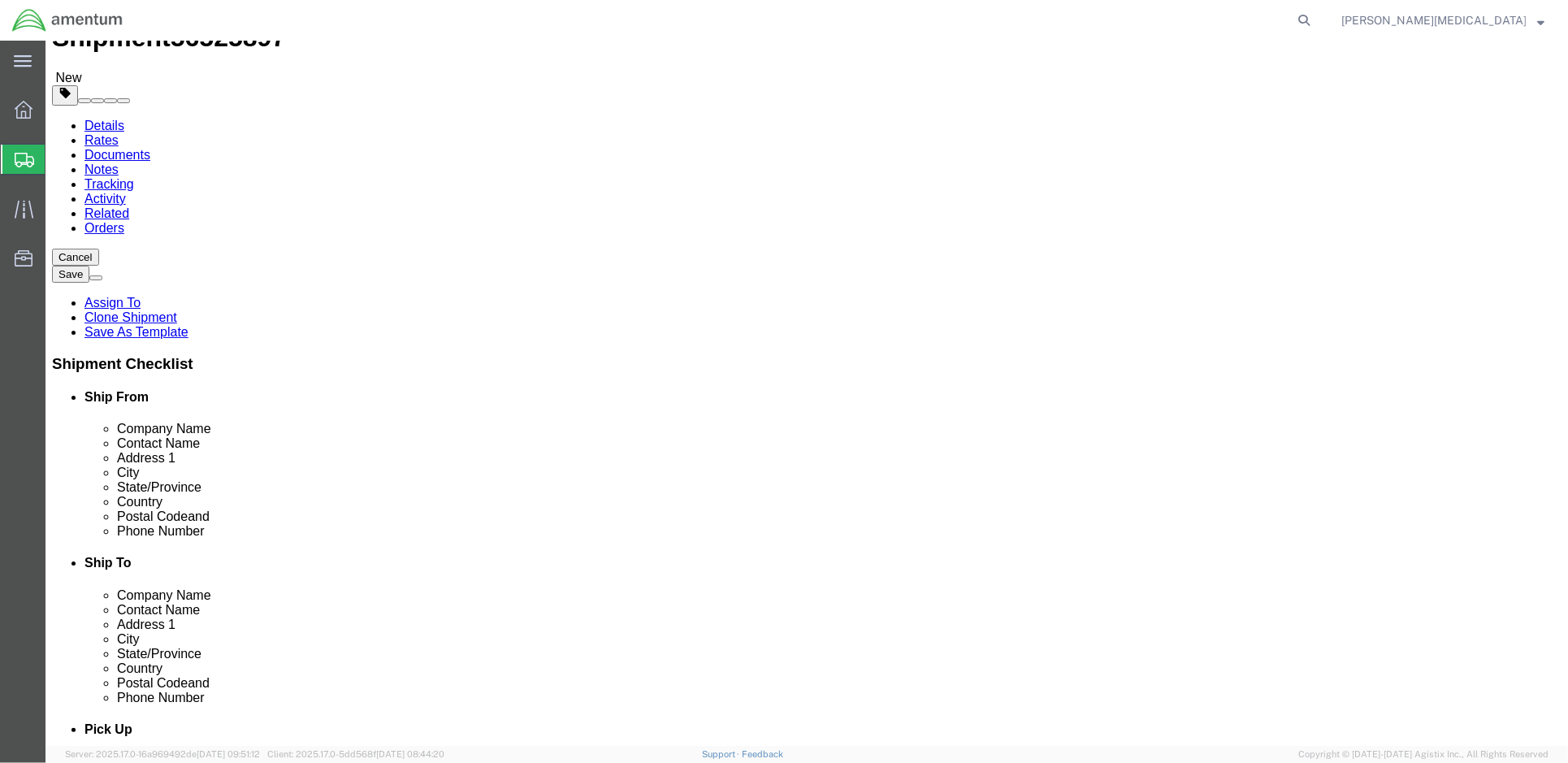
scroll to position [0, 0]
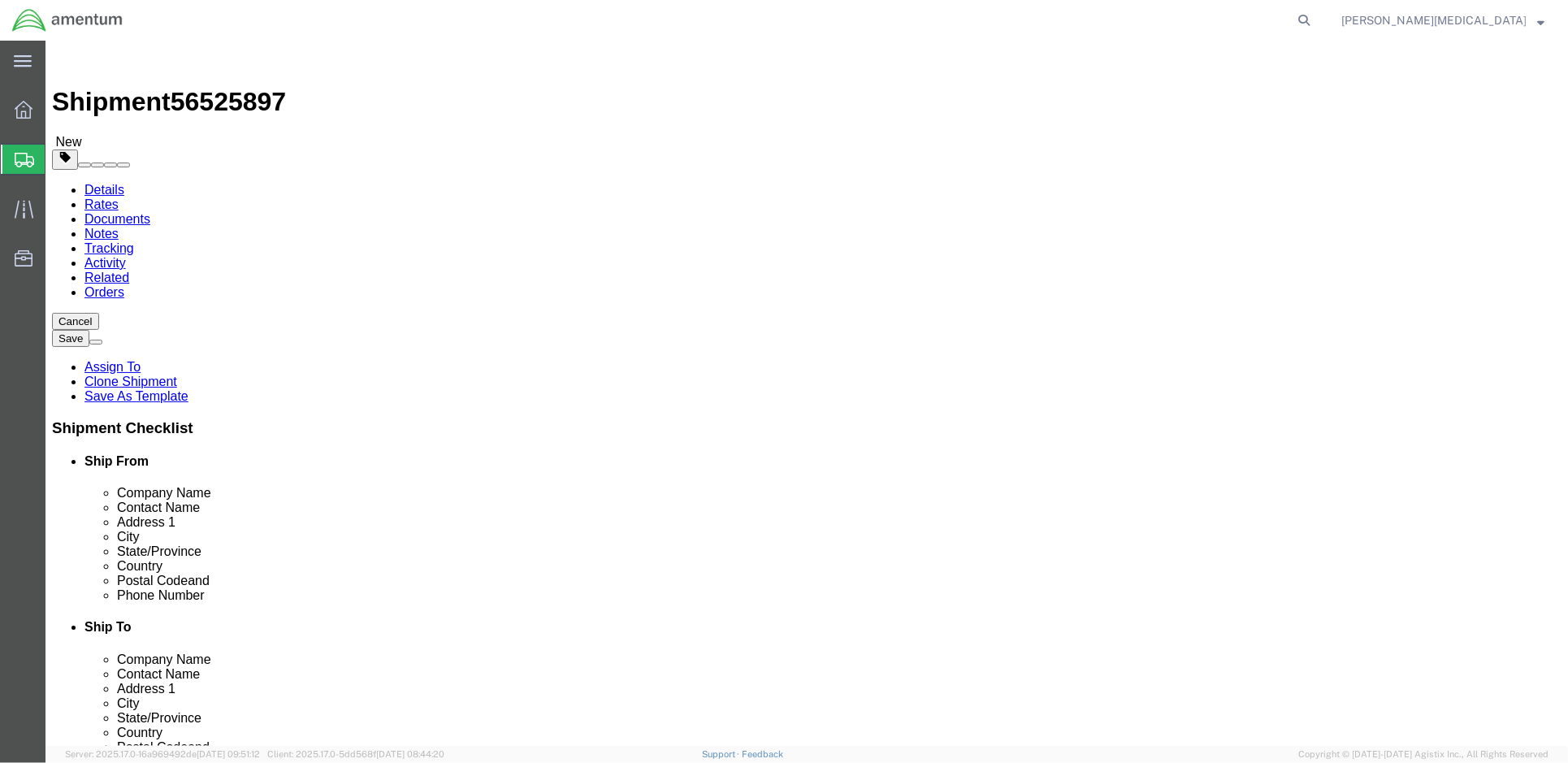
click input "text"
drag, startPoint x: 512, startPoint y: 525, endPoint x: 320, endPoint y: 519, distance: 192.1
type input "Enter Email Address"
click input "Include shipping documents"
checkbox input "true"
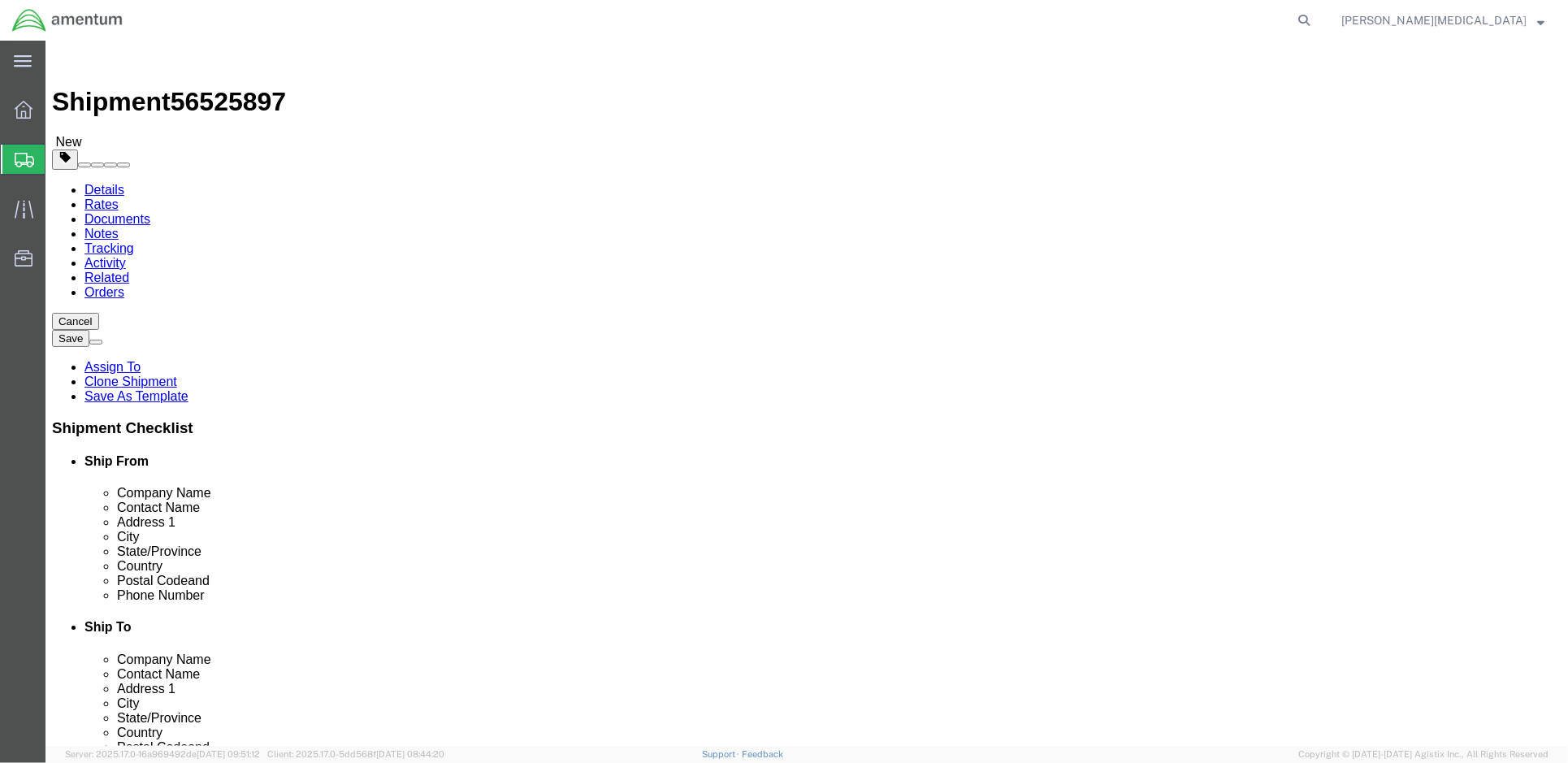
click label "BOL"
click input "BOL"
checkbox input "true"
click input "Packing List"
checkbox input "true"
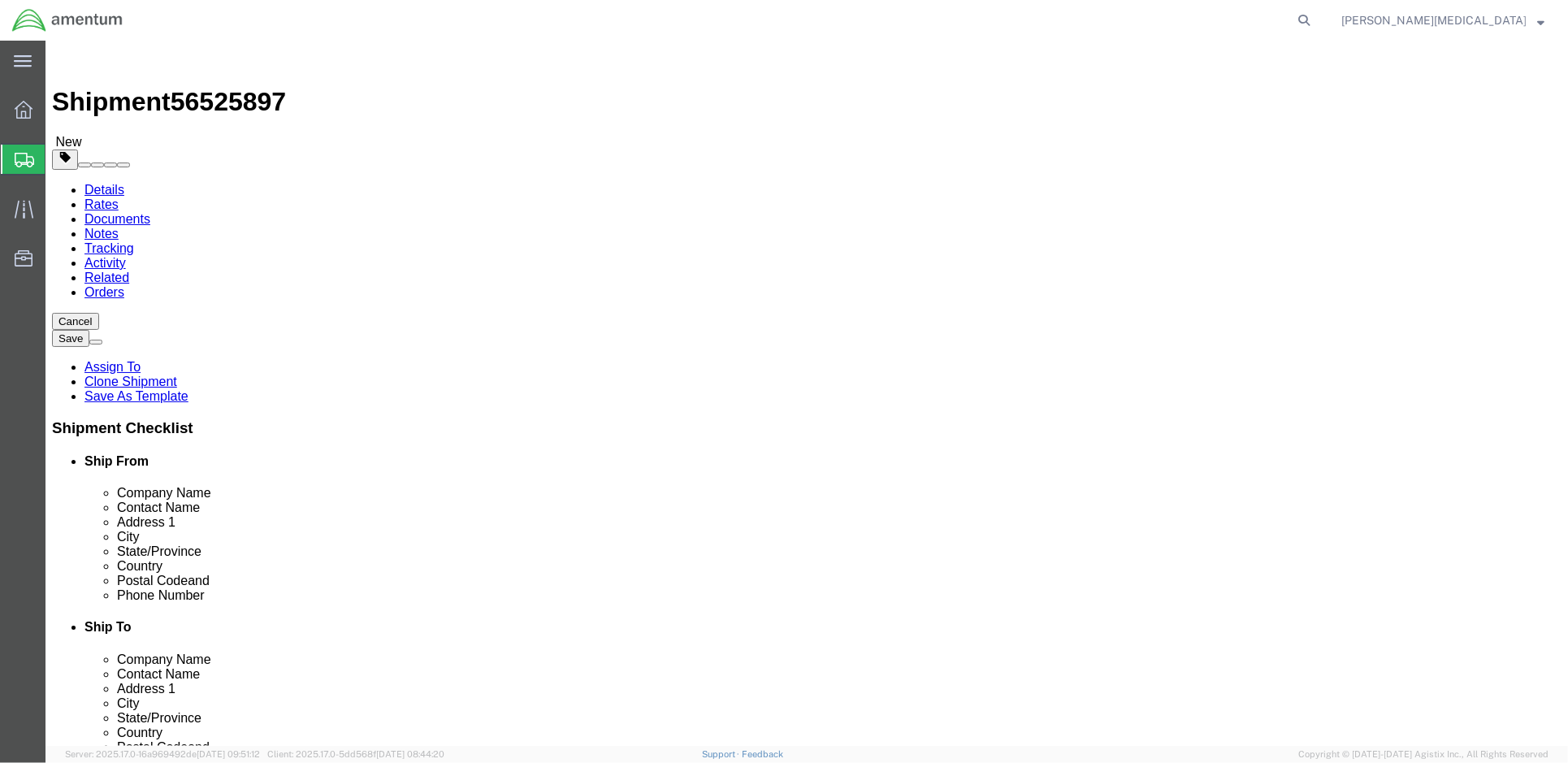
click input "Shipping Label"
checkbox input "true"
click input "text"
type input "p"
type input "[PERSON_NAME].[MEDICAL_DATA]"
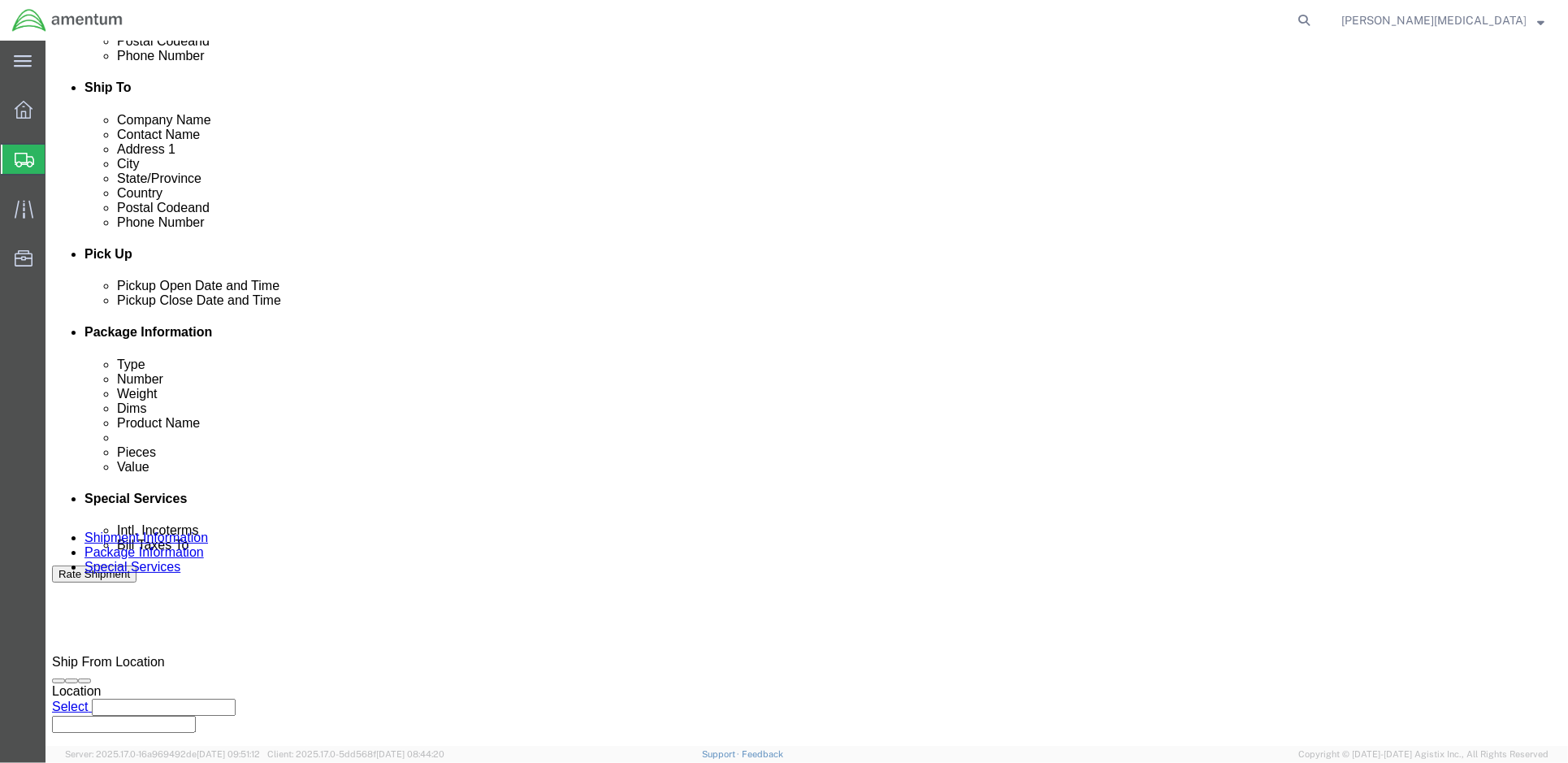
scroll to position [541, 0]
type input "Enter Email Address"
click button "Rate Shipment"
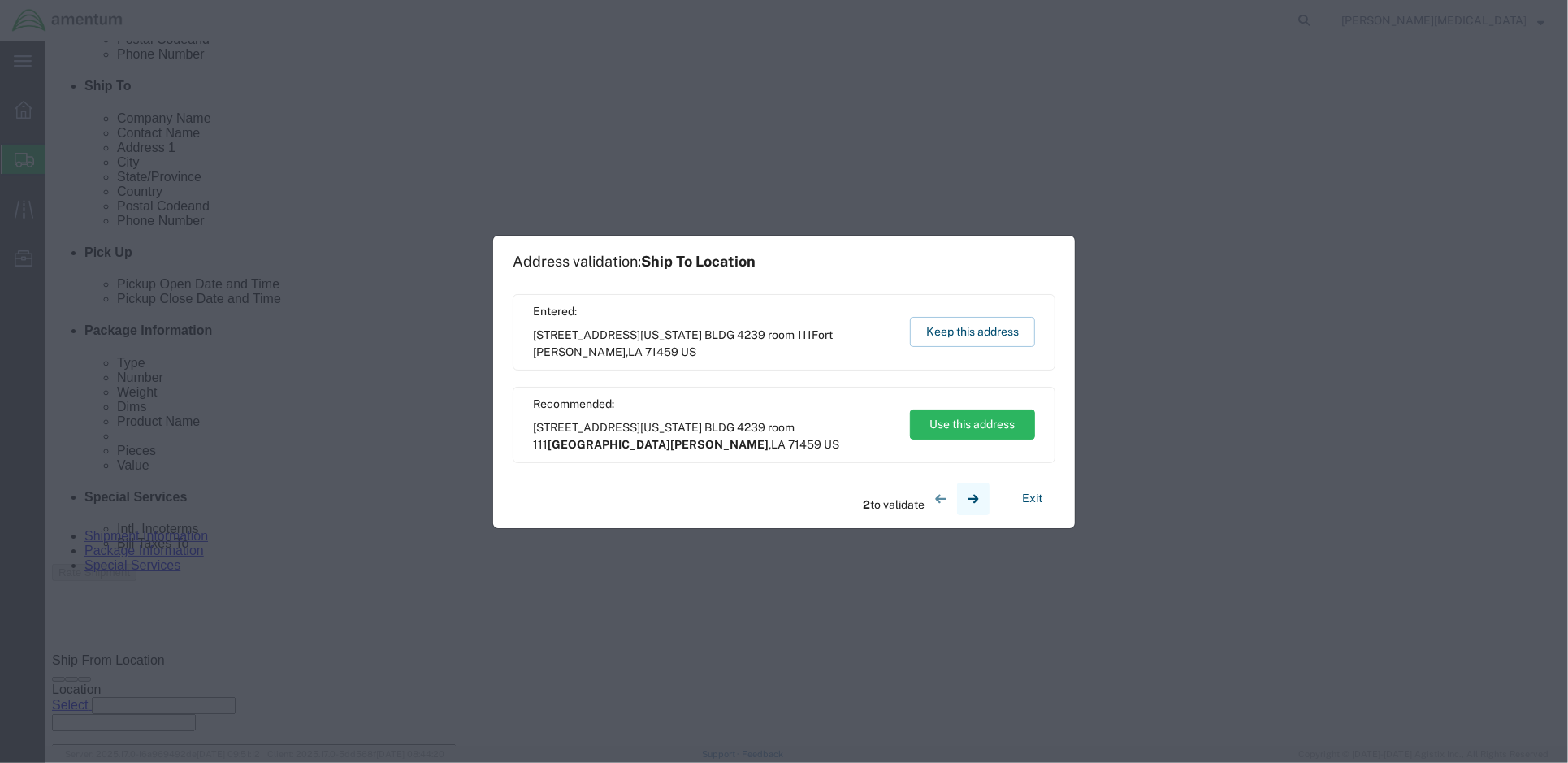
click at [976, 494] on icon "button" at bounding box center [973, 499] width 20 height 20
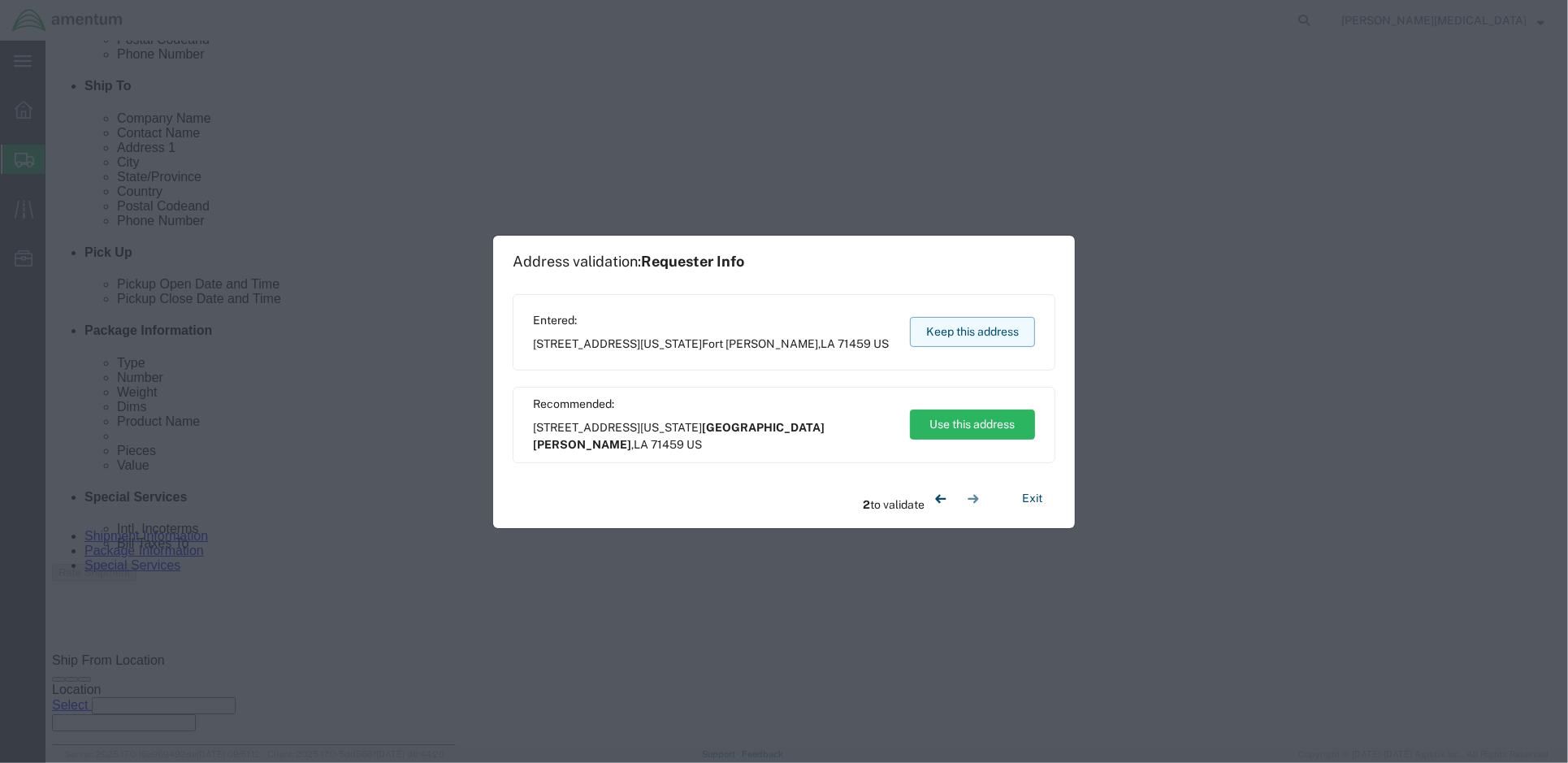
click at [972, 326] on button "Keep this address" at bounding box center [973, 332] width 125 height 30
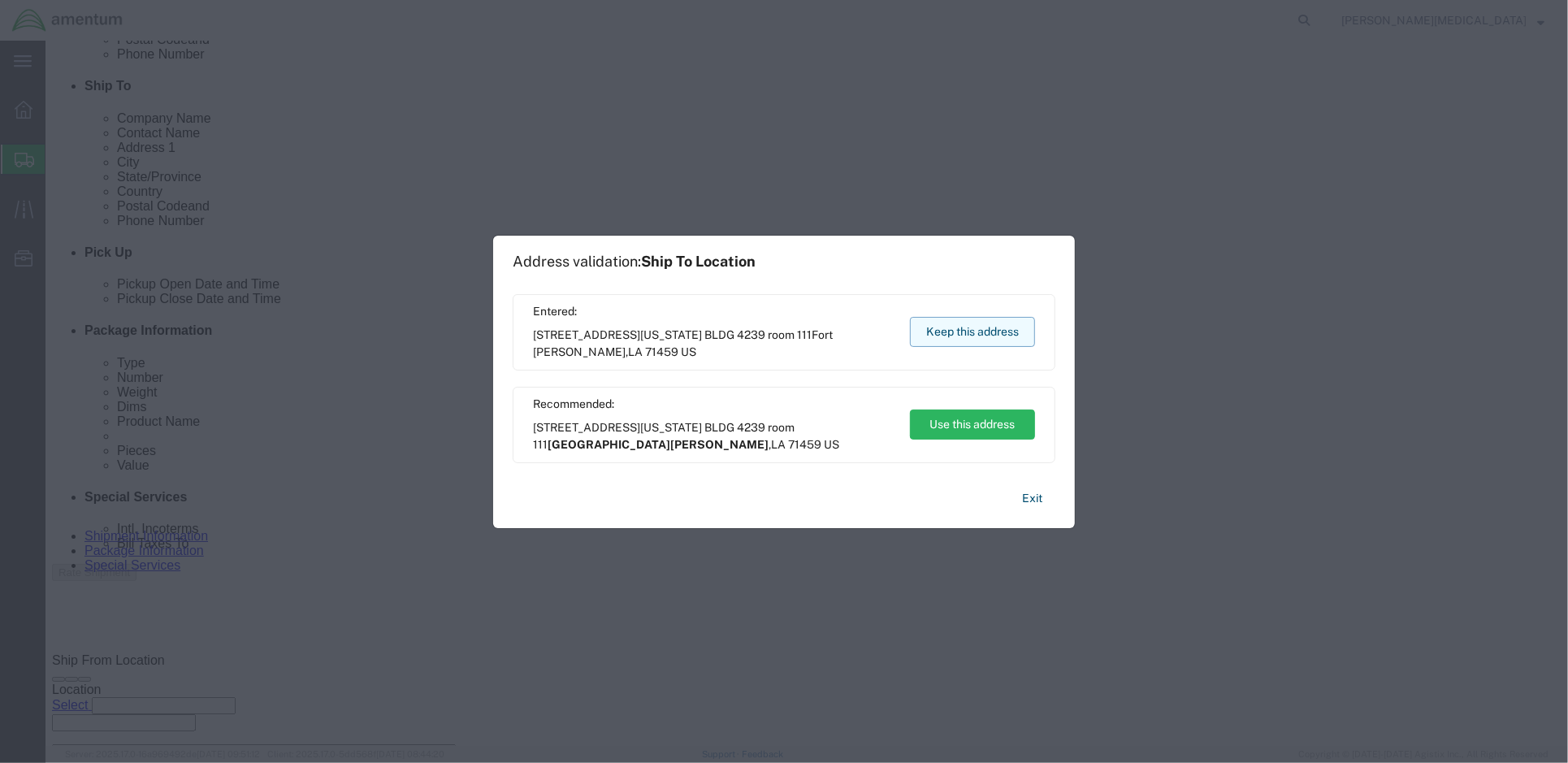
click at [984, 337] on button "Keep this address" at bounding box center [973, 332] width 125 height 30
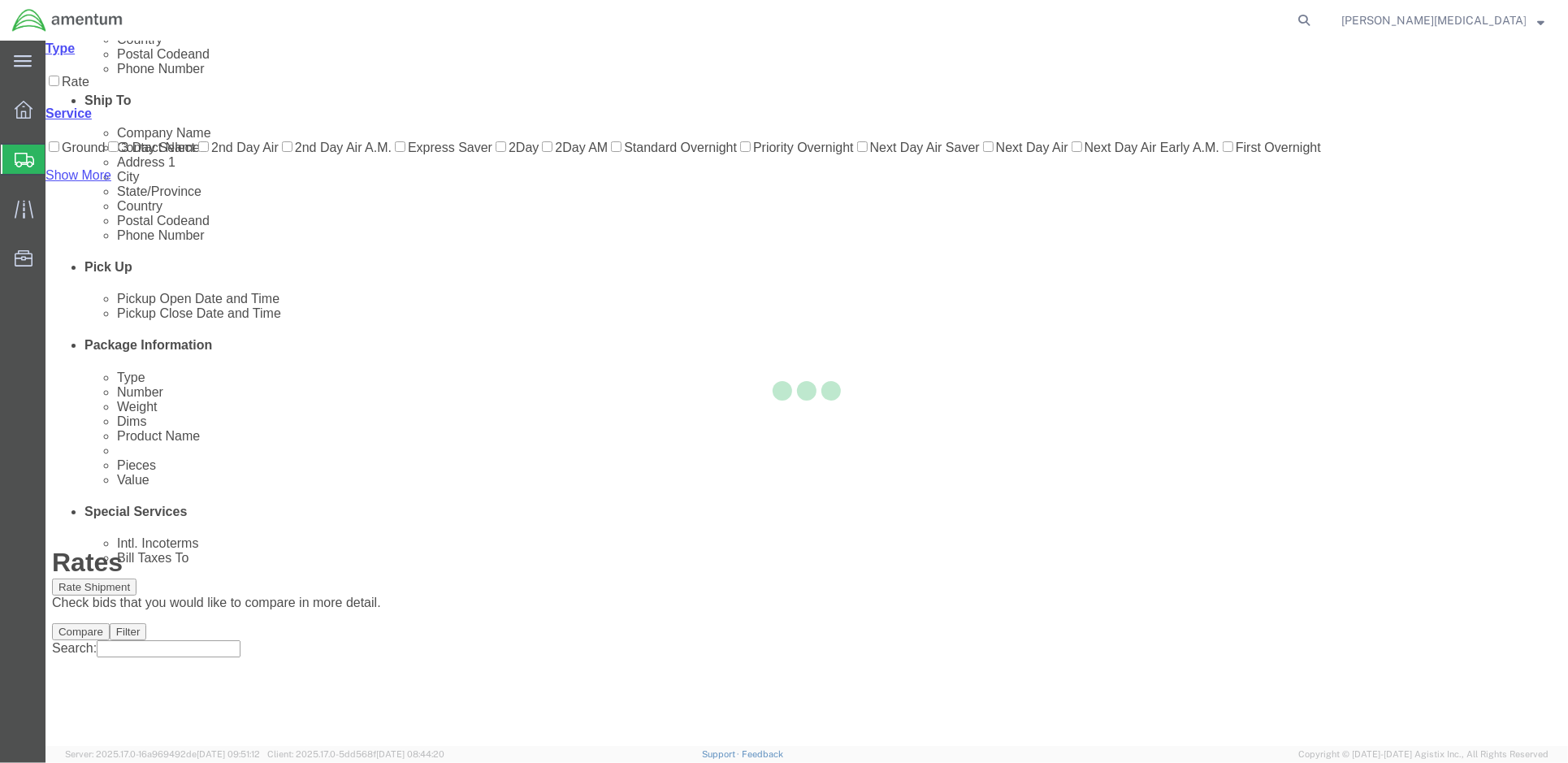
scroll to position [0, 0]
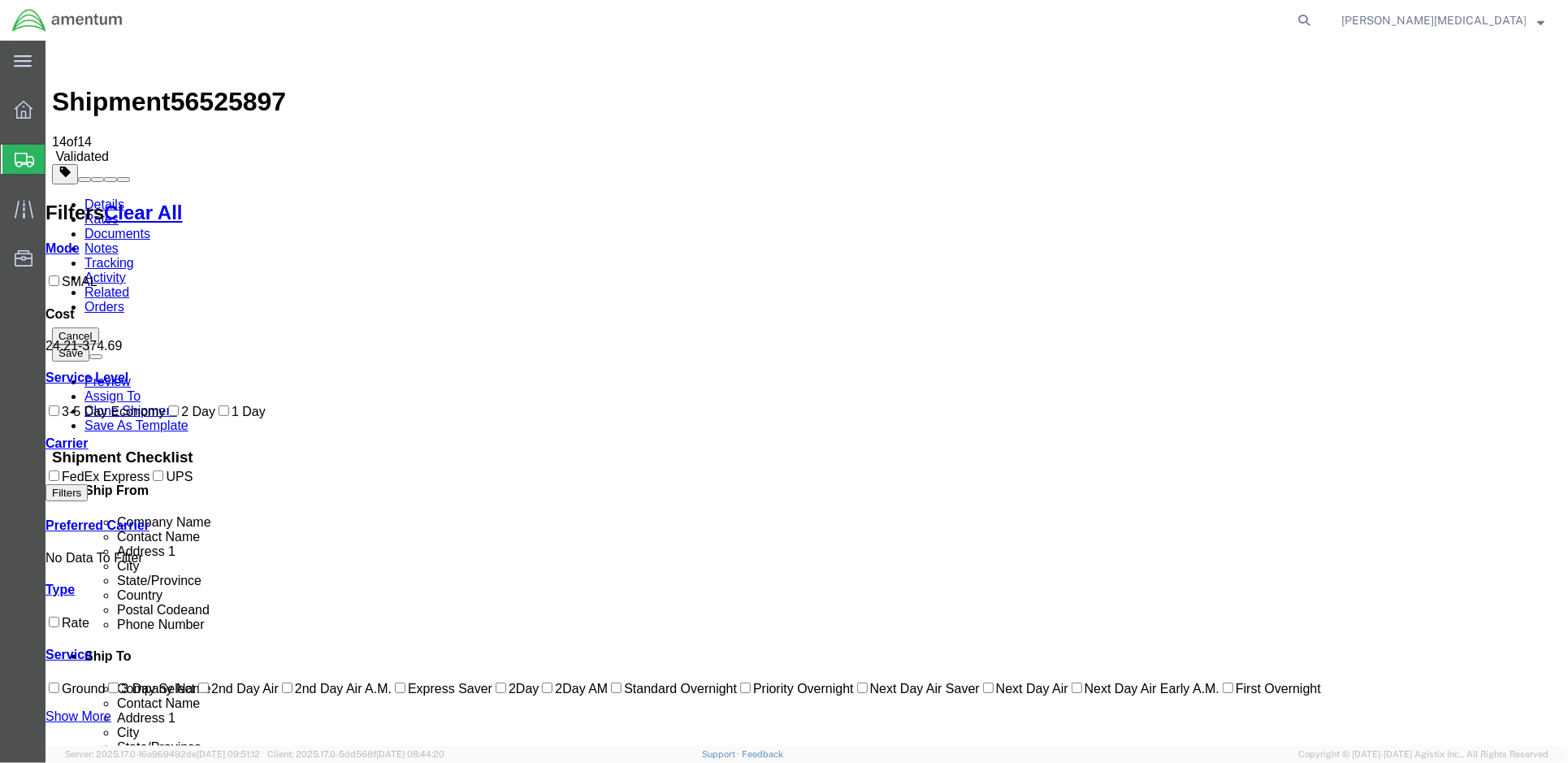
checkbox input "true"
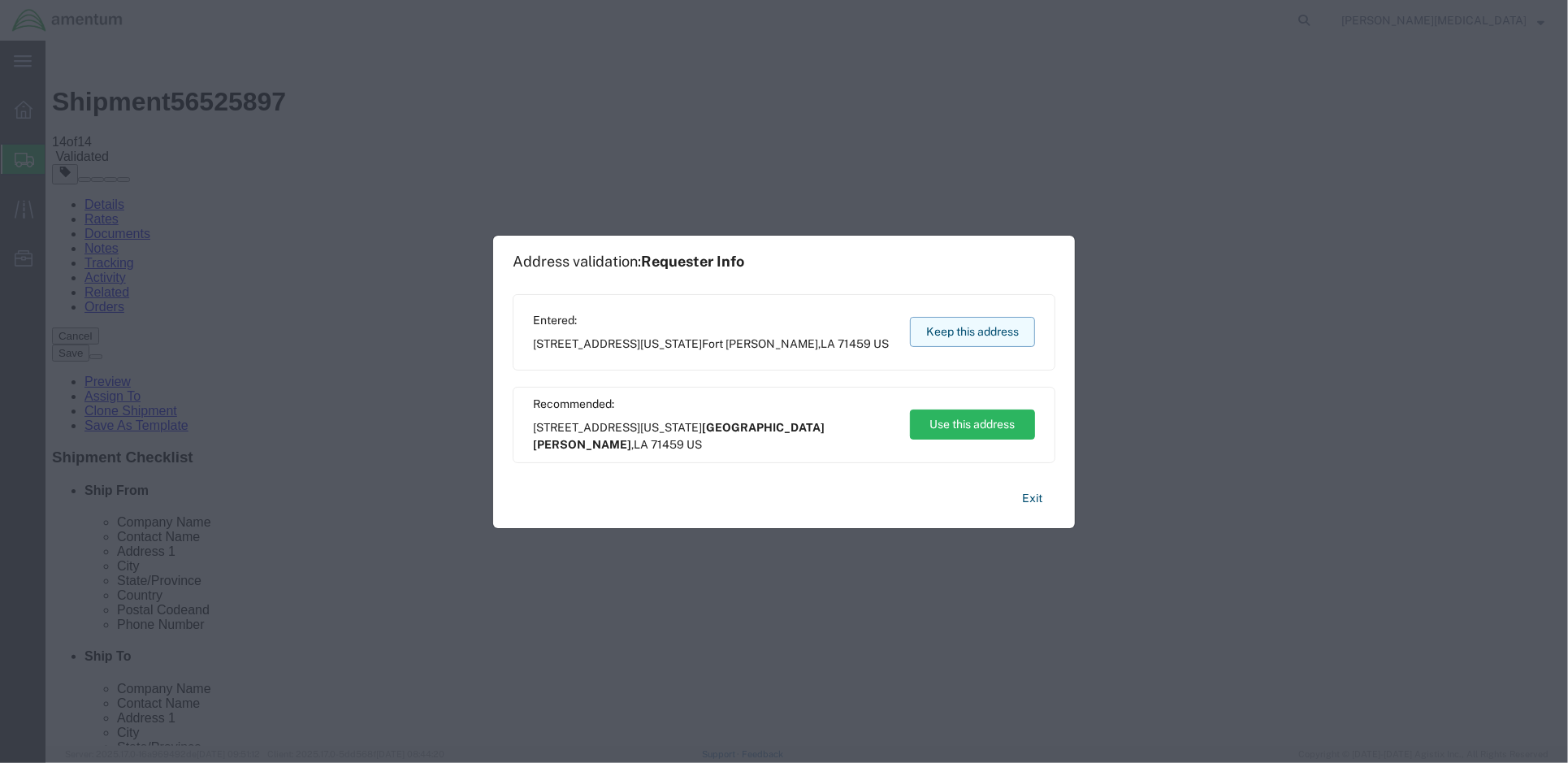
click at [969, 330] on button "Keep this address" at bounding box center [973, 332] width 125 height 30
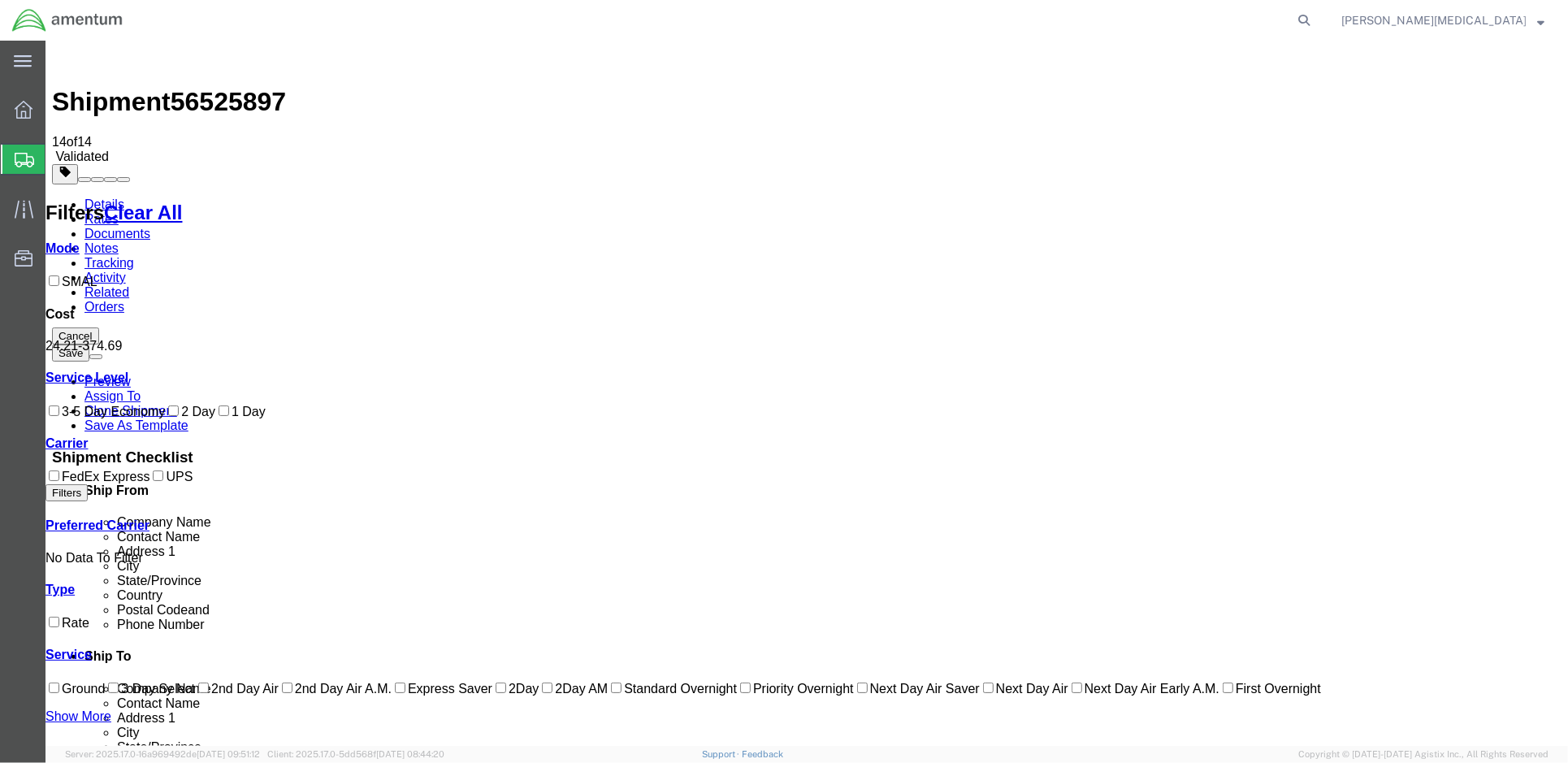
click at [96, 197] on link "Details" at bounding box center [103, 203] width 39 height 13
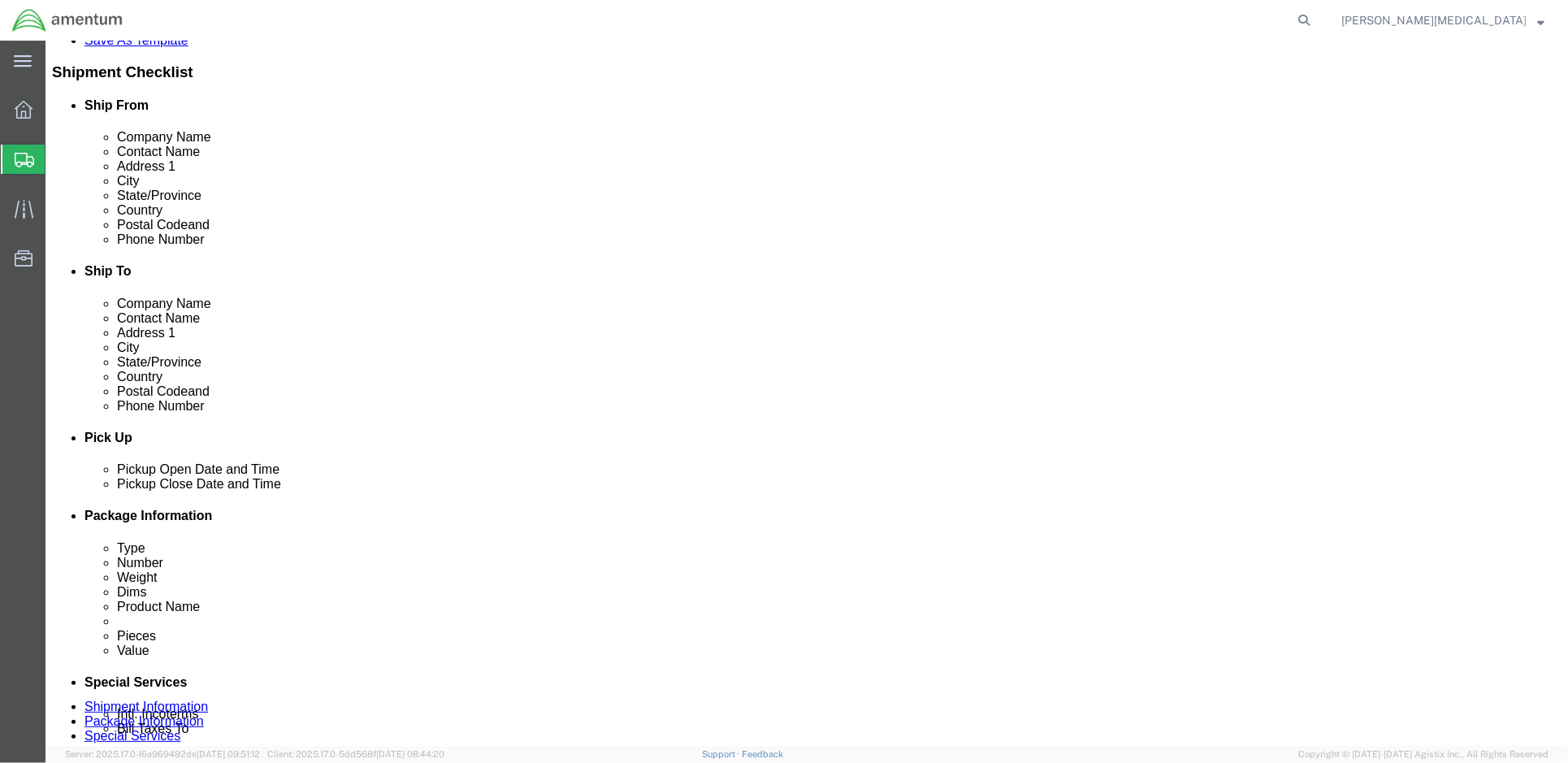
scroll to position [433, 0]
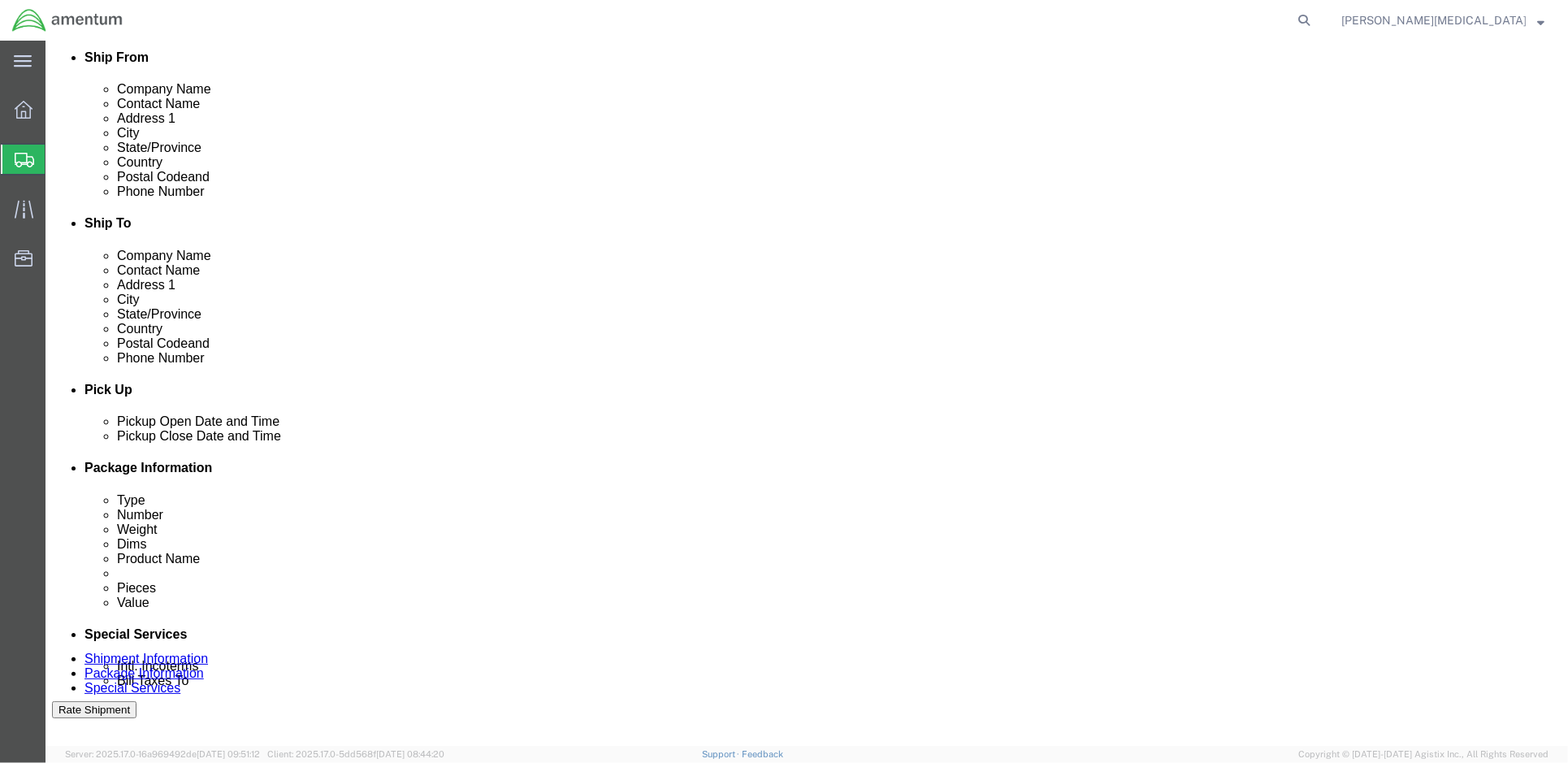
click input "4998.F.1500.AA.AA.00.0000.00"
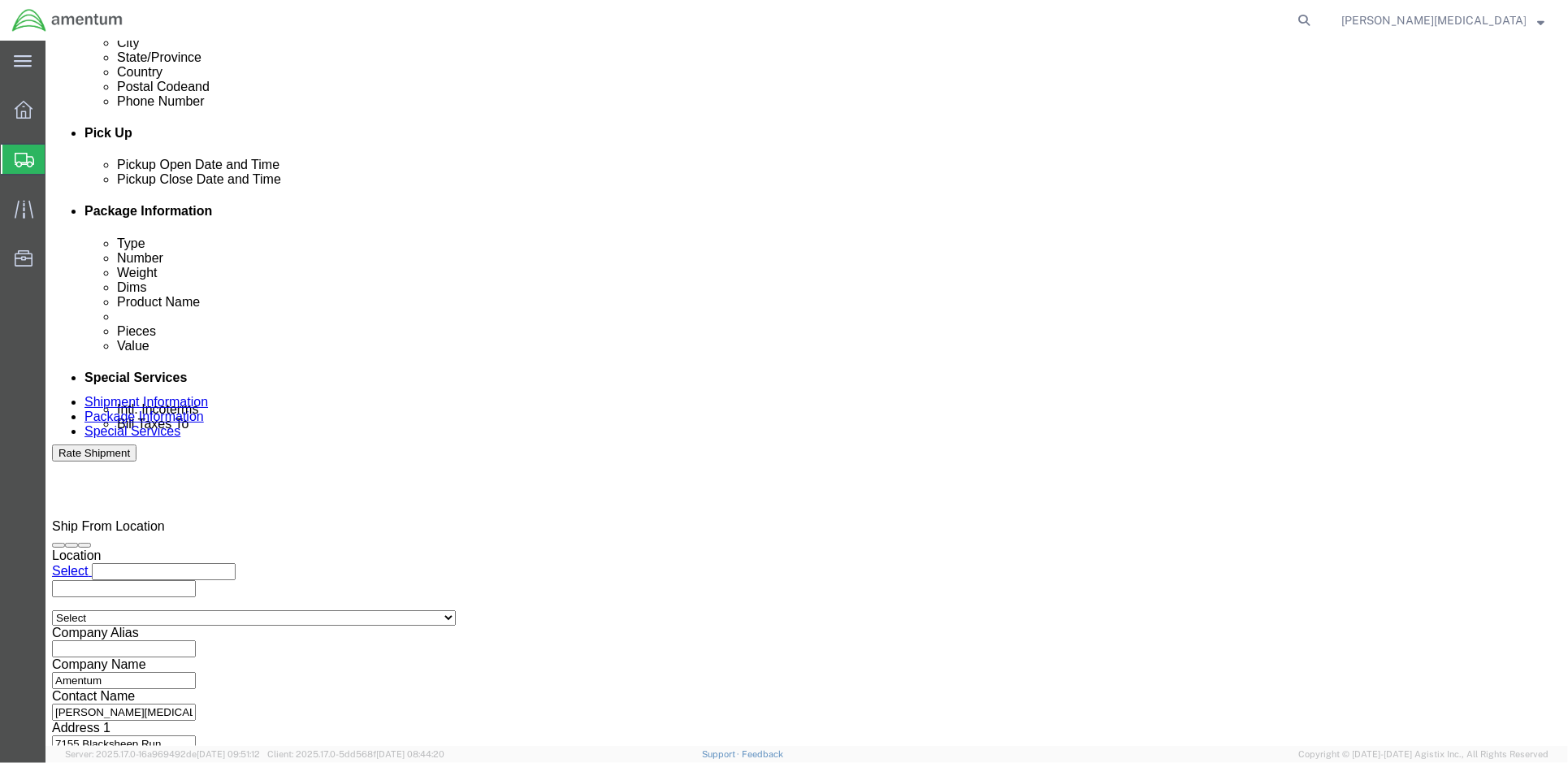
scroll to position [0, 0]
click button "Continue"
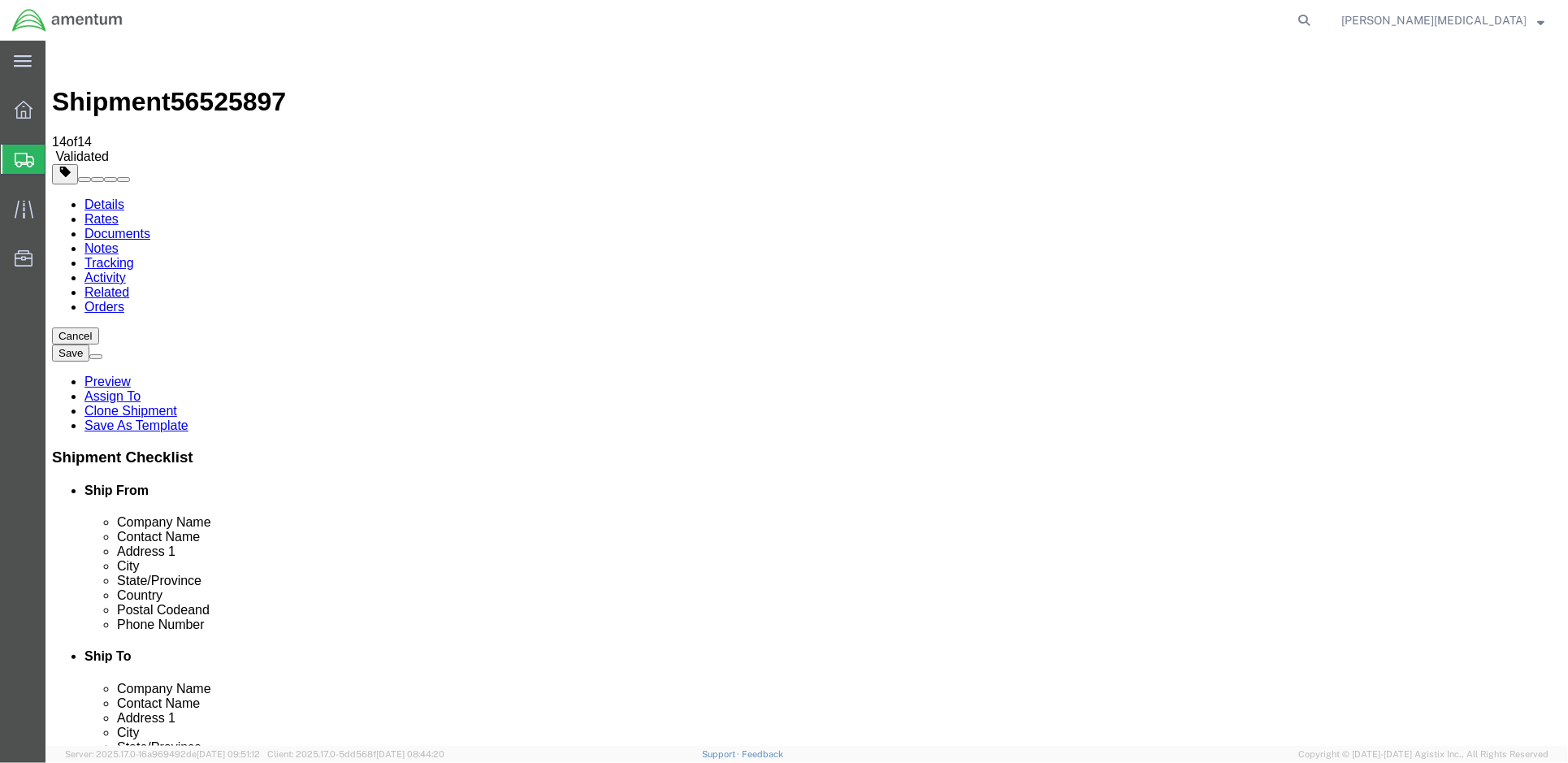
click button "Rate Shipment"
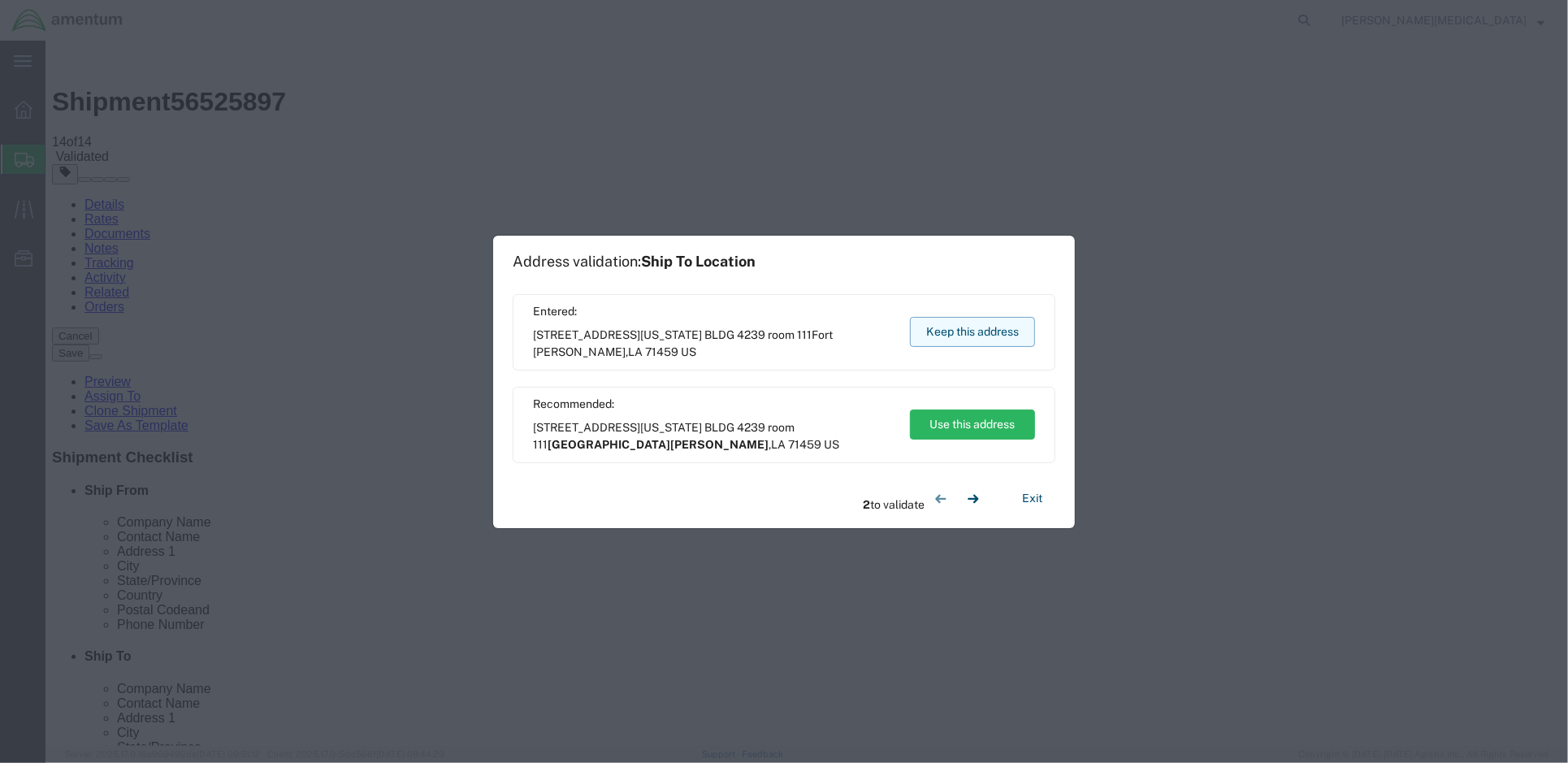
click at [940, 335] on button "Keep this address" at bounding box center [973, 332] width 125 height 30
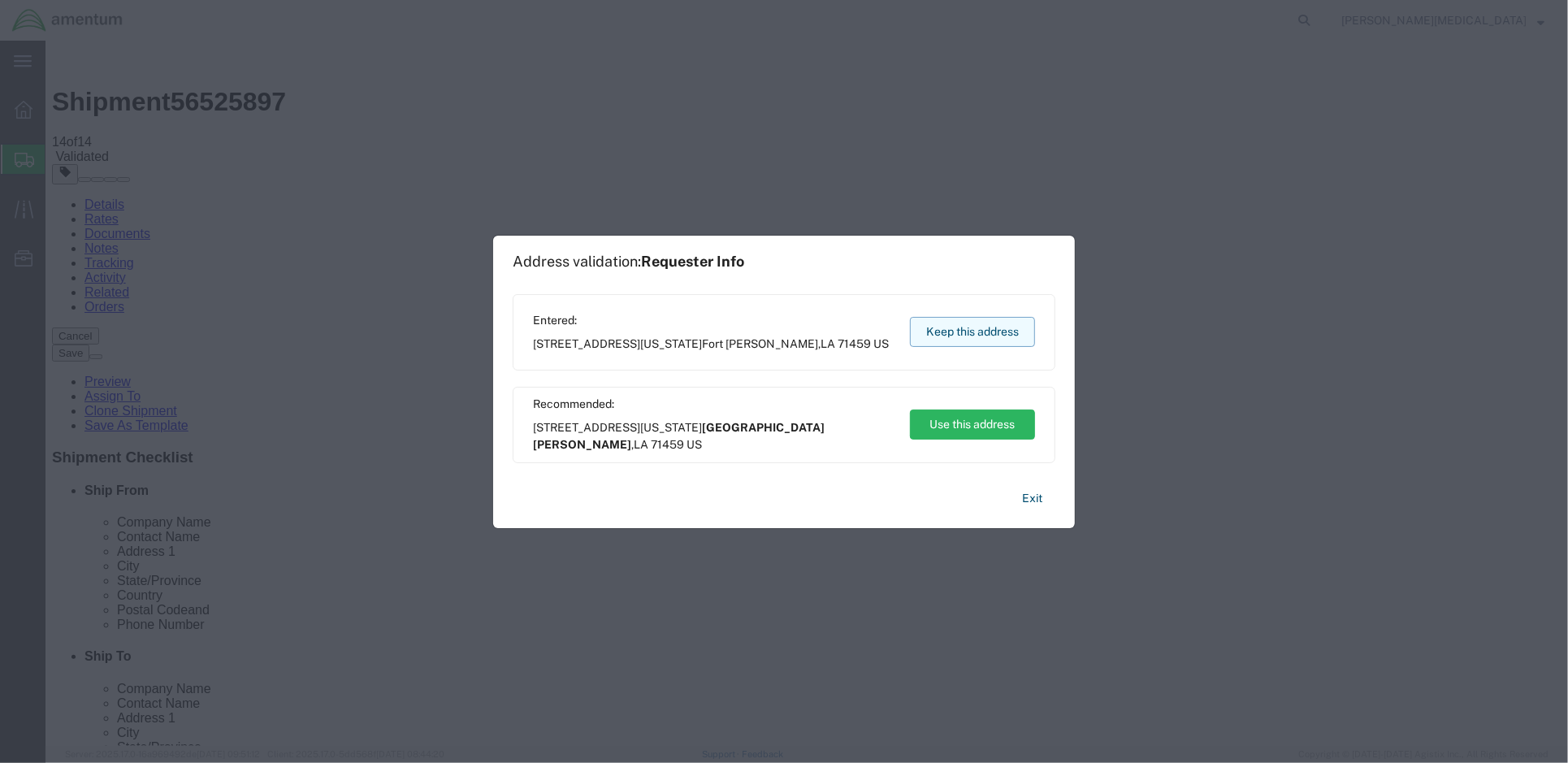
click at [953, 335] on button "Keep this address" at bounding box center [973, 332] width 125 height 30
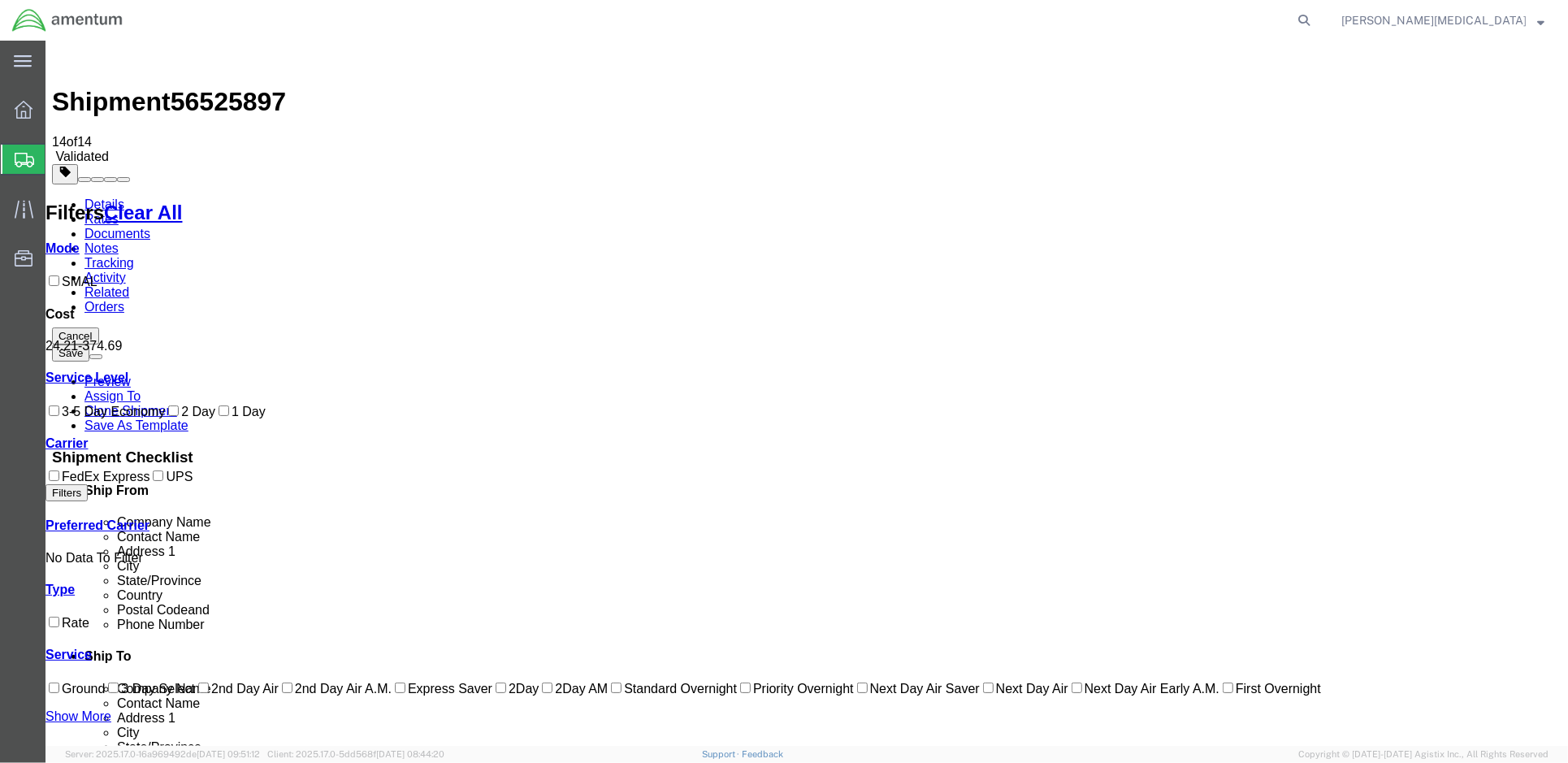
checkbox input "true"
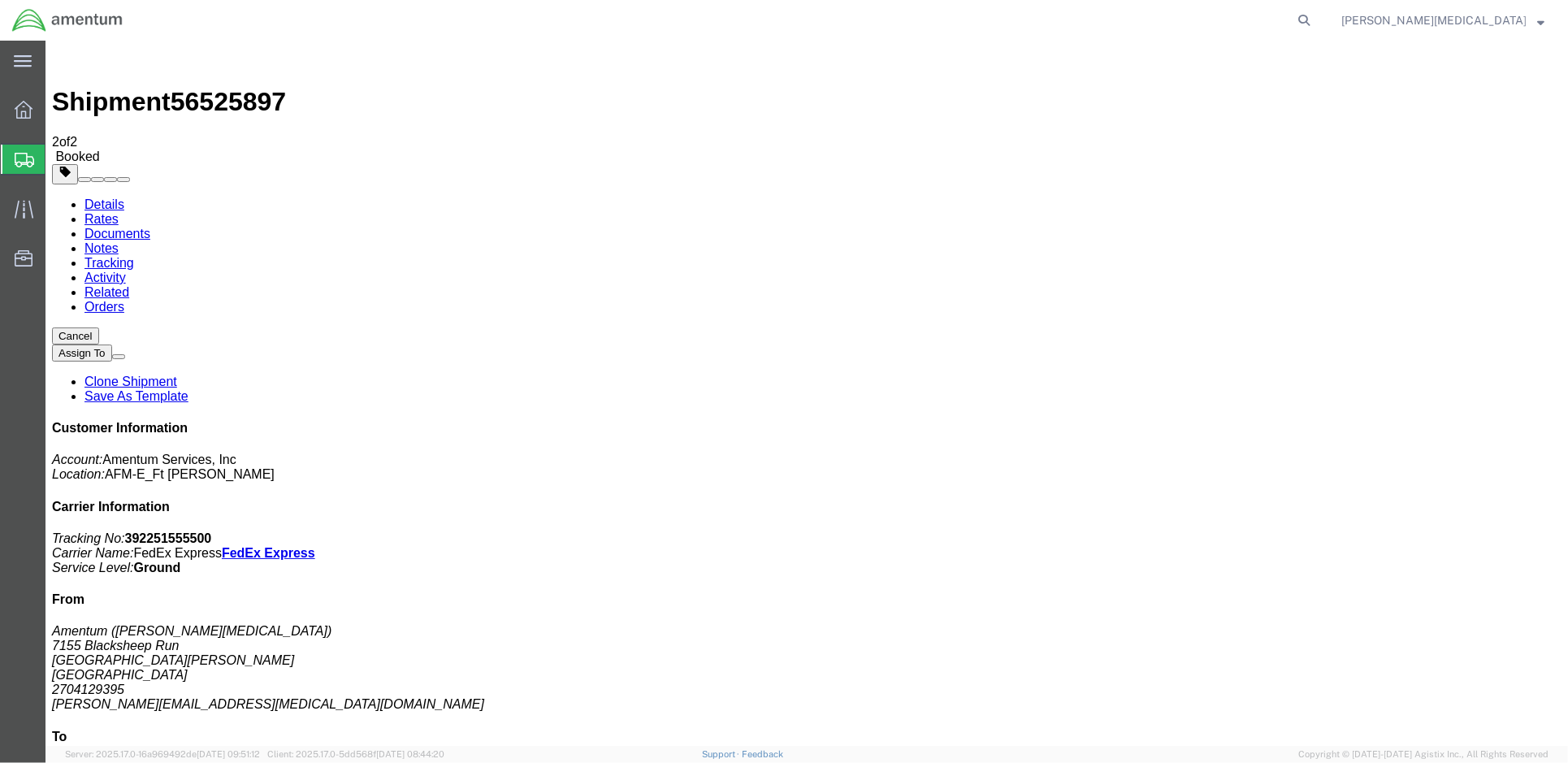
click at [106, 197] on link "Details" at bounding box center [103, 203] width 39 height 13
click link "Rates"
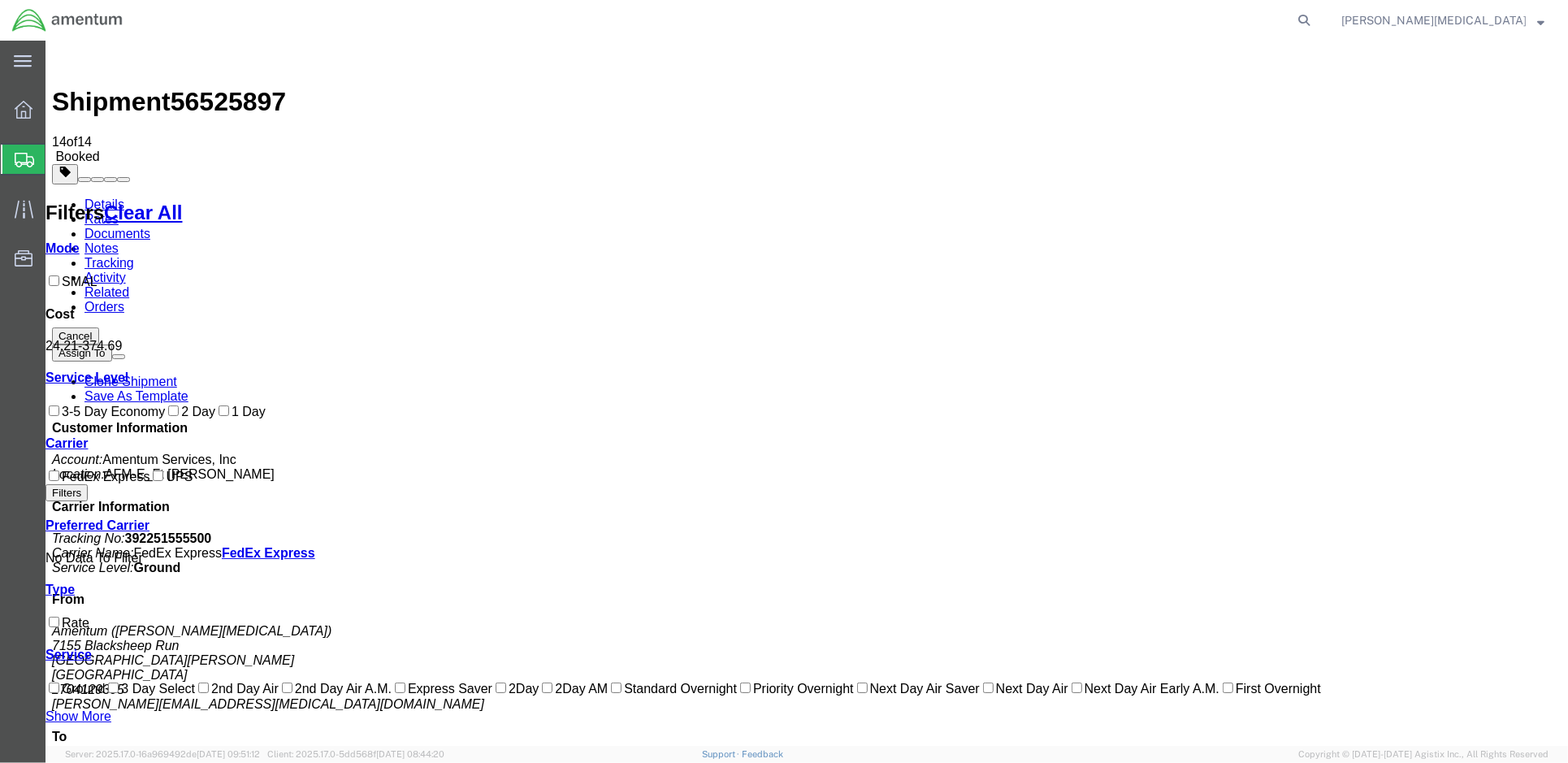
click at [105, 197] on link "Details" at bounding box center [103, 203] width 39 height 13
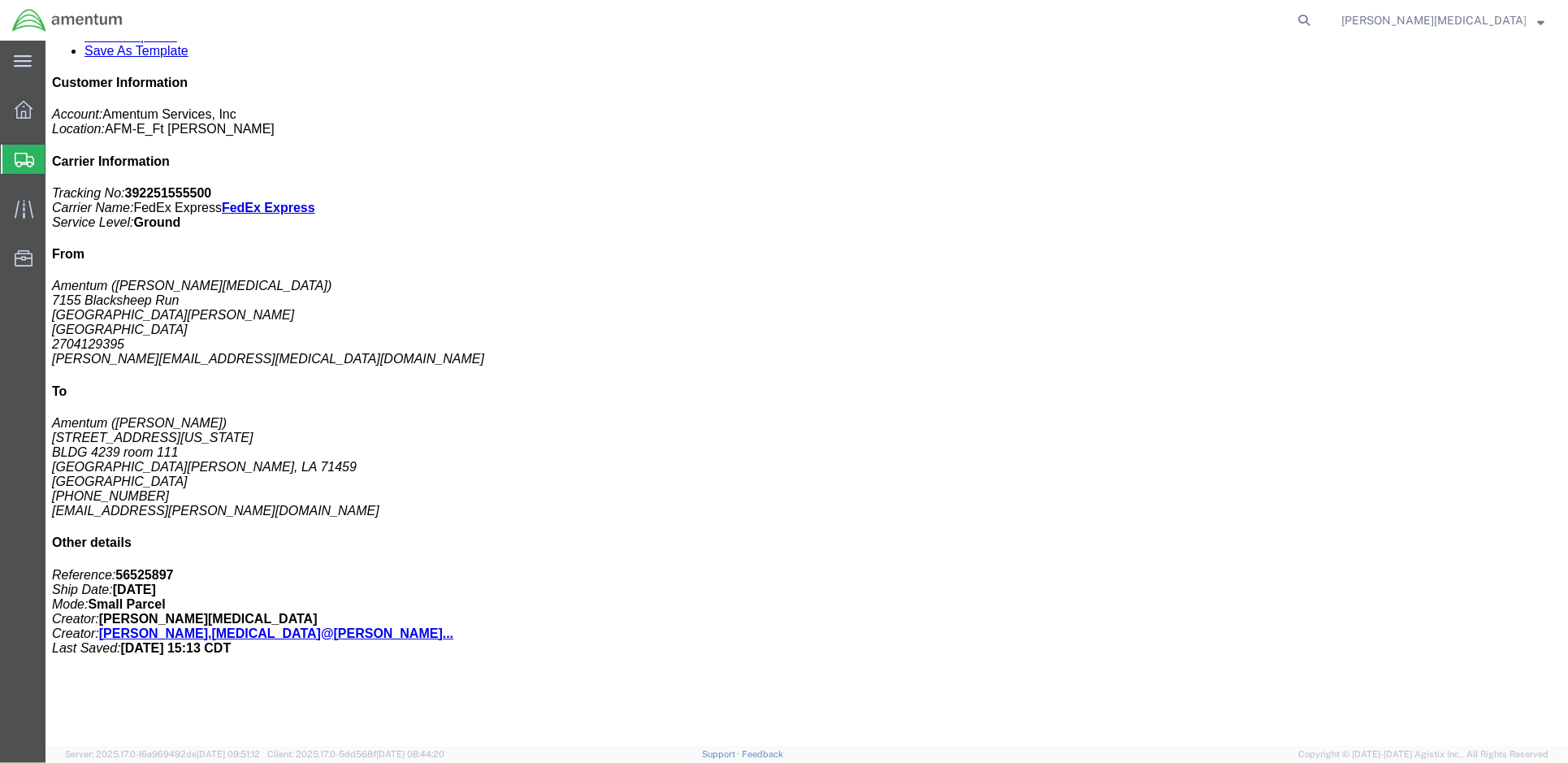
scroll to position [308, 0]
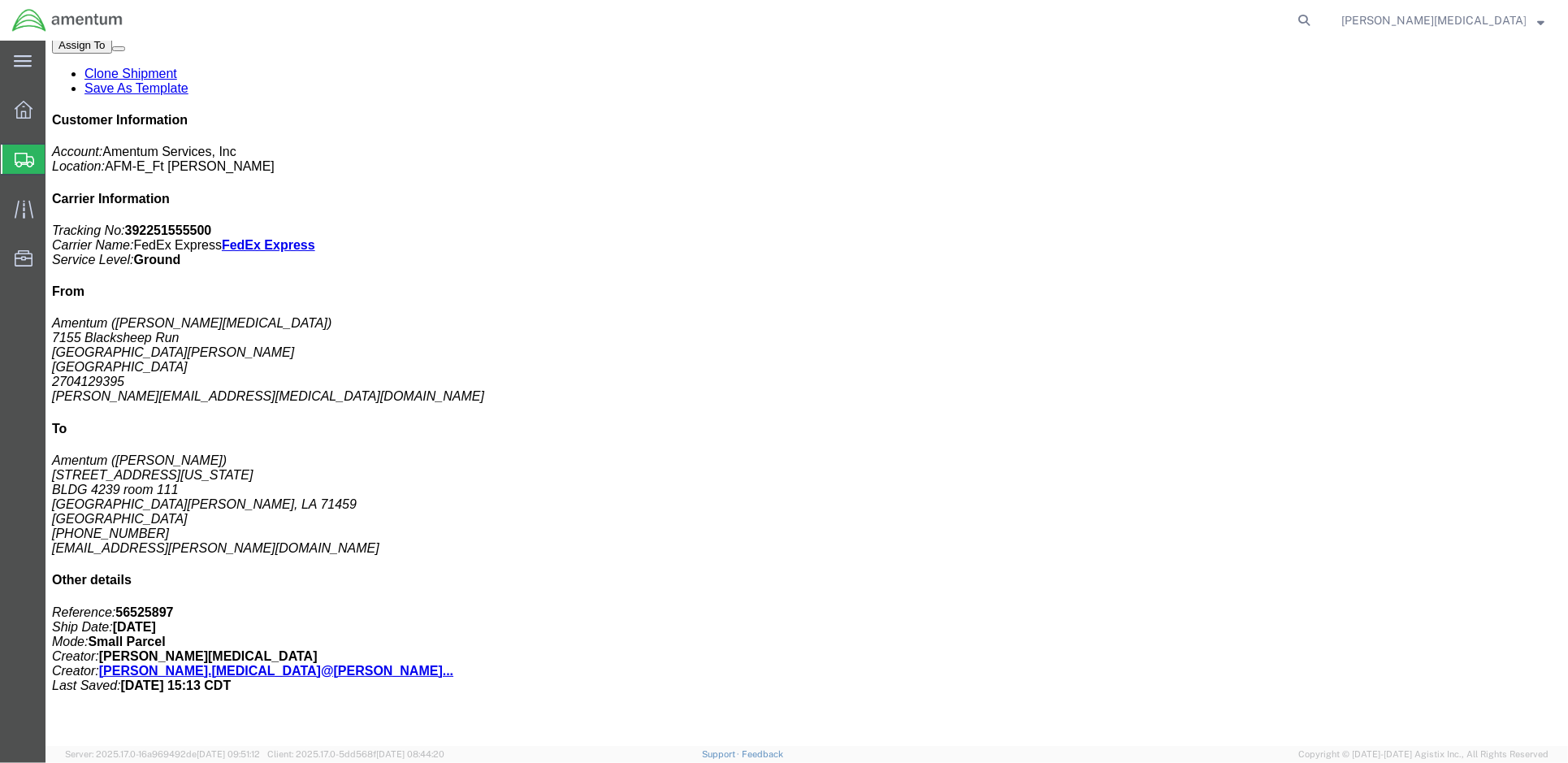
click h3 "MONITOR, COLOR, 22", HP, PN: LA2205WG"
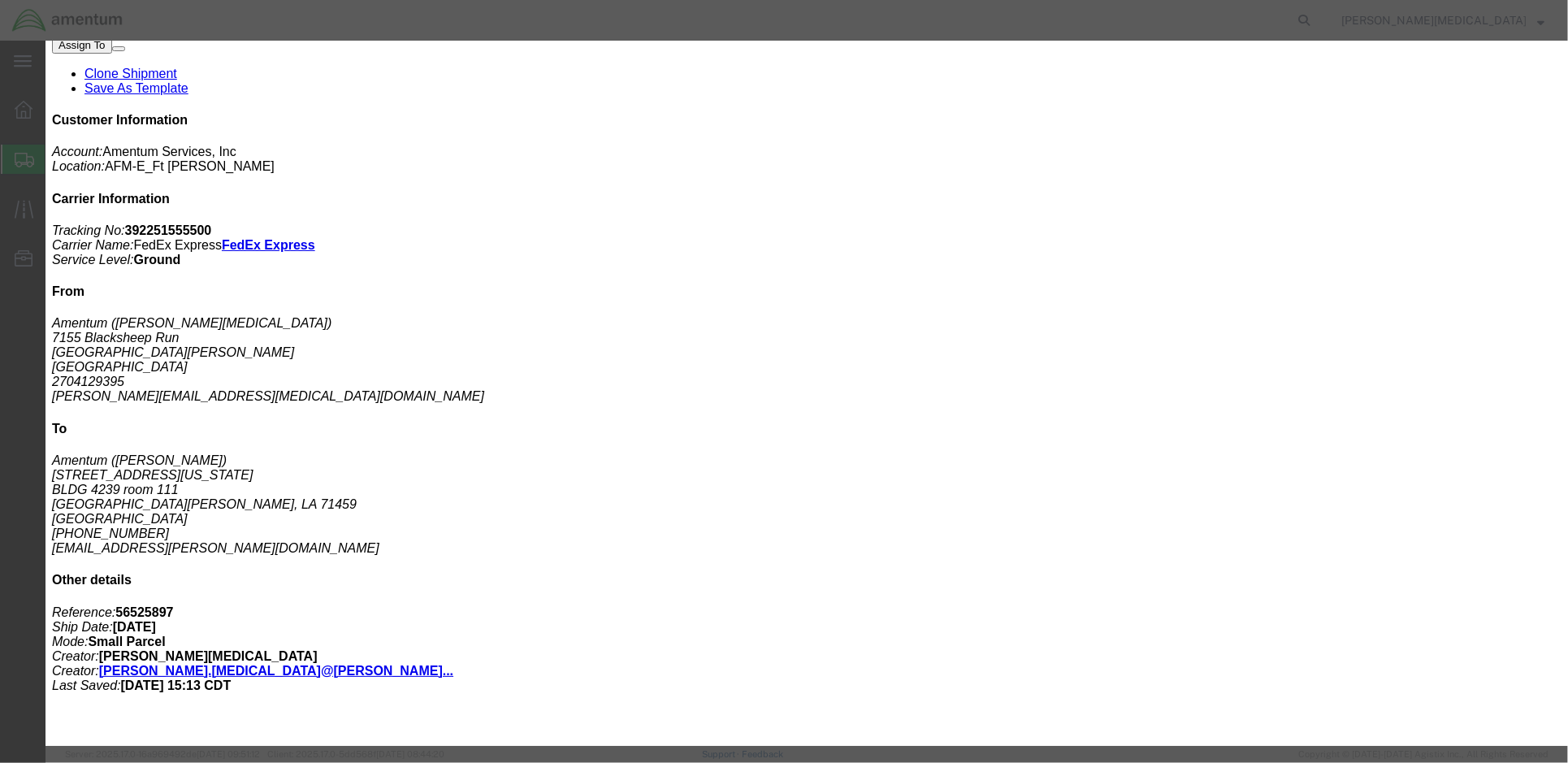
drag, startPoint x: 509, startPoint y: 140, endPoint x: 314, endPoint y: 122, distance: 195.8
click div "Product Name: MONITOR, COLOR, 22", HP, PN: LA2205WG Description: BC: D10032513,…"
drag, startPoint x: 313, startPoint y: 122, endPoint x: 428, endPoint y: 133, distance: 115.5
copy b "BC: D10032513, SN: 2ME95102HQ, BC: DI0018879, SN: 3CQ048NMT5."
click button "button"
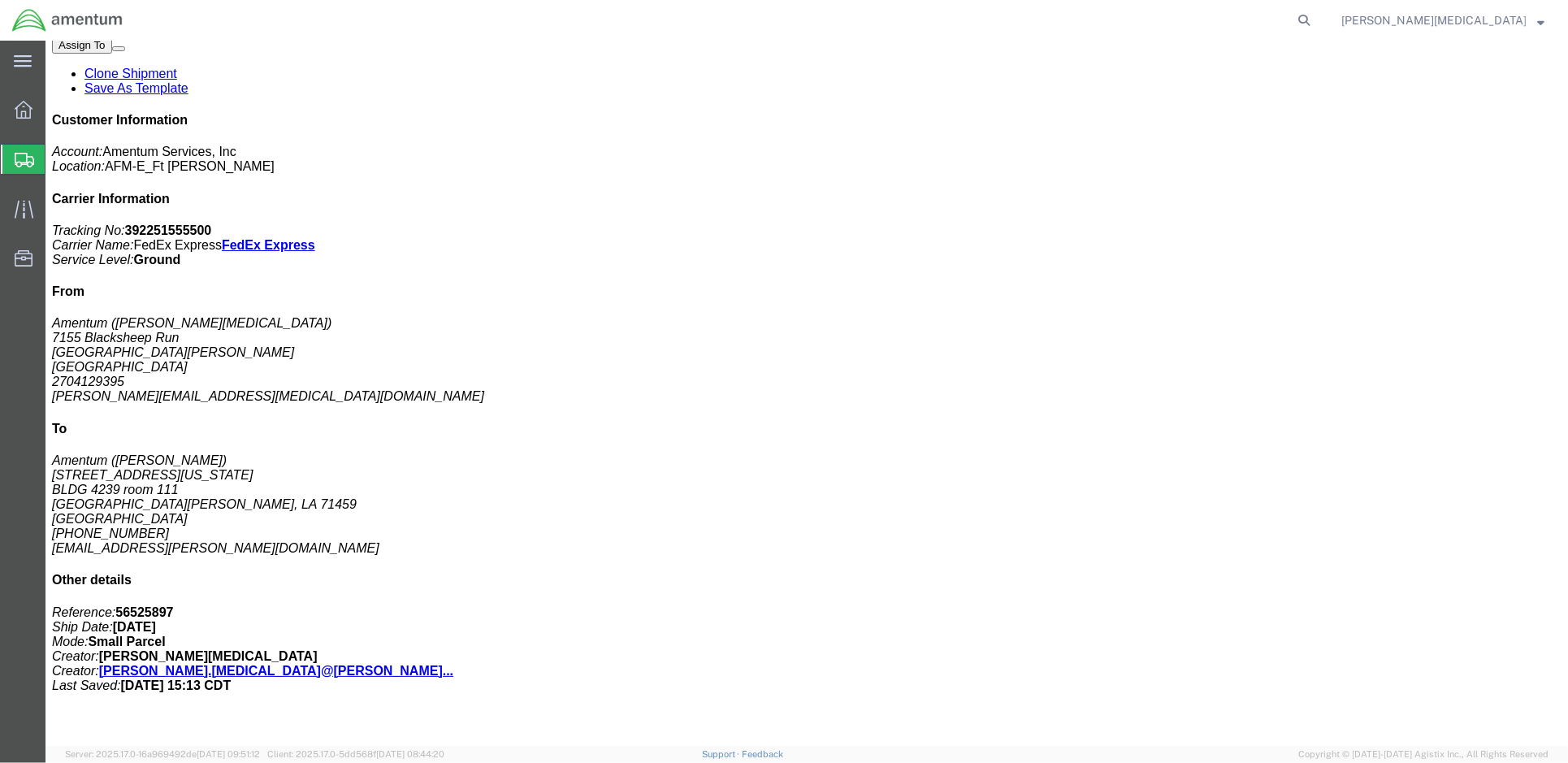
click b "Each"
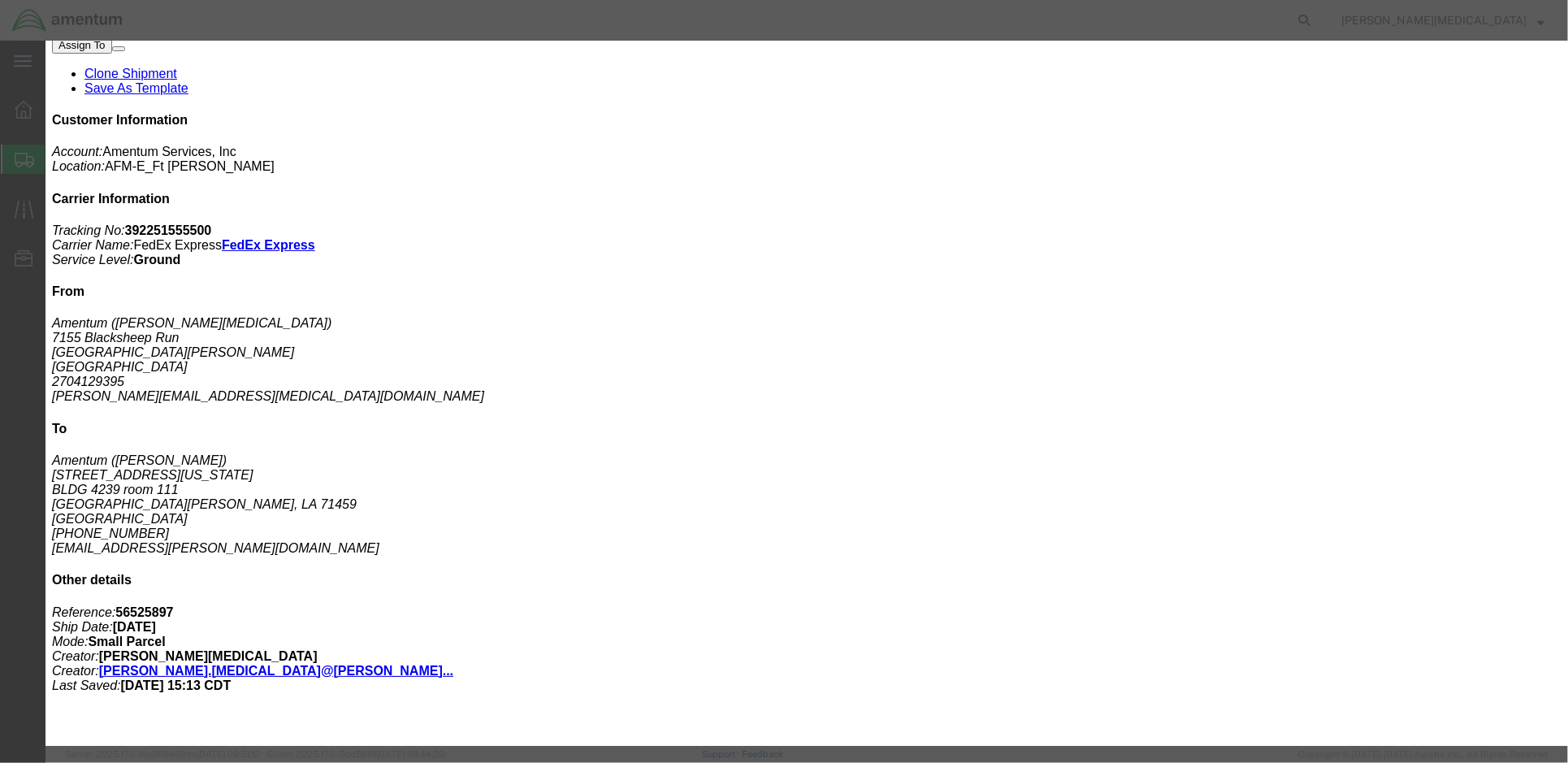
drag, startPoint x: 584, startPoint y: 109, endPoint x: 395, endPoint y: 107, distance: 189.0
click div "Product Name: MONITOR, COLOR, 22", HP, PN: LA2205WG Description: BC: DI0028080,…"
copy b "BC: DI0028080, SN: 3CQ132NXNW"
click icon "button"
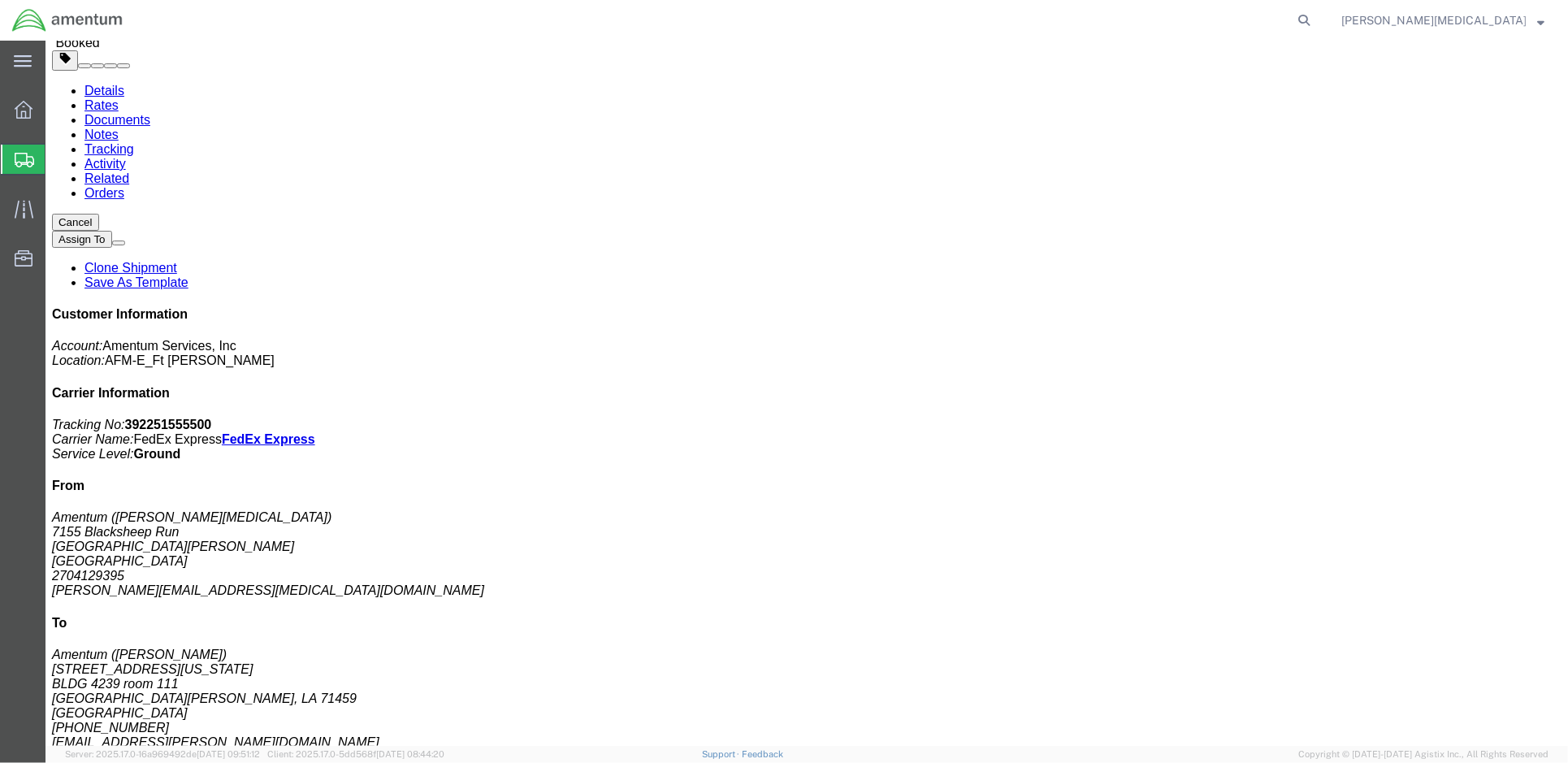
scroll to position [0, 0]
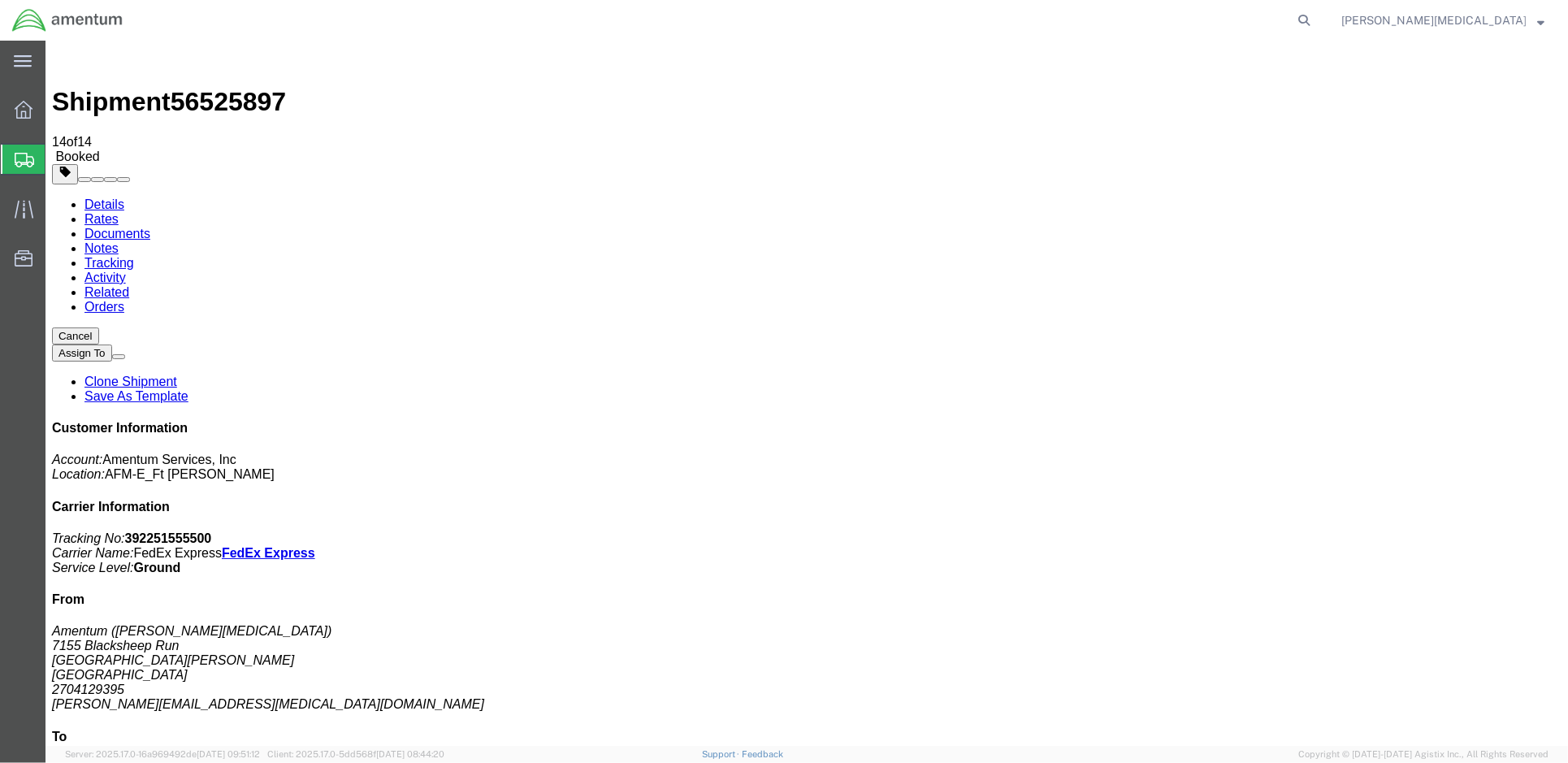
click link "Rates"
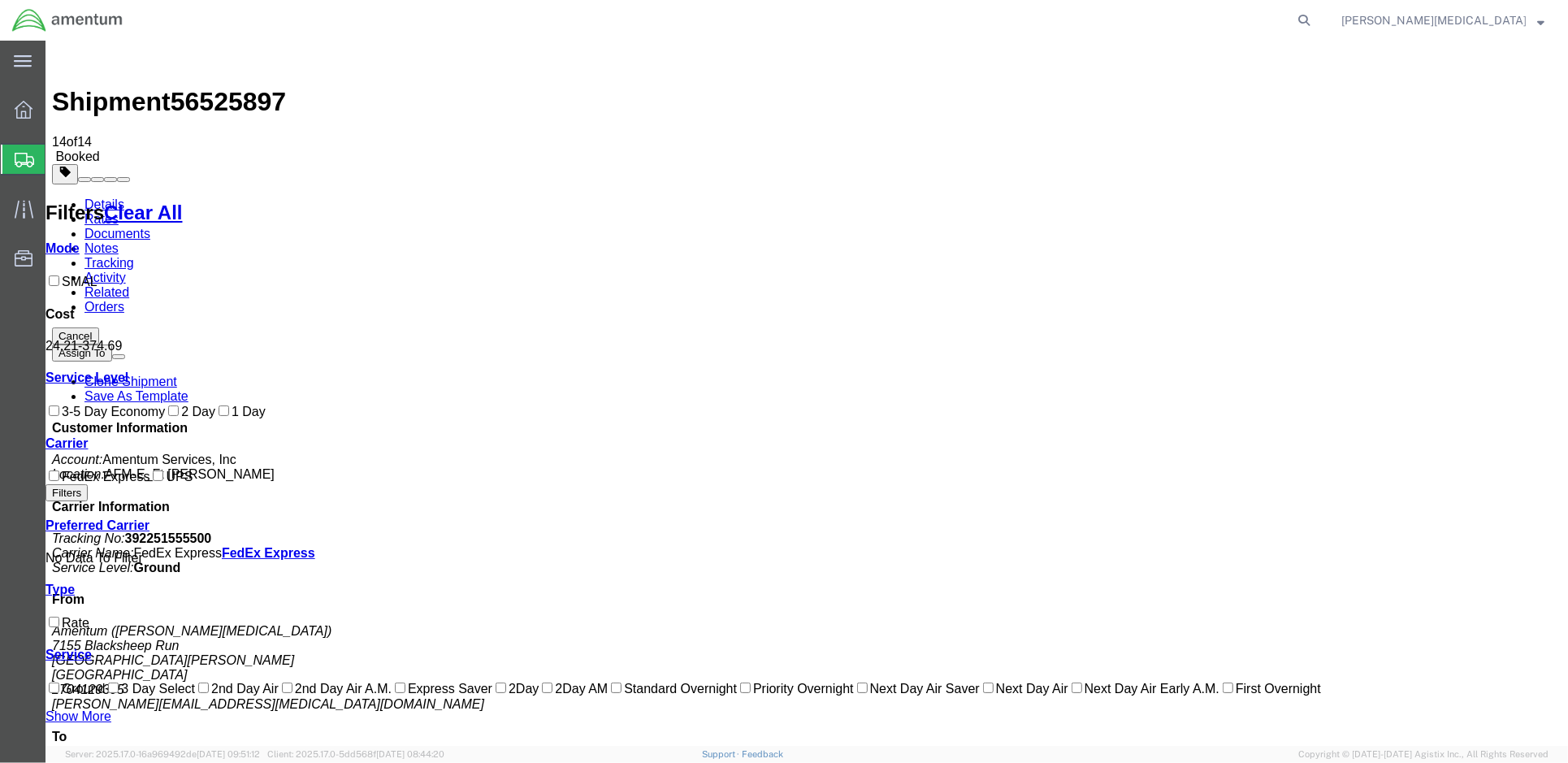
scroll to position [13, 0]
